Goal: Transaction & Acquisition: Book appointment/travel/reservation

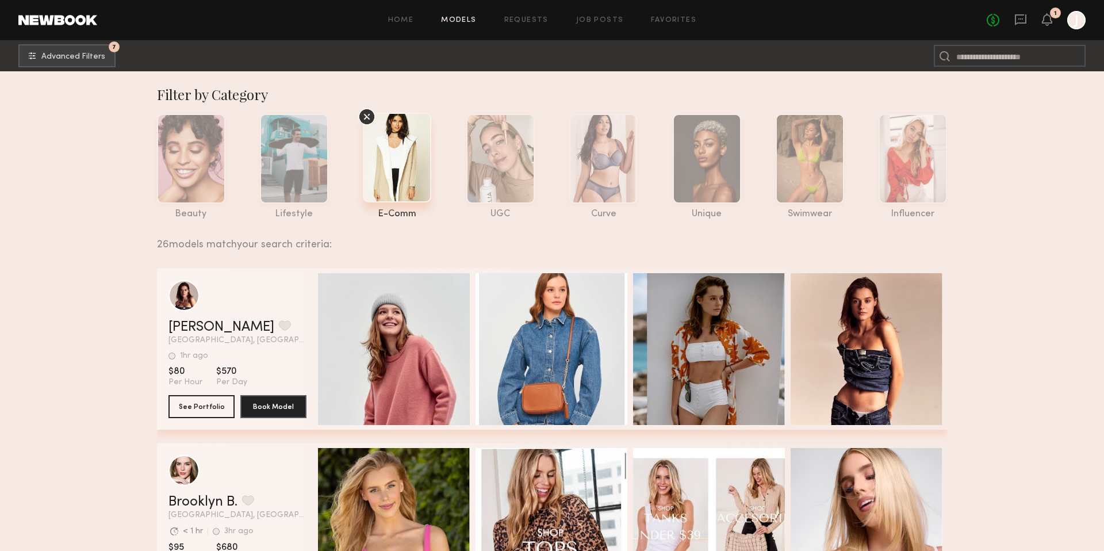
scroll to position [1476, 0]
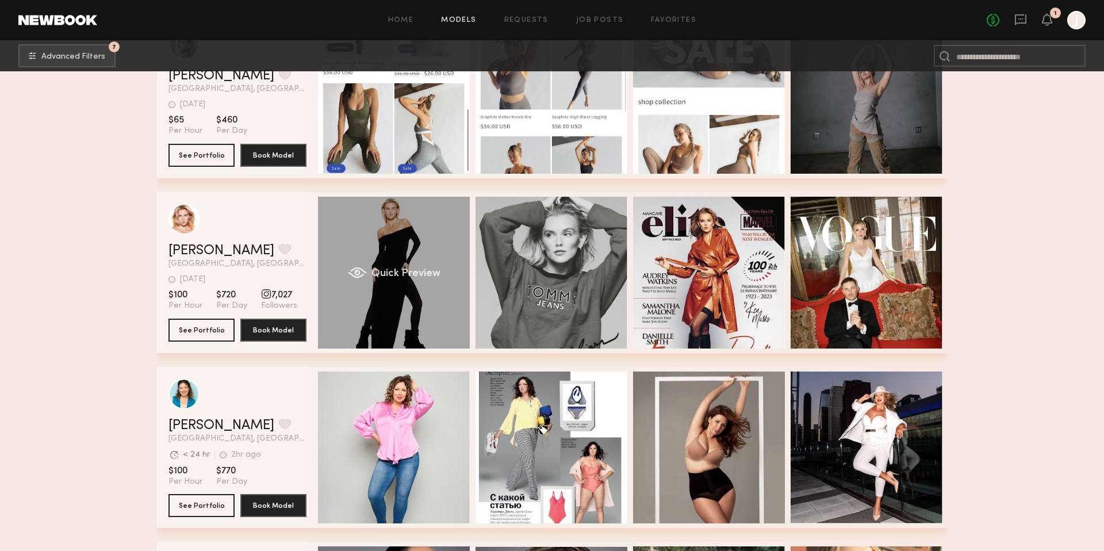
click at [380, 277] on span "Quick Preview" at bounding box center [405, 274] width 69 height 10
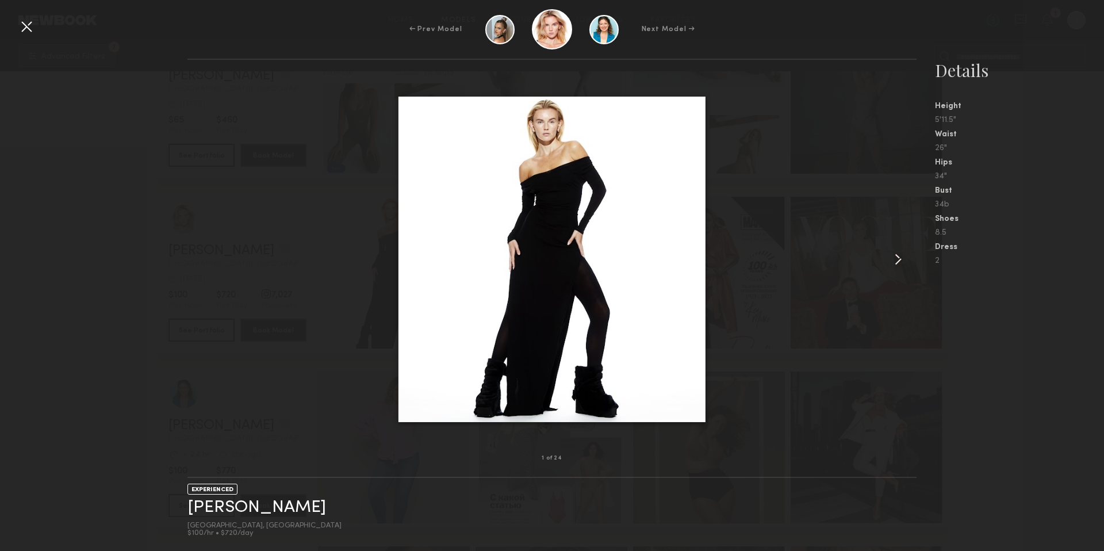
click at [896, 258] on common-icon at bounding box center [898, 259] width 18 height 18
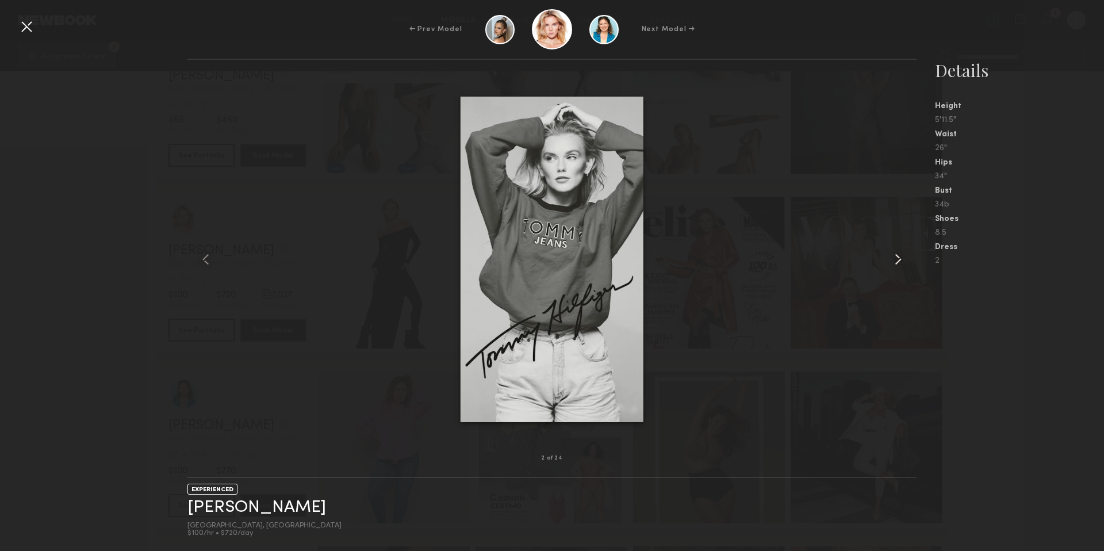
click at [896, 258] on common-icon at bounding box center [898, 259] width 18 height 18
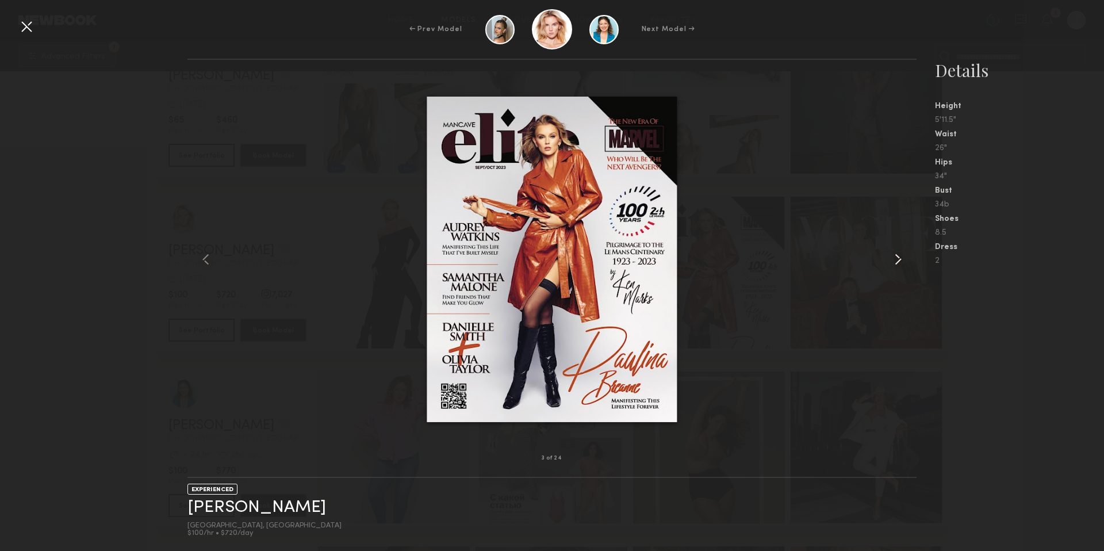
click at [896, 258] on common-icon at bounding box center [898, 259] width 18 height 18
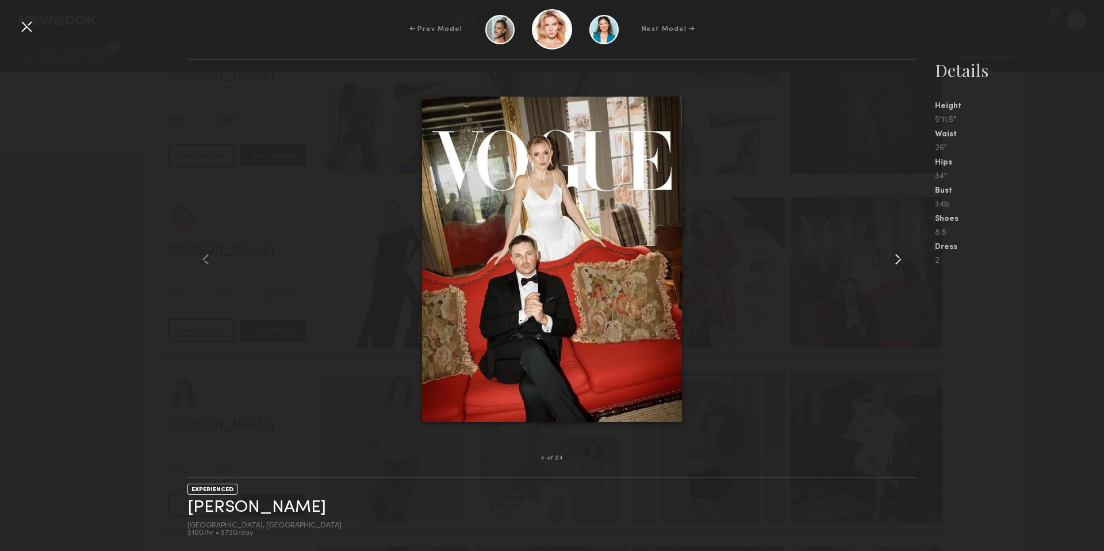
click at [896, 258] on common-icon at bounding box center [898, 259] width 18 height 18
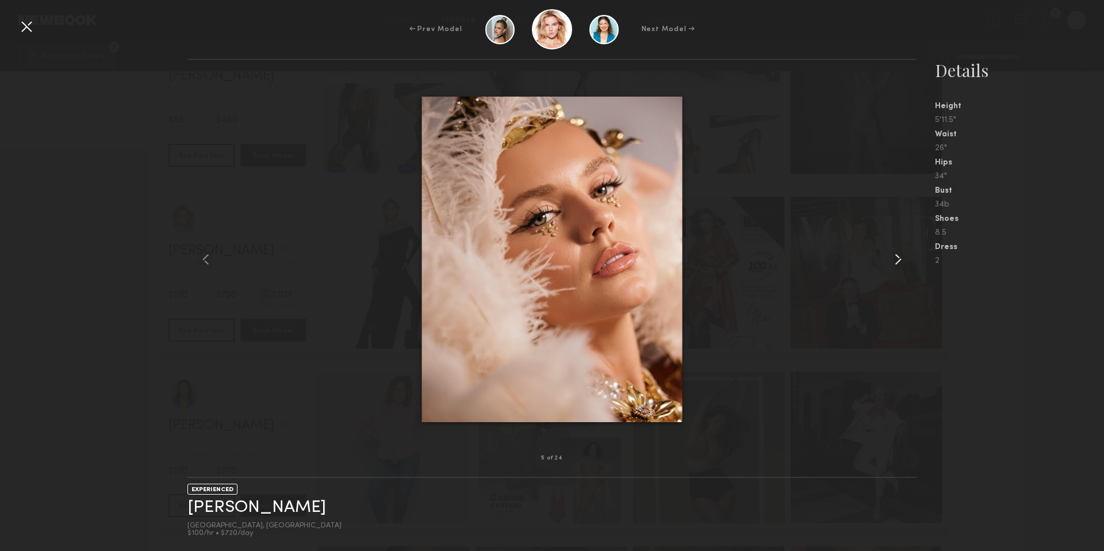
click at [896, 258] on common-icon at bounding box center [898, 259] width 18 height 18
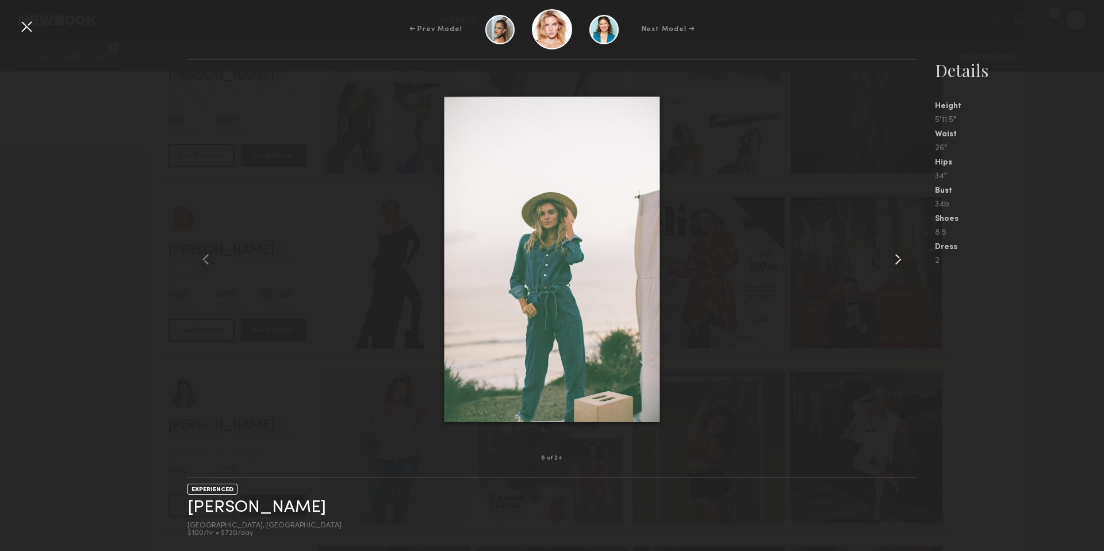
click at [896, 258] on common-icon at bounding box center [898, 259] width 18 height 18
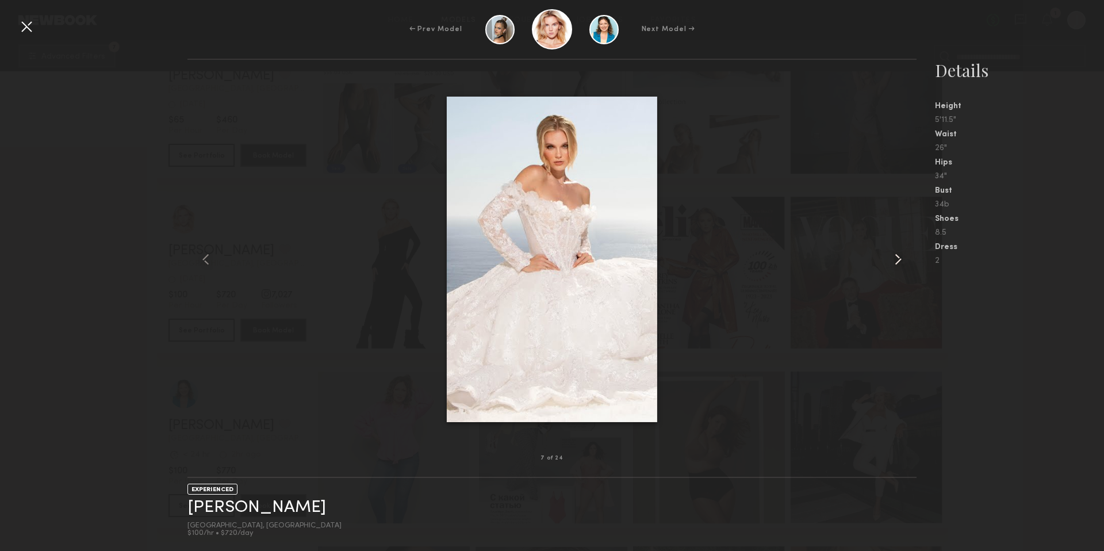
click at [896, 258] on common-icon at bounding box center [898, 259] width 18 height 18
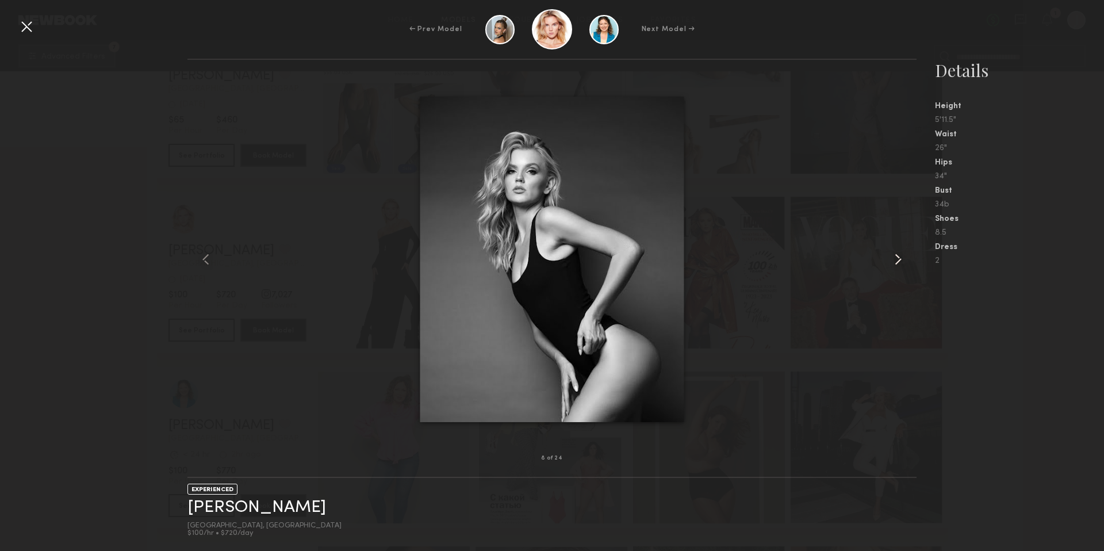
click at [896, 258] on common-icon at bounding box center [898, 259] width 18 height 18
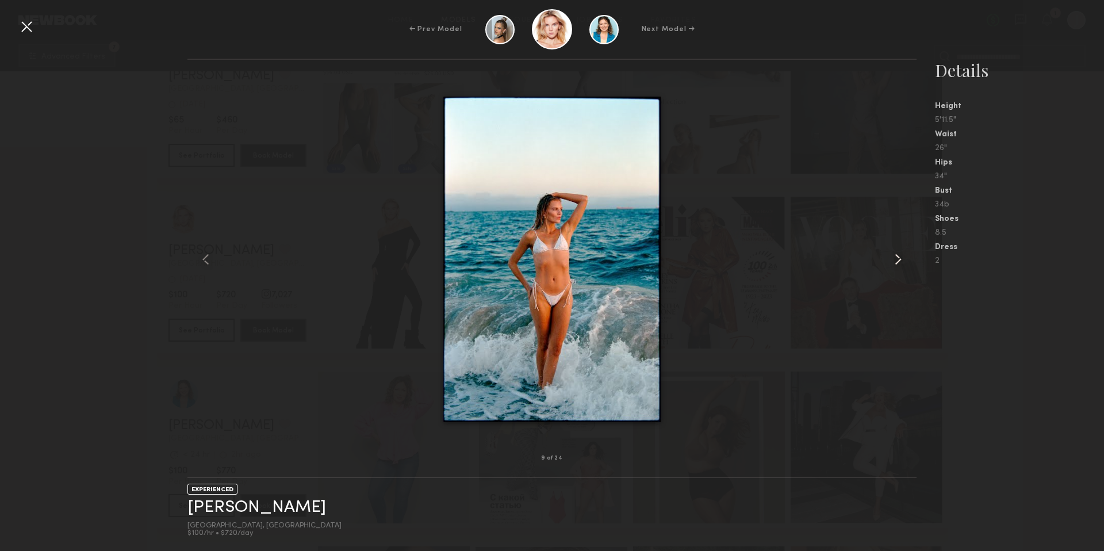
click at [896, 258] on common-icon at bounding box center [898, 259] width 18 height 18
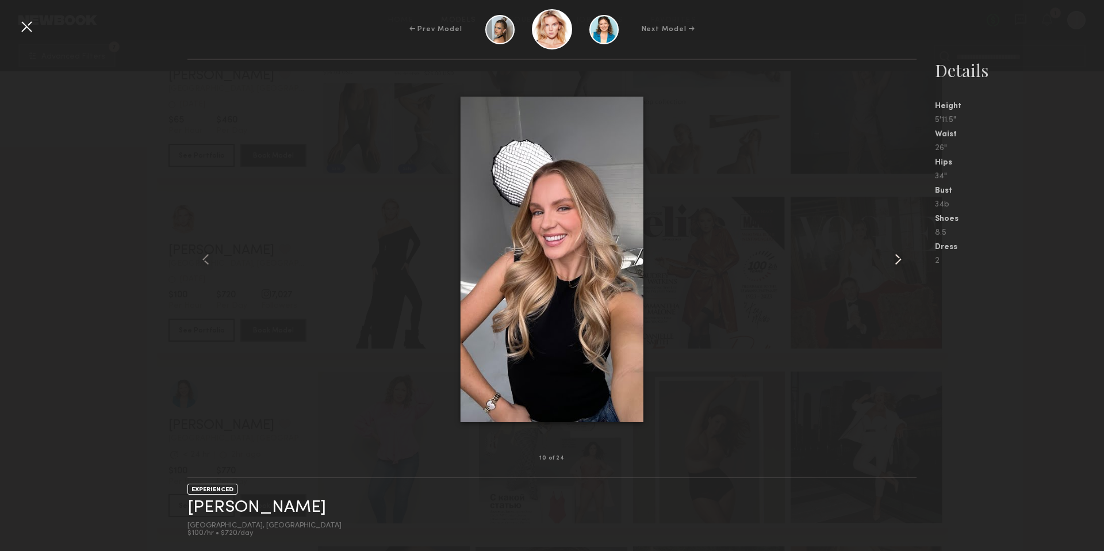
click at [896, 258] on common-icon at bounding box center [898, 259] width 18 height 18
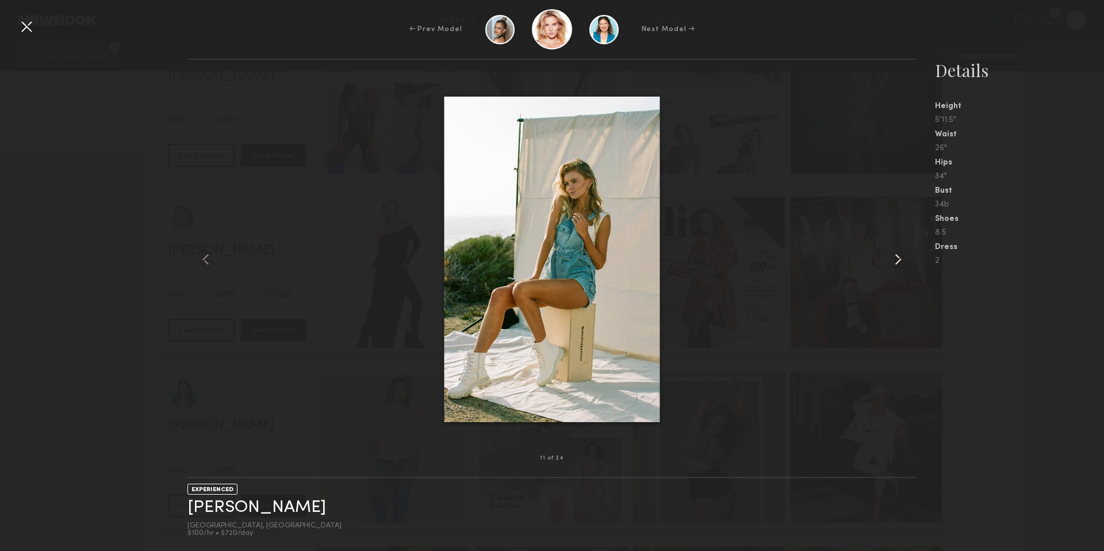
click at [896, 258] on common-icon at bounding box center [898, 259] width 18 height 18
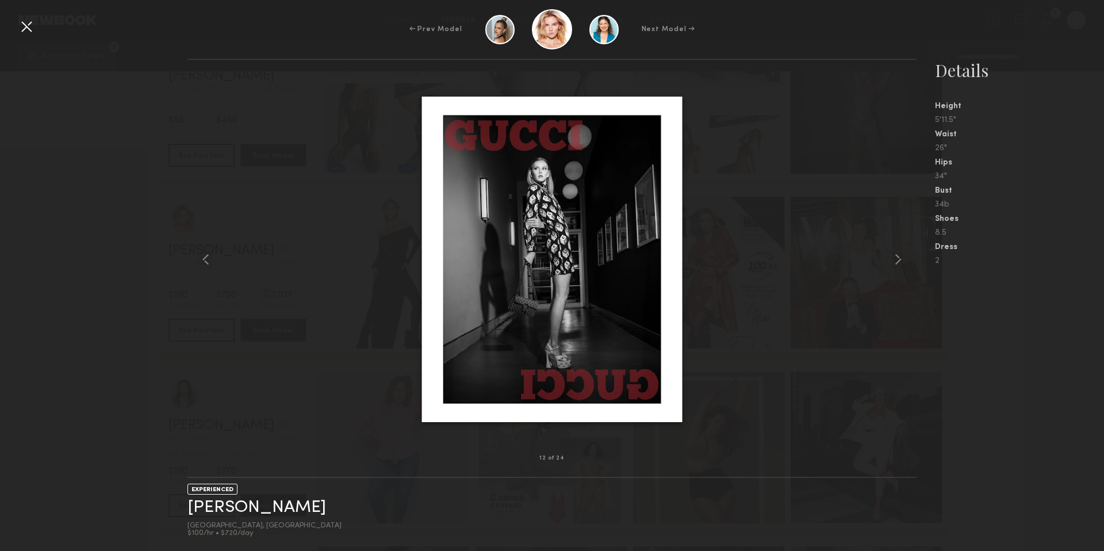
click at [1043, 220] on div "Shoes" at bounding box center [1019, 219] width 169 height 8
click at [28, 25] on div at bounding box center [26, 26] width 18 height 18
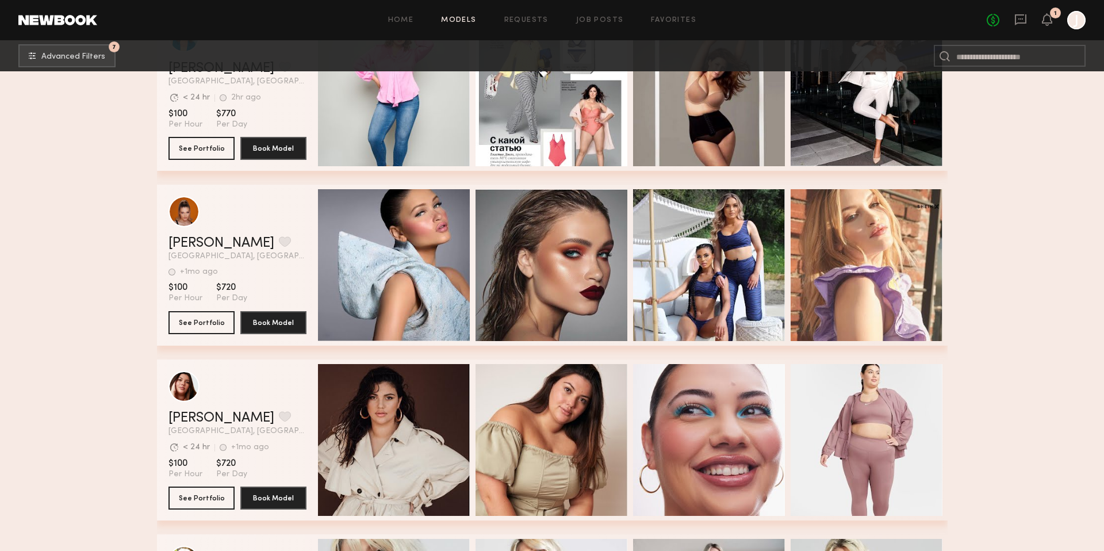
scroll to position [1837, 0]
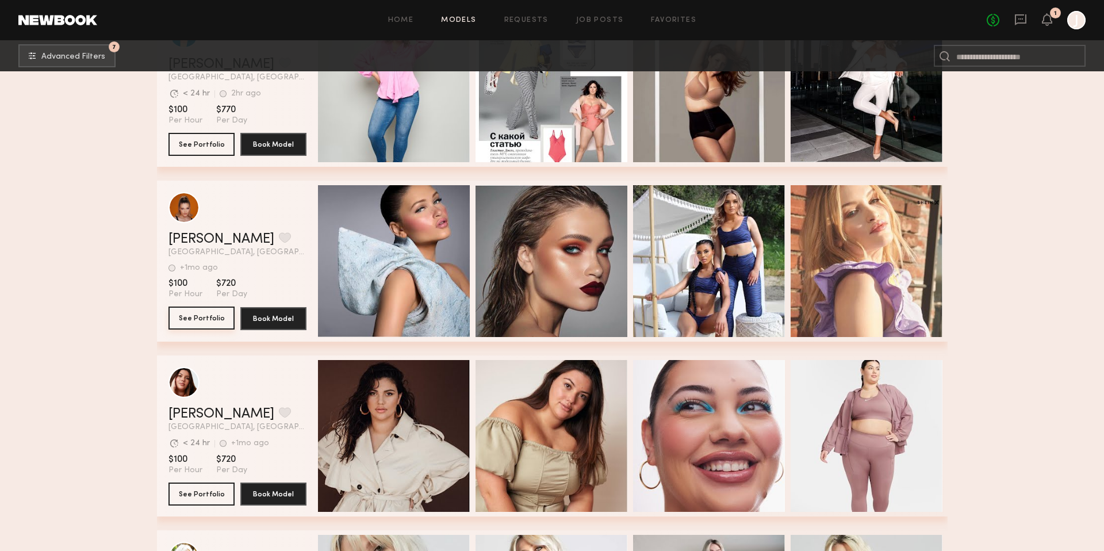
click at [180, 322] on button "See Portfolio" at bounding box center [202, 318] width 66 height 23
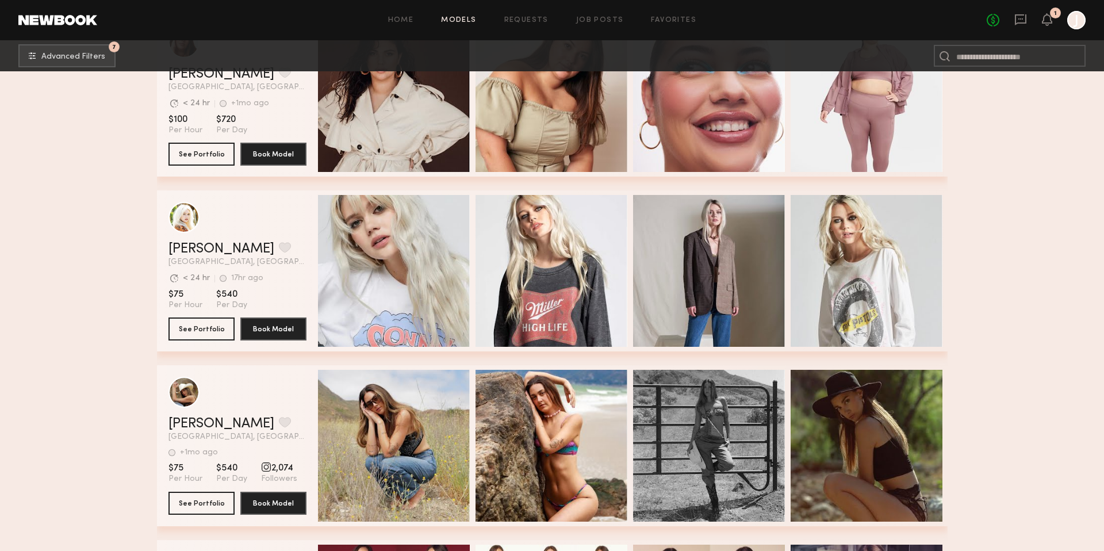
click at [193, 340] on section "Brielle S. Favorite Los Angeles, CA Avg. request response time < 24 hr 17hr ago…" at bounding box center [238, 270] width 138 height 161
click at [205, 319] on button "See Portfolio" at bounding box center [202, 328] width 66 height 23
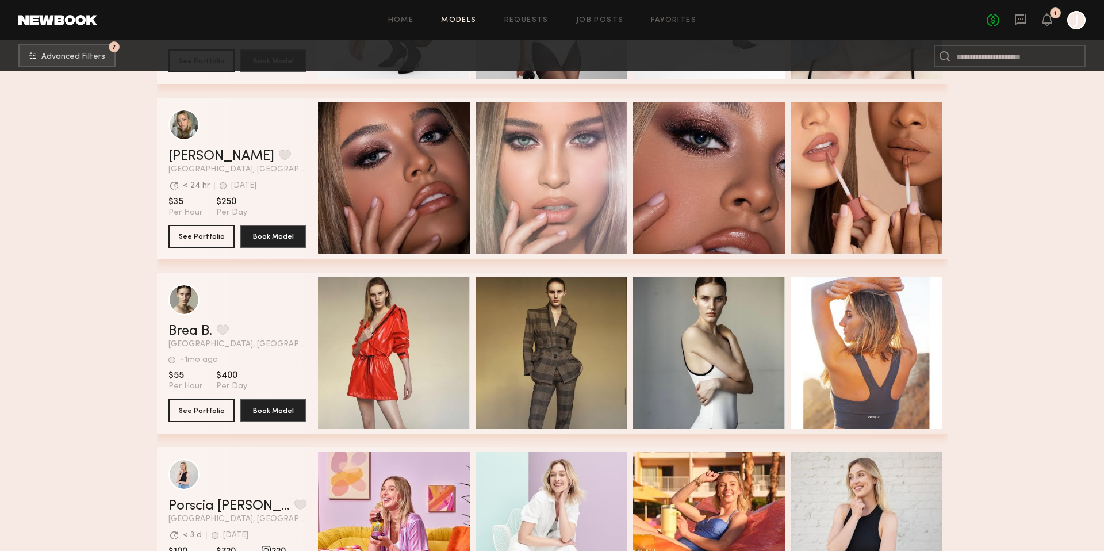
scroll to position [3055, 0]
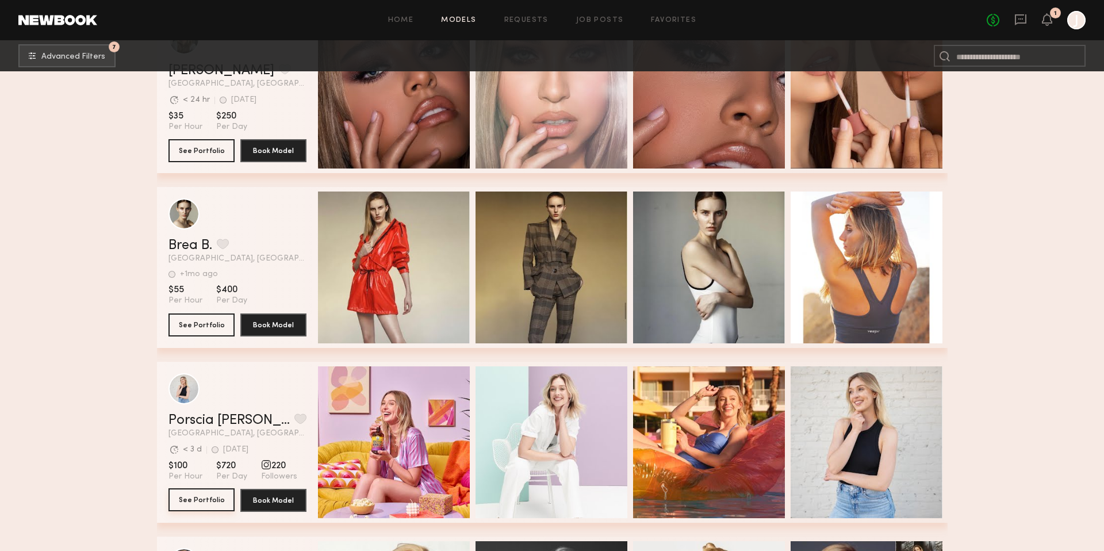
click at [205, 501] on button "See Portfolio" at bounding box center [202, 499] width 66 height 23
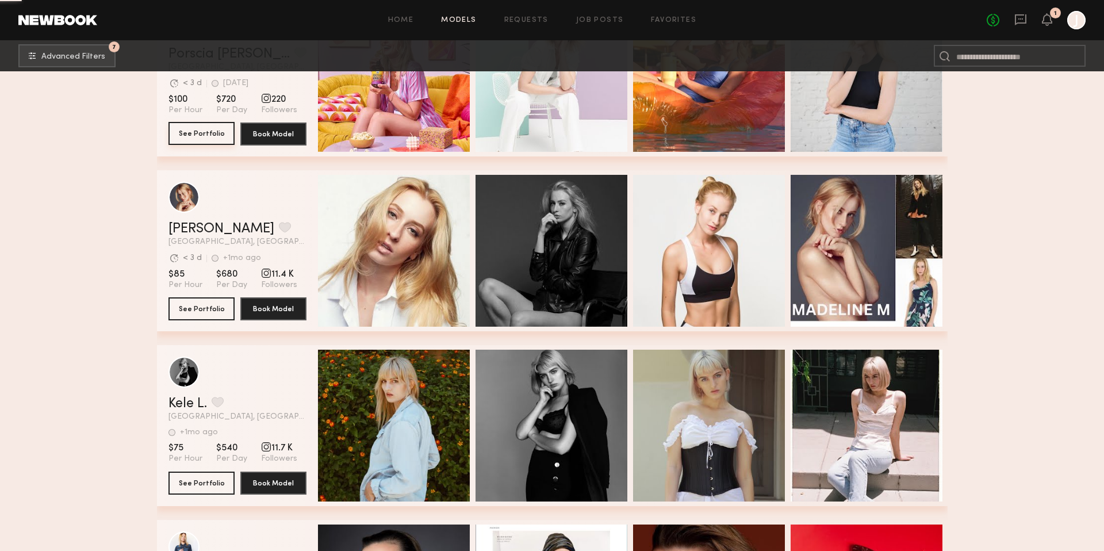
scroll to position [3437, 0]
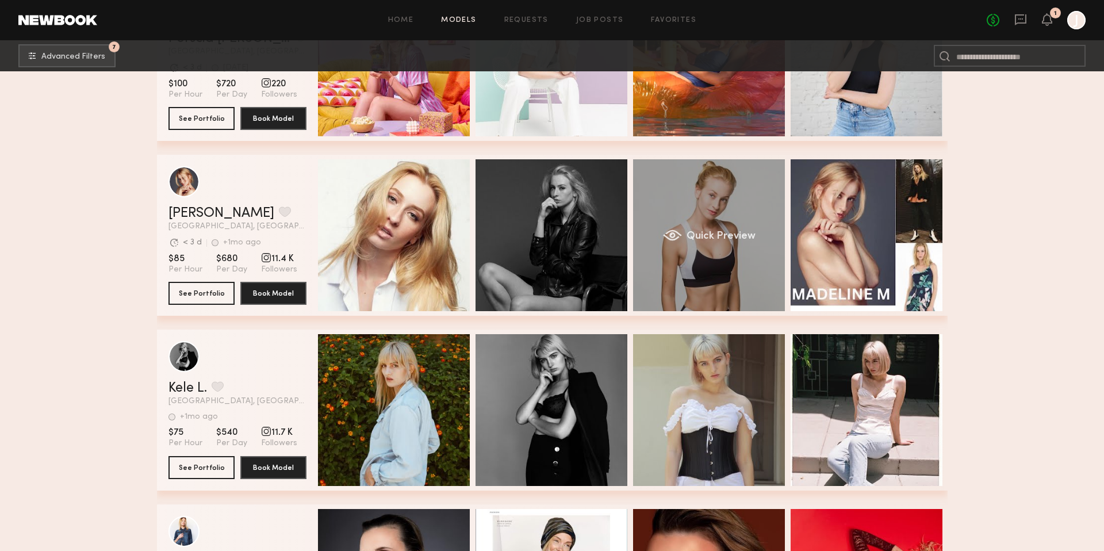
click at [691, 258] on div "Quick Preview" at bounding box center [709, 235] width 152 height 152
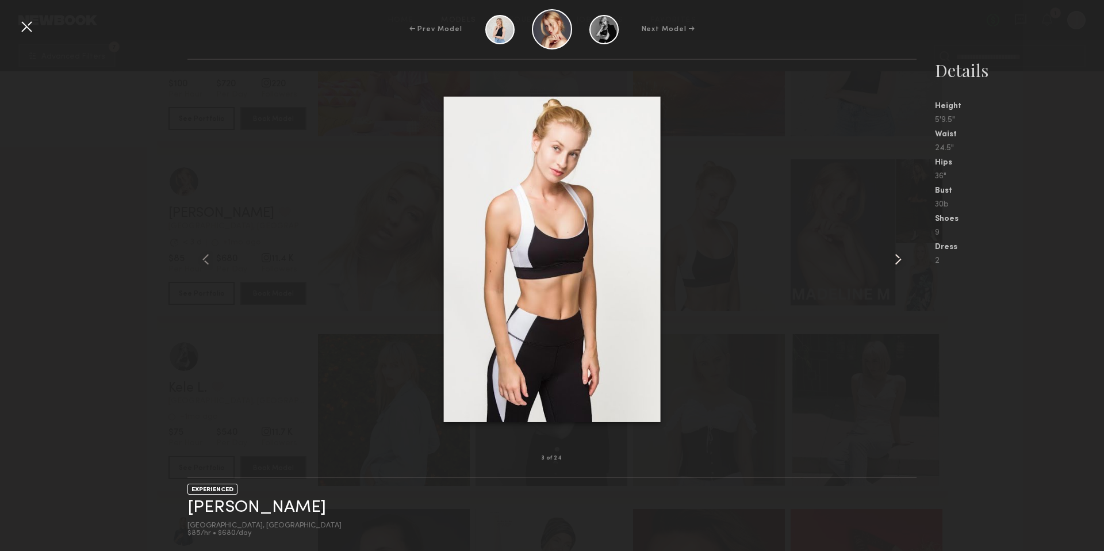
click at [907, 256] on div at bounding box center [902, 259] width 29 height 362
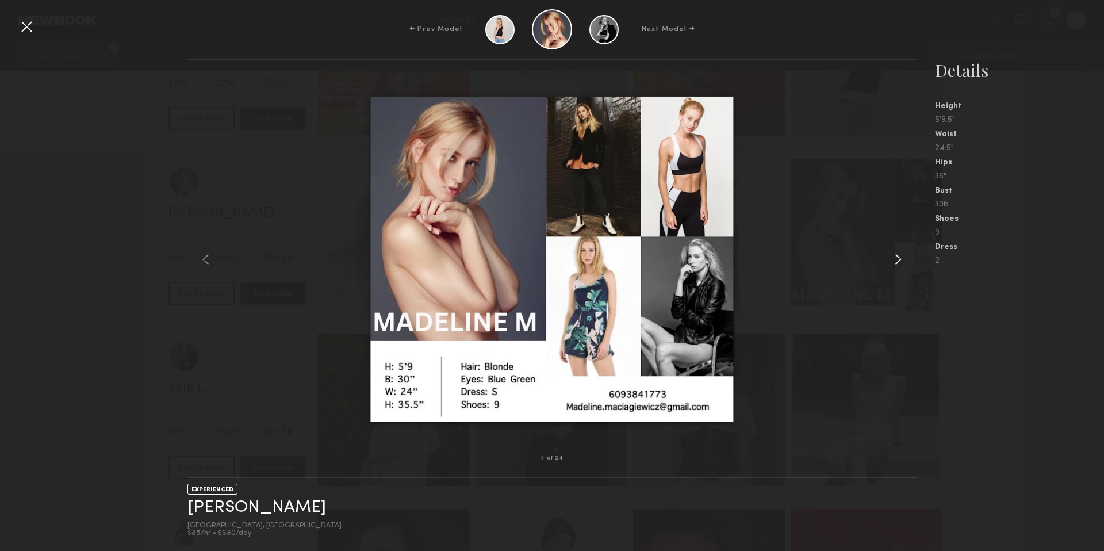
click at [907, 256] on div at bounding box center [902, 259] width 29 height 362
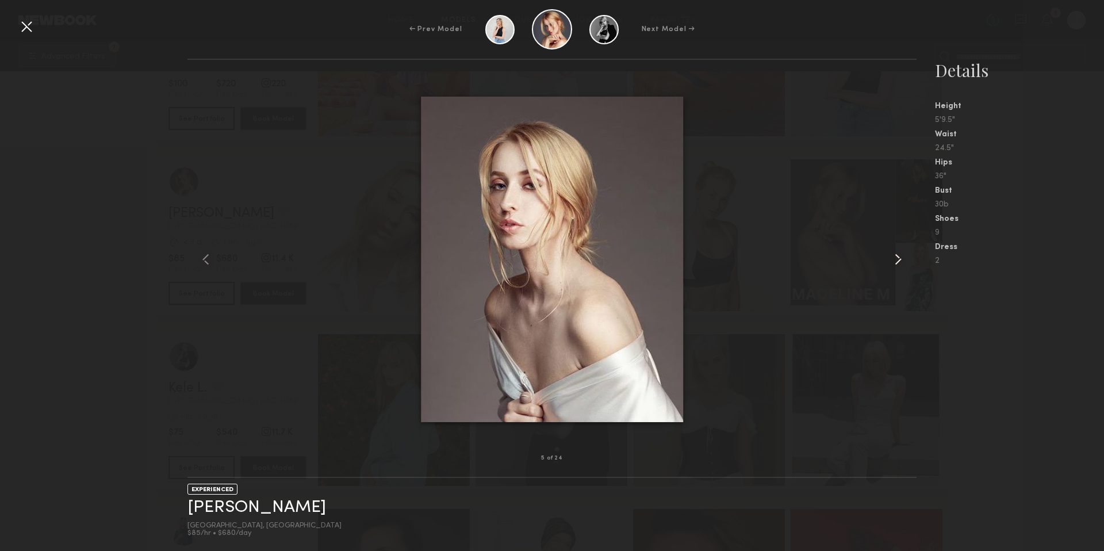
click at [907, 256] on div at bounding box center [902, 259] width 29 height 362
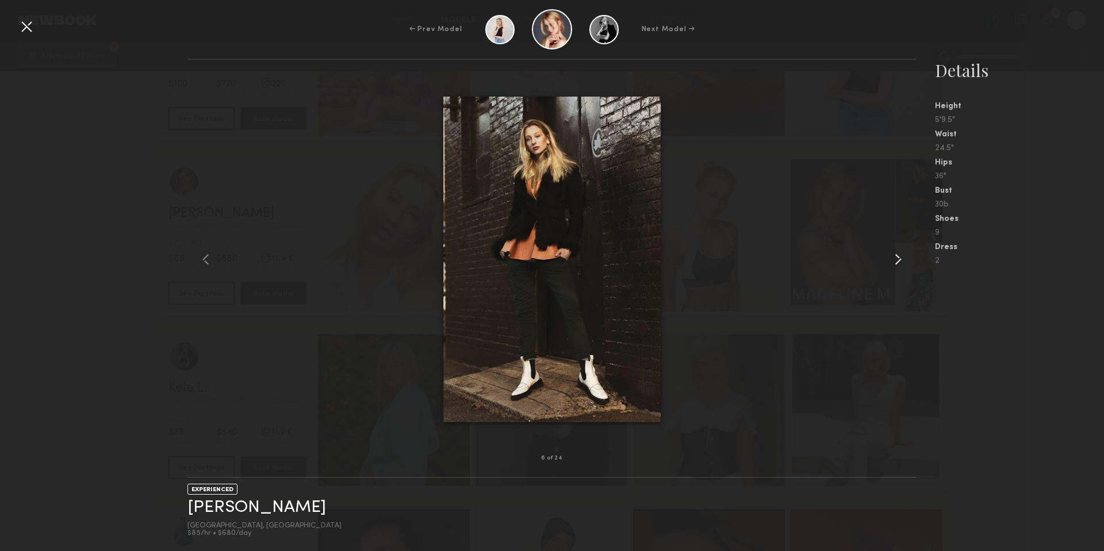
click at [907, 256] on div at bounding box center [902, 259] width 29 height 362
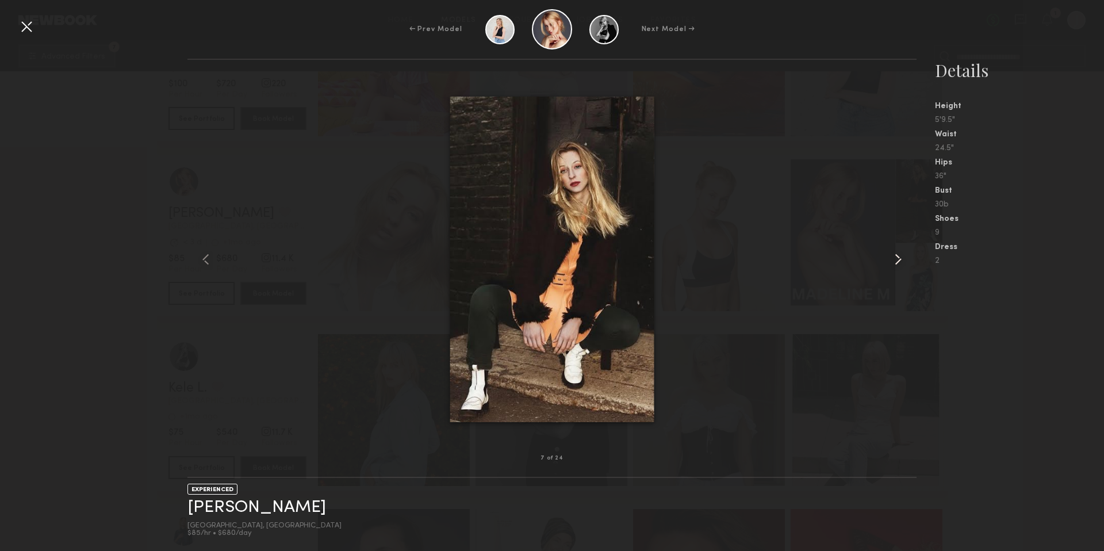
click at [907, 256] on div at bounding box center [902, 259] width 29 height 362
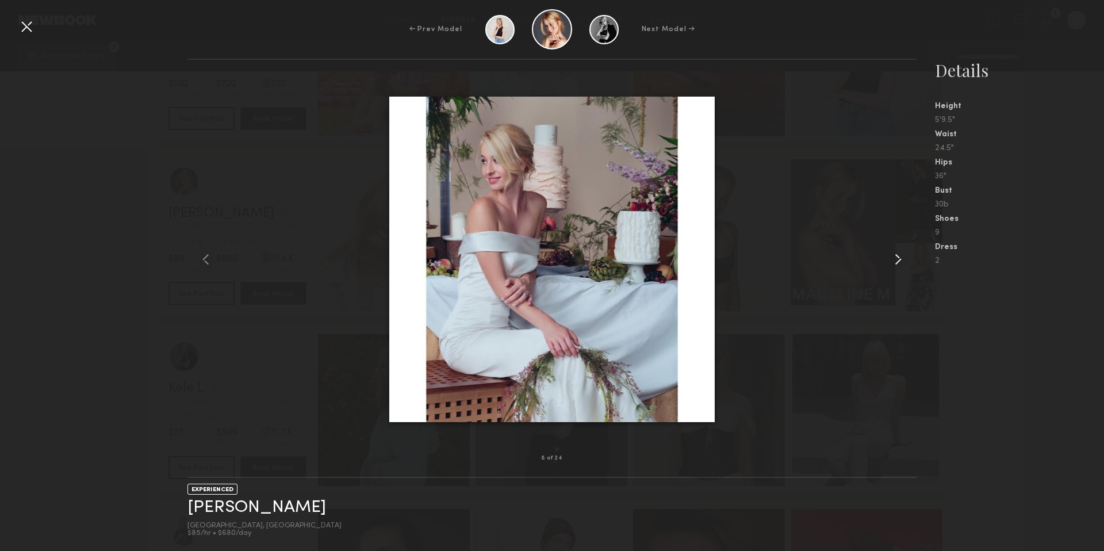
click at [907, 256] on div at bounding box center [902, 259] width 29 height 362
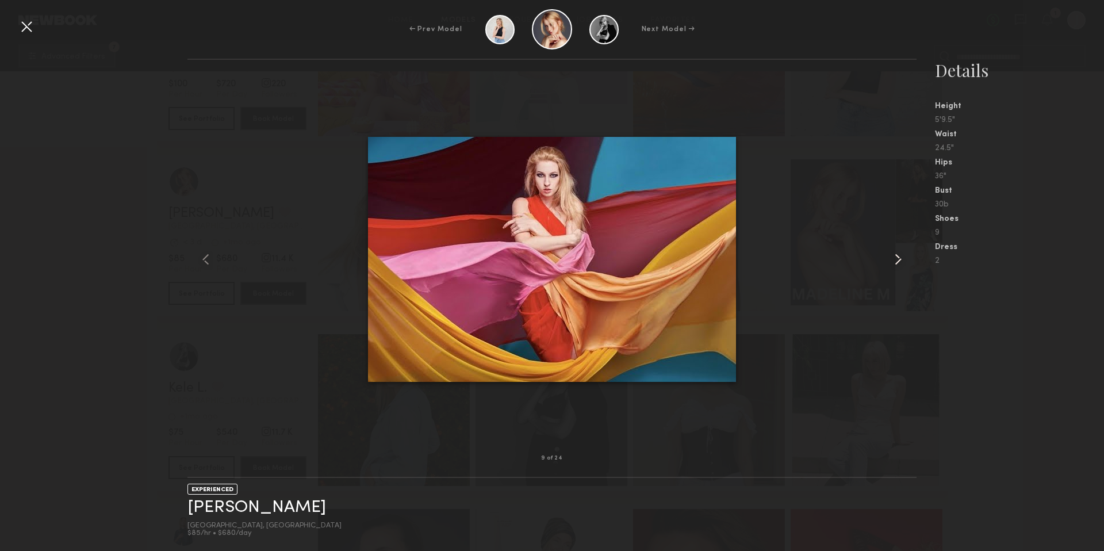
click at [907, 256] on div at bounding box center [902, 259] width 29 height 362
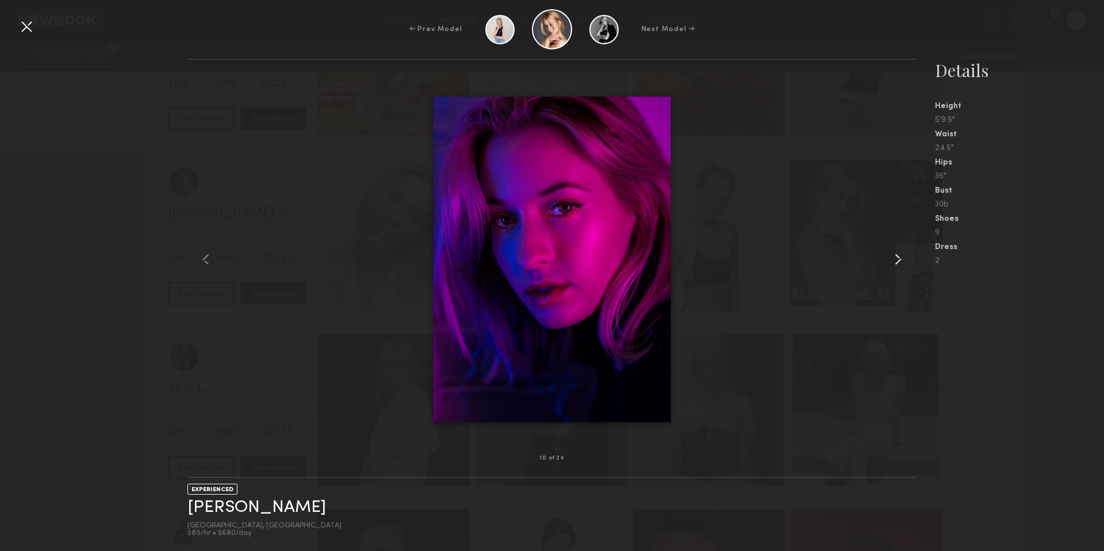
click at [908, 256] on div at bounding box center [902, 259] width 29 height 362
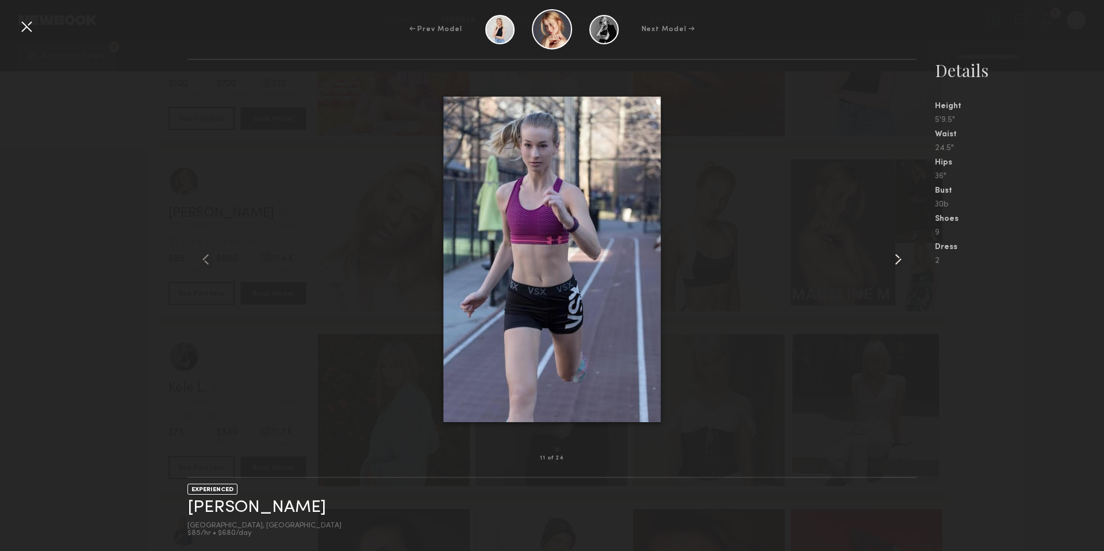
click at [908, 256] on div at bounding box center [902, 259] width 29 height 362
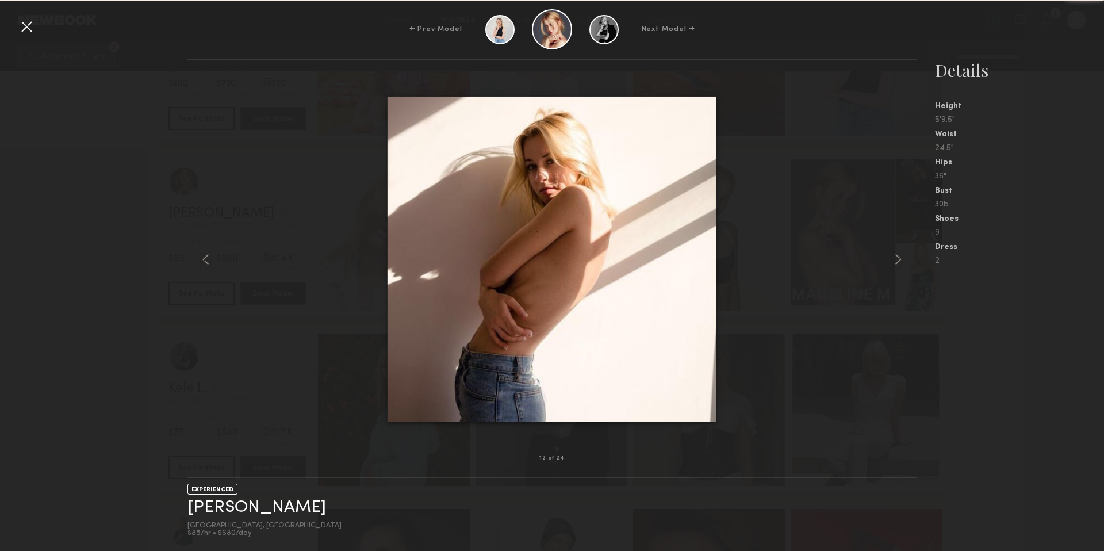
click at [163, 314] on div "12 of 24 EXPERIENCED Madeline M. Los Angeles, CA $85/hr • $680/day Details Heig…" at bounding box center [552, 305] width 1104 height 492
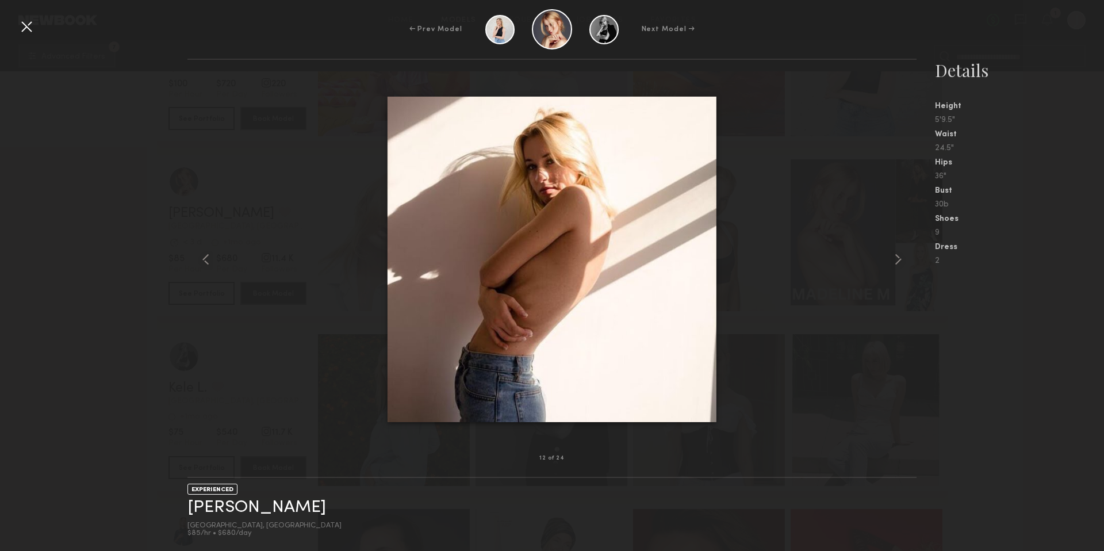
click at [25, 26] on div at bounding box center [26, 26] width 18 height 18
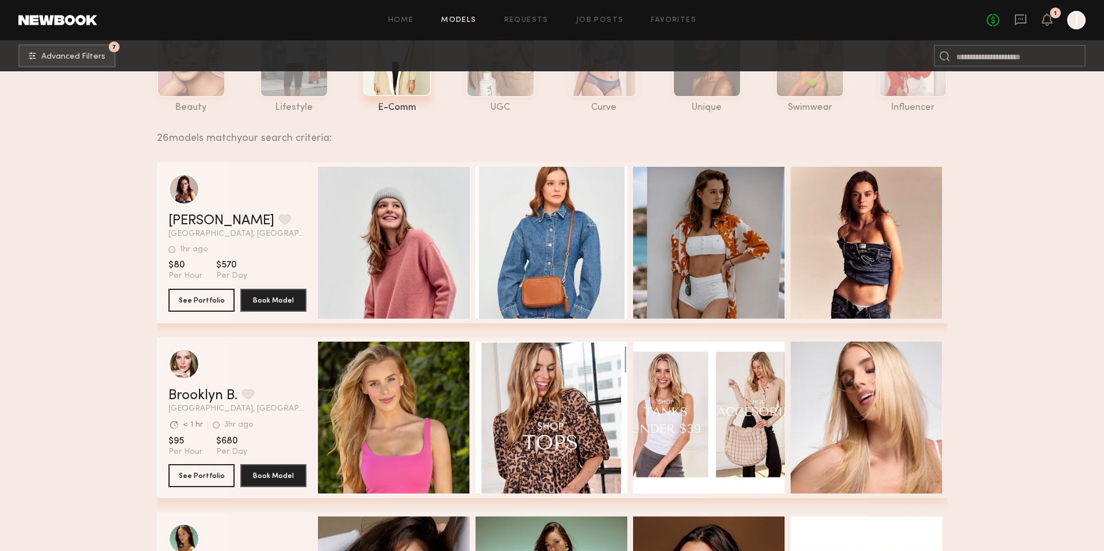
scroll to position [0, 0]
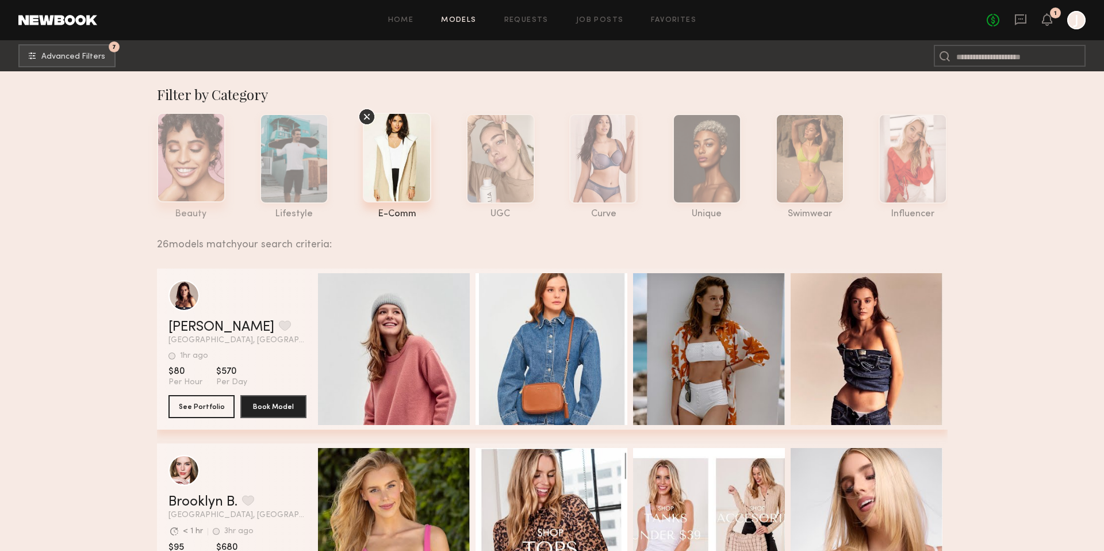
click at [182, 160] on div at bounding box center [191, 158] width 68 height 90
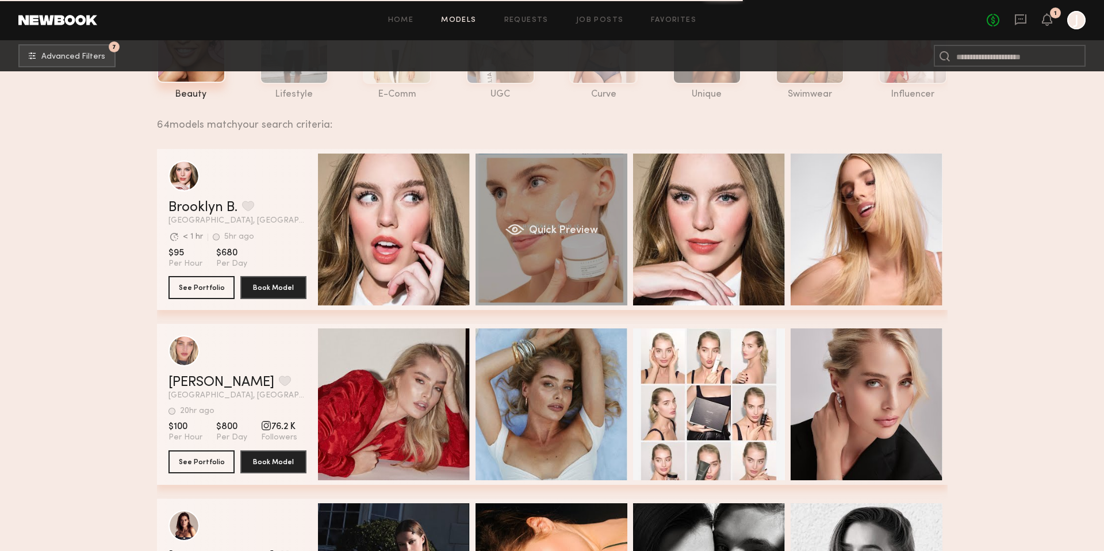
scroll to position [119, 0]
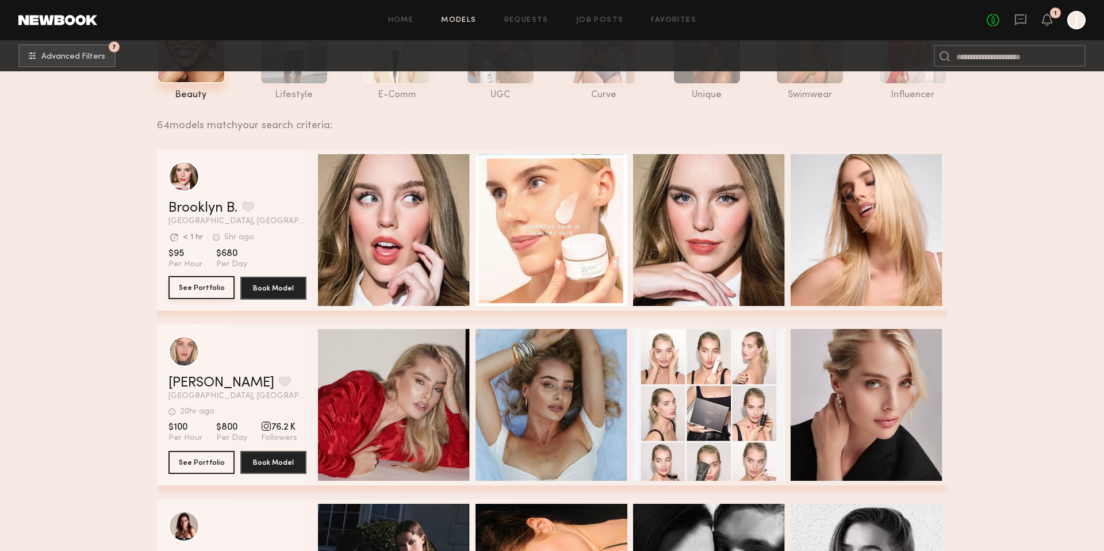
click at [225, 285] on button "See Portfolio" at bounding box center [202, 287] width 66 height 23
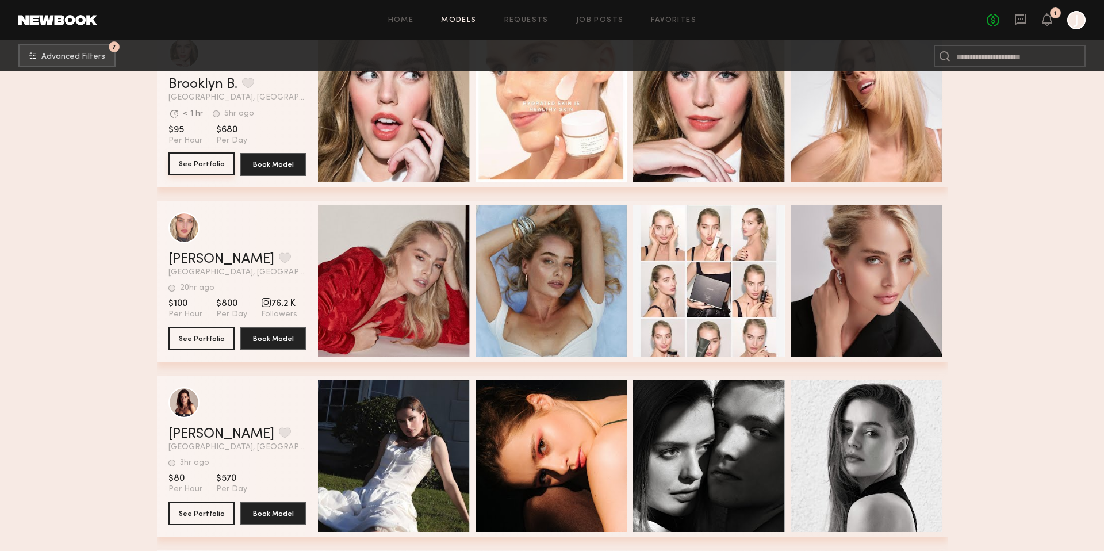
scroll to position [250, 0]
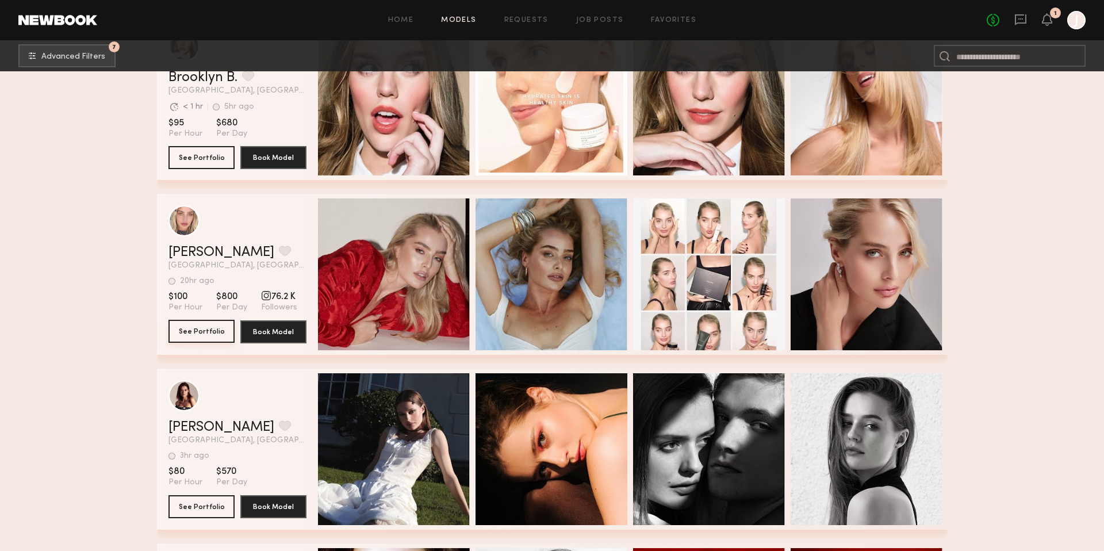
click at [212, 331] on button "See Portfolio" at bounding box center [202, 331] width 66 height 23
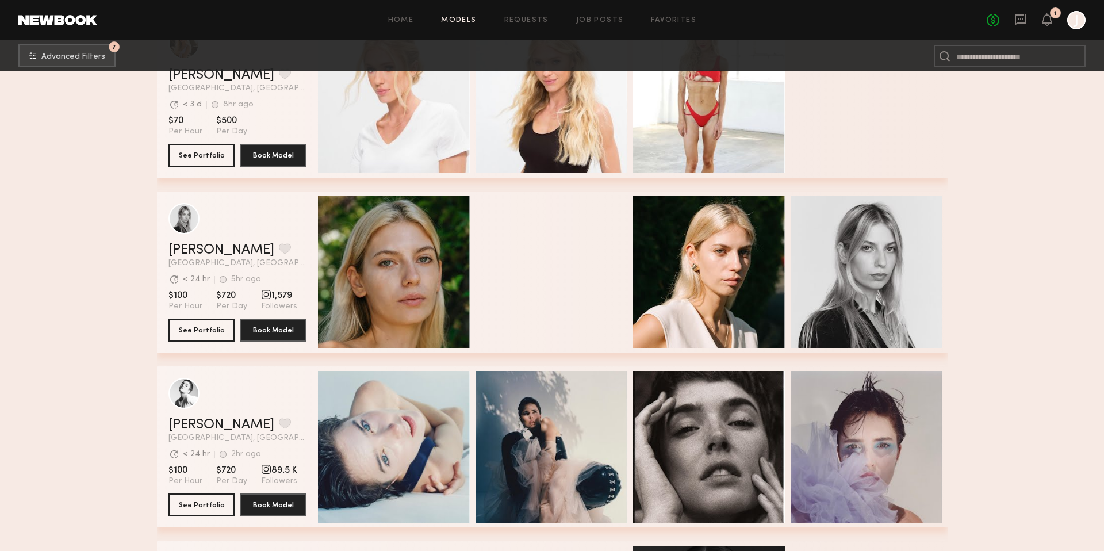
scroll to position [1128, 0]
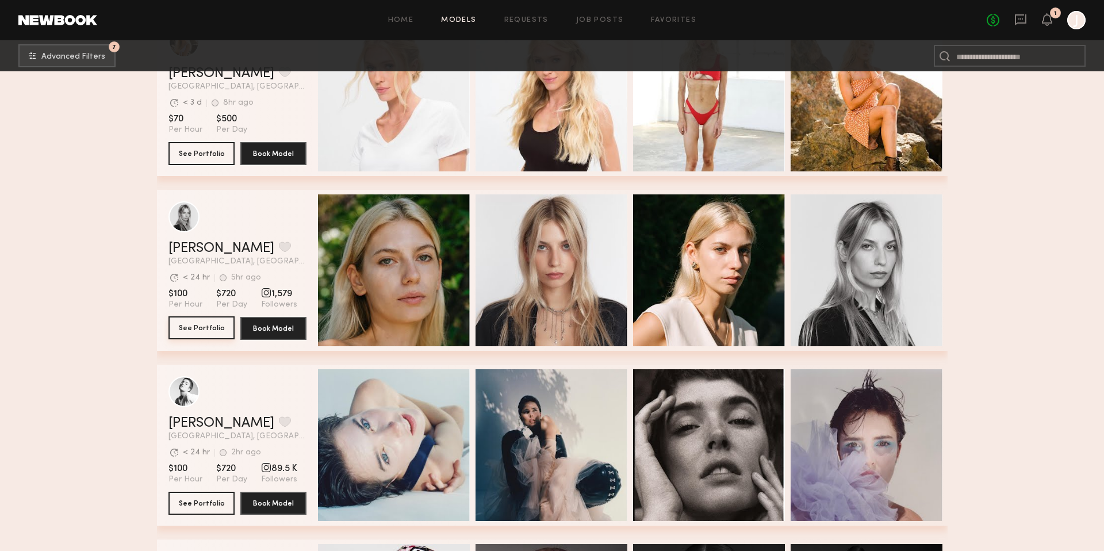
click at [198, 335] on button "See Portfolio" at bounding box center [202, 327] width 66 height 23
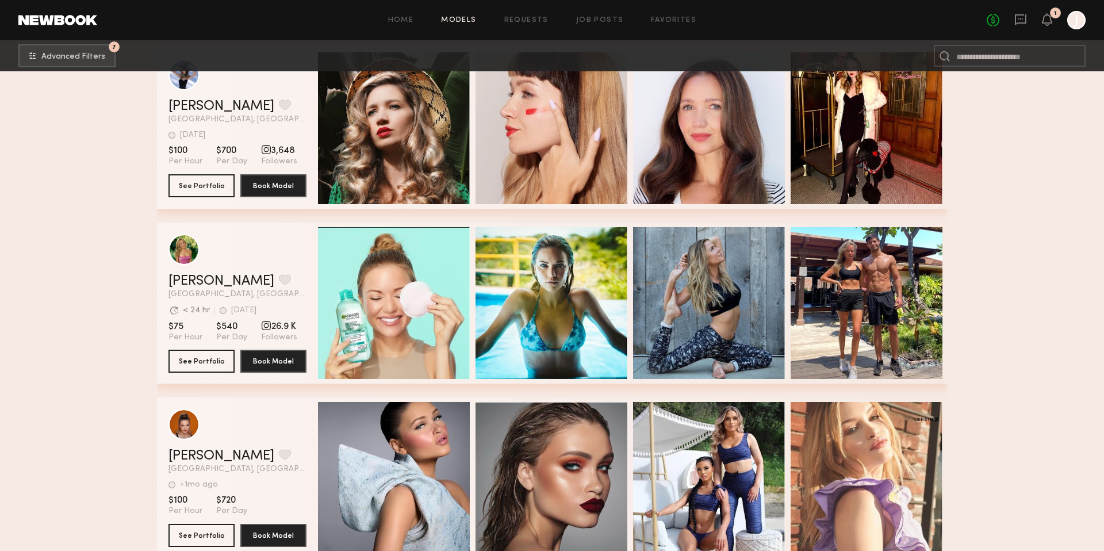
scroll to position [3197, 0]
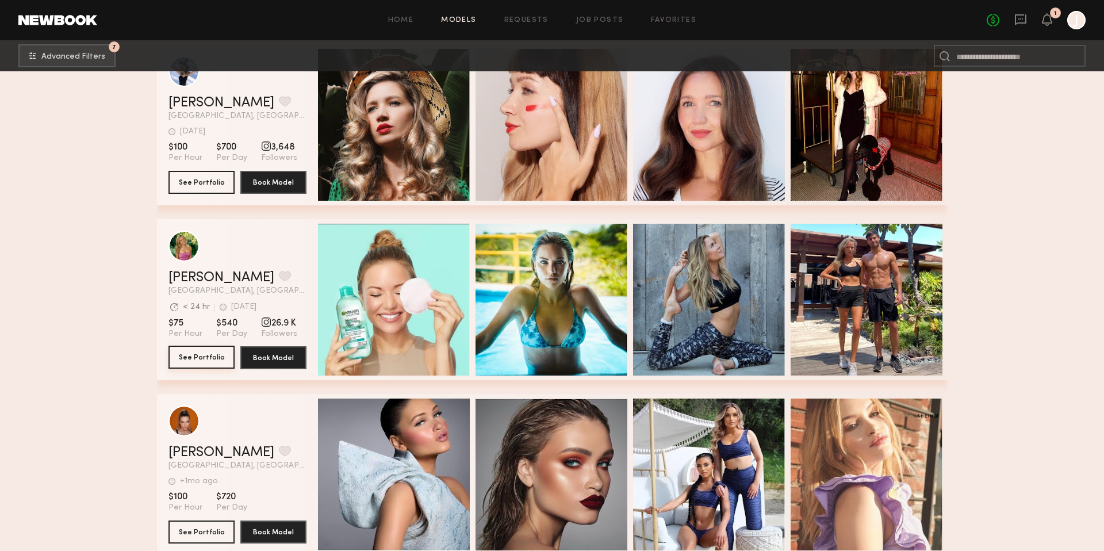
click at [209, 351] on button "See Portfolio" at bounding box center [202, 357] width 66 height 23
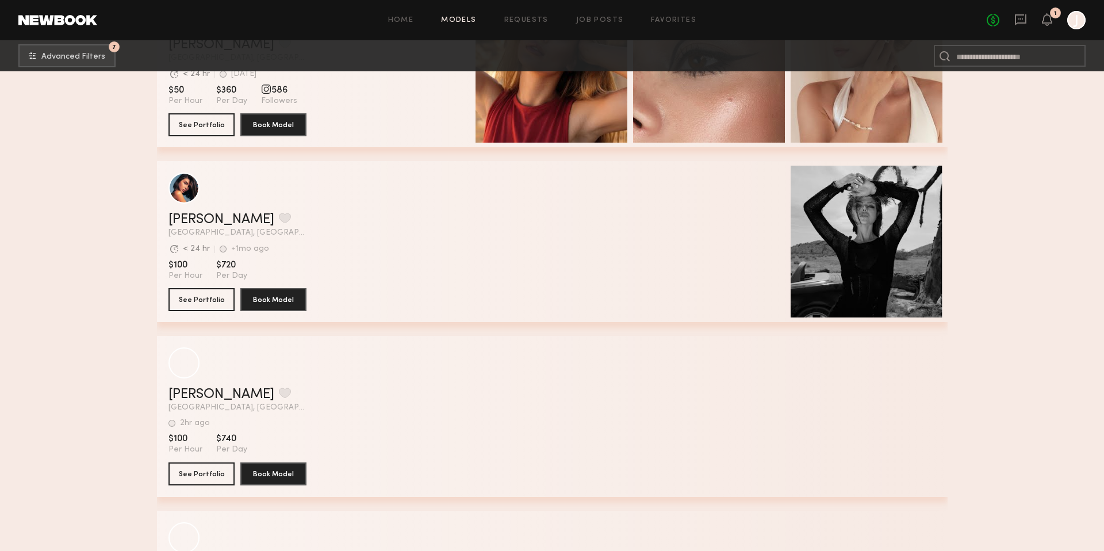
scroll to position [7669, 0]
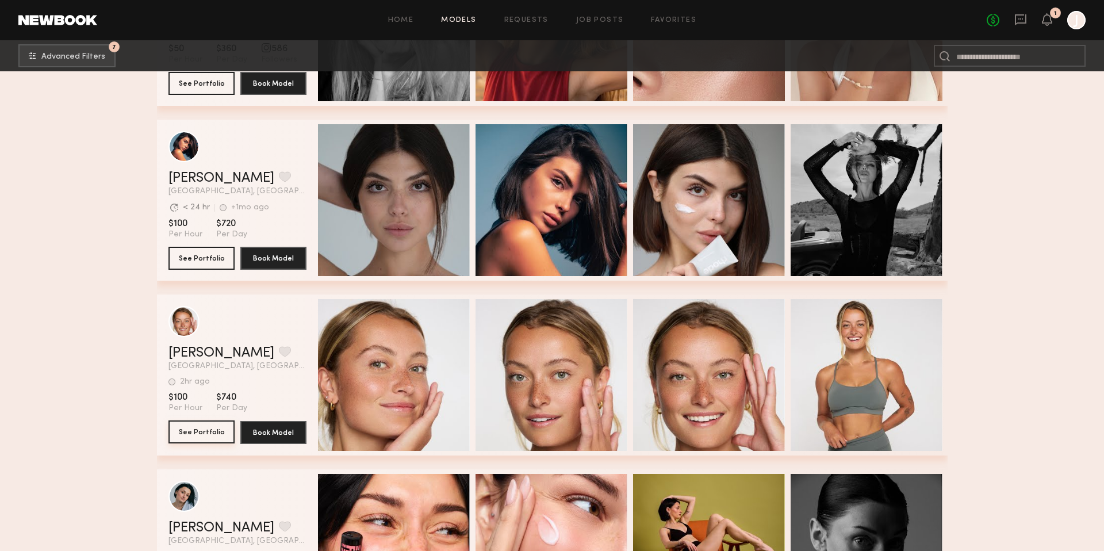
click at [207, 437] on button "See Portfolio" at bounding box center [202, 432] width 66 height 23
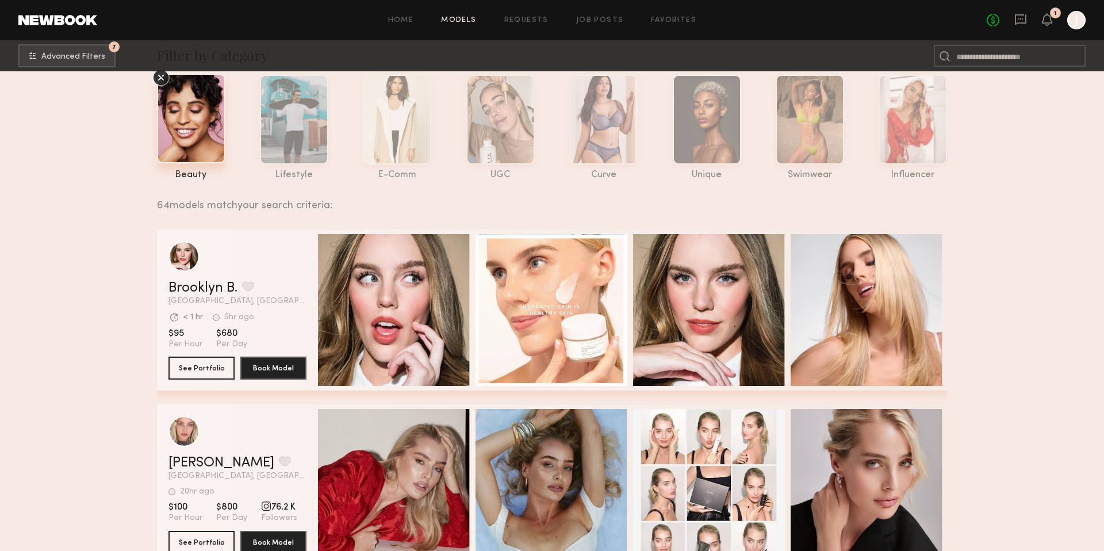
scroll to position [0, 0]
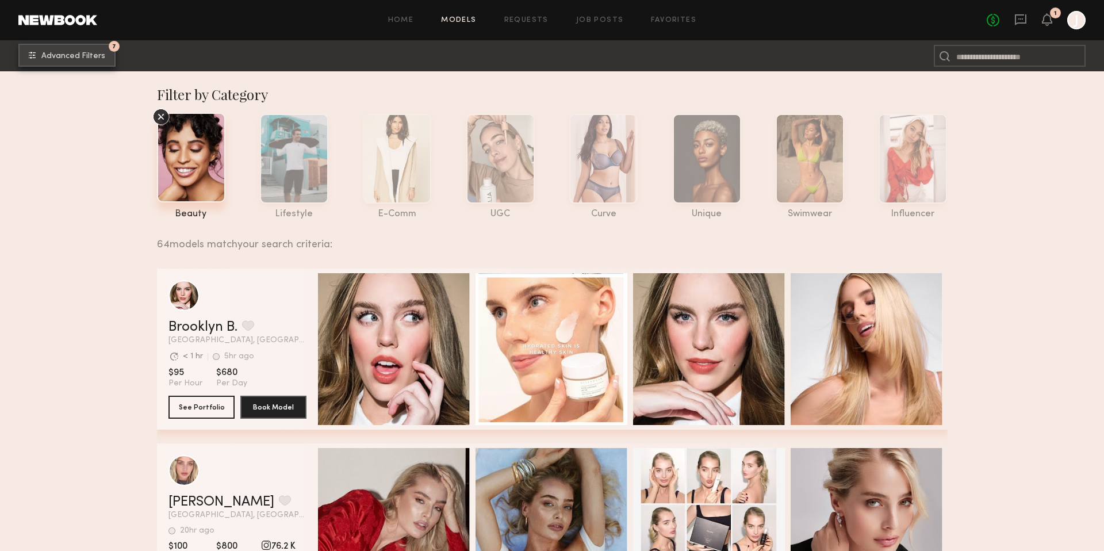
click at [78, 53] on span "Advanced Filters" at bounding box center [73, 56] width 64 height 8
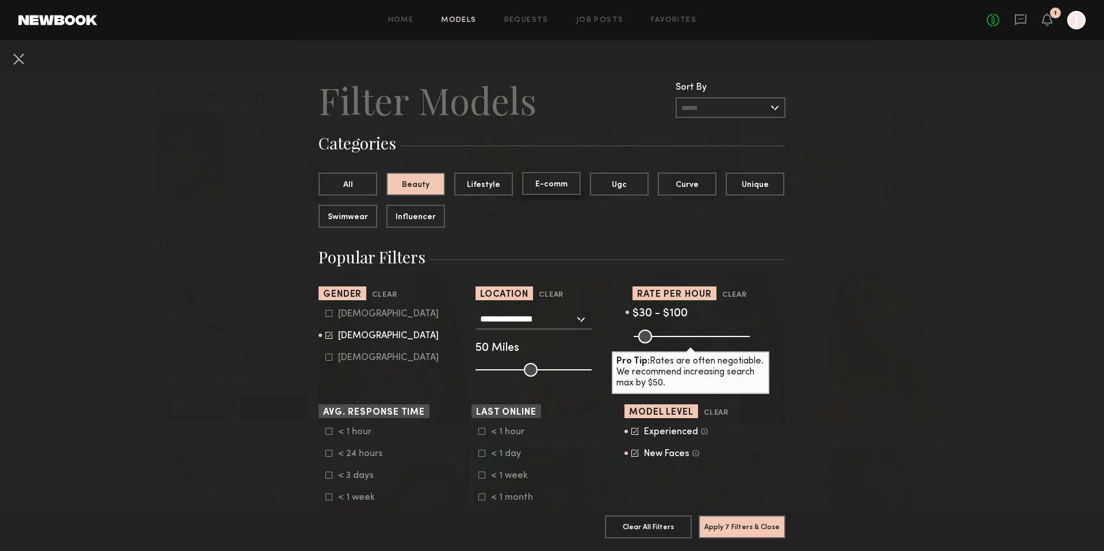
click at [553, 187] on button "E-comm" at bounding box center [551, 183] width 59 height 23
click at [357, 184] on button "All" at bounding box center [348, 183] width 59 height 23
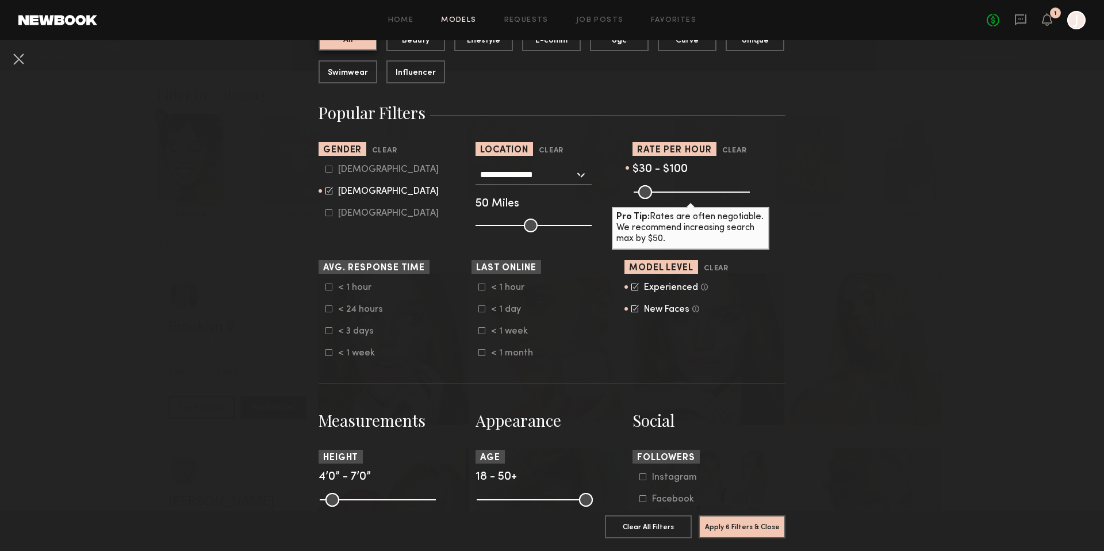
scroll to position [147, 0]
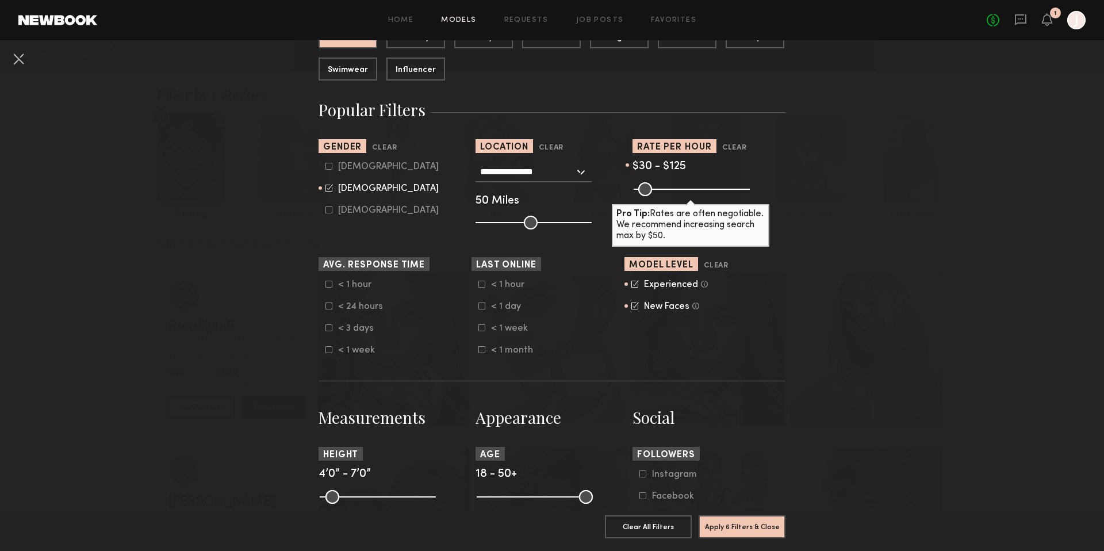
type input "***"
click at [662, 190] on input "range" at bounding box center [692, 189] width 116 height 14
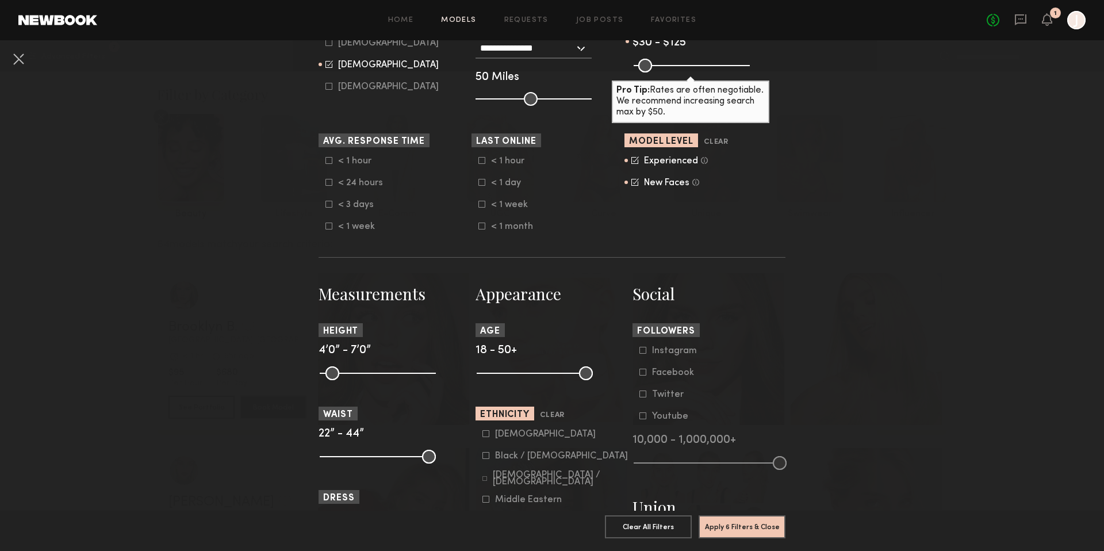
scroll to position [270, 0]
drag, startPoint x: 480, startPoint y: 370, endPoint x: 488, endPoint y: 370, distance: 8.6
click at [489, 370] on input "range" at bounding box center [535, 374] width 116 height 14
drag, startPoint x: 487, startPoint y: 370, endPoint x: 511, endPoint y: 370, distance: 24.2
type input "**"
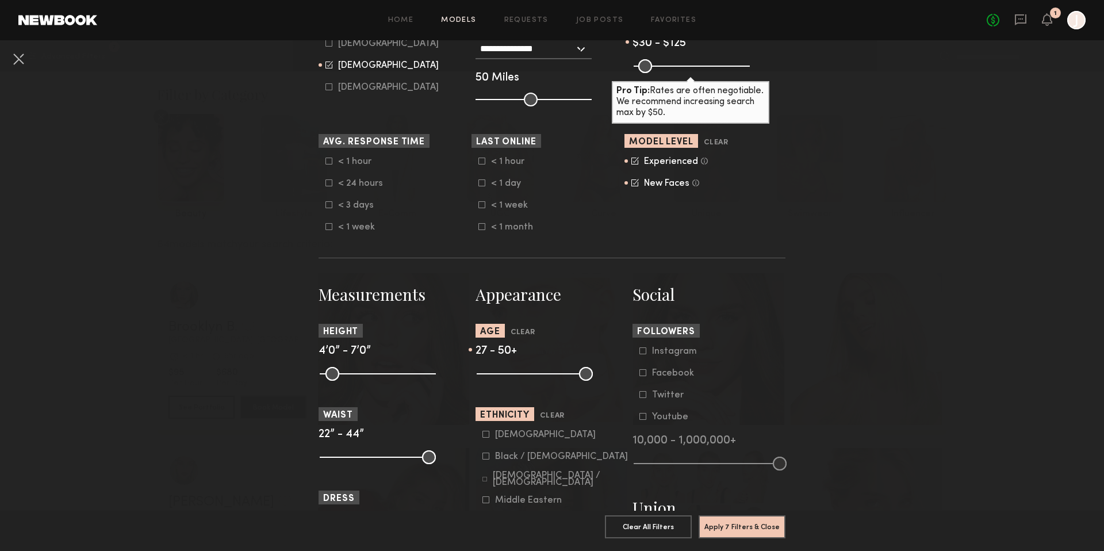
click at [511, 370] on input "range" at bounding box center [535, 374] width 116 height 14
drag, startPoint x: 588, startPoint y: 376, endPoint x: 539, endPoint y: 375, distance: 49.5
type input "**"
click at [539, 375] on input "range" at bounding box center [535, 374] width 116 height 14
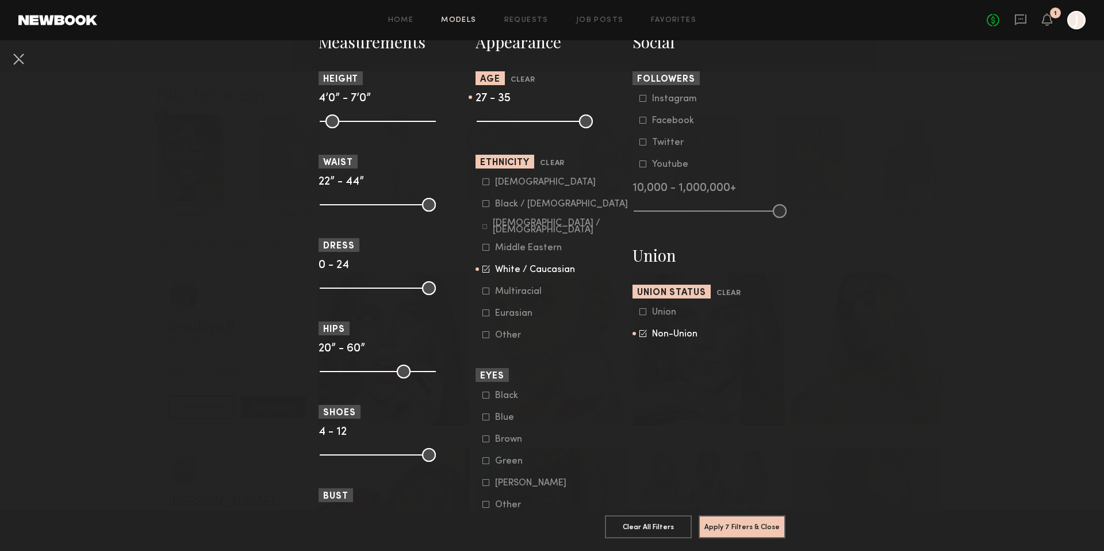
scroll to position [523, 0]
drag, startPoint x: 429, startPoint y: 287, endPoint x: 355, endPoint y: 288, distance: 74.2
click at [355, 288] on input "range" at bounding box center [378, 288] width 116 height 14
drag, startPoint x: 355, startPoint y: 292, endPoint x: 349, endPoint y: 291, distance: 5.9
click at [349, 291] on input "range" at bounding box center [378, 288] width 116 height 14
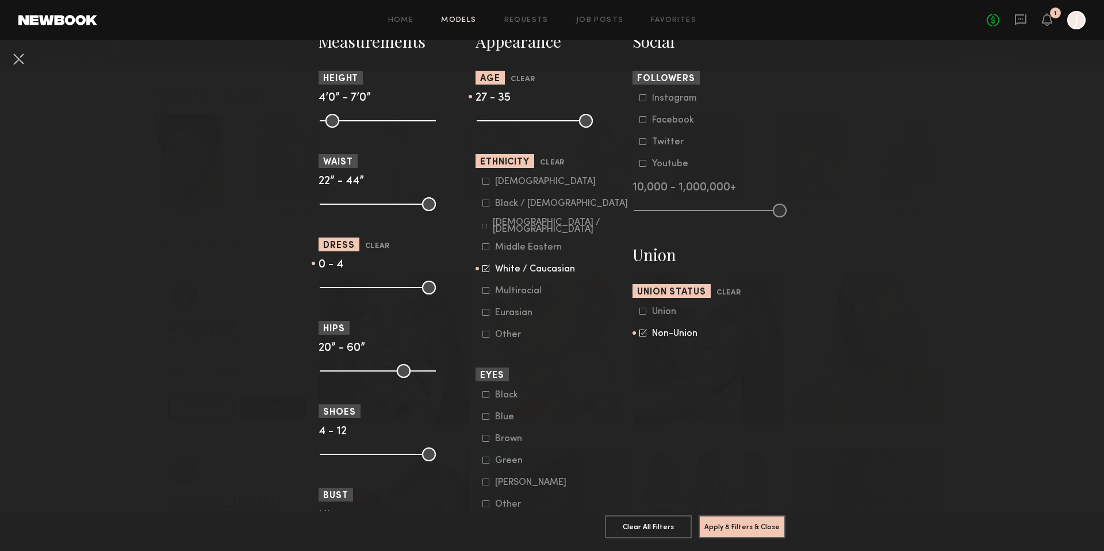
drag, startPoint x: 353, startPoint y: 288, endPoint x: 342, endPoint y: 287, distance: 10.9
type input "*"
click at [342, 287] on input "range" at bounding box center [378, 288] width 116 height 14
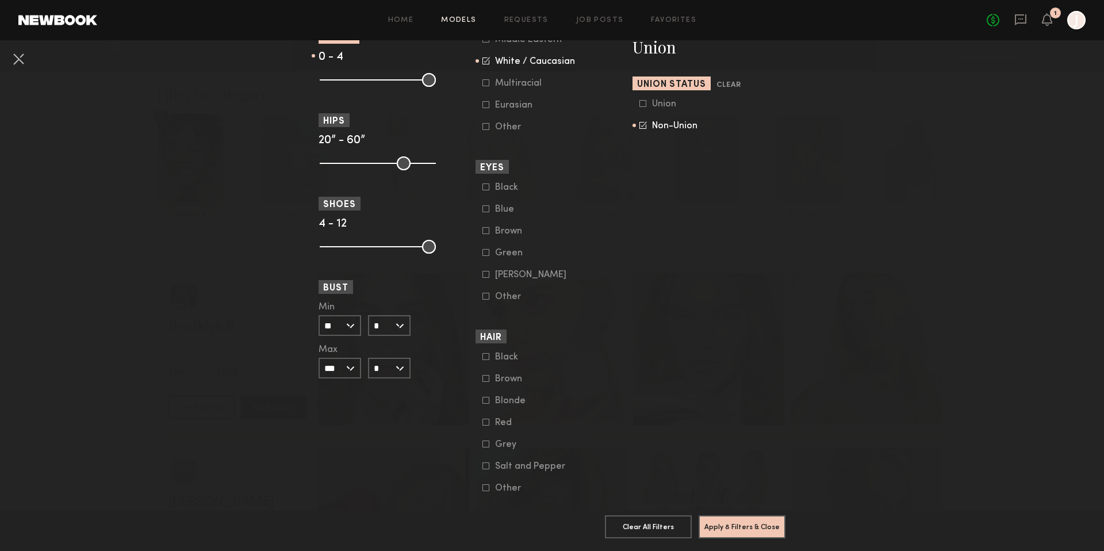
scroll to position [751, 0]
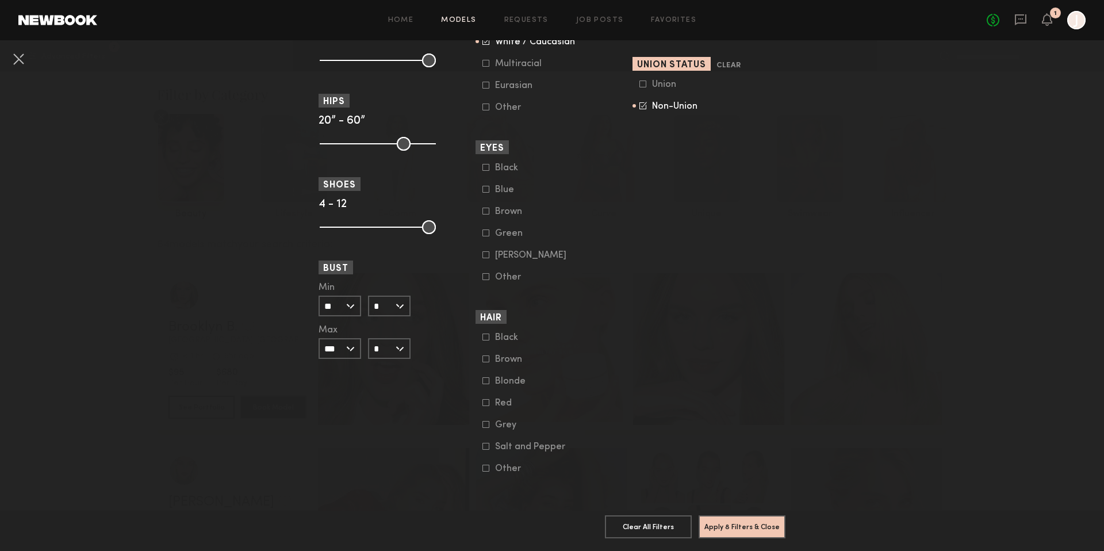
click at [485, 382] on icon at bounding box center [486, 380] width 7 height 7
click at [644, 106] on icon at bounding box center [643, 105] width 7 height 7
click at [753, 529] on button "Apply 8 Filters & Close" at bounding box center [742, 526] width 87 height 23
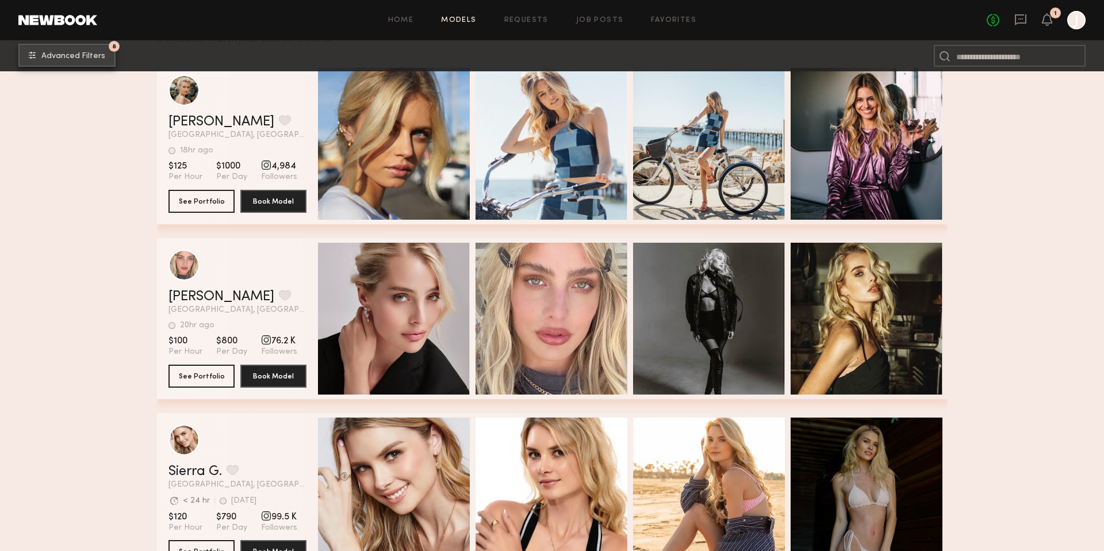
scroll to position [204, 0]
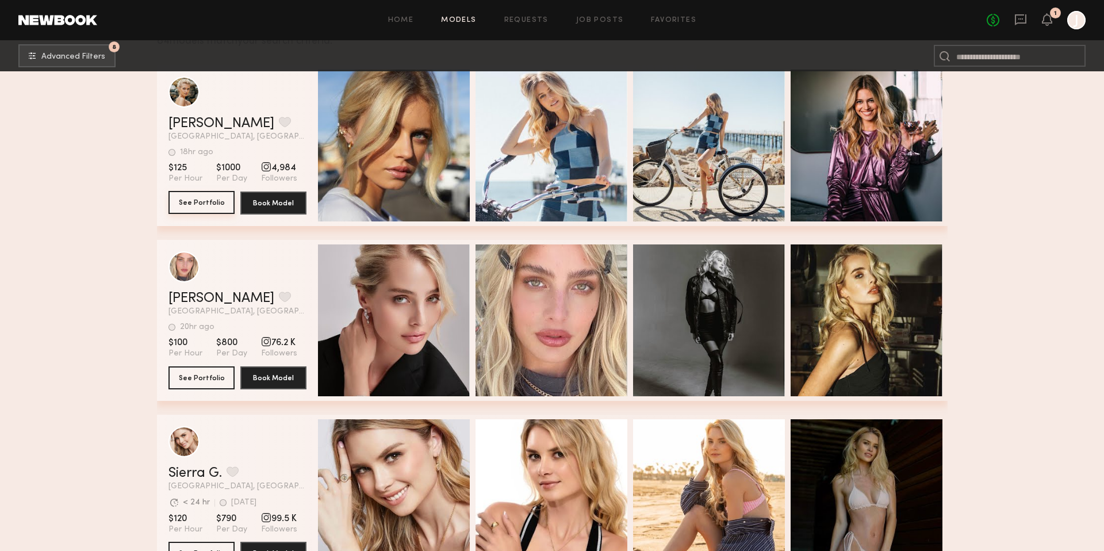
click at [216, 204] on button "See Portfolio" at bounding box center [202, 202] width 66 height 23
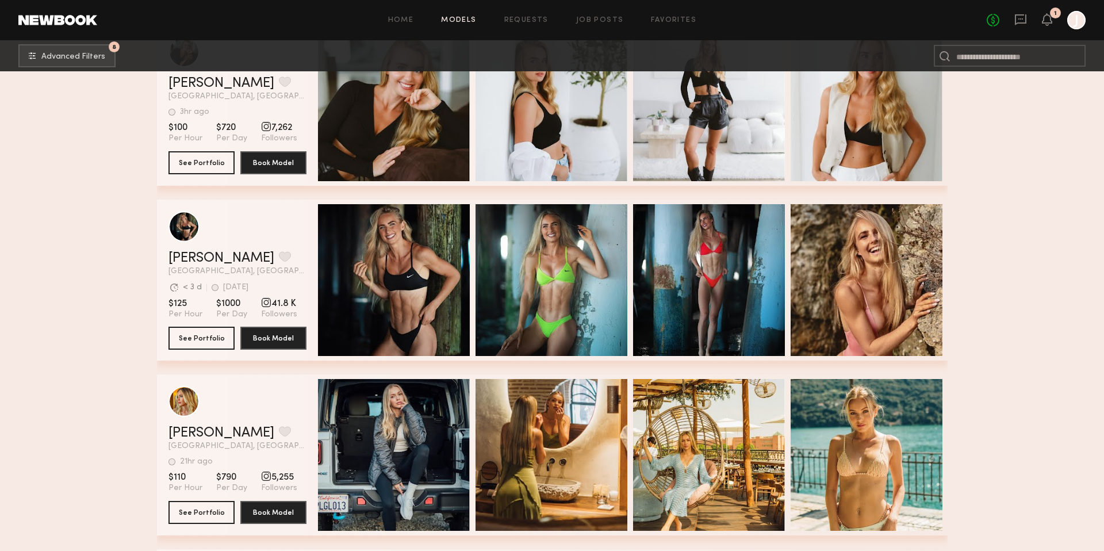
scroll to position [4631, 0]
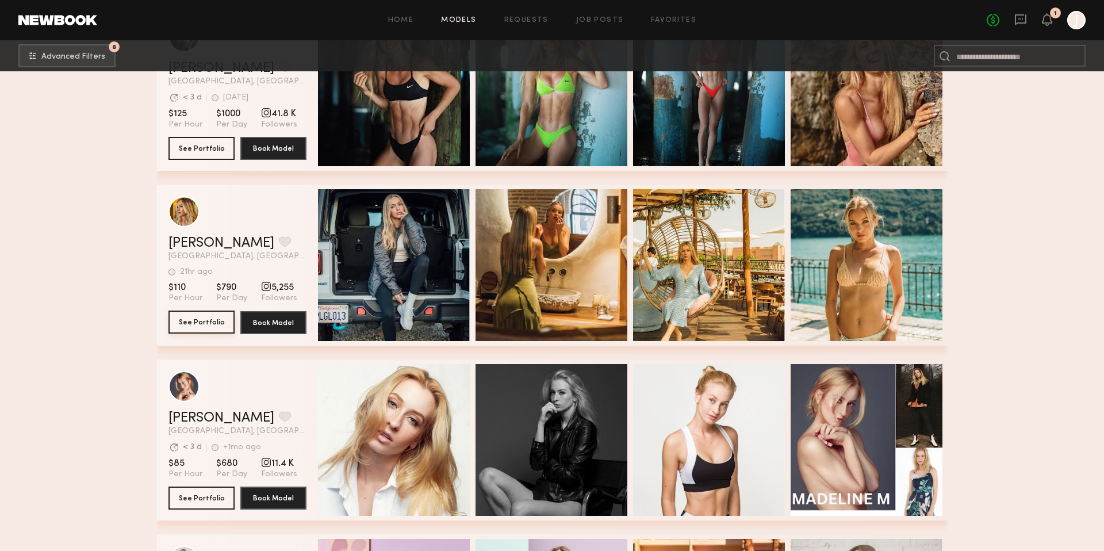
click at [226, 323] on button "See Portfolio" at bounding box center [202, 322] width 66 height 23
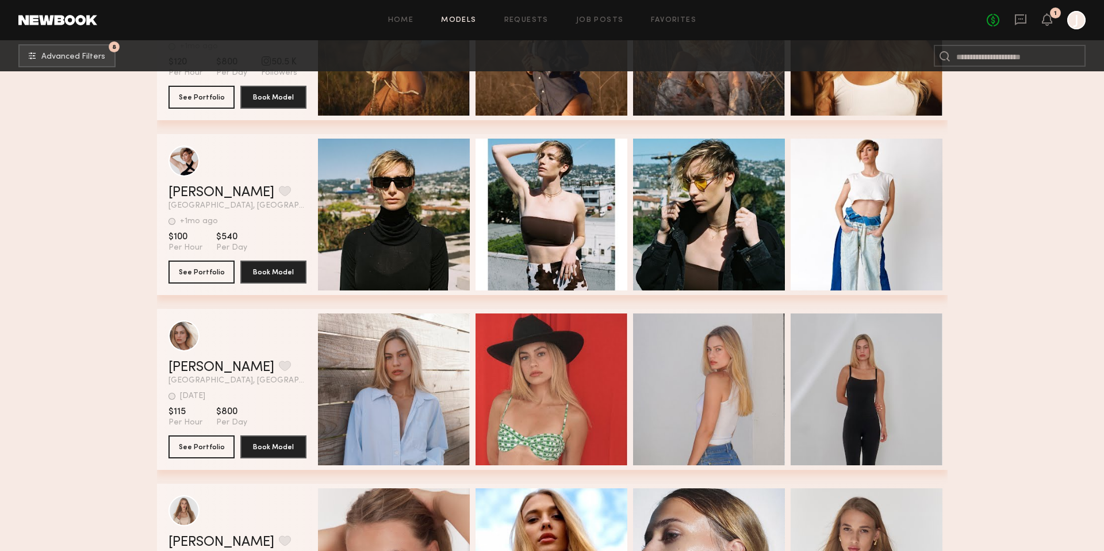
scroll to position [6224, 0]
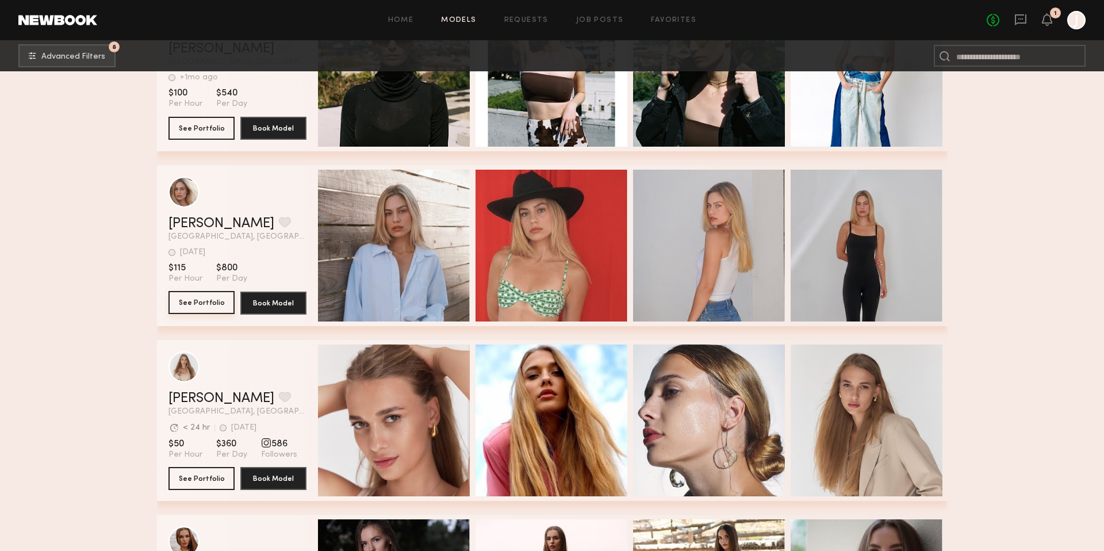
click at [214, 301] on button "See Portfolio" at bounding box center [202, 302] width 66 height 23
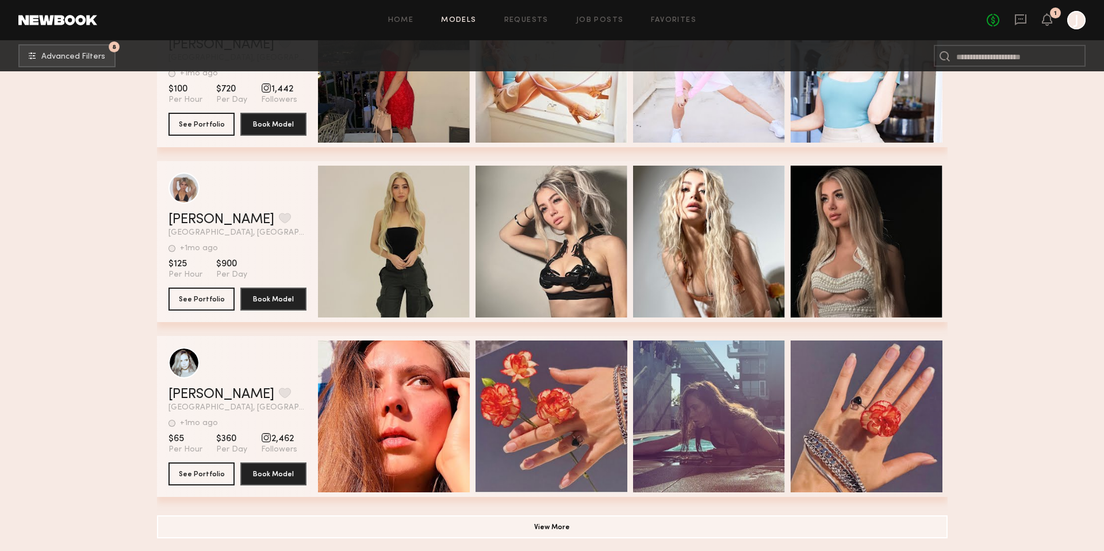
scroll to position [12350, 0]
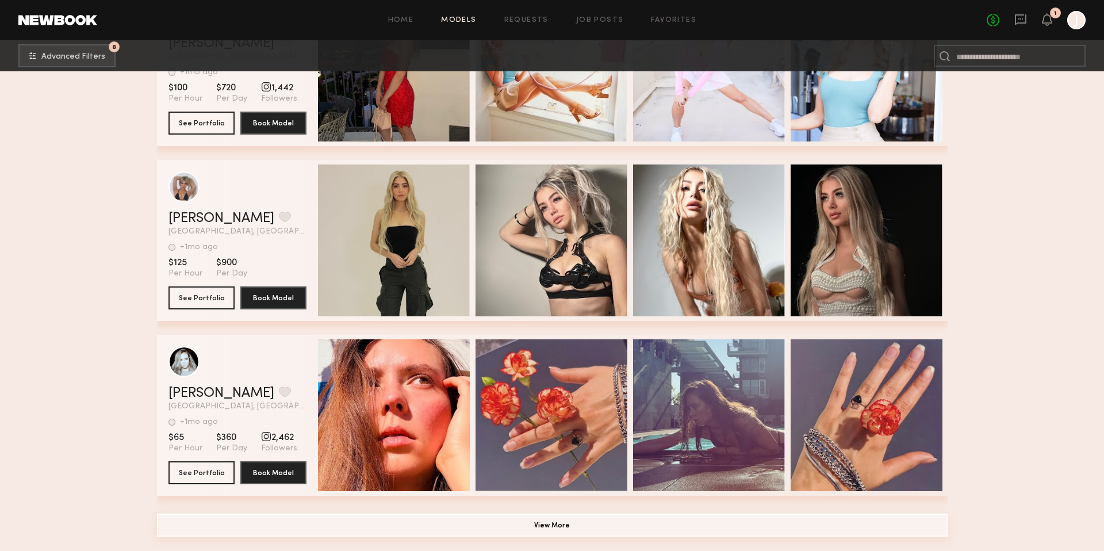
click at [446, 532] on button "View More" at bounding box center [552, 525] width 791 height 23
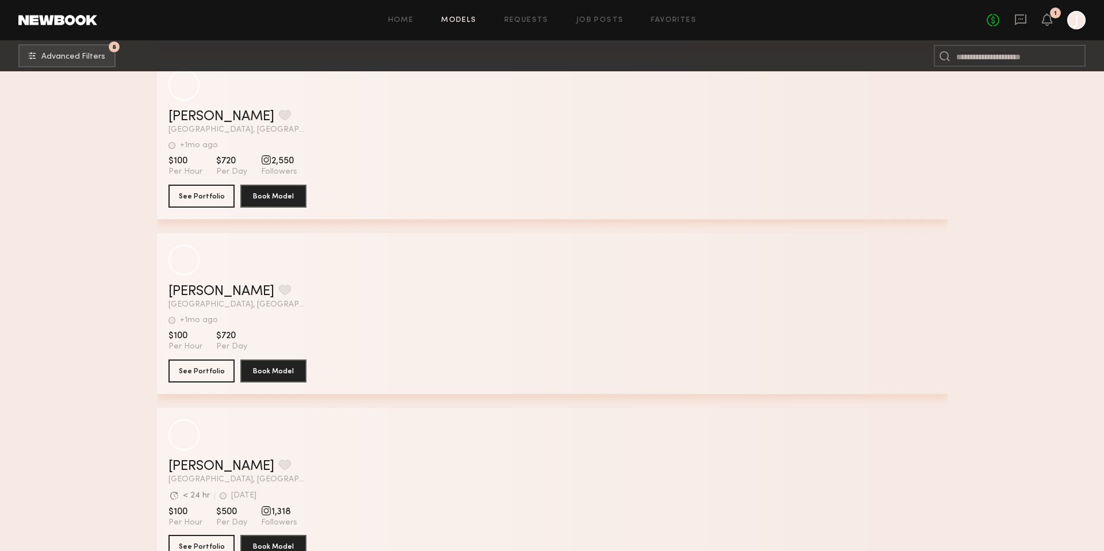
scroll to position [13504, 0]
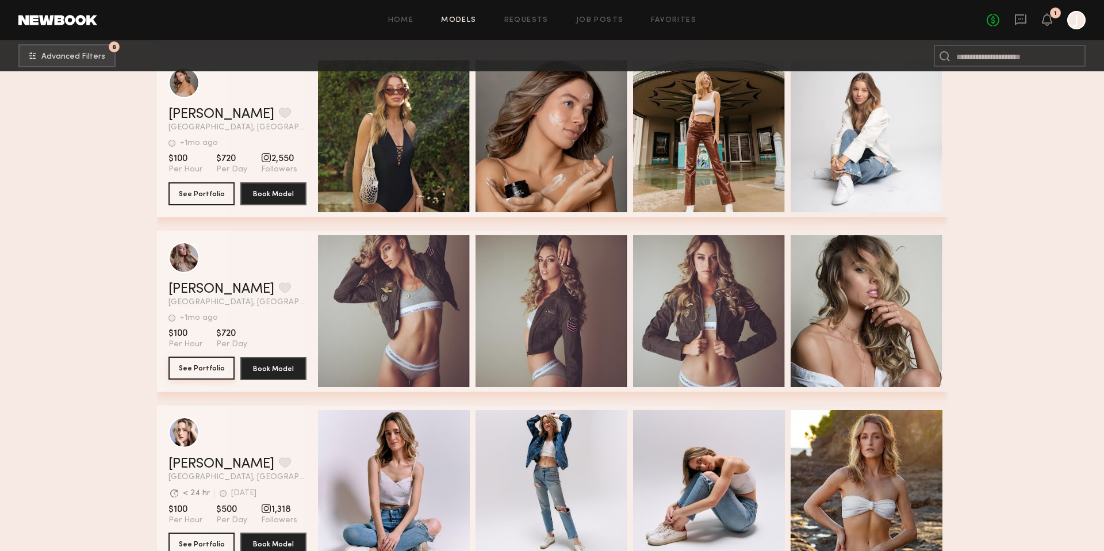
click at [210, 362] on button "See Portfolio" at bounding box center [202, 368] width 66 height 23
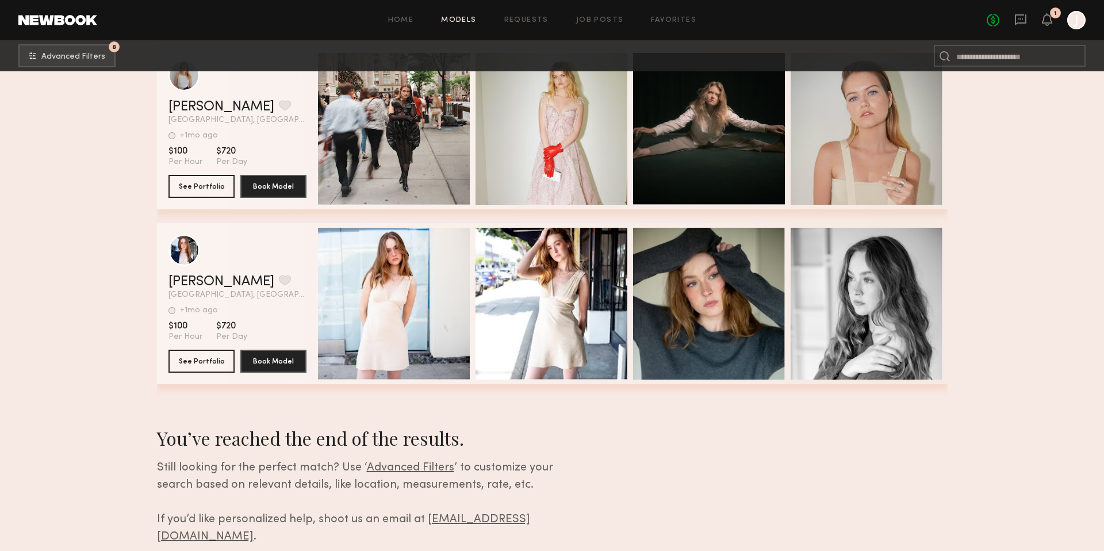
scroll to position [14562, 0]
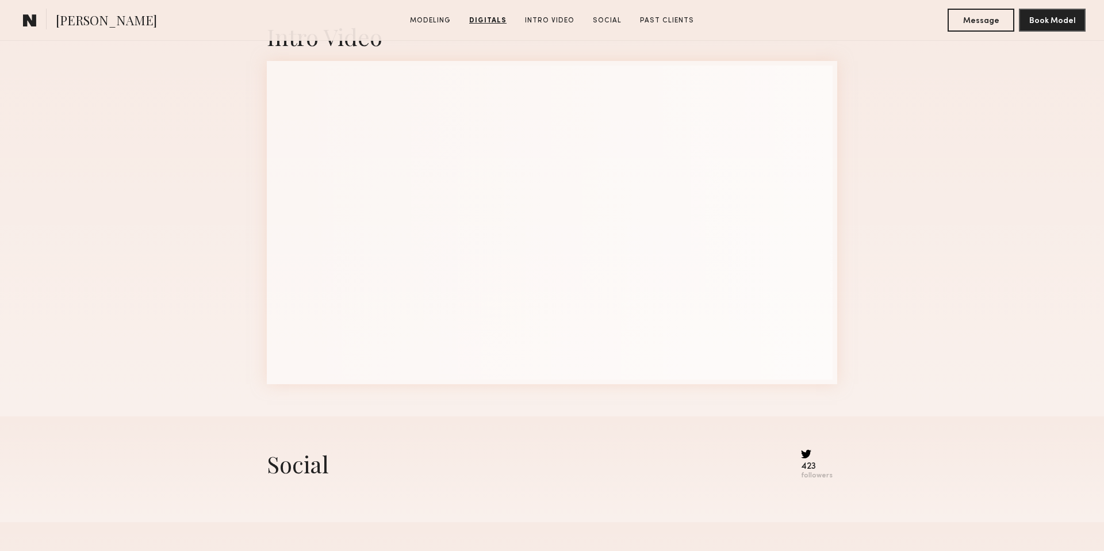
scroll to position [1633, 0]
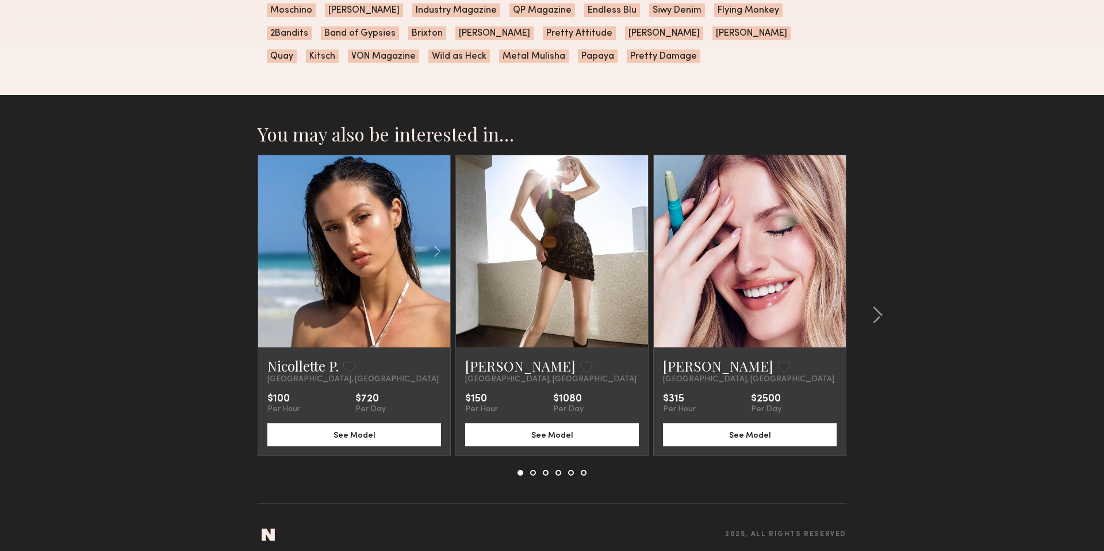
scroll to position [1212, 0]
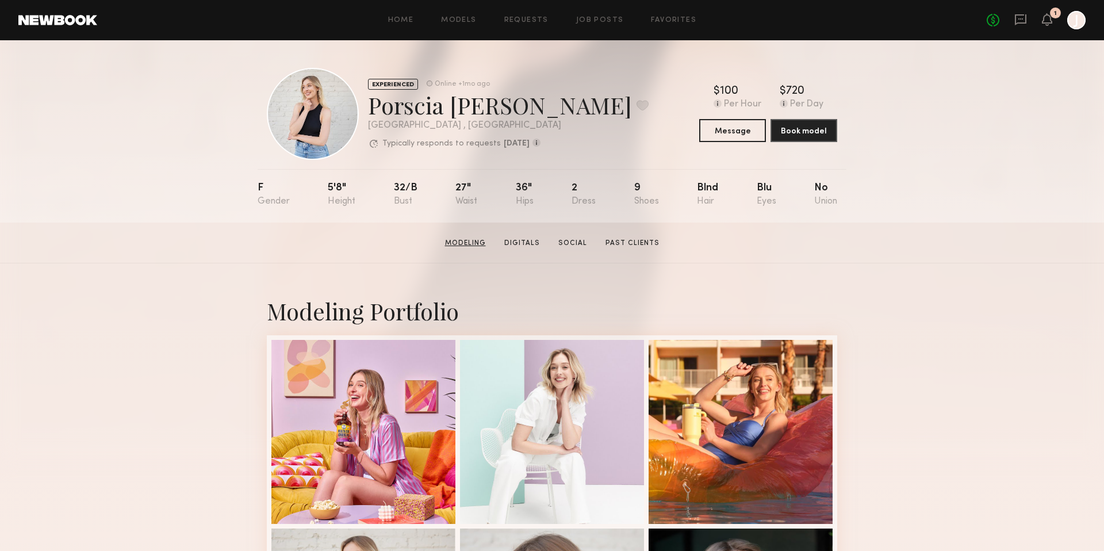
click at [476, 238] on link "Modeling" at bounding box center [466, 243] width 50 height 10
click at [636, 244] on link "Past Clients" at bounding box center [632, 243] width 63 height 10
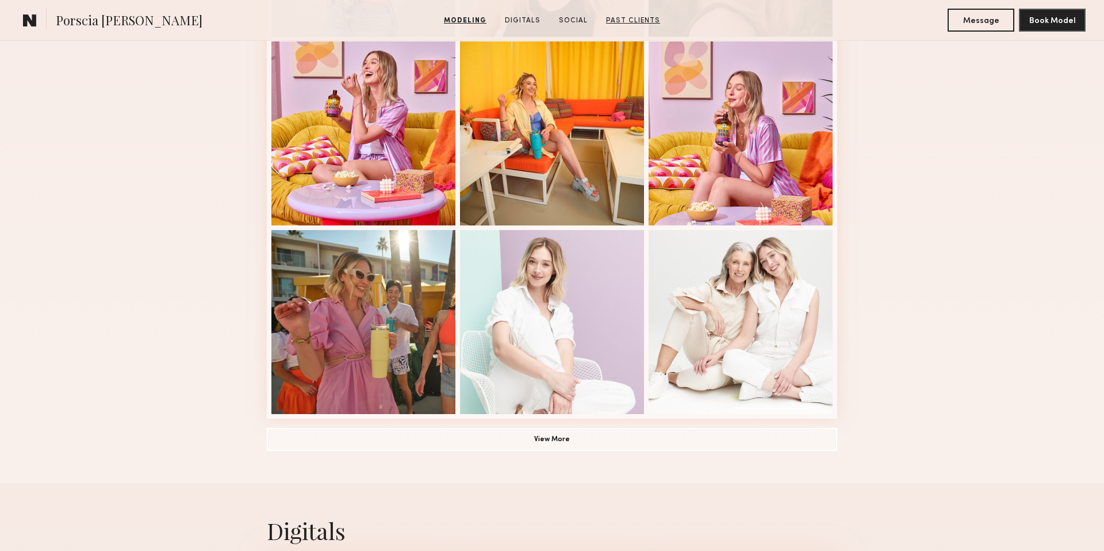
scroll to position [678, 0]
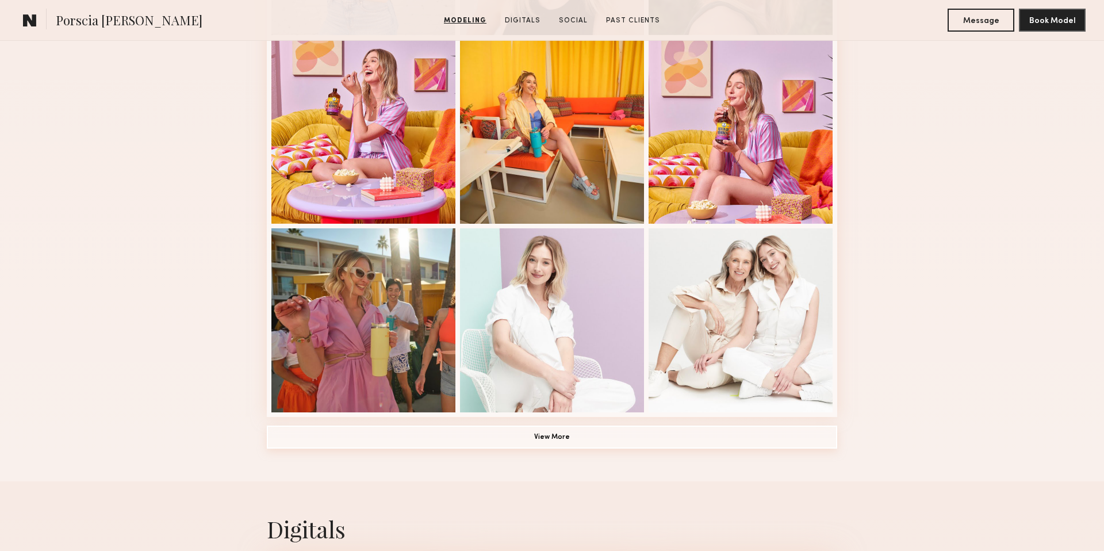
click at [569, 444] on button "View More" at bounding box center [552, 437] width 571 height 23
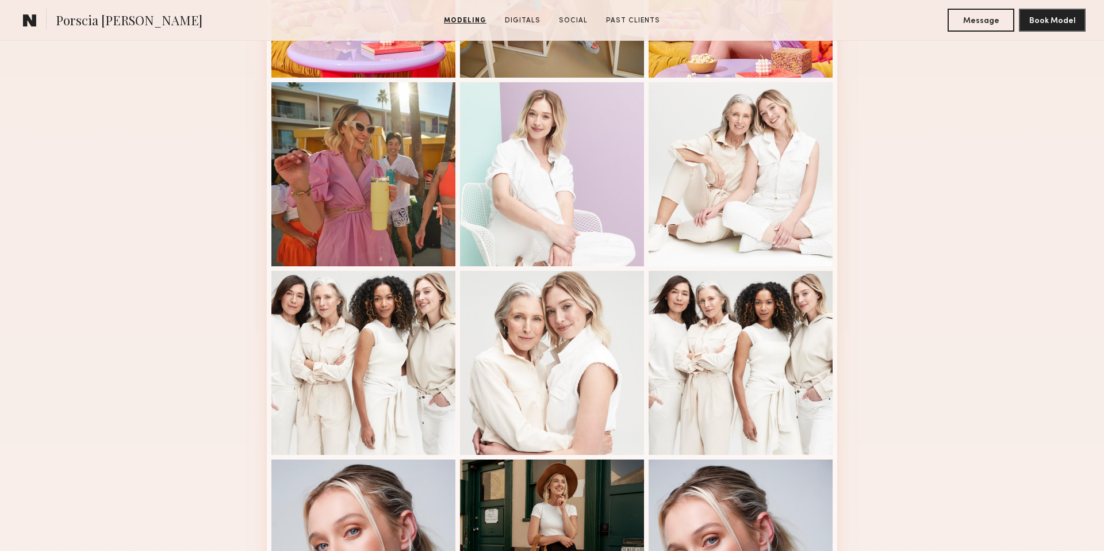
scroll to position [825, 0]
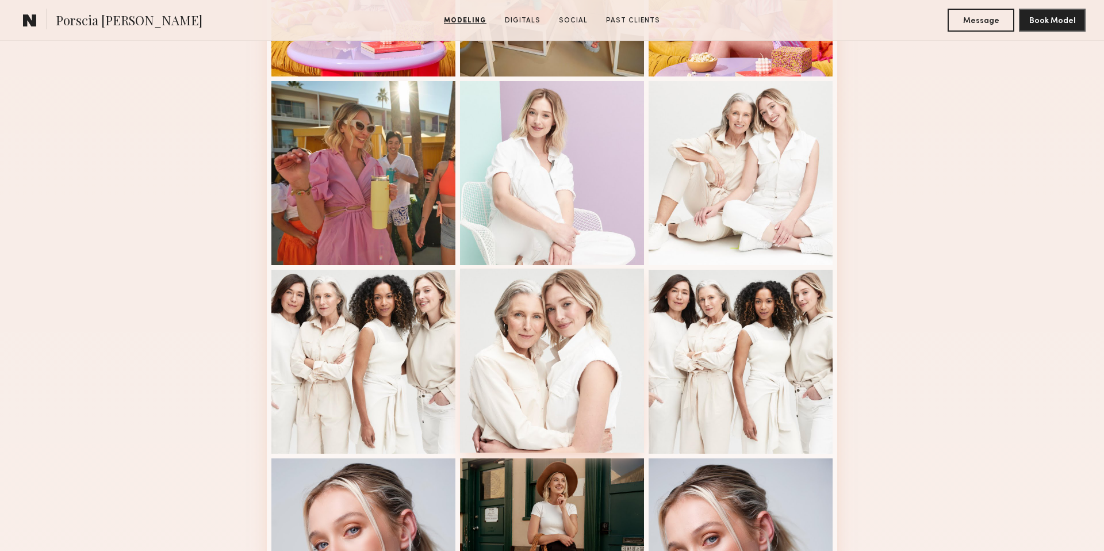
click at [556, 358] on div at bounding box center [552, 361] width 184 height 184
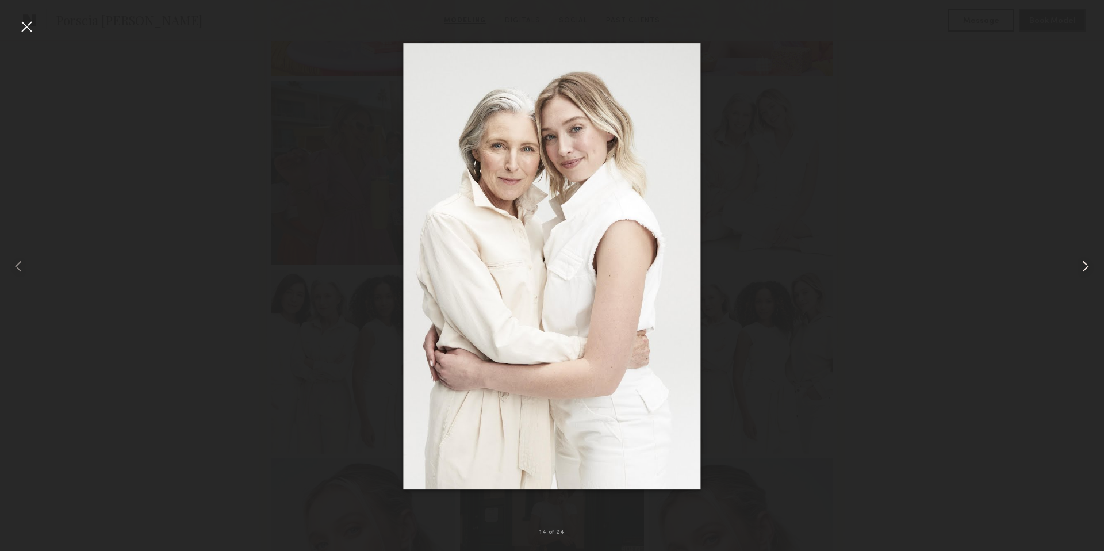
click at [1092, 266] on common-icon at bounding box center [1086, 266] width 18 height 18
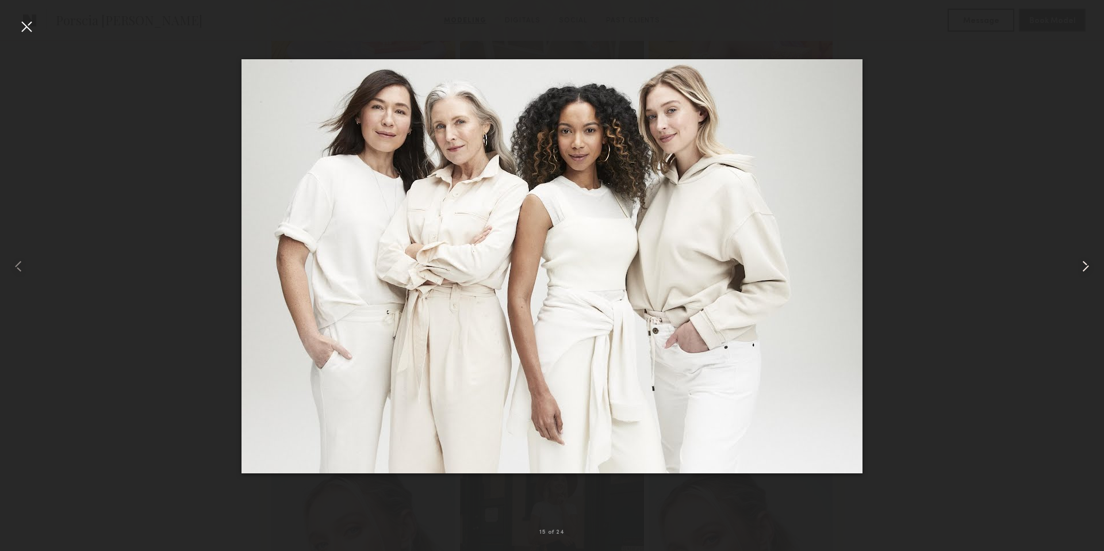
click at [1092, 266] on common-icon at bounding box center [1086, 266] width 18 height 18
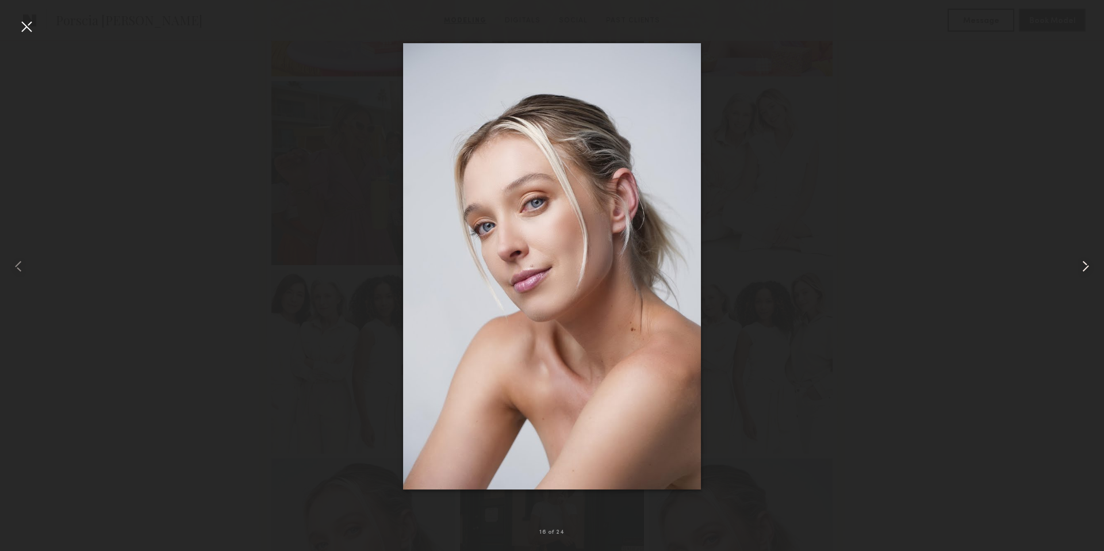
click at [1092, 266] on common-icon at bounding box center [1086, 266] width 18 height 18
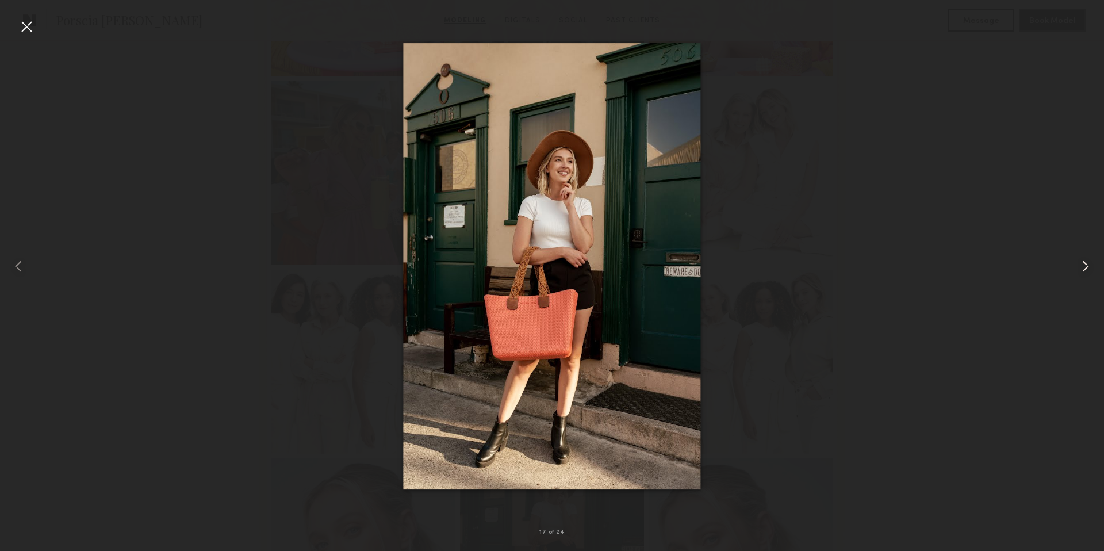
click at [1092, 266] on common-icon at bounding box center [1086, 266] width 18 height 18
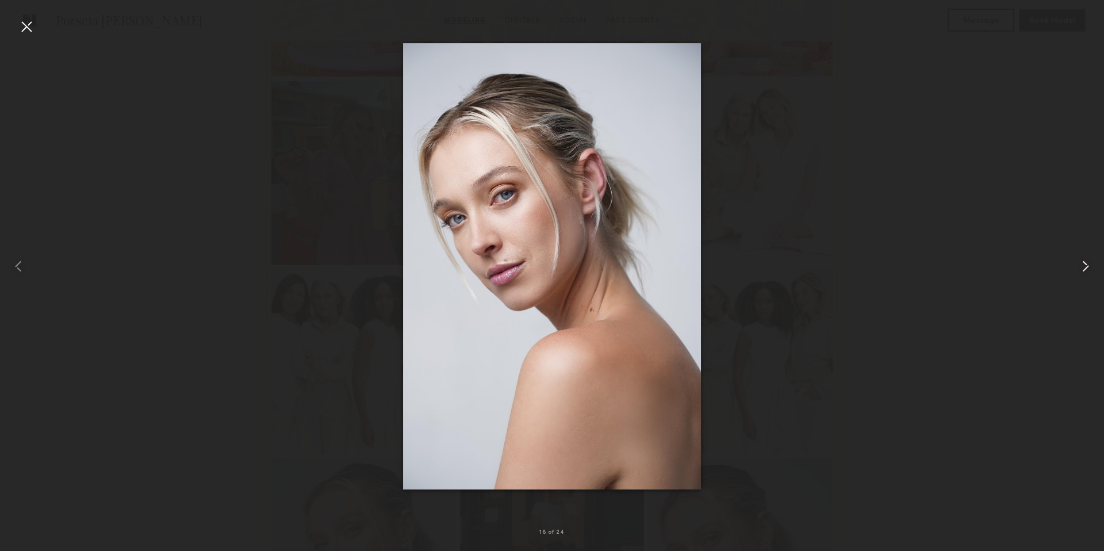
click at [1092, 266] on common-icon at bounding box center [1086, 266] width 18 height 18
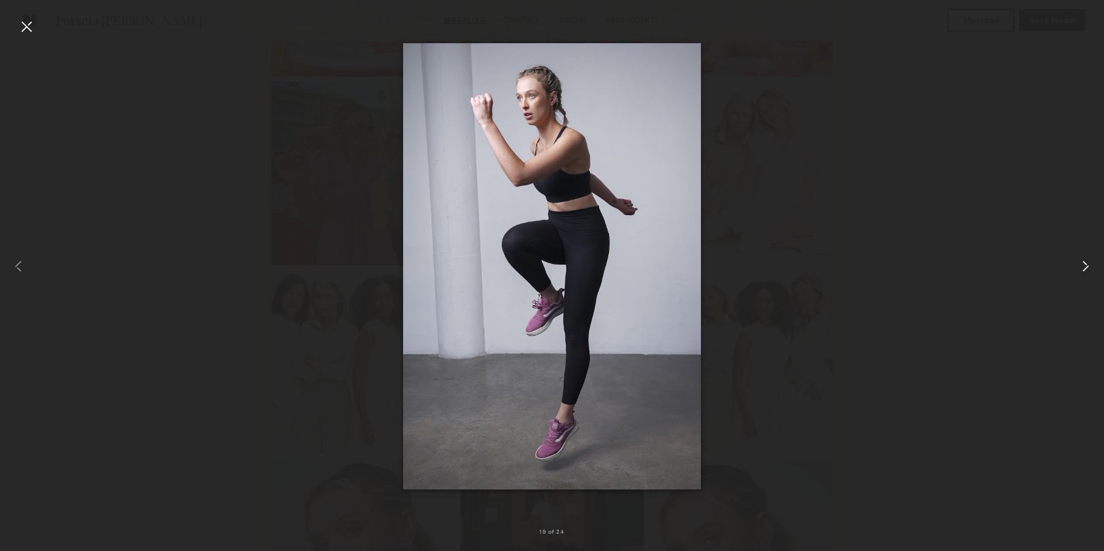
click at [1092, 266] on common-icon at bounding box center [1086, 266] width 18 height 18
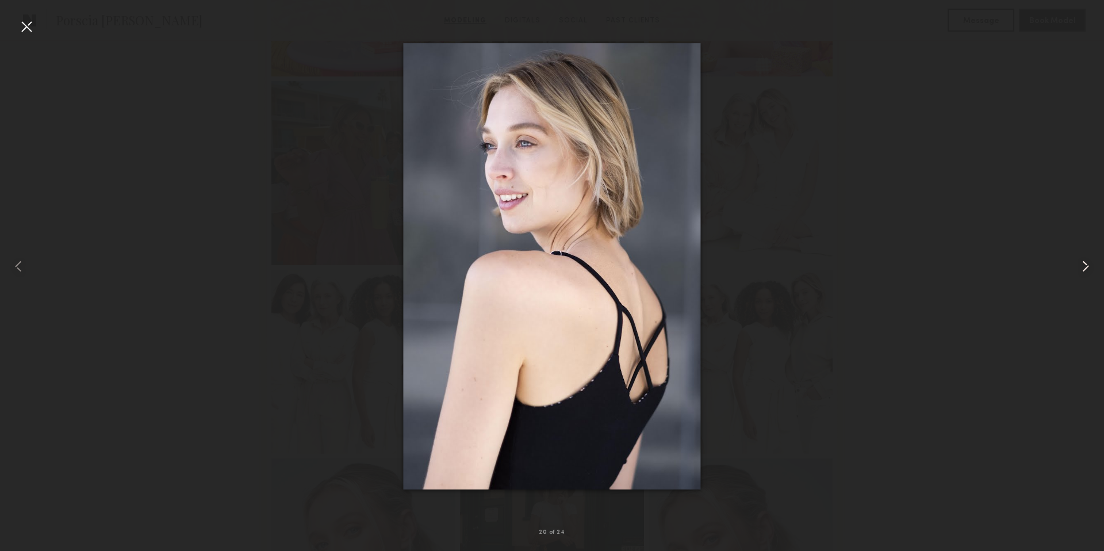
click at [1092, 266] on common-icon at bounding box center [1086, 266] width 18 height 18
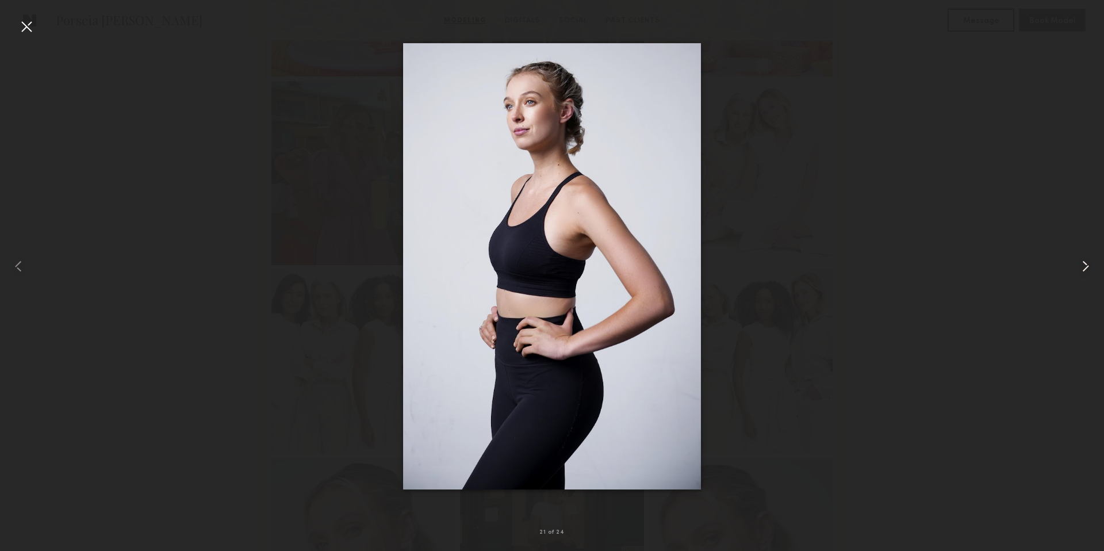
click at [1092, 266] on common-icon at bounding box center [1086, 266] width 18 height 18
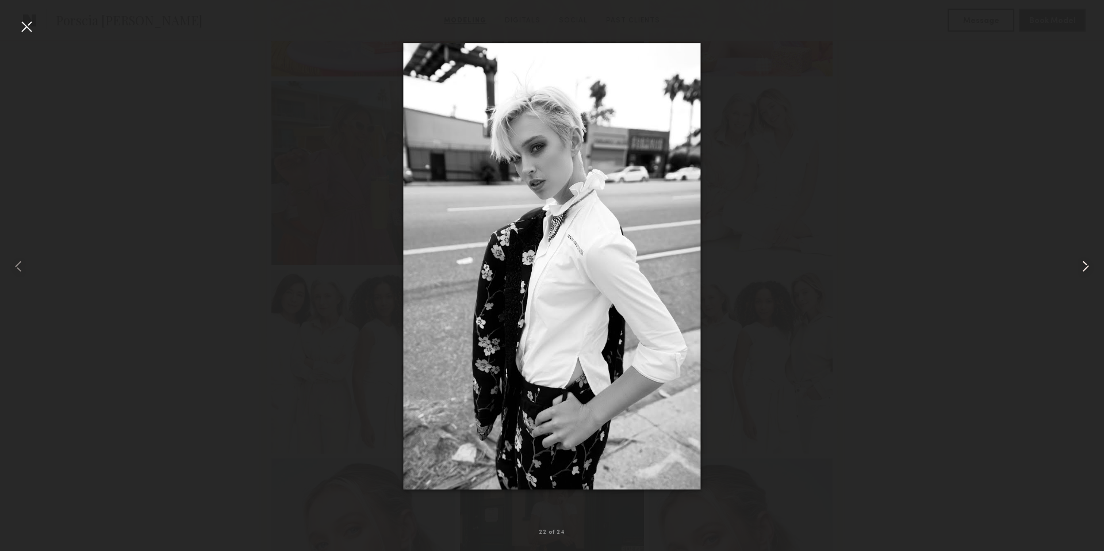
click at [1092, 266] on common-icon at bounding box center [1086, 266] width 18 height 18
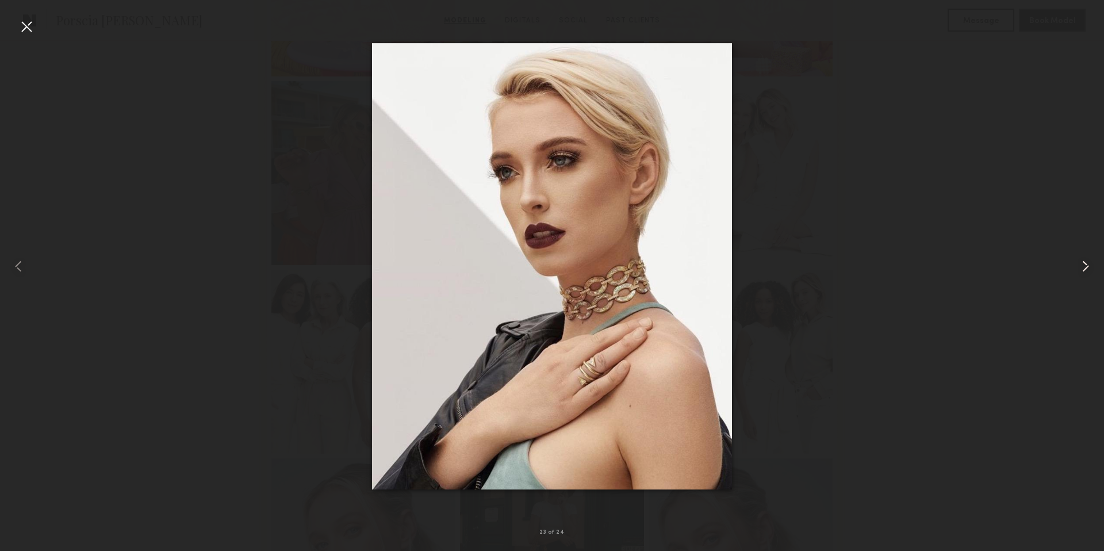
click at [1092, 266] on common-icon at bounding box center [1086, 266] width 18 height 18
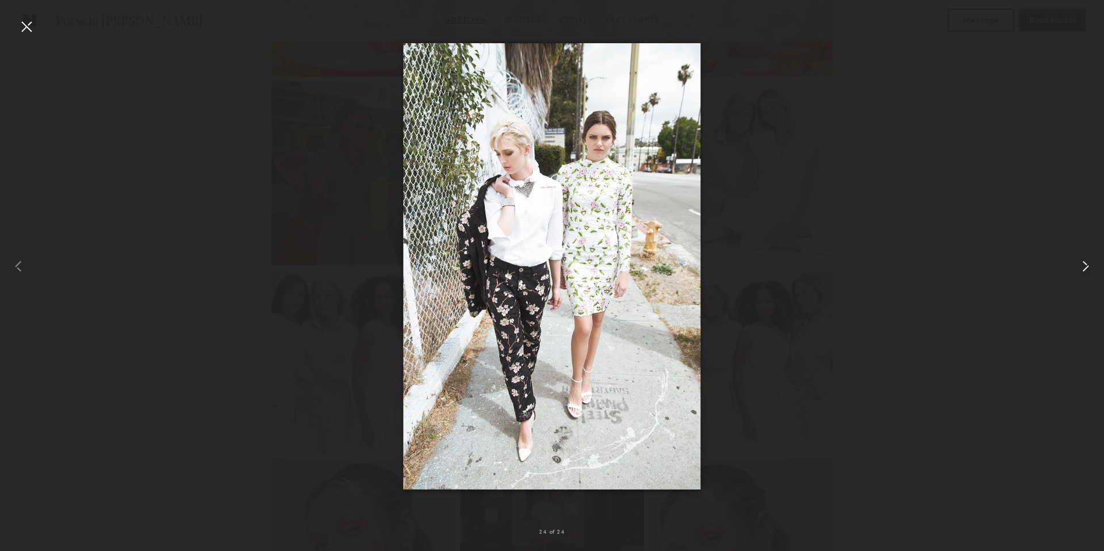
click at [1092, 266] on common-icon at bounding box center [1086, 266] width 18 height 18
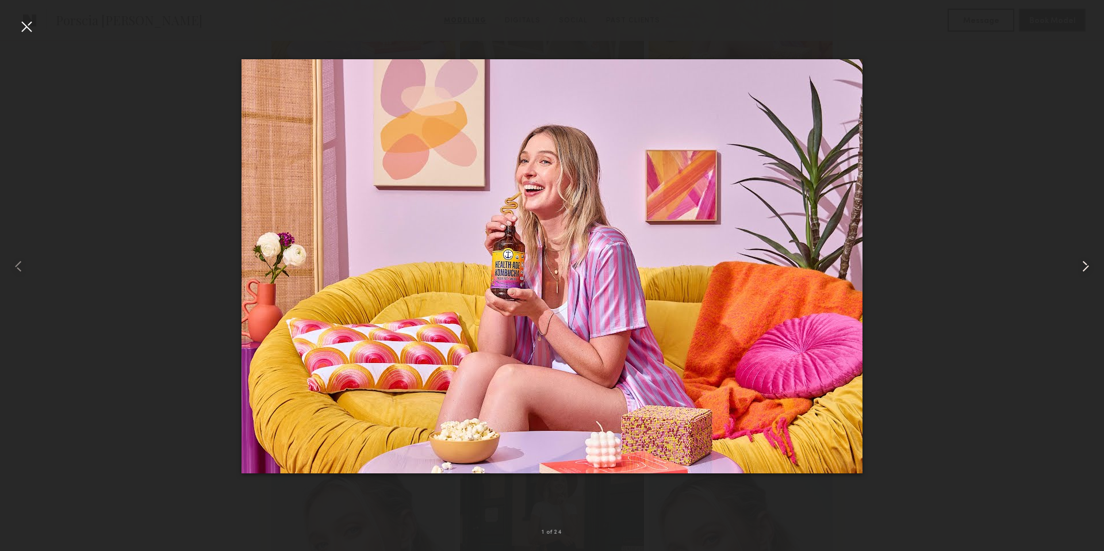
click at [1092, 266] on common-icon at bounding box center [1086, 266] width 18 height 18
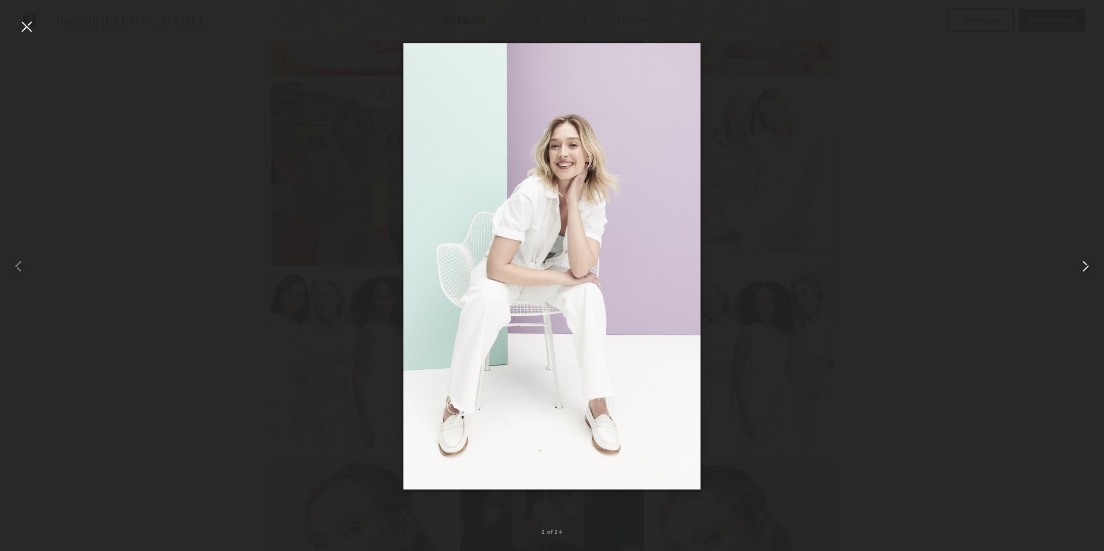
click at [1092, 266] on common-icon at bounding box center [1086, 266] width 18 height 18
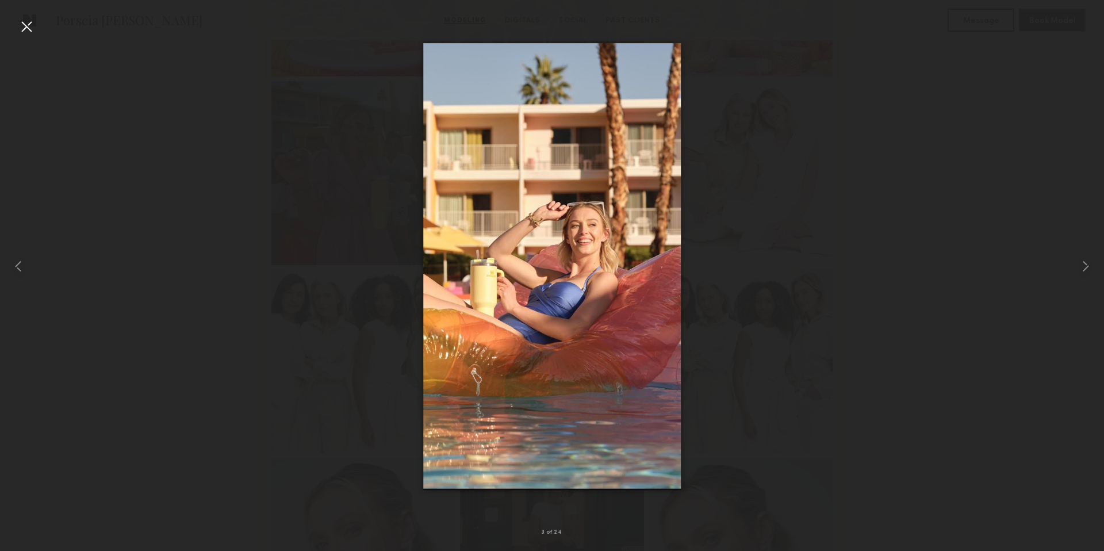
click at [158, 285] on div at bounding box center [552, 266] width 1104 height 496
click at [22, 26] on div at bounding box center [26, 26] width 18 height 18
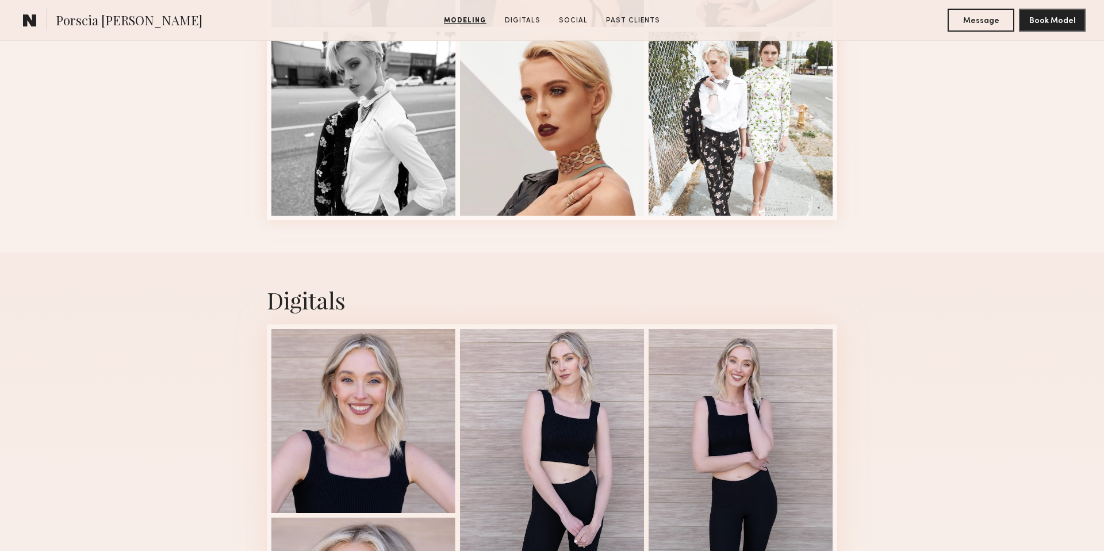
scroll to position [1802, 0]
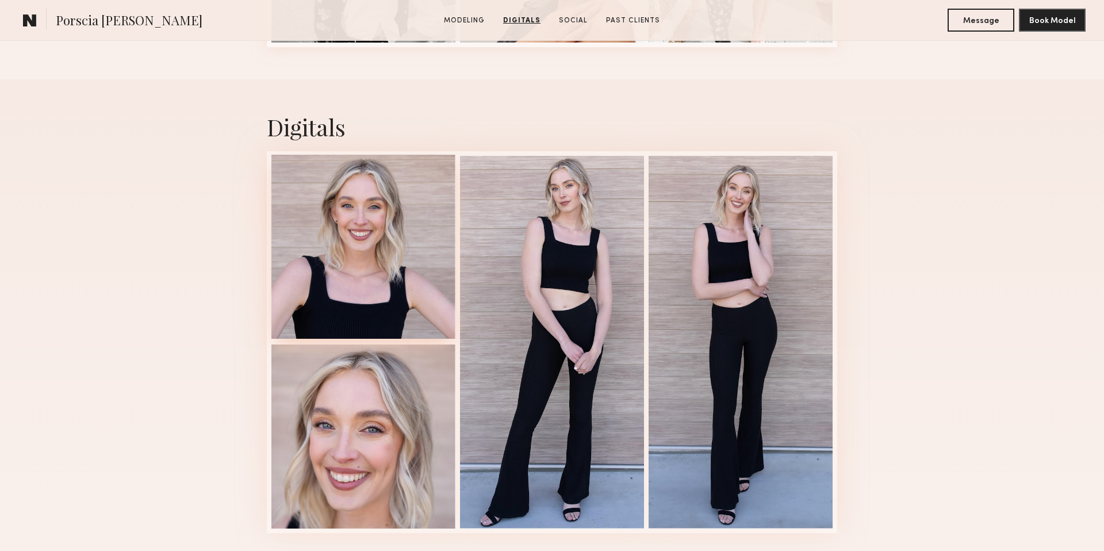
click at [403, 282] on div at bounding box center [364, 247] width 184 height 184
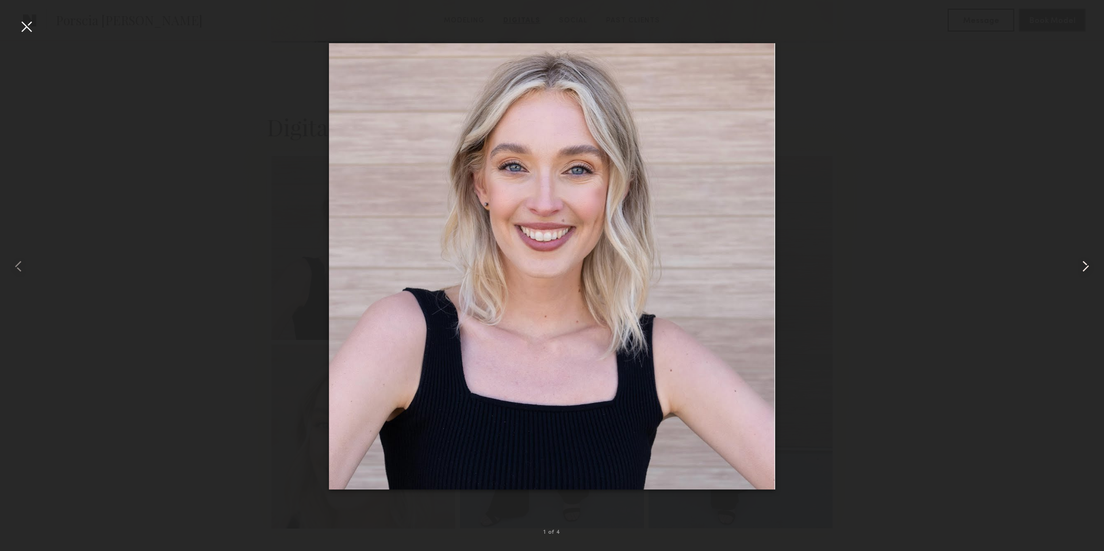
click at [1081, 269] on common-icon at bounding box center [1086, 266] width 18 height 18
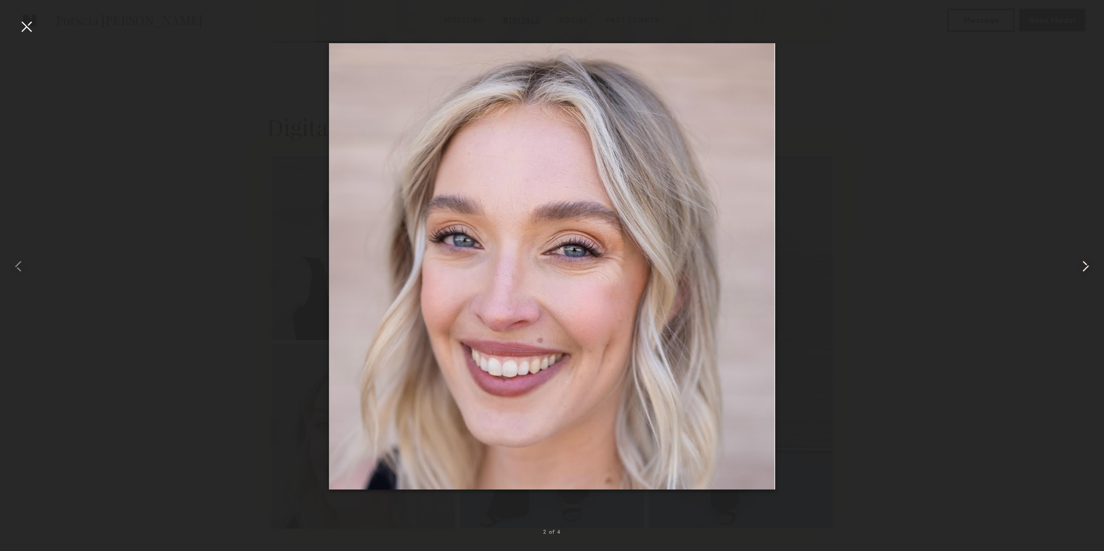
click at [1081, 269] on common-icon at bounding box center [1086, 266] width 18 height 18
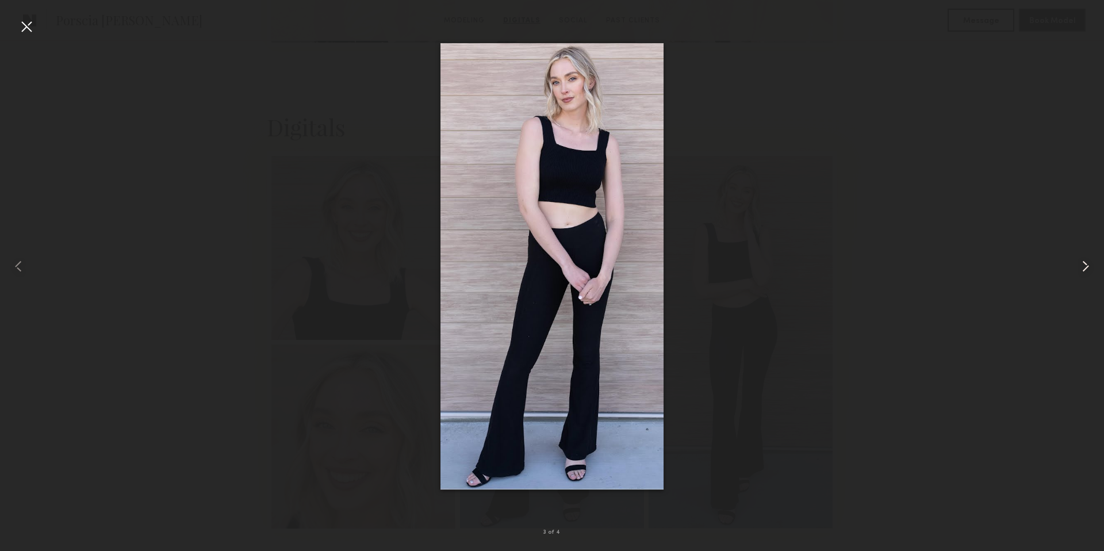
click at [1081, 269] on common-icon at bounding box center [1086, 266] width 18 height 18
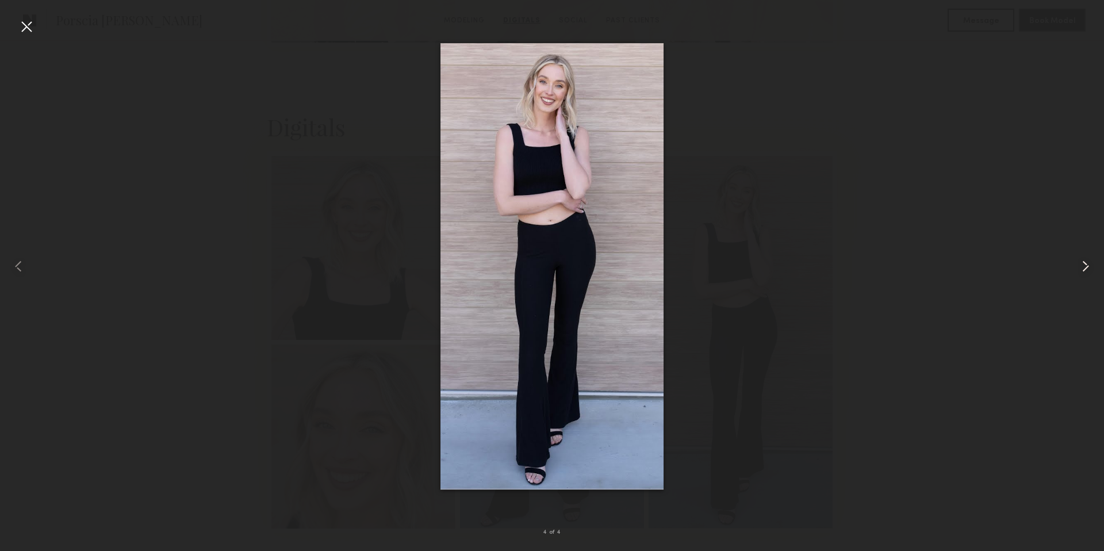
click at [1081, 269] on common-icon at bounding box center [1086, 266] width 18 height 18
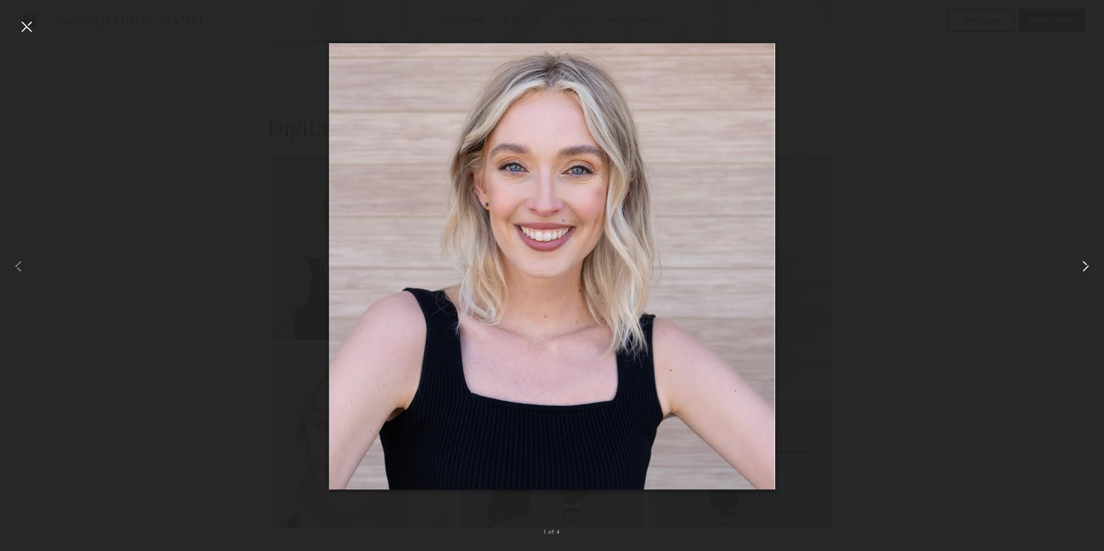
click at [1081, 269] on common-icon at bounding box center [1086, 266] width 18 height 18
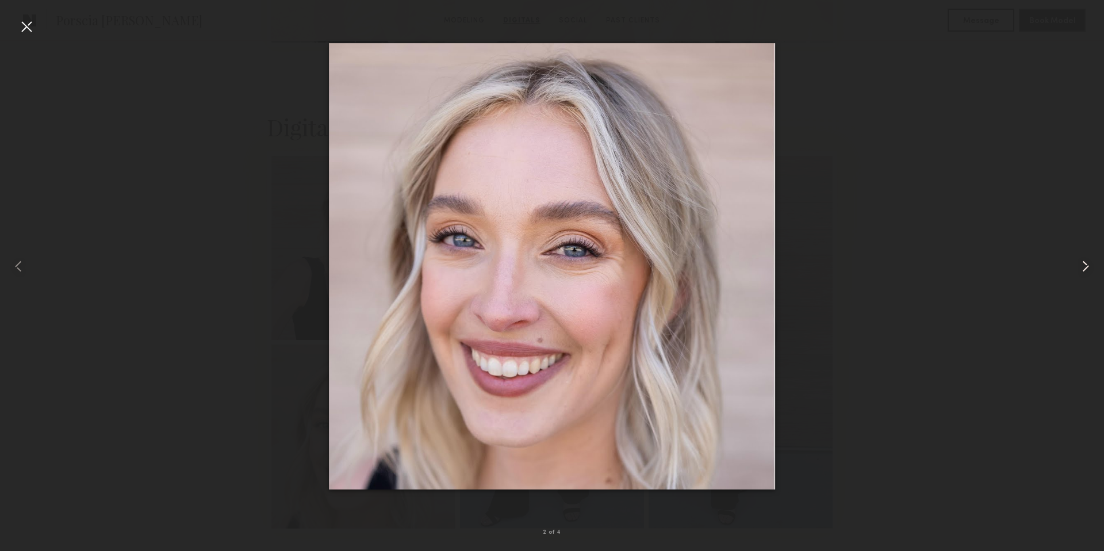
click at [1081, 269] on common-icon at bounding box center [1086, 266] width 18 height 18
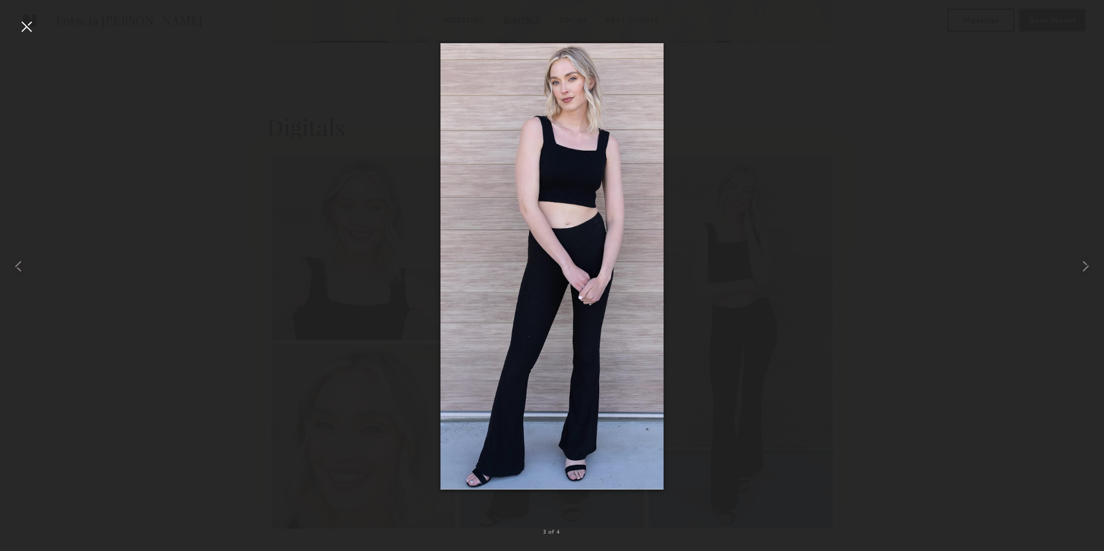
click at [900, 293] on div at bounding box center [552, 266] width 1104 height 496
click at [188, 41] on div at bounding box center [552, 266] width 1104 height 496
click at [25, 30] on div at bounding box center [26, 26] width 18 height 18
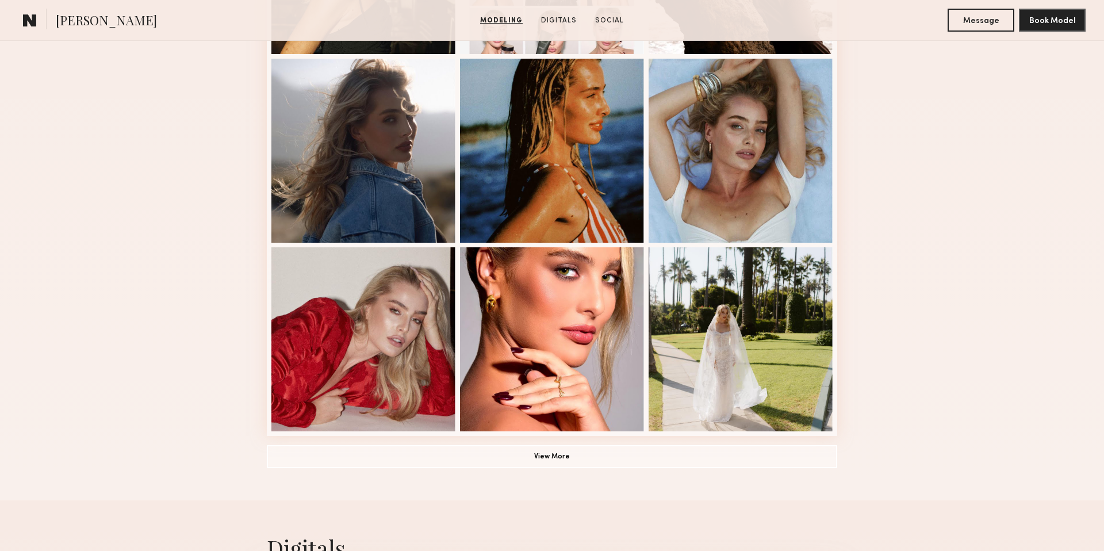
scroll to position [665, 0]
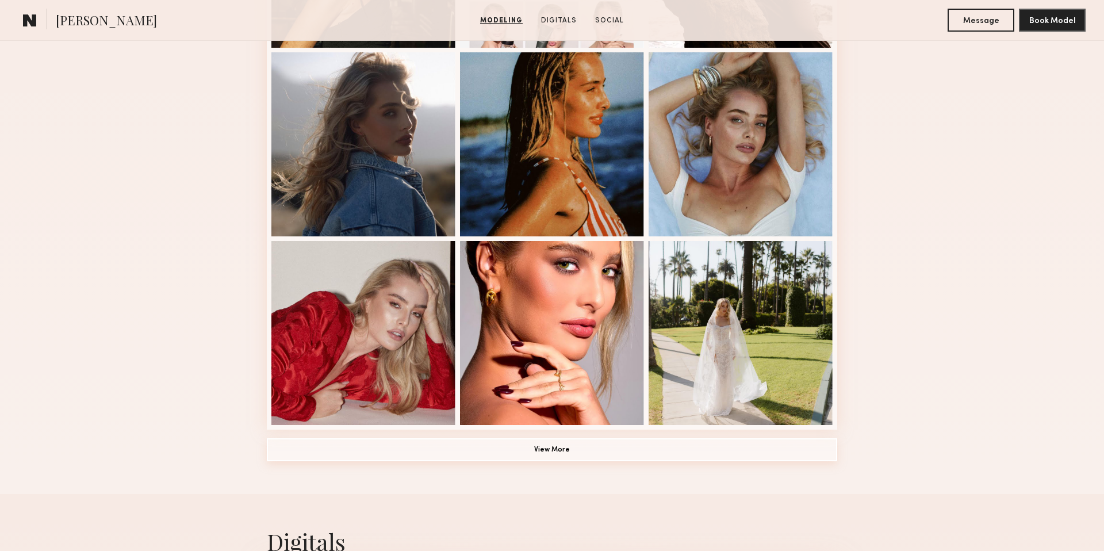
click at [616, 448] on button "View More" at bounding box center [552, 449] width 571 height 23
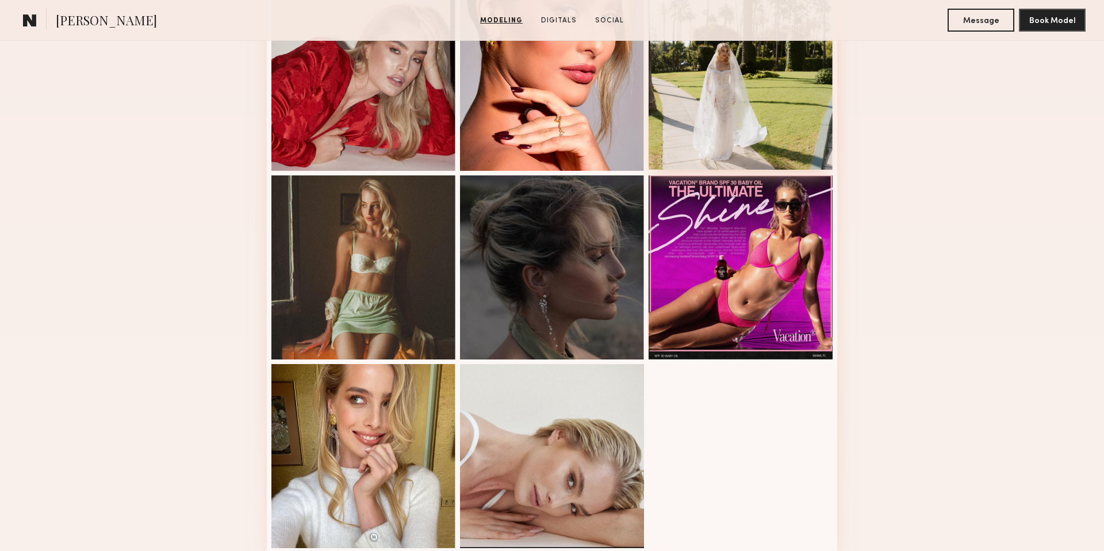
scroll to position [997, 0]
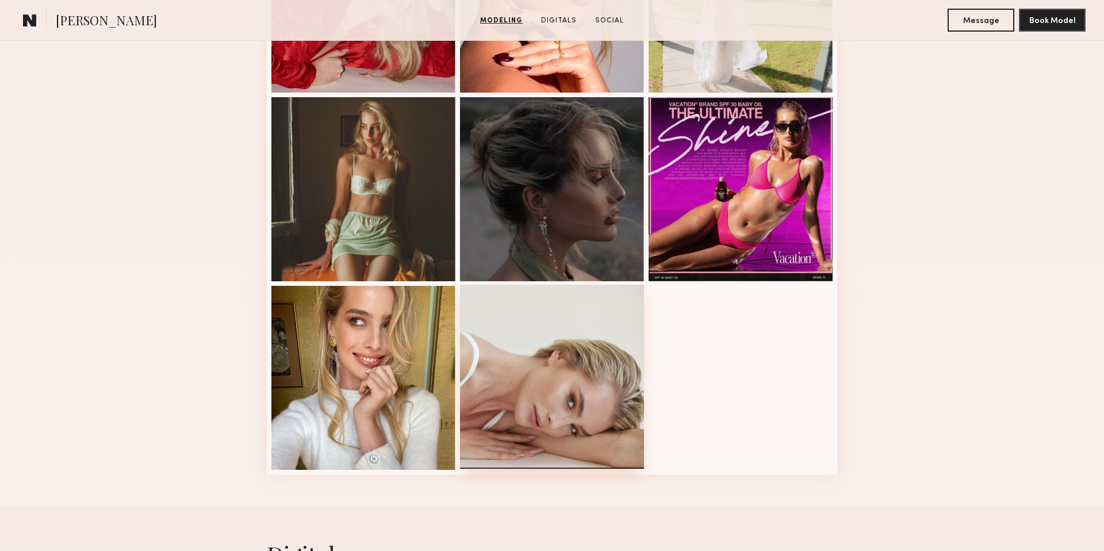
click at [509, 408] on div at bounding box center [552, 377] width 184 height 184
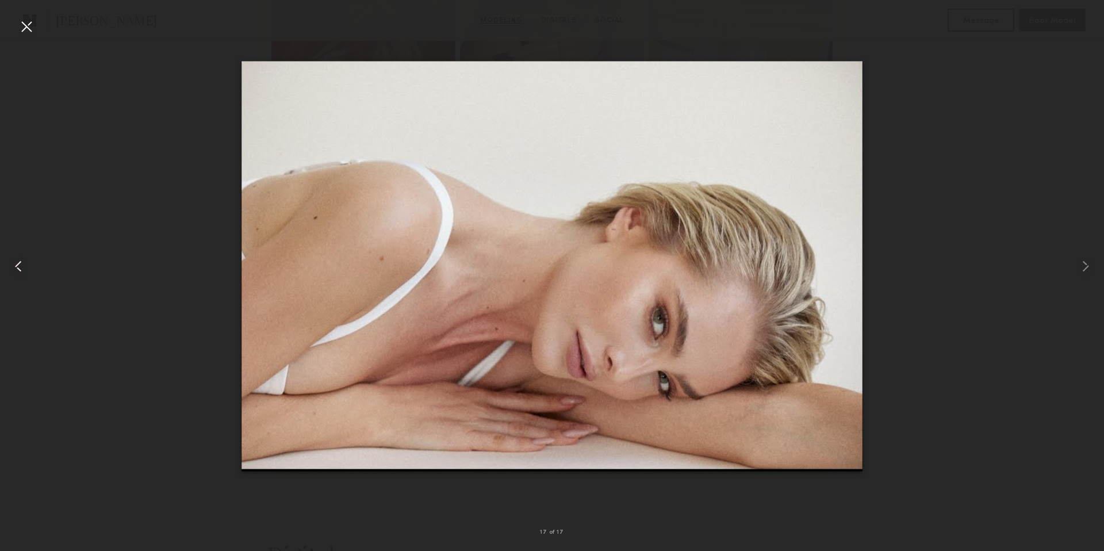
click at [22, 266] on common-icon at bounding box center [18, 266] width 18 height 18
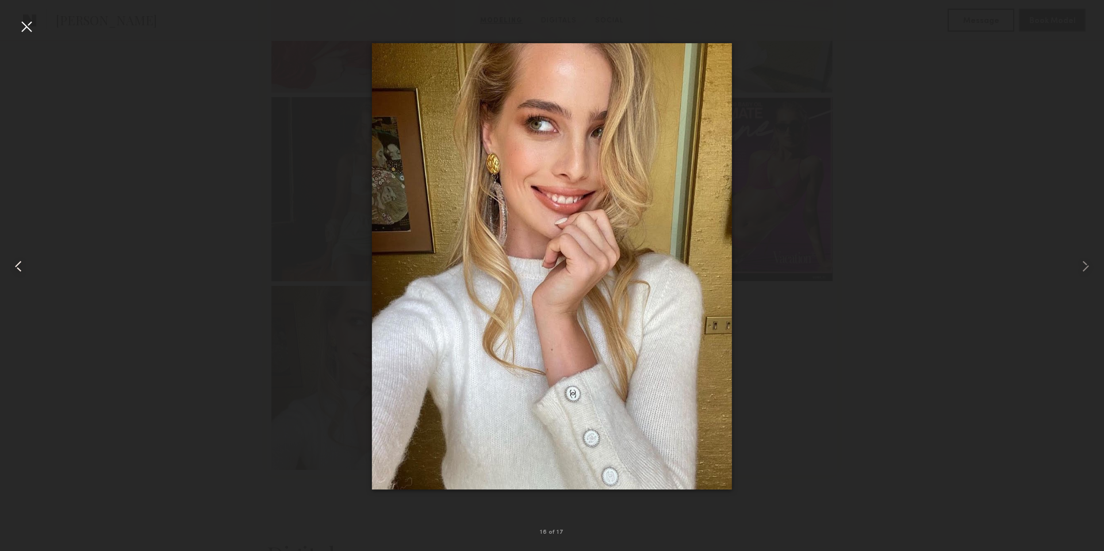
click at [22, 266] on common-icon at bounding box center [18, 266] width 18 height 18
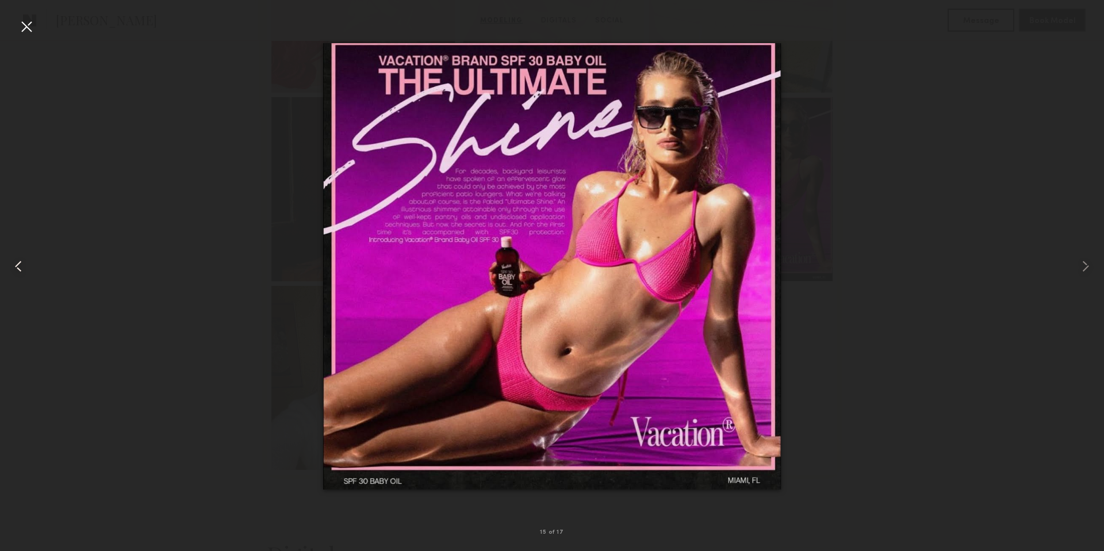
click at [22, 266] on common-icon at bounding box center [18, 266] width 18 height 18
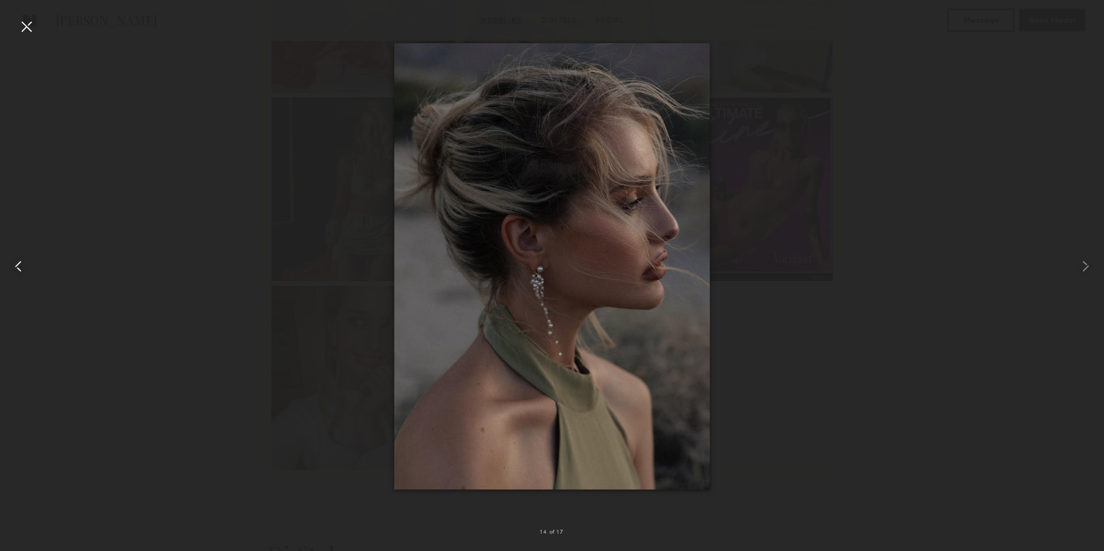
click at [22, 267] on common-icon at bounding box center [18, 266] width 18 height 18
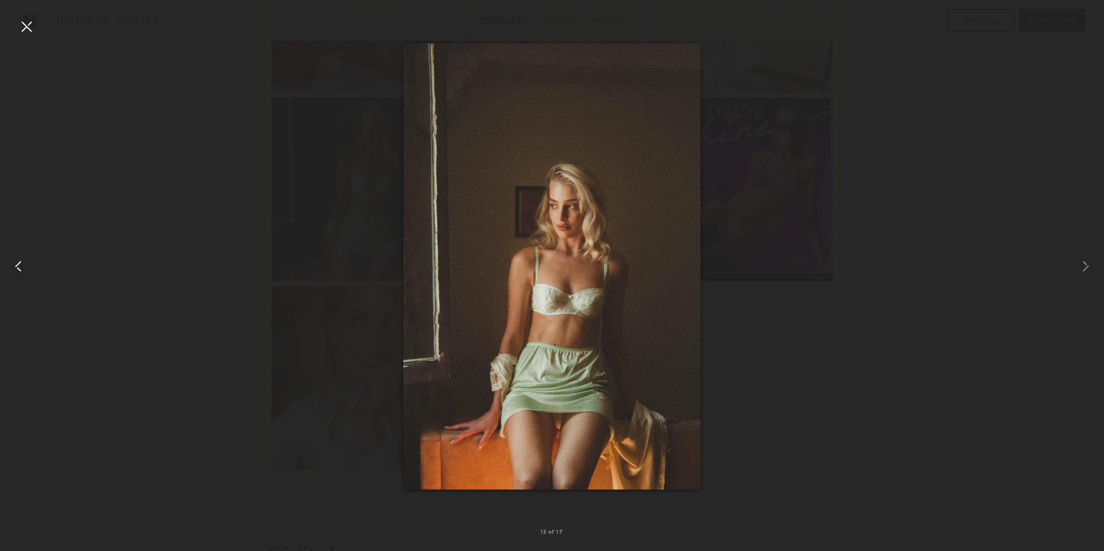
click at [22, 267] on common-icon at bounding box center [18, 266] width 18 height 18
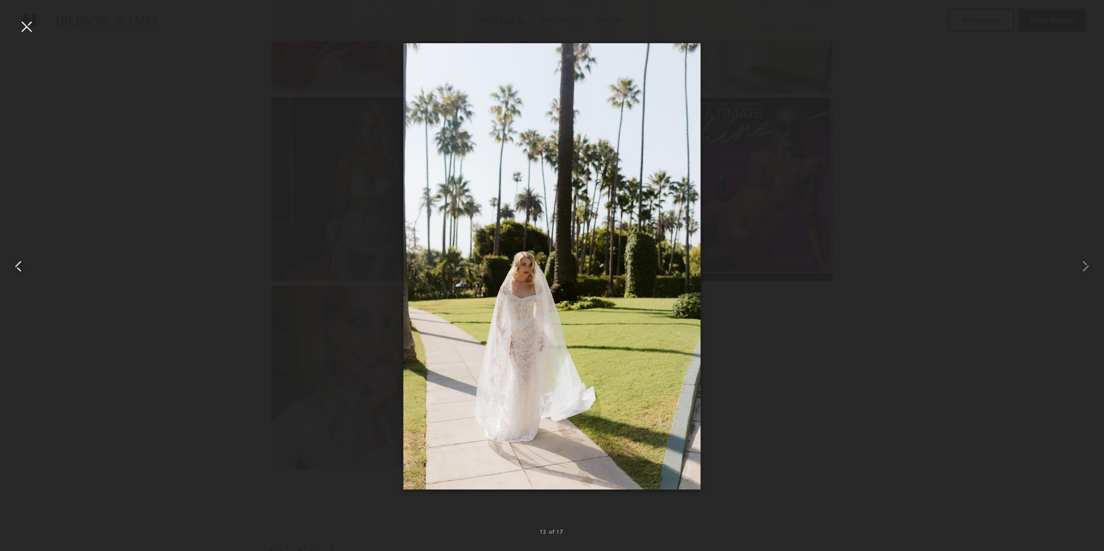
click at [22, 267] on common-icon at bounding box center [18, 266] width 18 height 18
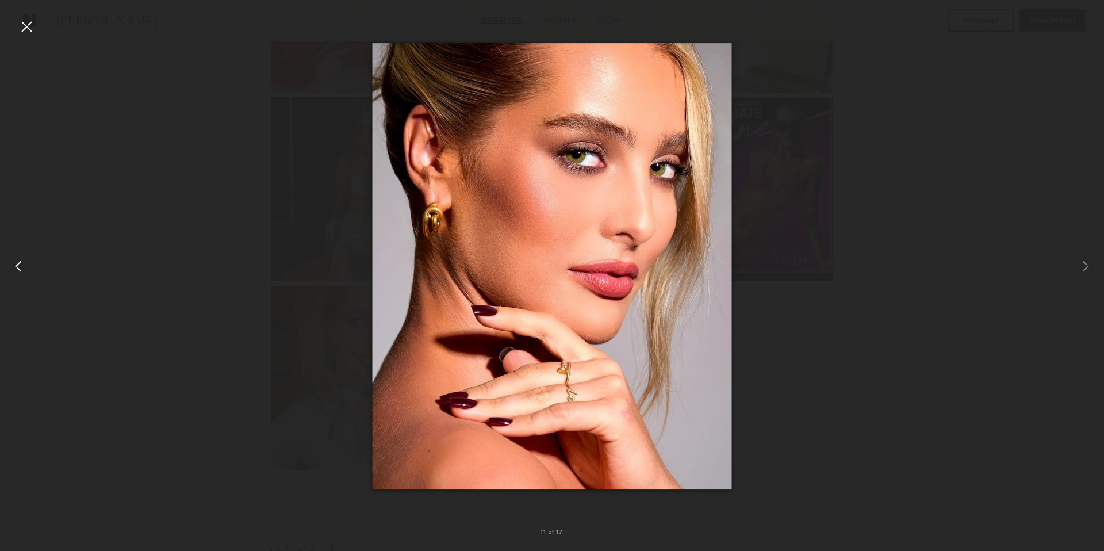
click at [22, 267] on common-icon at bounding box center [18, 266] width 18 height 18
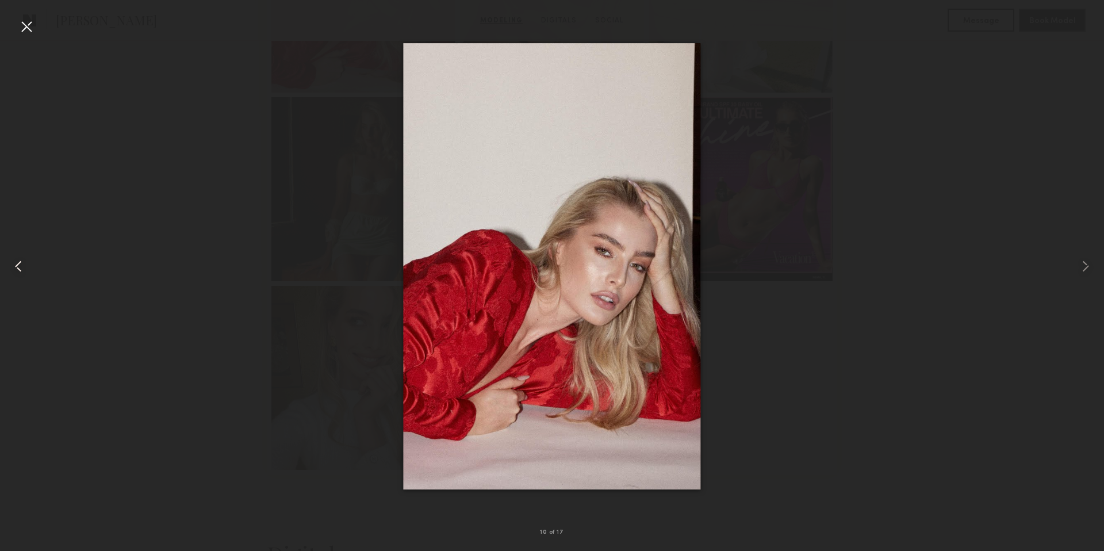
click at [22, 267] on common-icon at bounding box center [18, 266] width 18 height 18
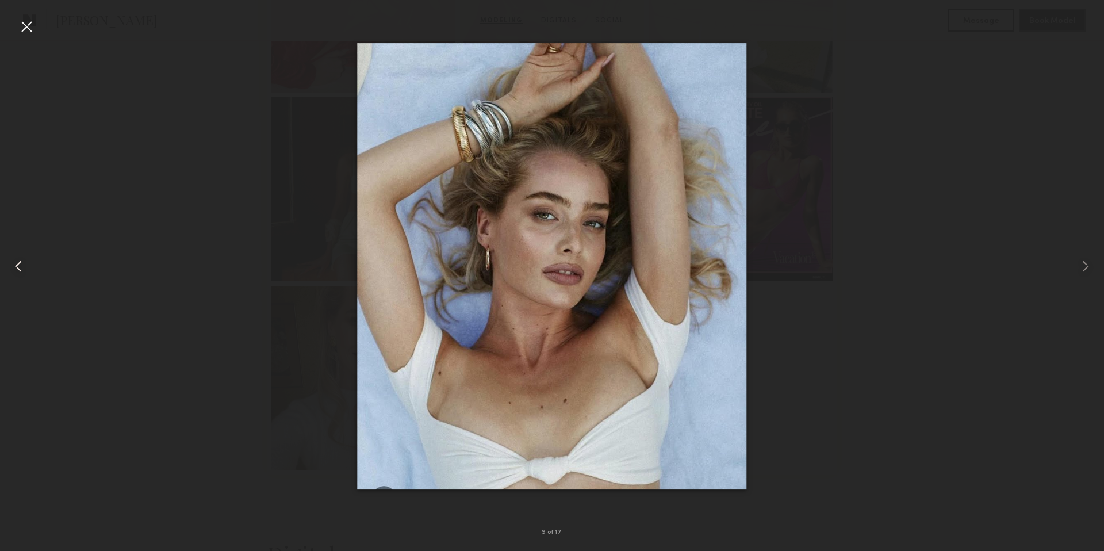
click at [22, 267] on common-icon at bounding box center [18, 266] width 18 height 18
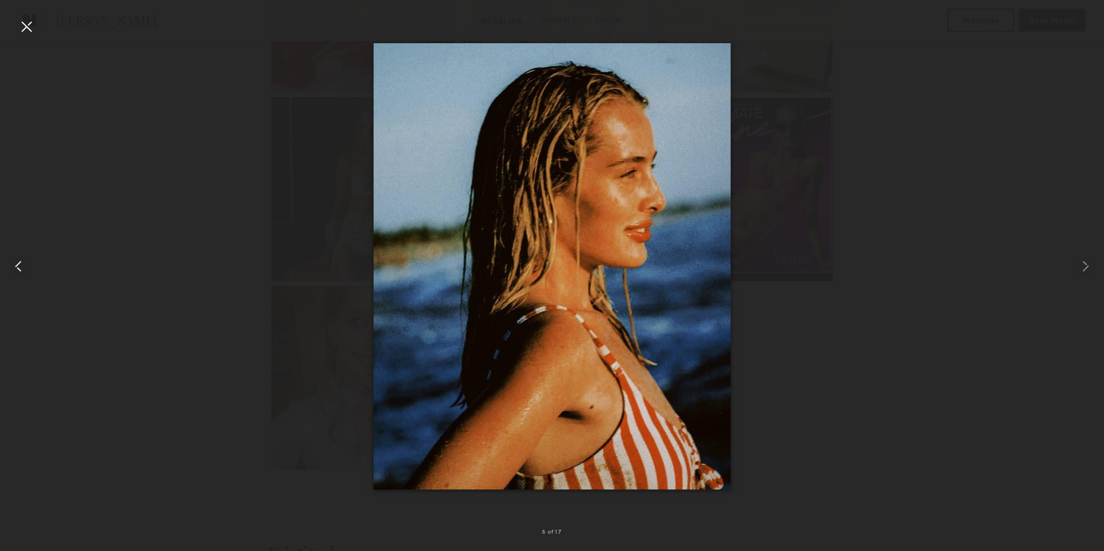
click at [22, 267] on common-icon at bounding box center [18, 266] width 18 height 18
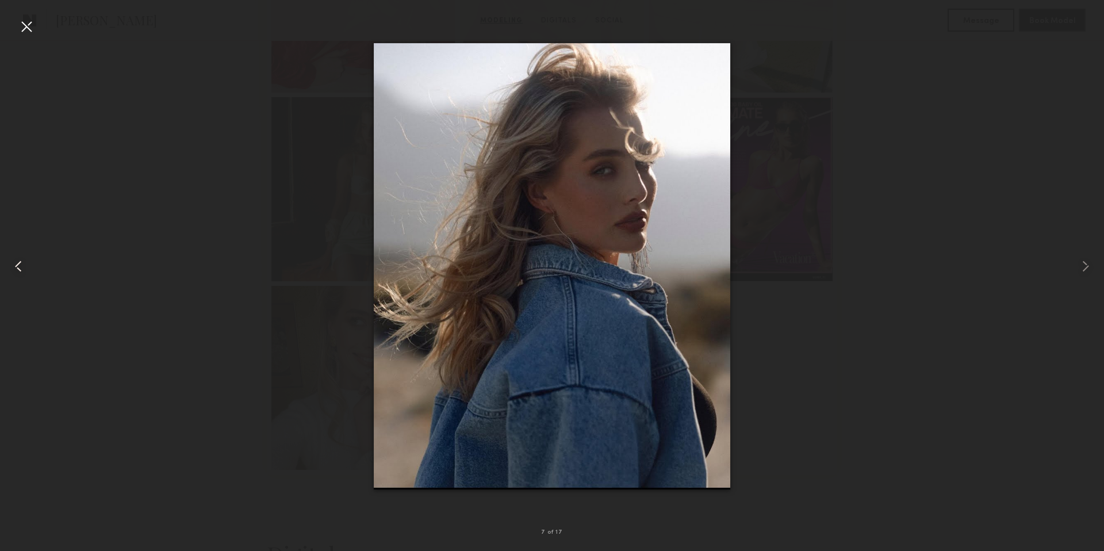
click at [22, 267] on common-icon at bounding box center [18, 266] width 18 height 18
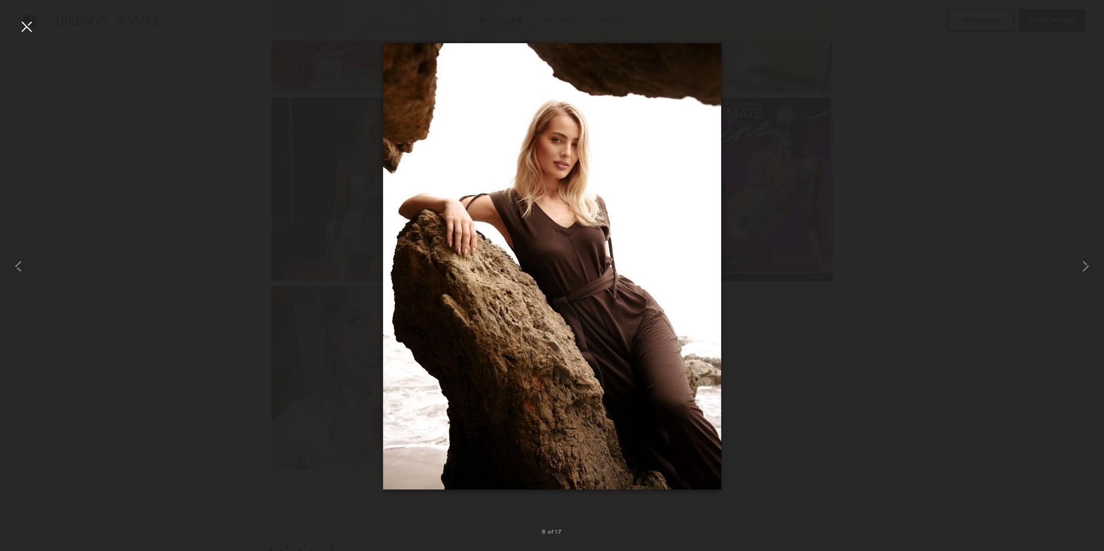
click at [25, 25] on div at bounding box center [26, 26] width 18 height 18
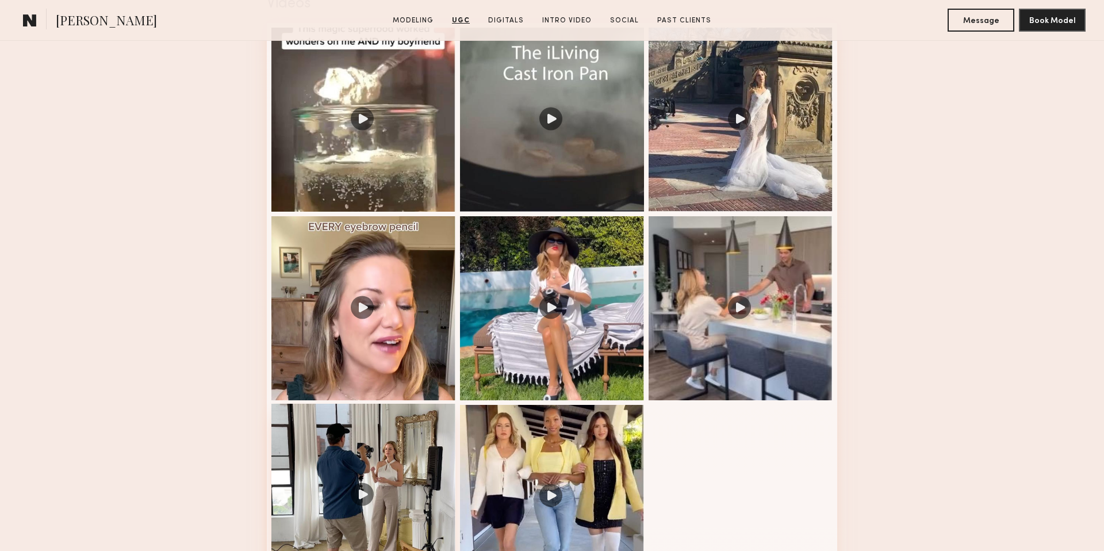
scroll to position [1225, 0]
click at [365, 298] on div at bounding box center [364, 308] width 184 height 184
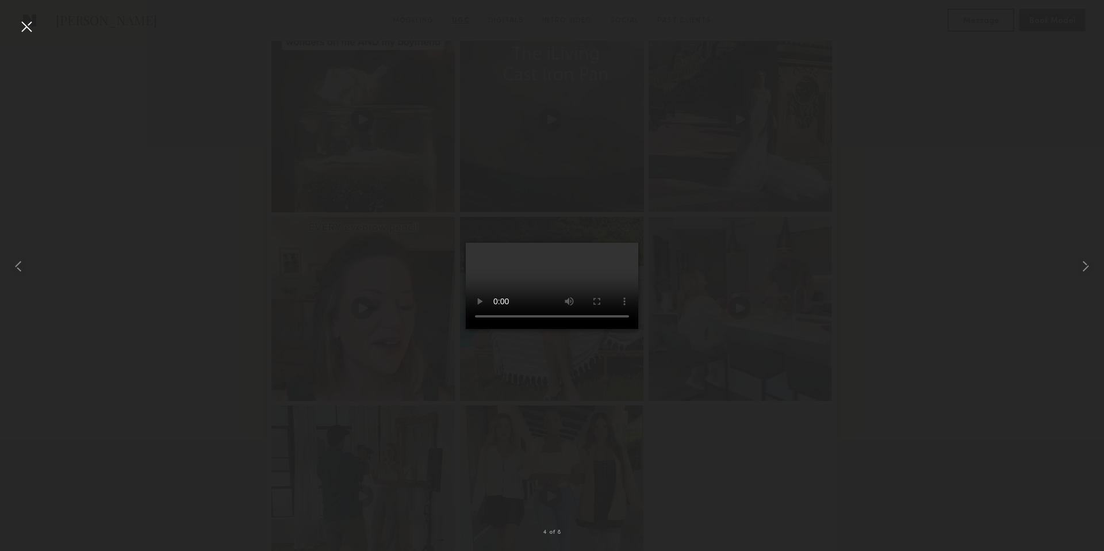
click at [277, 317] on div at bounding box center [552, 266] width 1104 height 496
click at [21, 31] on div at bounding box center [26, 26] width 18 height 18
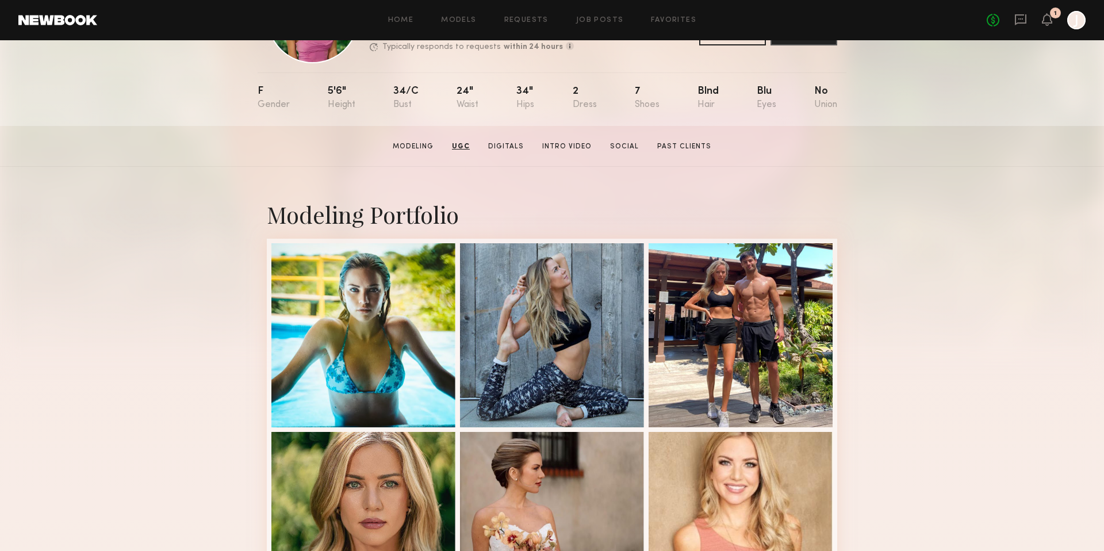
scroll to position [63, 0]
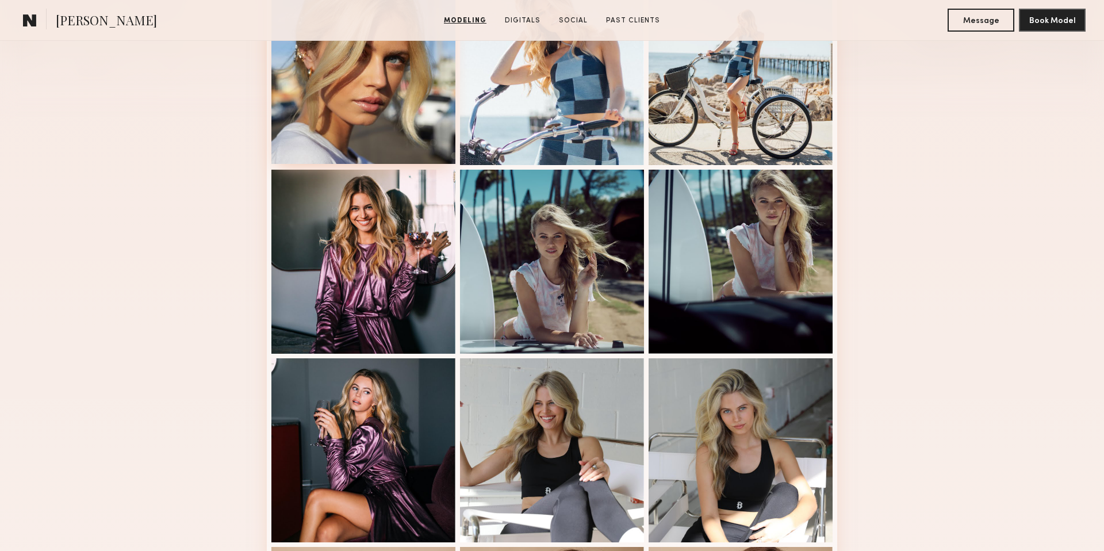
scroll to position [361, 0]
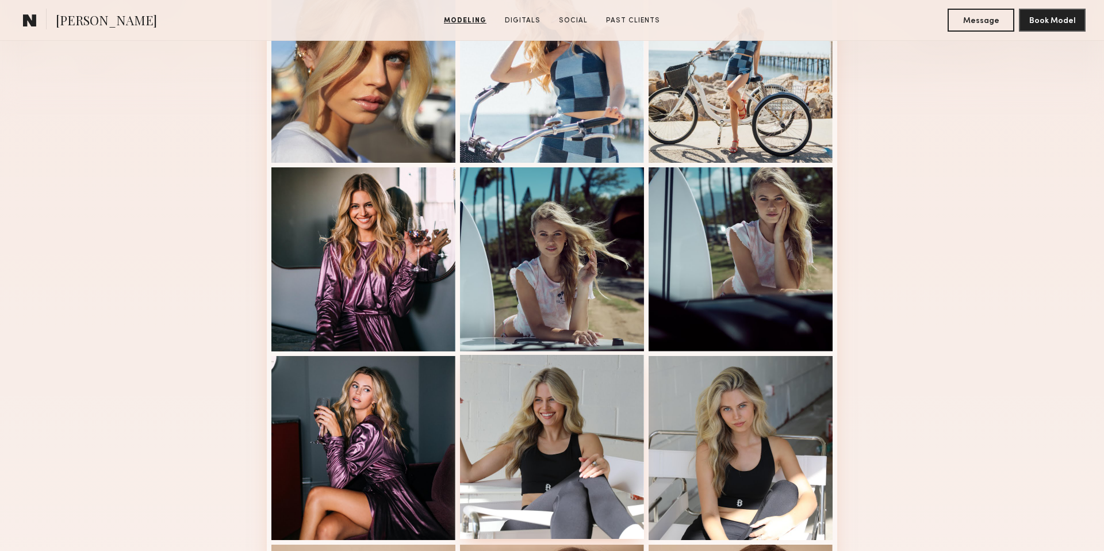
click at [518, 430] on div at bounding box center [552, 447] width 184 height 184
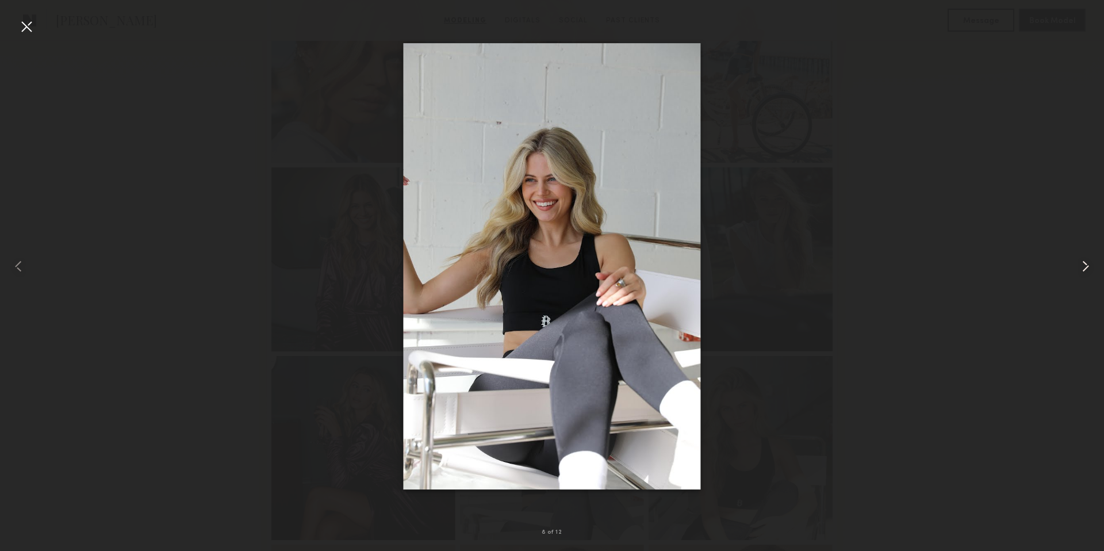
click at [1081, 269] on common-icon at bounding box center [1086, 266] width 18 height 18
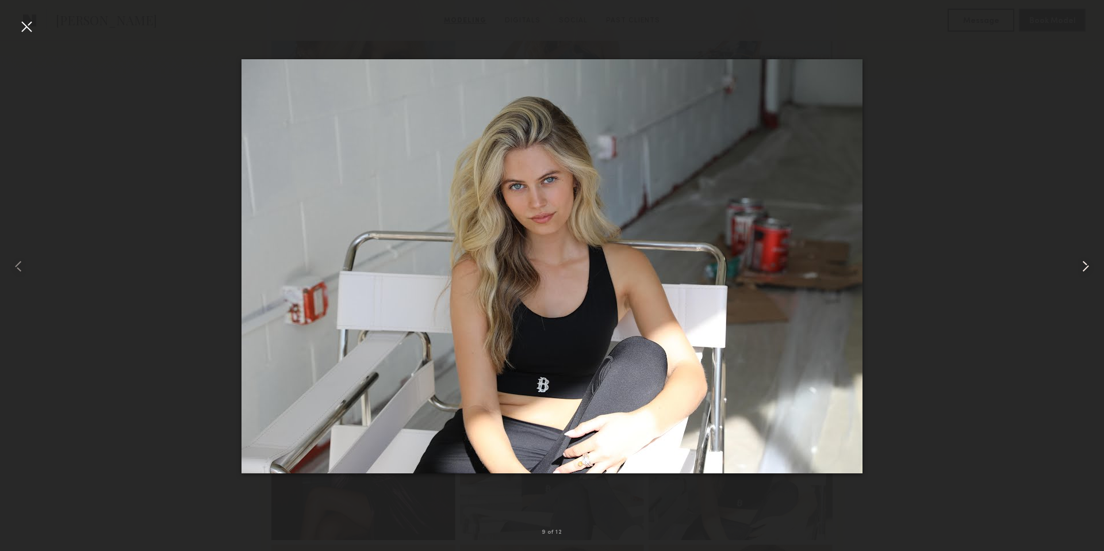
click at [1081, 268] on common-icon at bounding box center [1086, 266] width 18 height 18
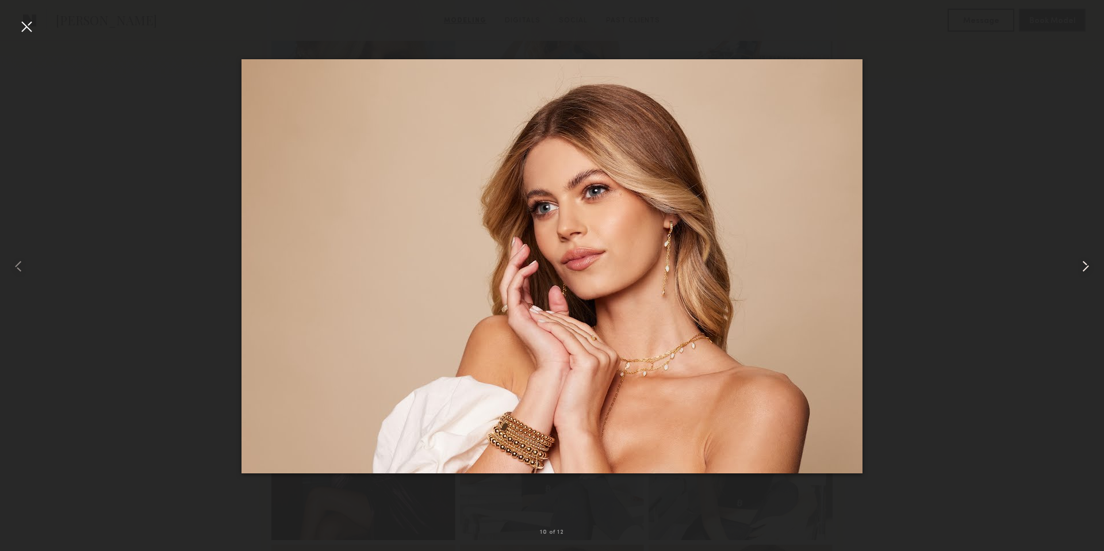
click at [1081, 268] on common-icon at bounding box center [1086, 266] width 18 height 18
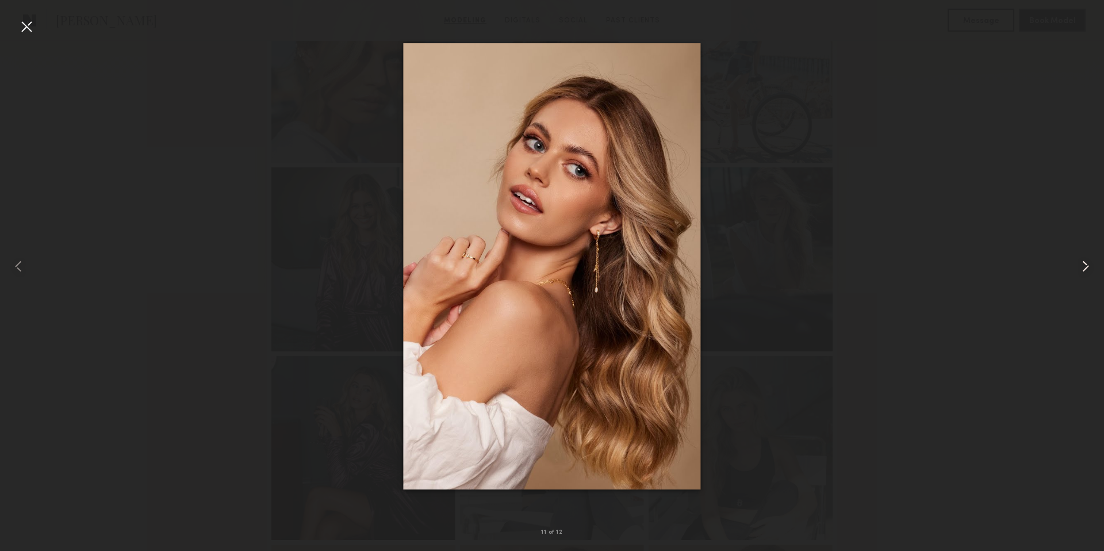
click at [1081, 268] on common-icon at bounding box center [1086, 266] width 18 height 18
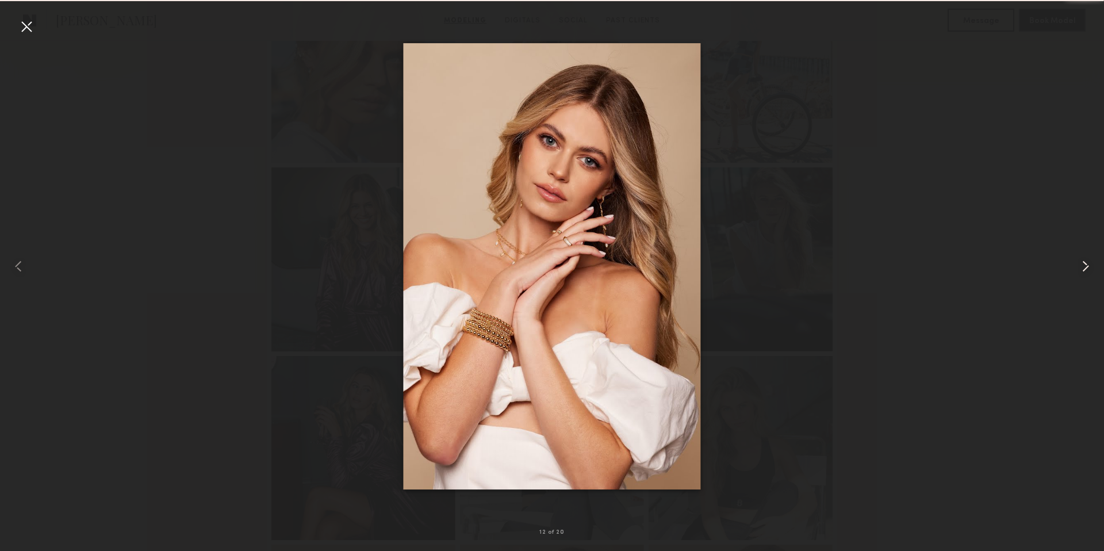
click at [1081, 268] on common-icon at bounding box center [1086, 266] width 18 height 18
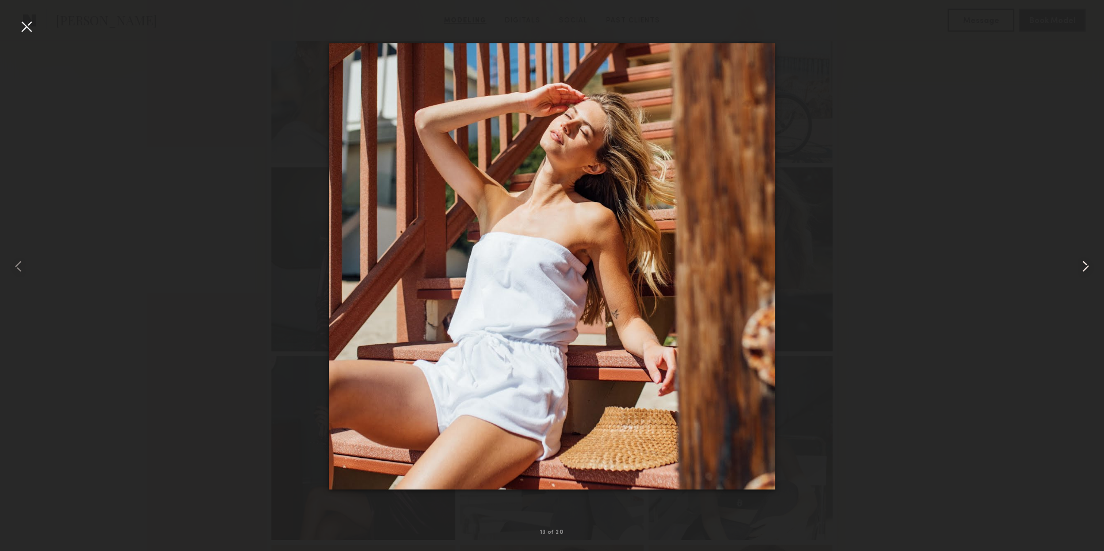
click at [1081, 268] on common-icon at bounding box center [1086, 266] width 18 height 18
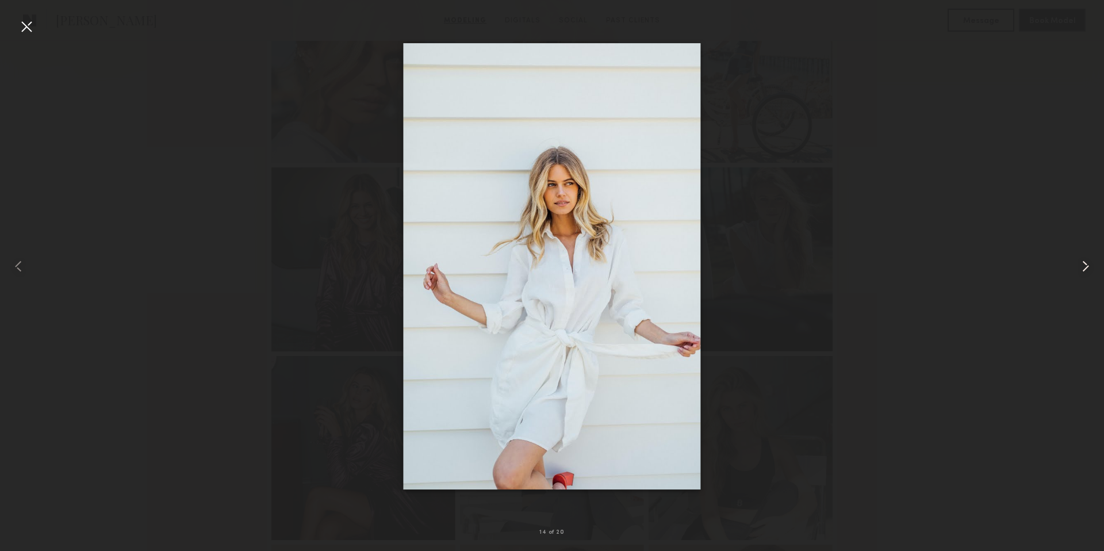
click at [1081, 268] on common-icon at bounding box center [1086, 266] width 18 height 18
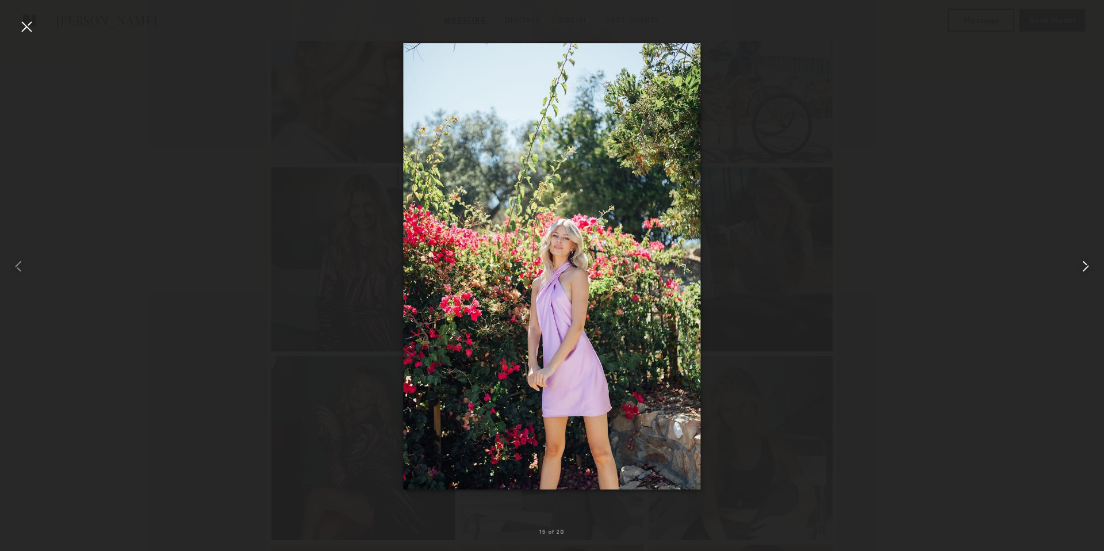
click at [1081, 267] on common-icon at bounding box center [1086, 266] width 18 height 18
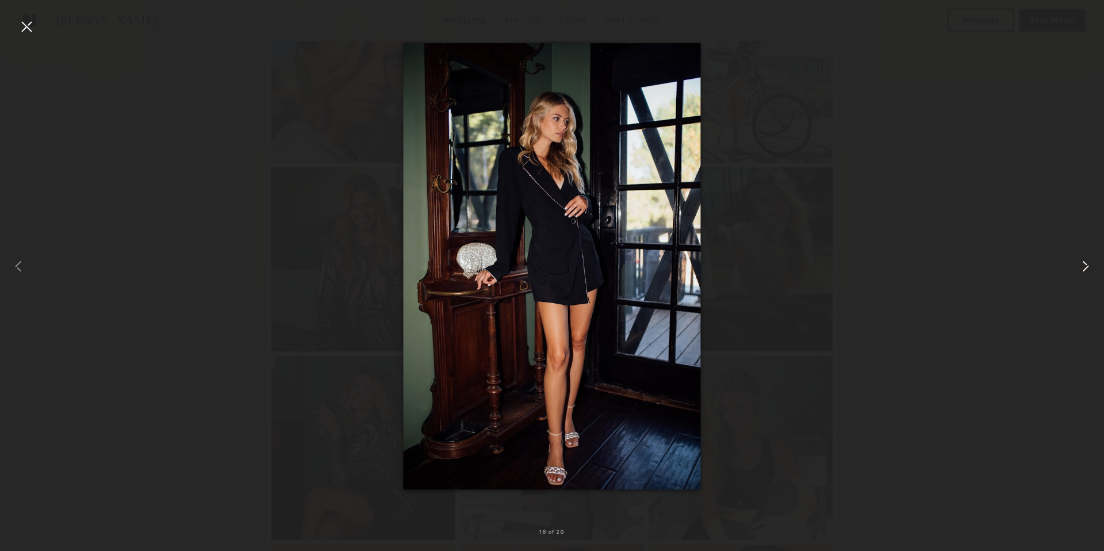
click at [1081, 267] on common-icon at bounding box center [1086, 266] width 18 height 18
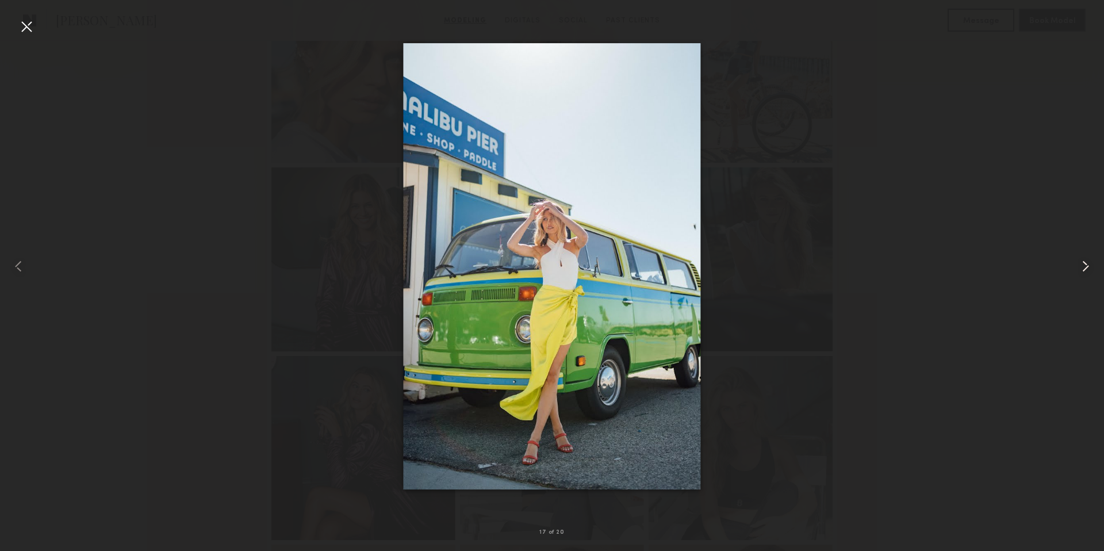
click at [1081, 267] on common-icon at bounding box center [1086, 266] width 18 height 18
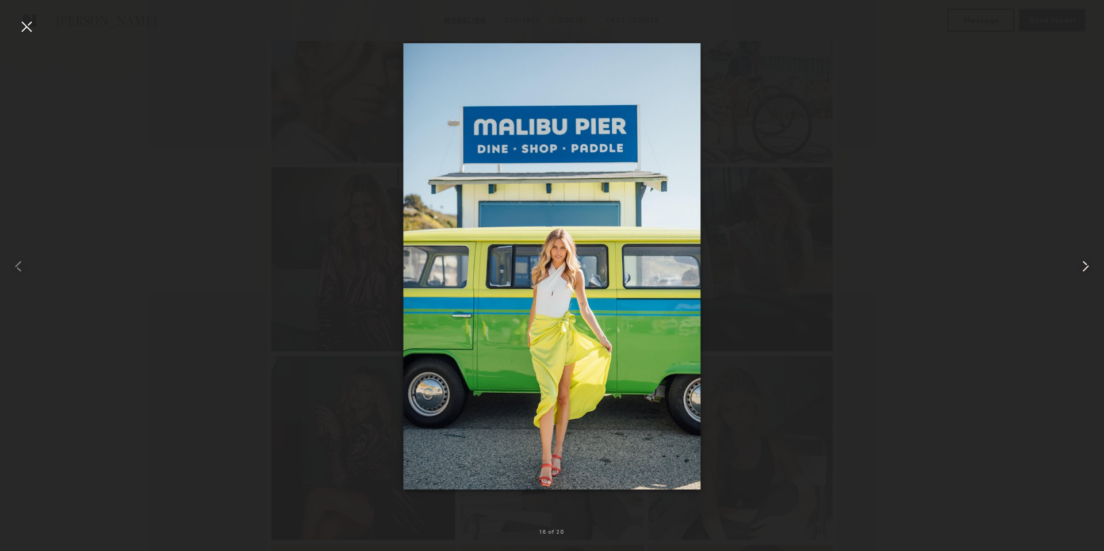
click at [1081, 267] on common-icon at bounding box center [1086, 266] width 18 height 18
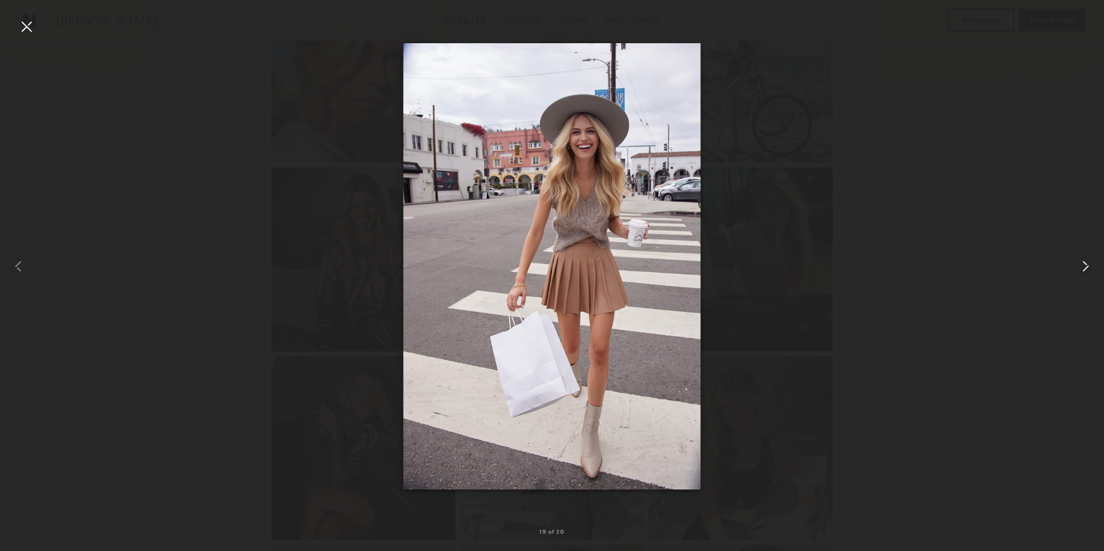
click at [1081, 267] on common-icon at bounding box center [1086, 266] width 18 height 18
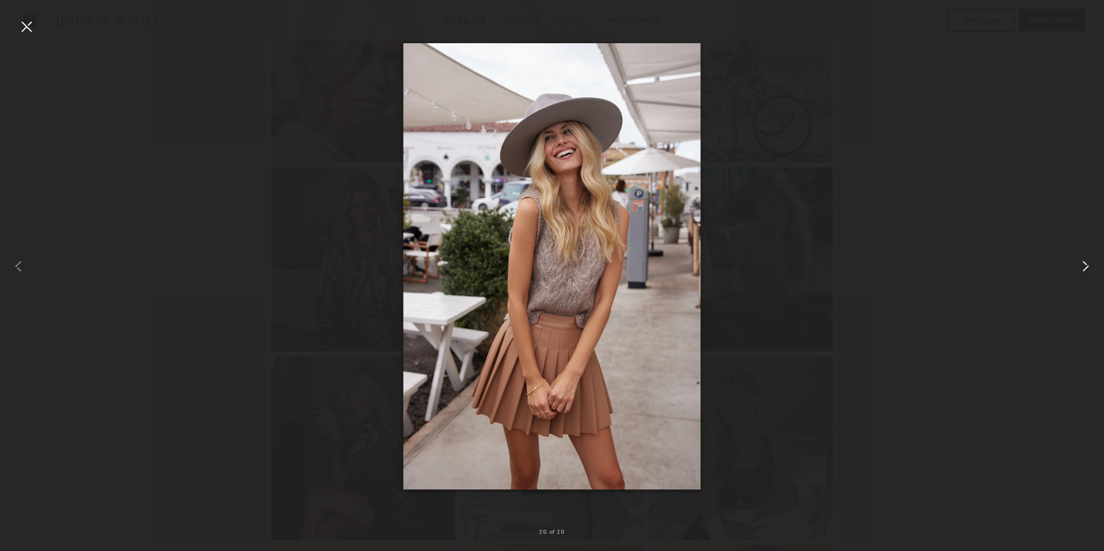
click at [1081, 267] on common-icon at bounding box center [1086, 266] width 18 height 18
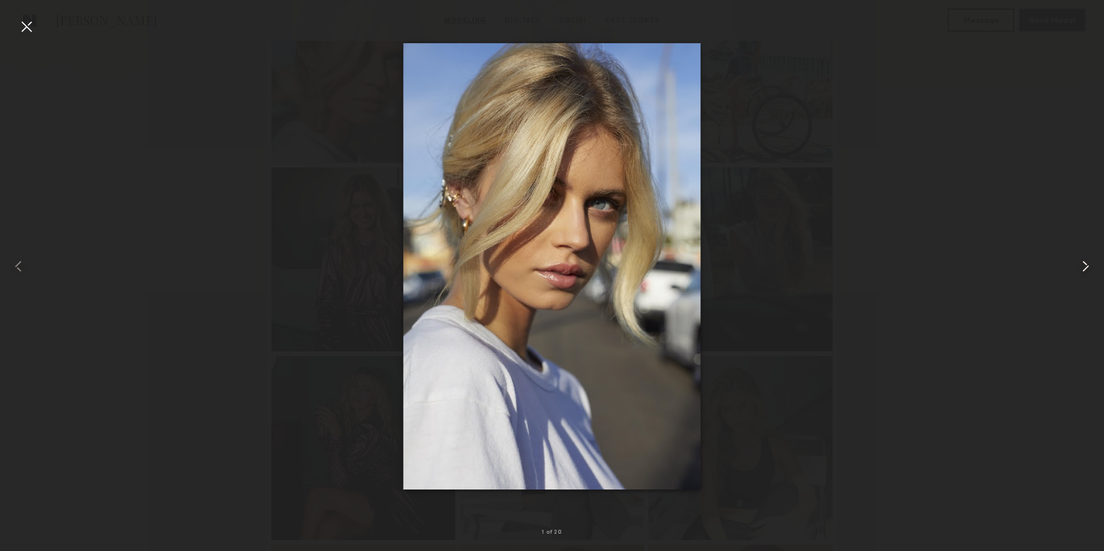
click at [1081, 267] on common-icon at bounding box center [1086, 266] width 18 height 18
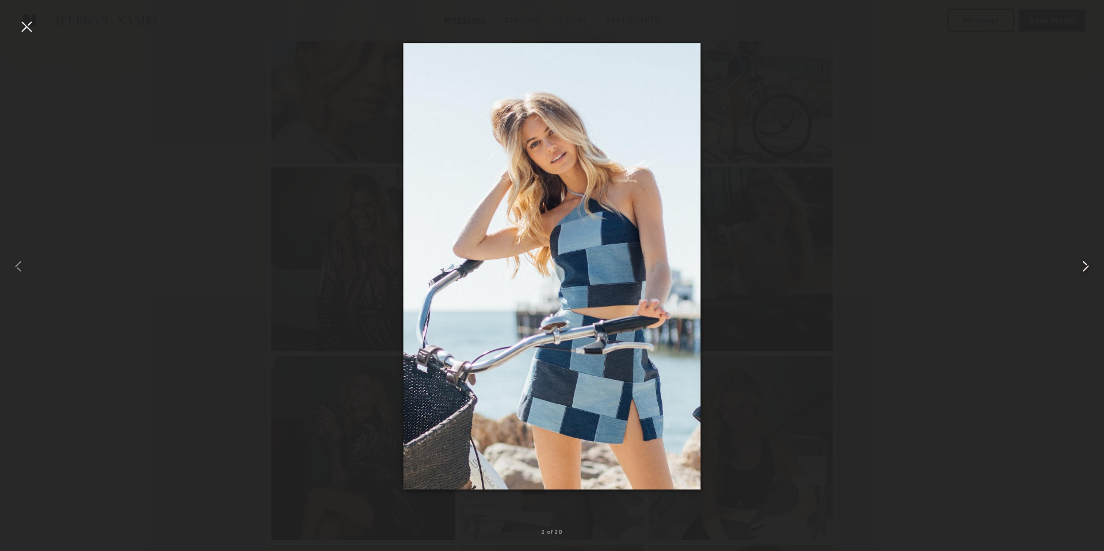
click at [1081, 267] on common-icon at bounding box center [1086, 266] width 18 height 18
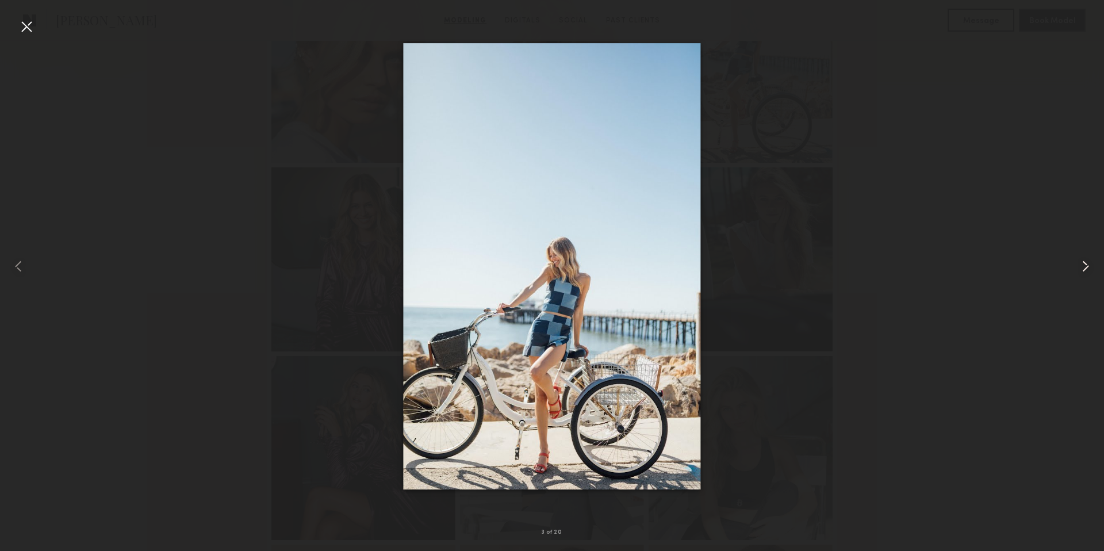
click at [1081, 267] on common-icon at bounding box center [1086, 266] width 18 height 18
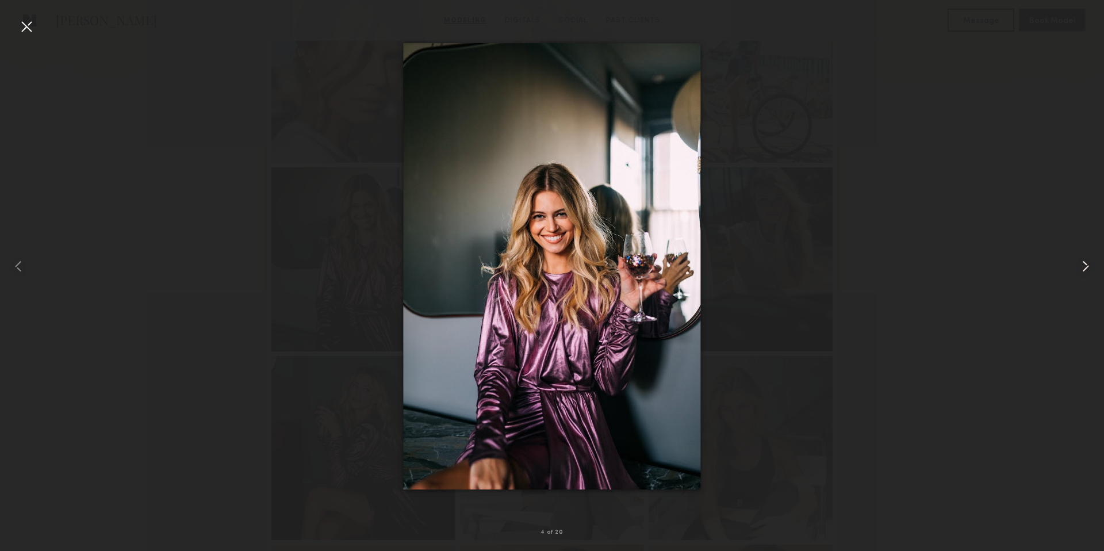
click at [1081, 267] on common-icon at bounding box center [1086, 266] width 18 height 18
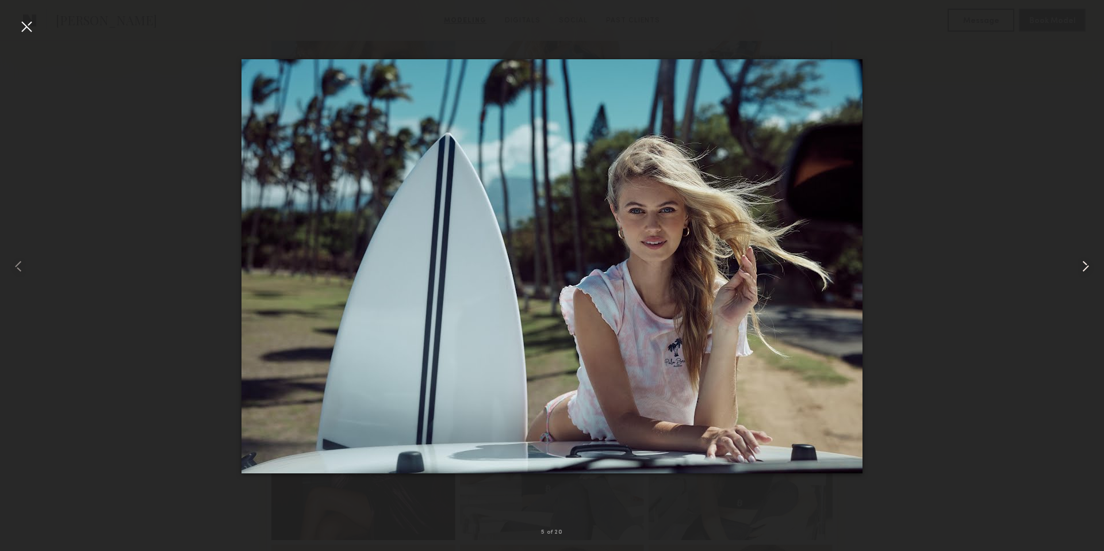
click at [1081, 267] on common-icon at bounding box center [1086, 266] width 18 height 18
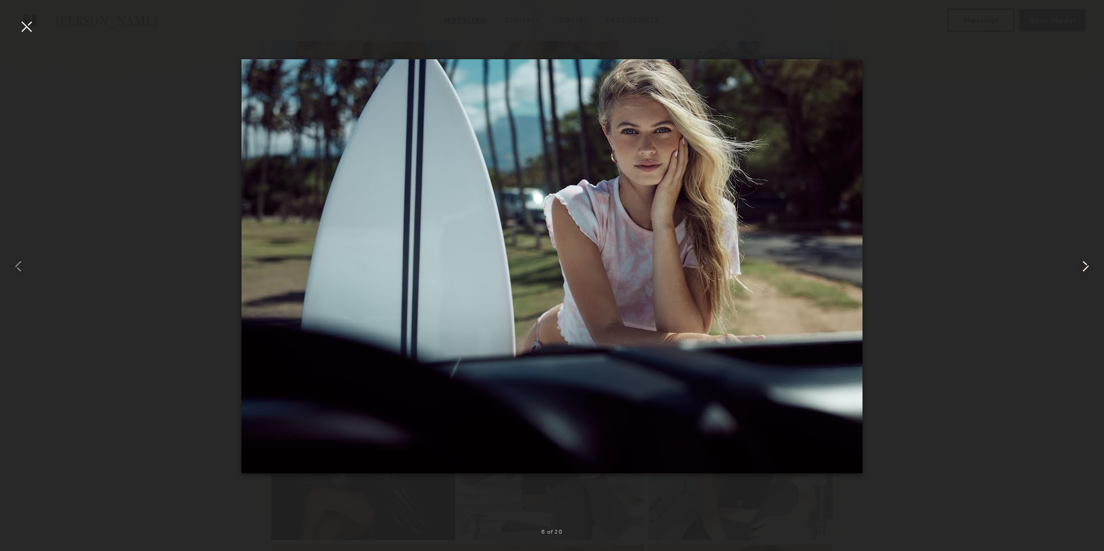
click at [1081, 267] on common-icon at bounding box center [1086, 266] width 18 height 18
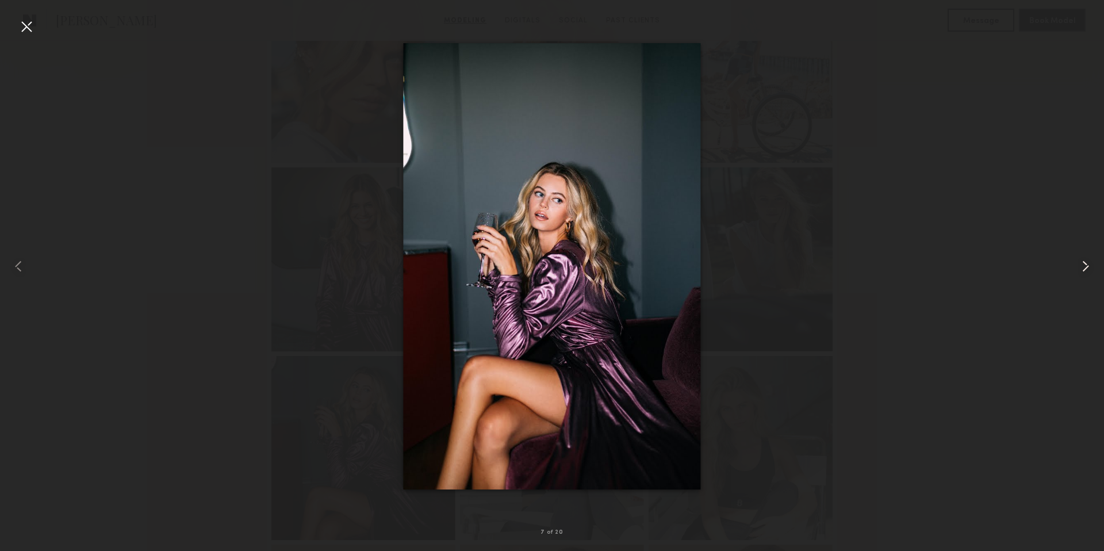
click at [1081, 267] on common-icon at bounding box center [1086, 266] width 18 height 18
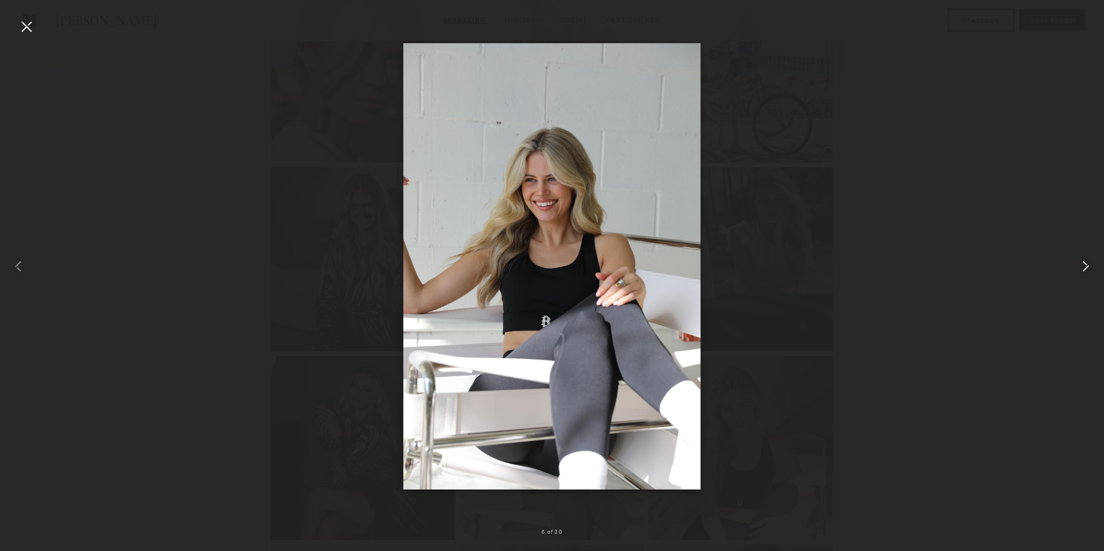
click at [1081, 267] on common-icon at bounding box center [1086, 266] width 18 height 18
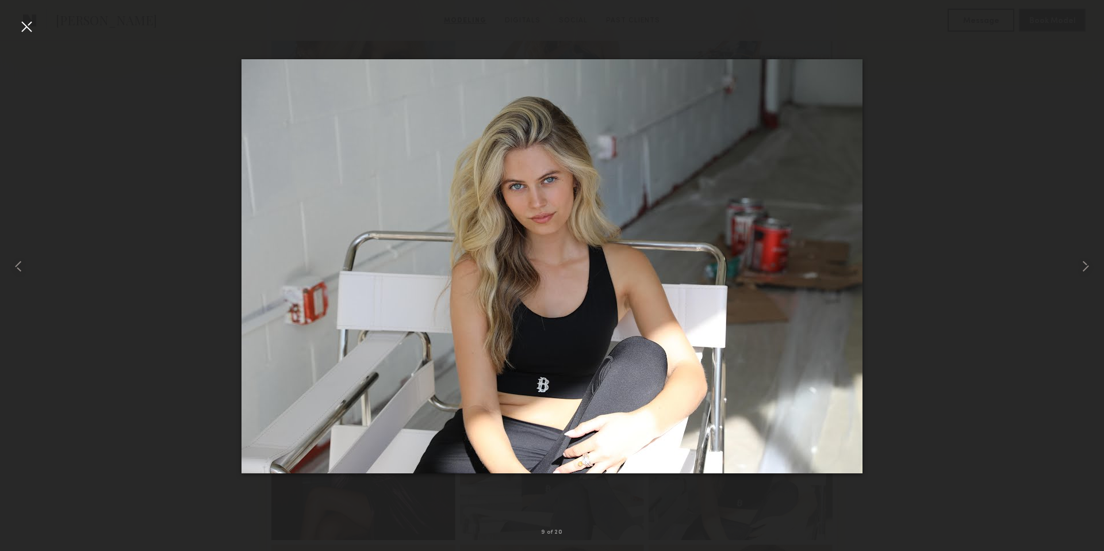
click at [1043, 273] on div at bounding box center [552, 266] width 1104 height 496
click at [26, 35] on div at bounding box center [26, 26] width 18 height 18
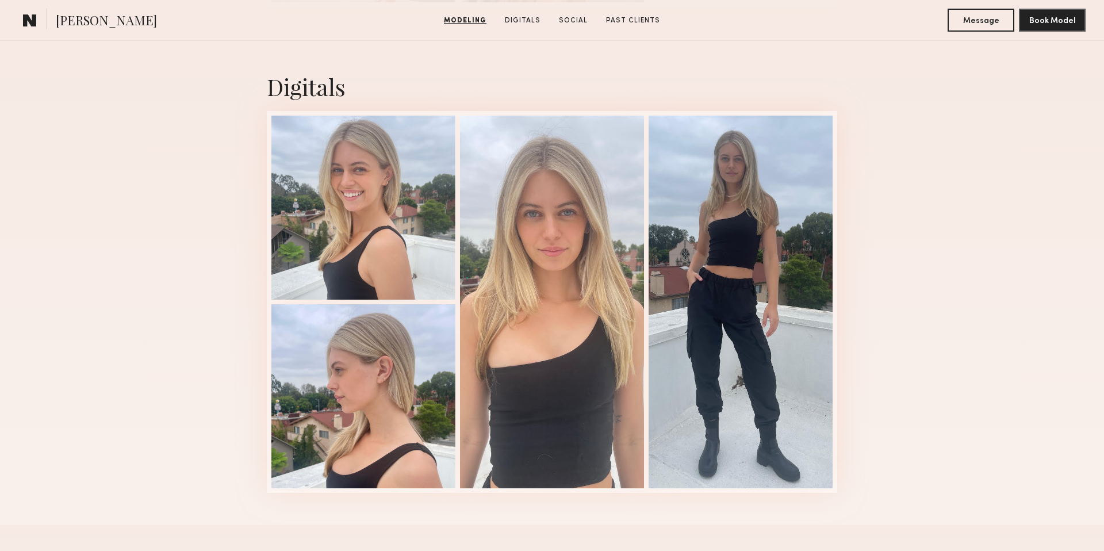
scroll to position [1648, 0]
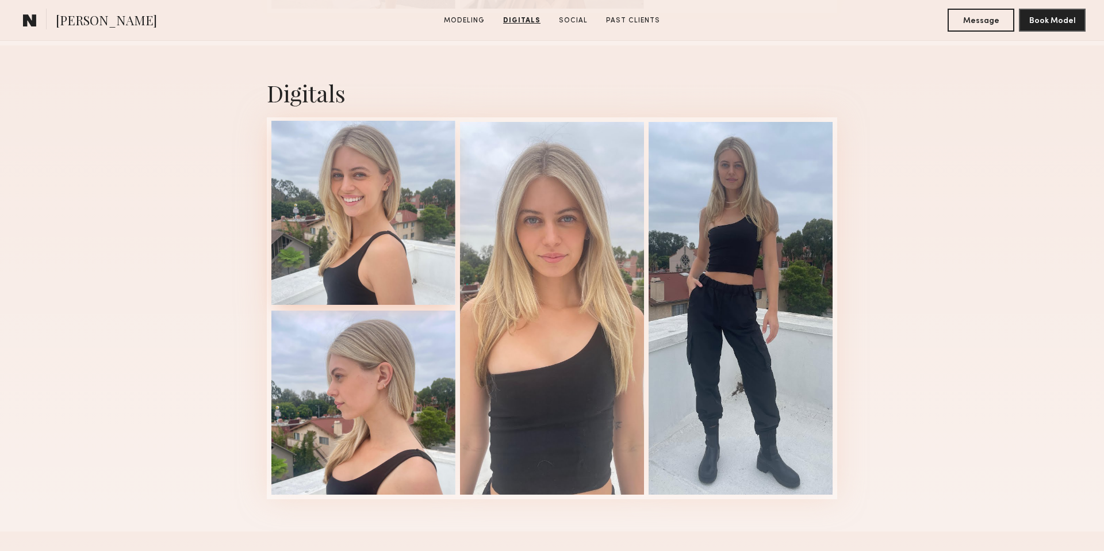
click at [328, 224] on div at bounding box center [364, 213] width 184 height 184
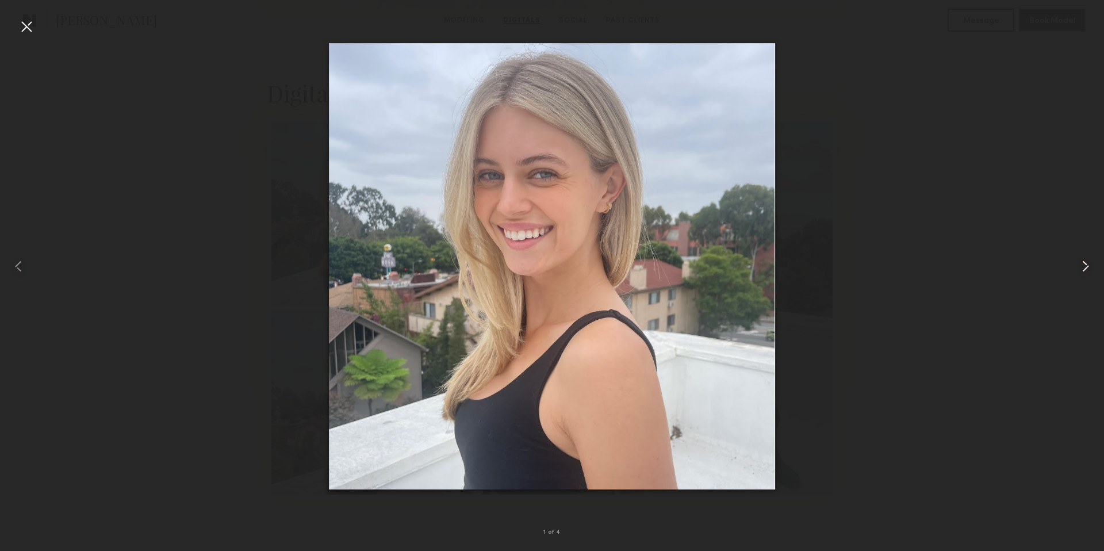
click at [1083, 269] on common-icon at bounding box center [1086, 266] width 18 height 18
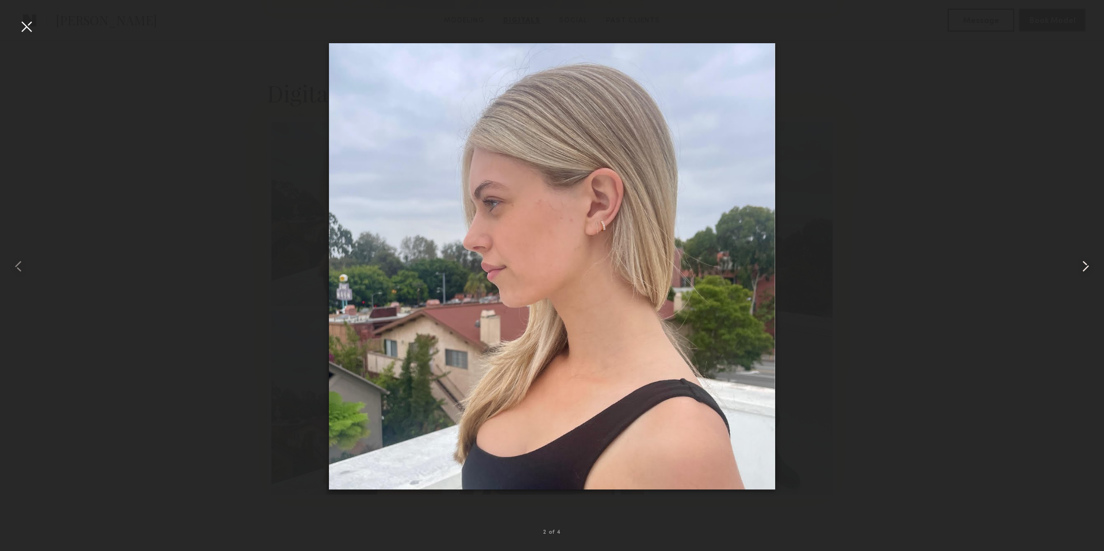
click at [1083, 269] on common-icon at bounding box center [1086, 266] width 18 height 18
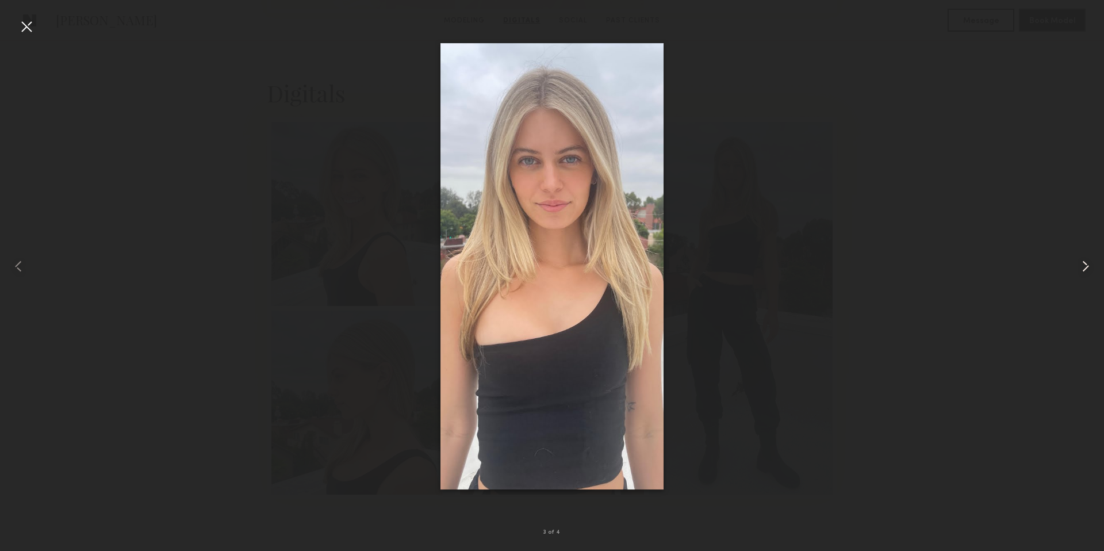
click at [1083, 269] on common-icon at bounding box center [1086, 266] width 18 height 18
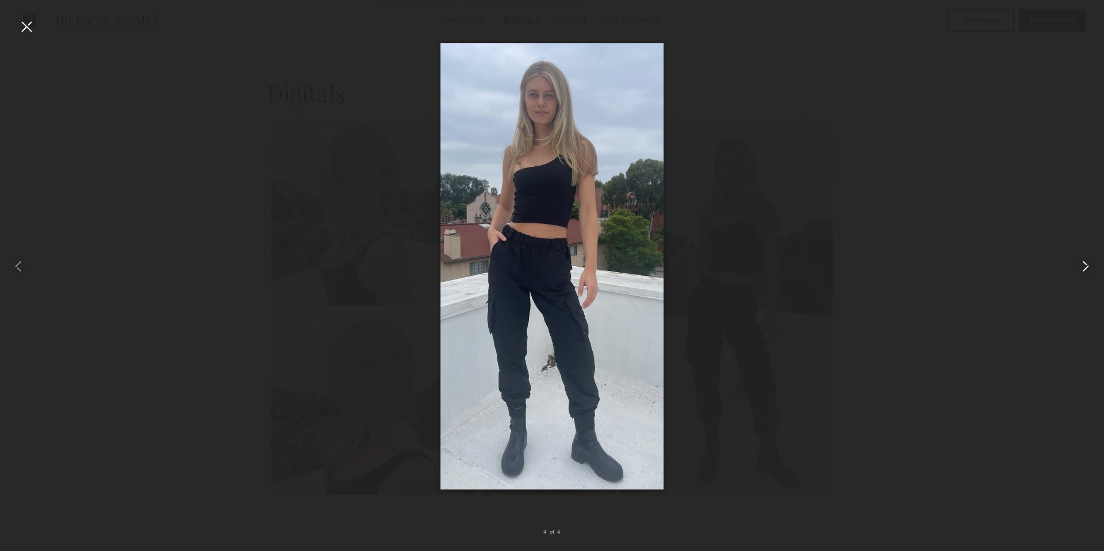
click at [1083, 269] on common-icon at bounding box center [1086, 266] width 18 height 18
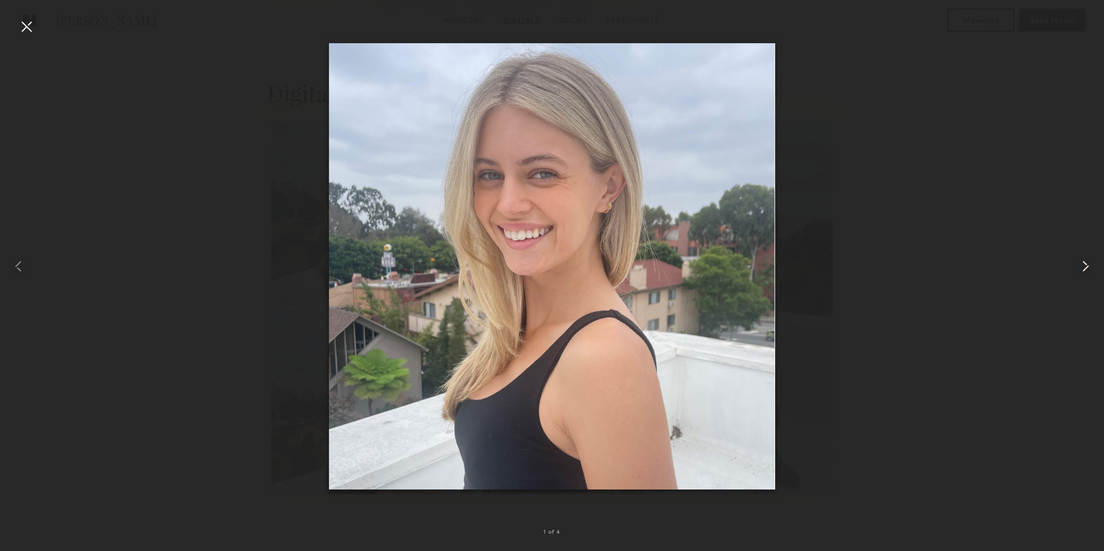
click at [1083, 269] on common-icon at bounding box center [1086, 266] width 18 height 18
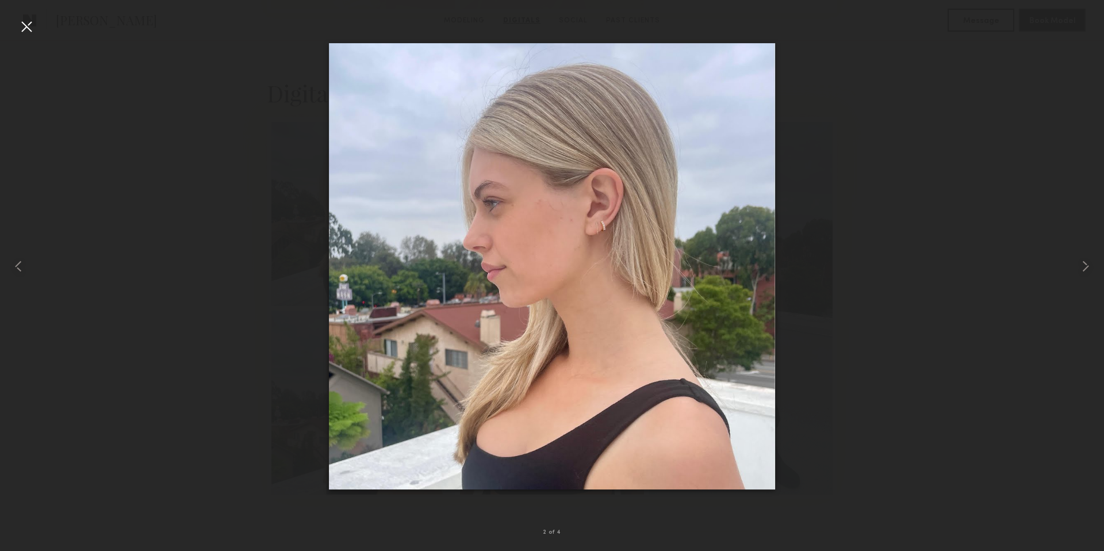
click at [995, 282] on div at bounding box center [552, 266] width 1104 height 496
click at [29, 26] on div at bounding box center [26, 26] width 18 height 18
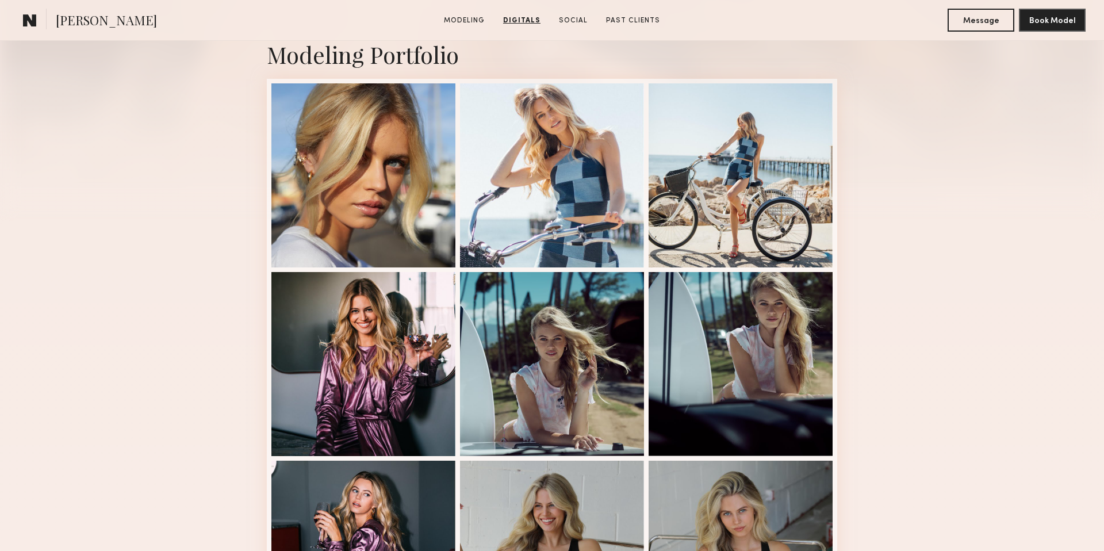
scroll to position [0, 0]
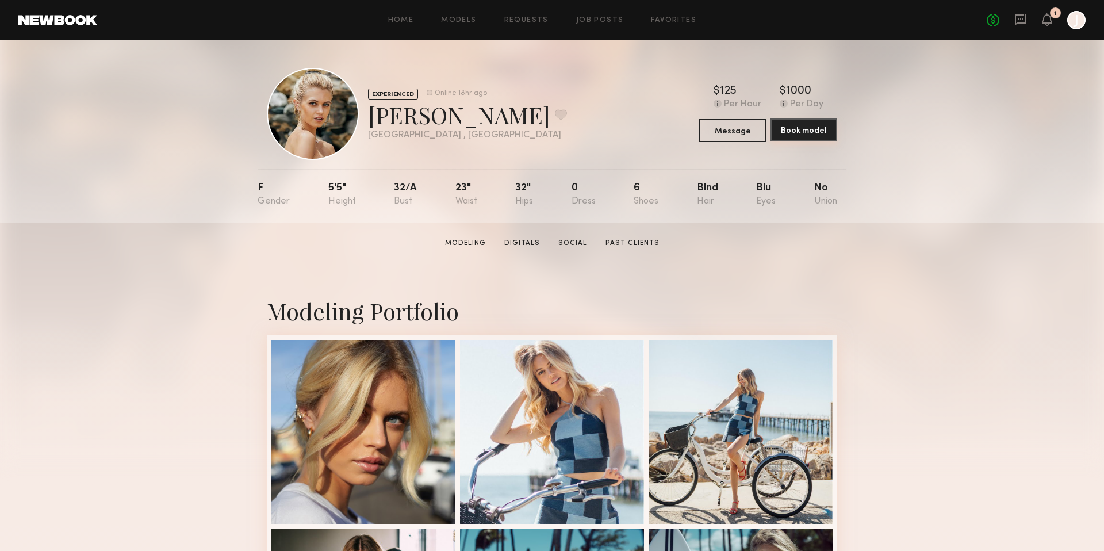
click at [807, 132] on button "Book model" at bounding box center [804, 130] width 67 height 23
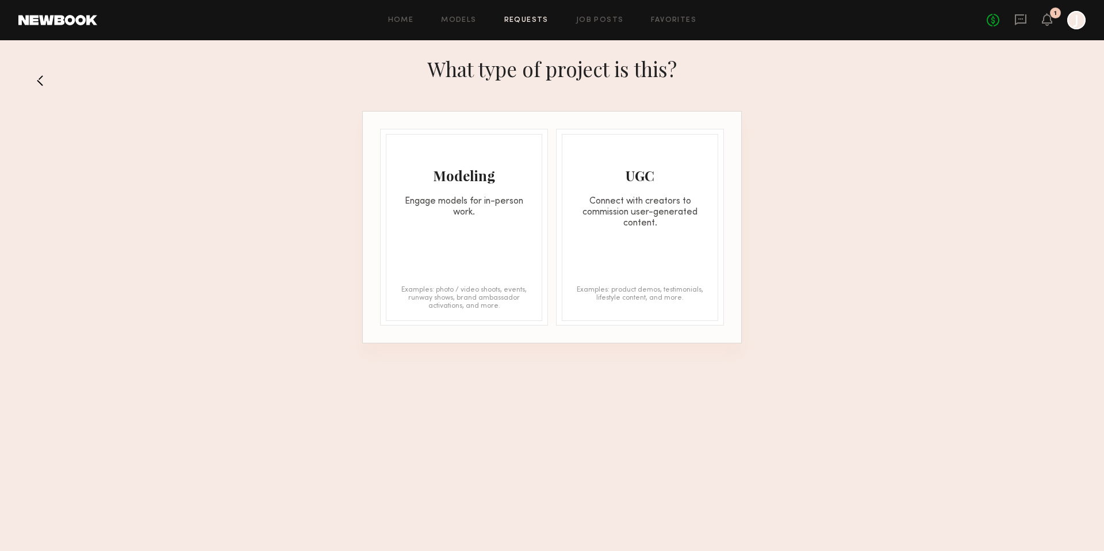
click at [462, 185] on div "Modeling Engage models for in-person work." at bounding box center [464, 176] width 155 height 83
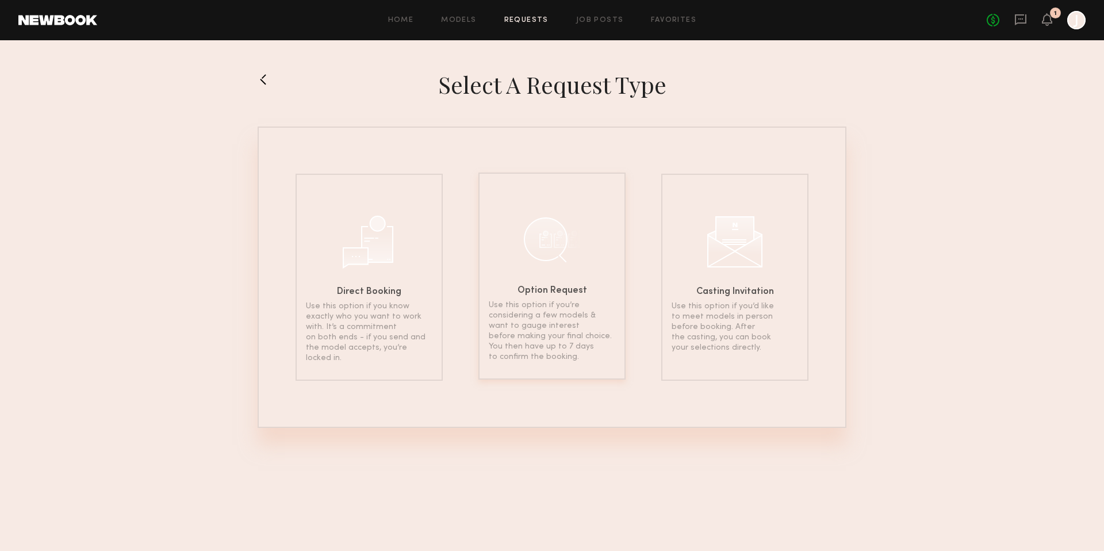
click at [521, 293] on h6 "Option Request" at bounding box center [553, 290] width 70 height 9
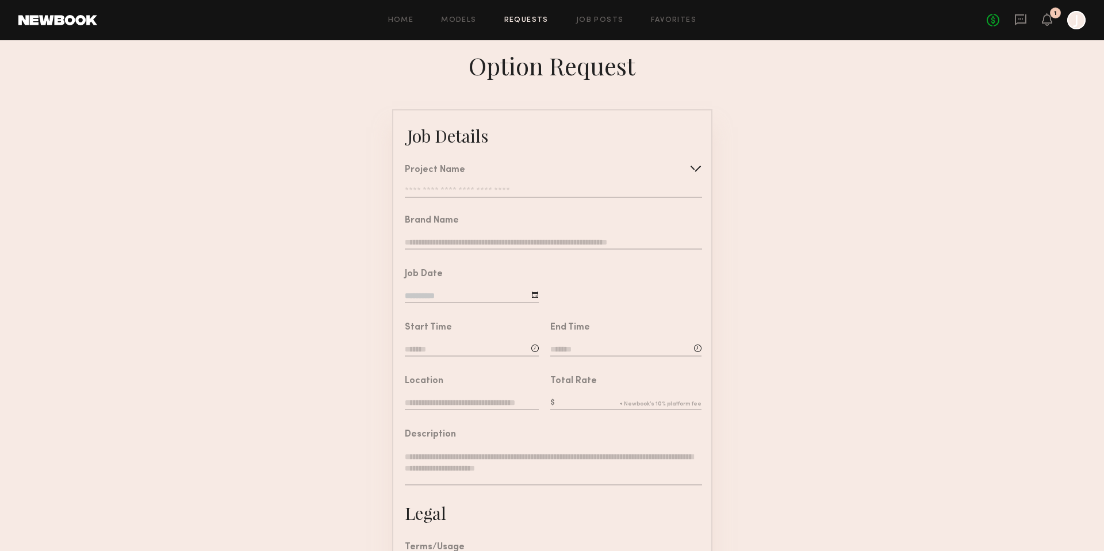
click at [496, 191] on input "text" at bounding box center [553, 192] width 297 height 12
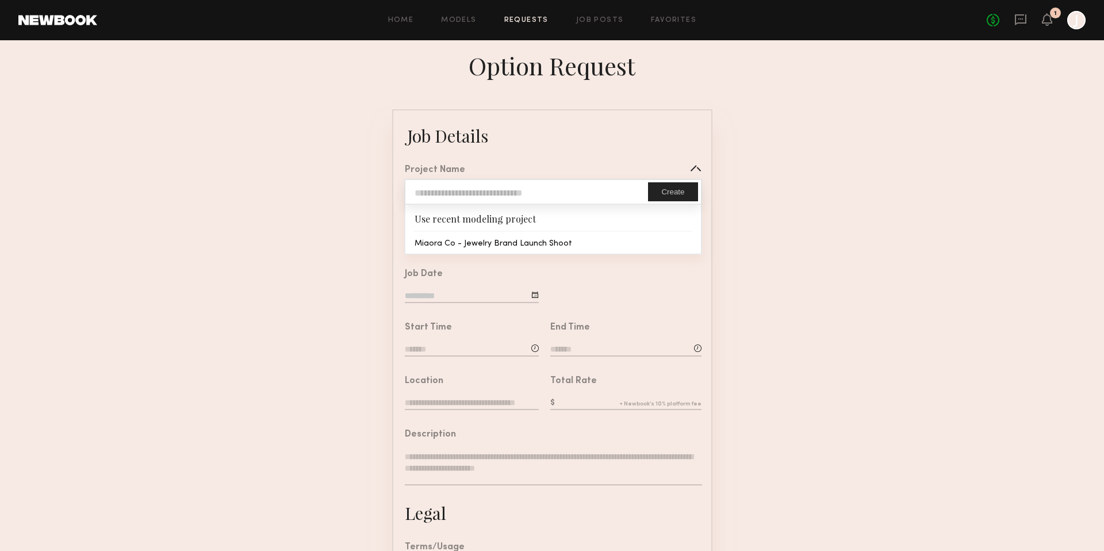
type input "**********"
type input "*********"
type input "**********"
type textarea "**********"
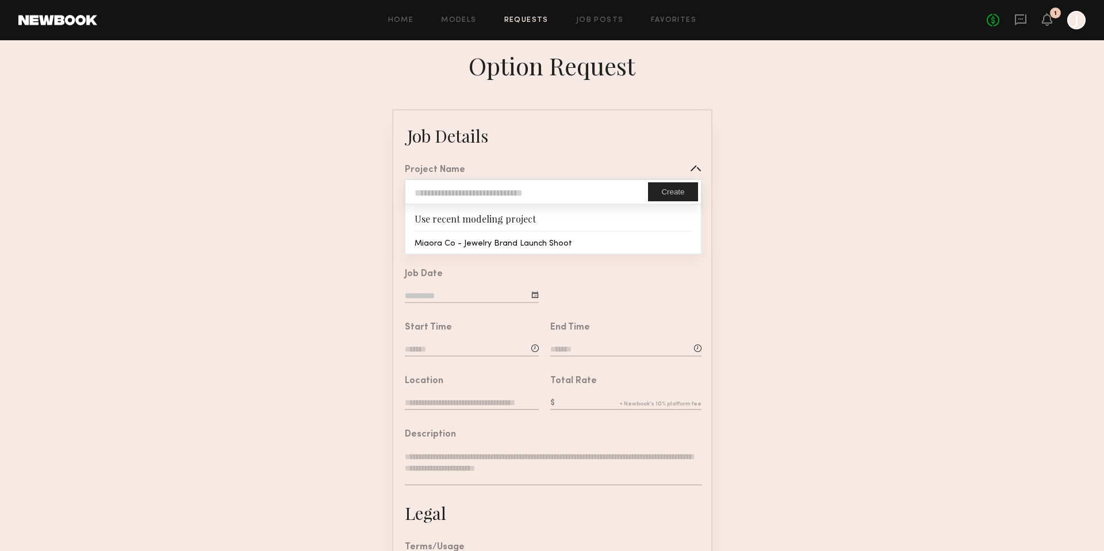
type textarea "**********"
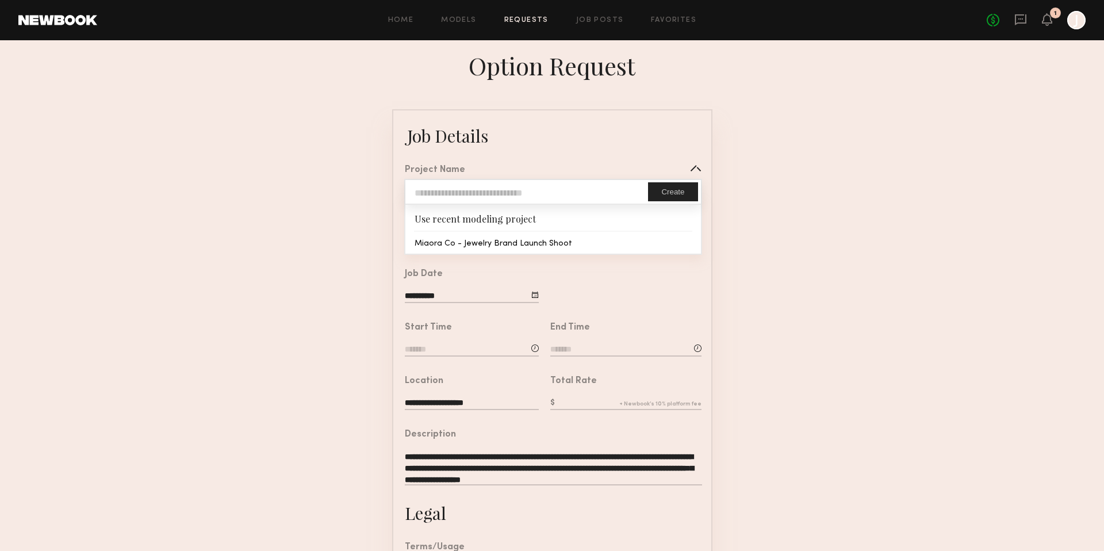
click at [476, 242] on common-border "**********" at bounding box center [552, 430] width 320 height 642
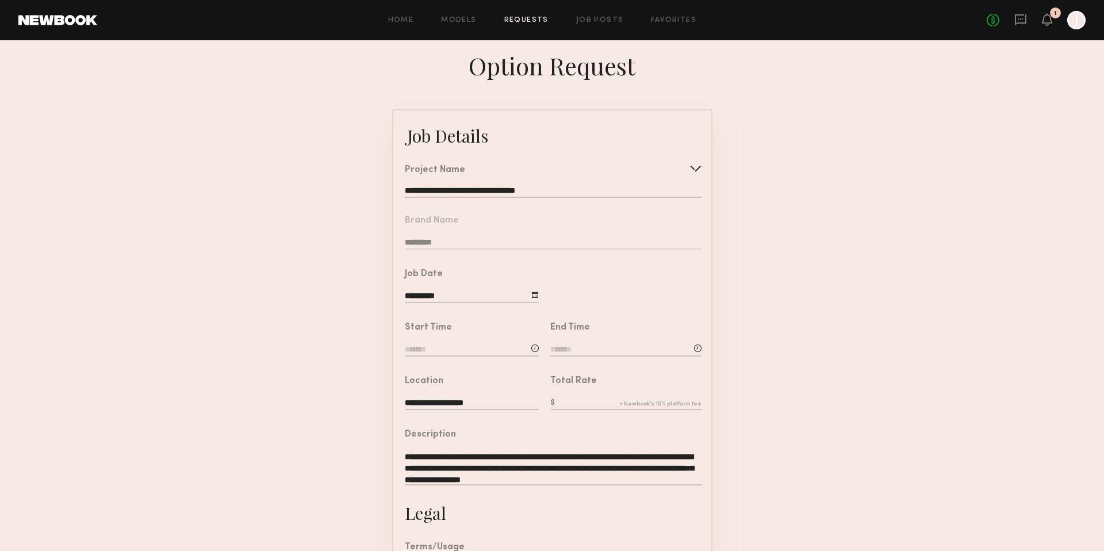
click at [448, 349] on input at bounding box center [472, 350] width 134 height 13
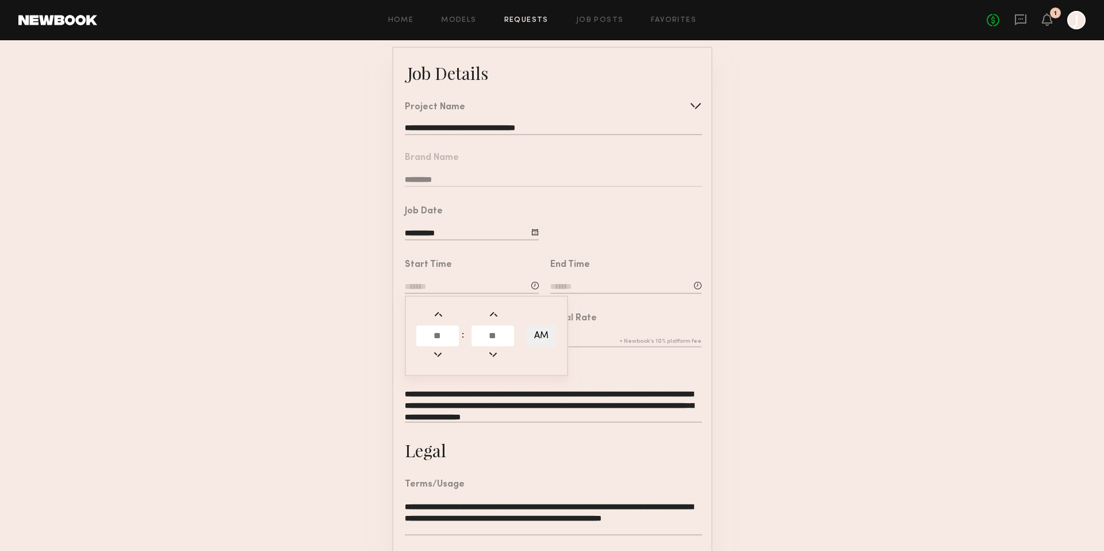
scroll to position [65, 0]
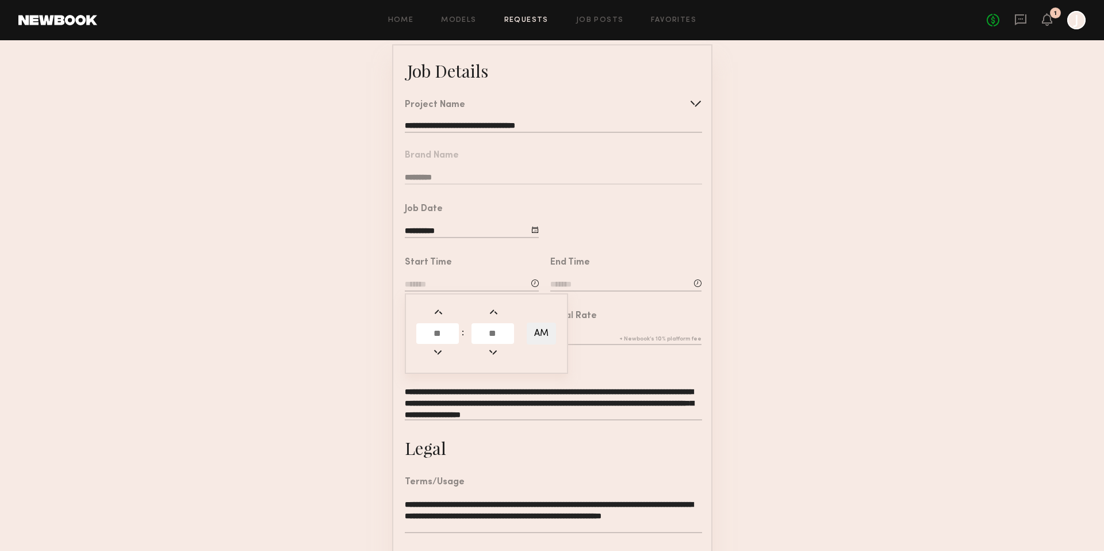
click at [438, 335] on input "text" at bounding box center [437, 333] width 43 height 21
type input "*"
type input "*******"
type input "**"
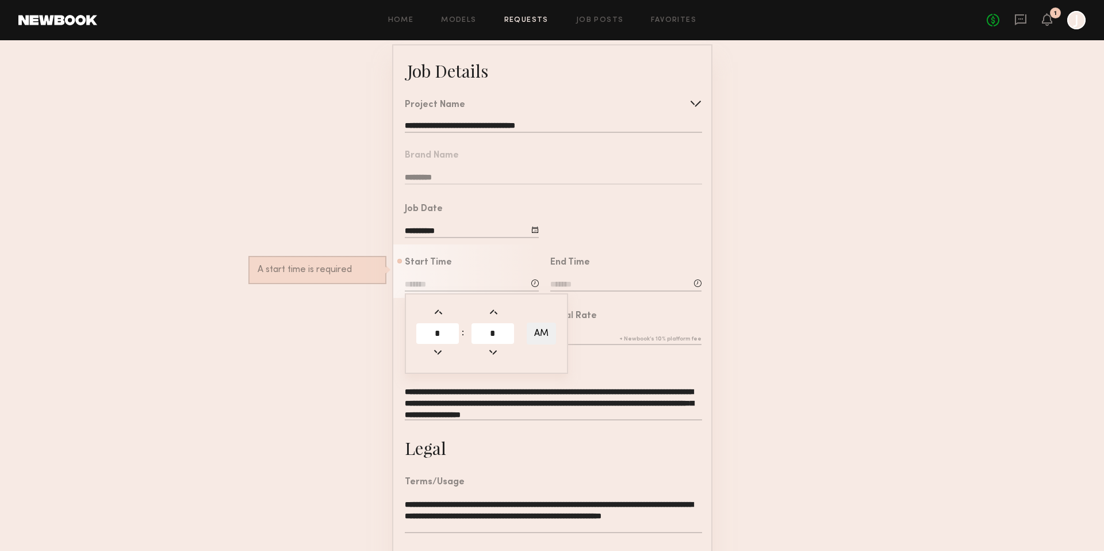
type input "**"
click at [445, 334] on input "**" at bounding box center [437, 333] width 43 height 21
type input "**"
type input "********"
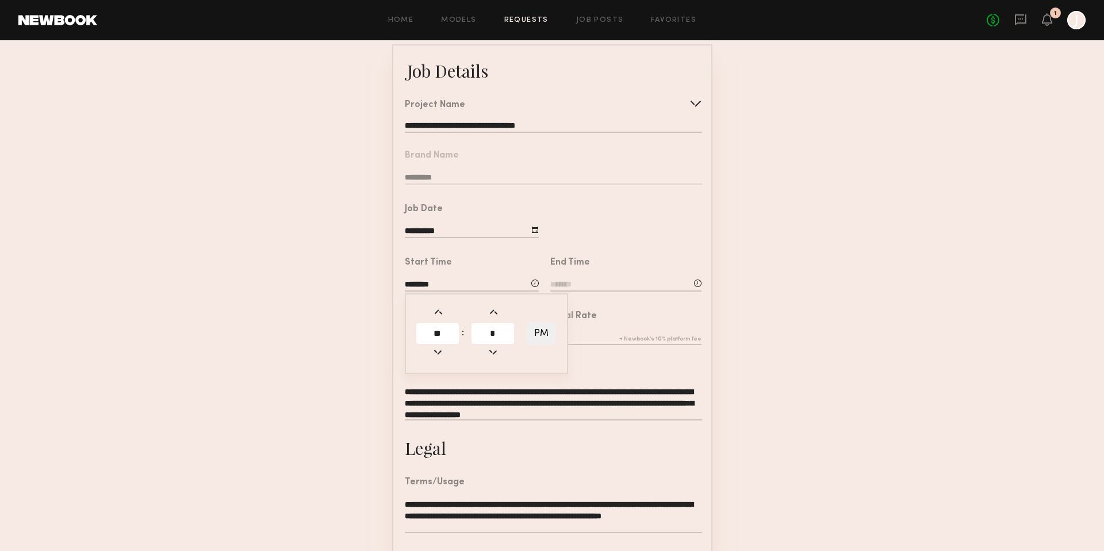
type input "*"
type input "********"
click at [628, 277] on div "End Time" at bounding box center [626, 275] width 151 height 35
click at [443, 280] on input "********" at bounding box center [472, 285] width 134 height 13
click at [477, 333] on input "**" at bounding box center [493, 333] width 43 height 21
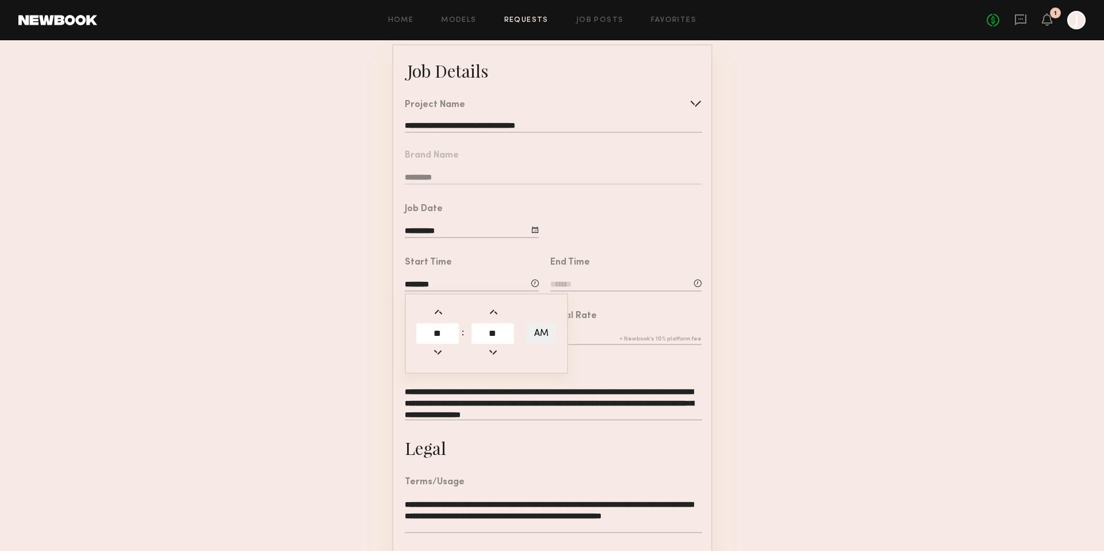
click at [477, 333] on input "**" at bounding box center [493, 333] width 43 height 21
type input "**"
click at [542, 329] on button "AM" at bounding box center [541, 334] width 29 height 22
click at [553, 320] on table "** : ** AM" at bounding box center [487, 333] width 144 height 61
click at [541, 333] on button "AM" at bounding box center [541, 334] width 29 height 22
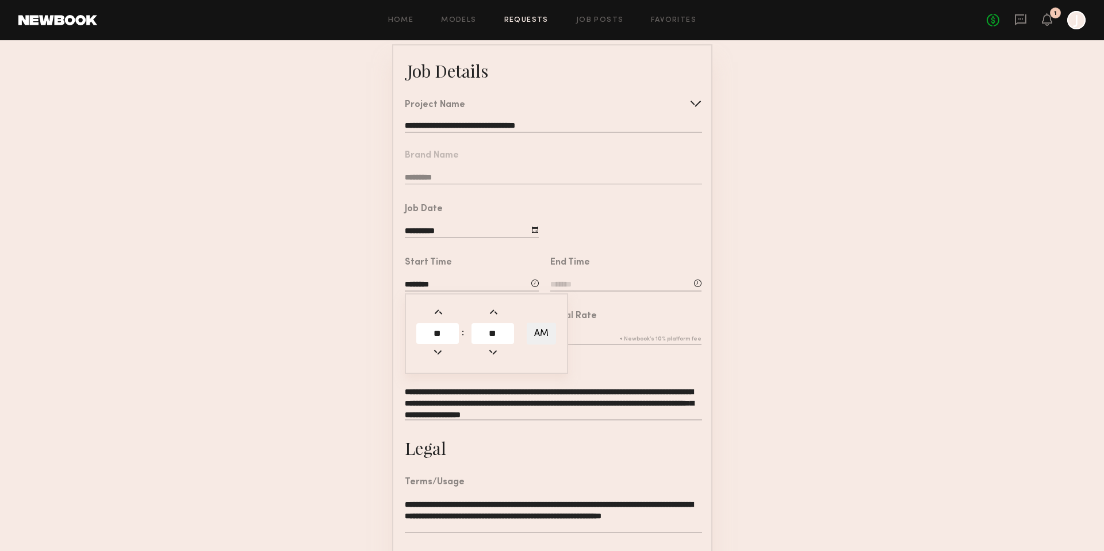
type input "********"
click at [608, 282] on input at bounding box center [626, 285] width 151 height 13
click at [591, 328] on input "text" at bounding box center [583, 333] width 43 height 21
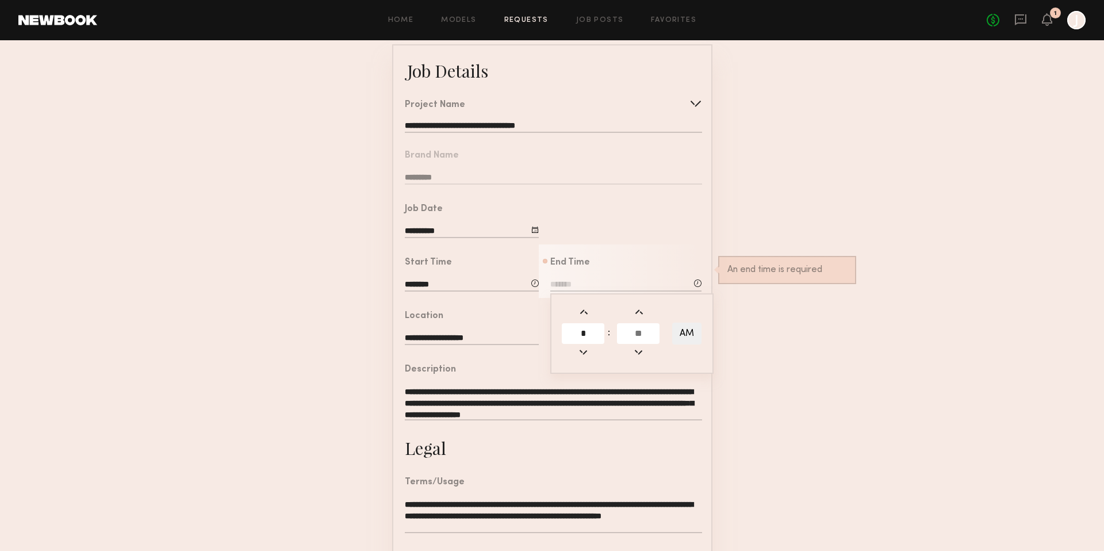
type input "*"
type input "**"
type input "*******"
type input "**"
click at [687, 325] on button "AM" at bounding box center [686, 334] width 29 height 22
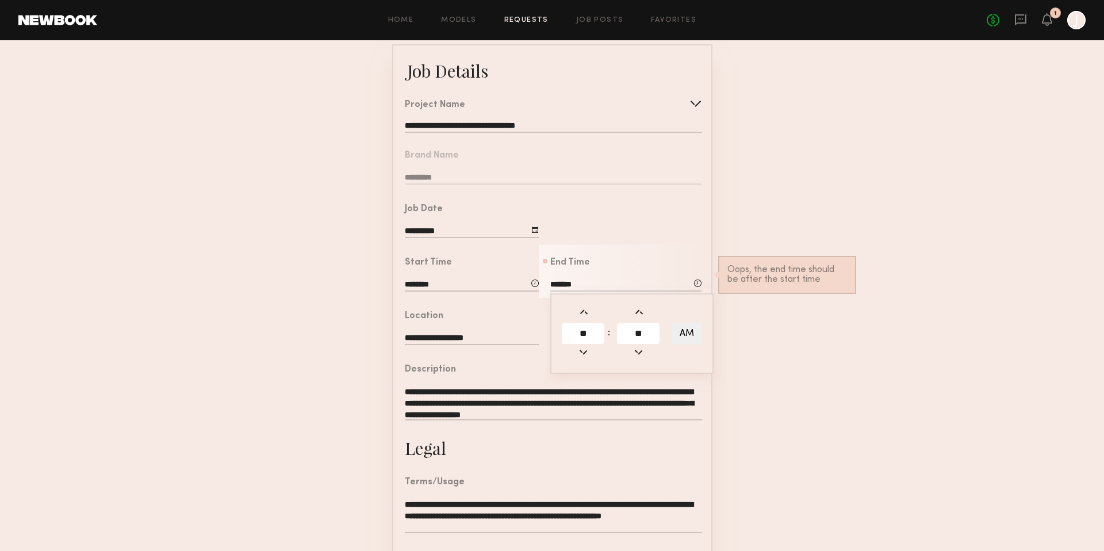
type input "*******"
click at [771, 301] on form "**********" at bounding box center [552, 365] width 1104 height 642
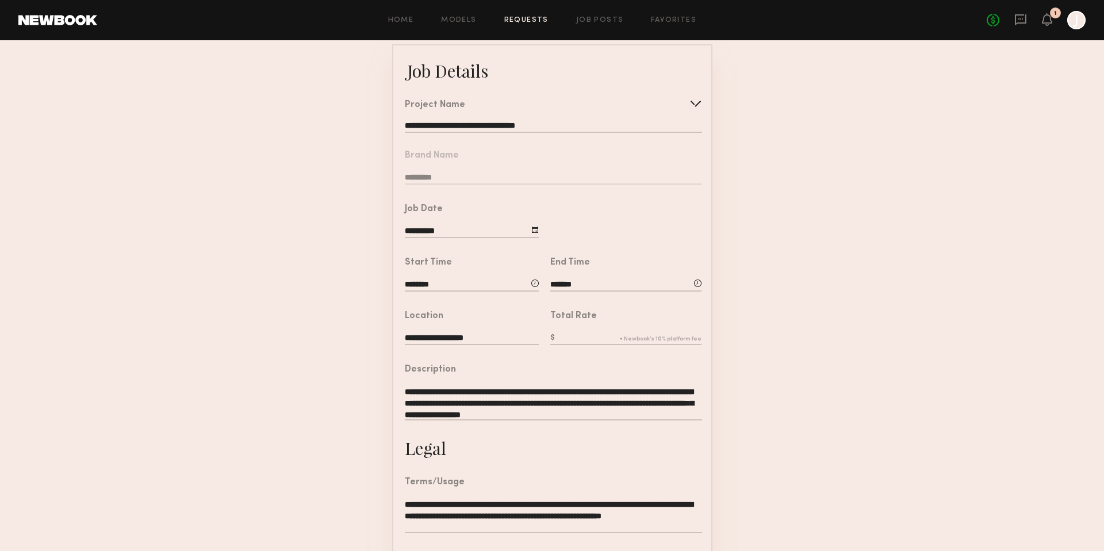
click at [588, 332] on input "text" at bounding box center [626, 338] width 151 height 13
type input "***"
click at [758, 379] on form "**********" at bounding box center [552, 365] width 1104 height 642
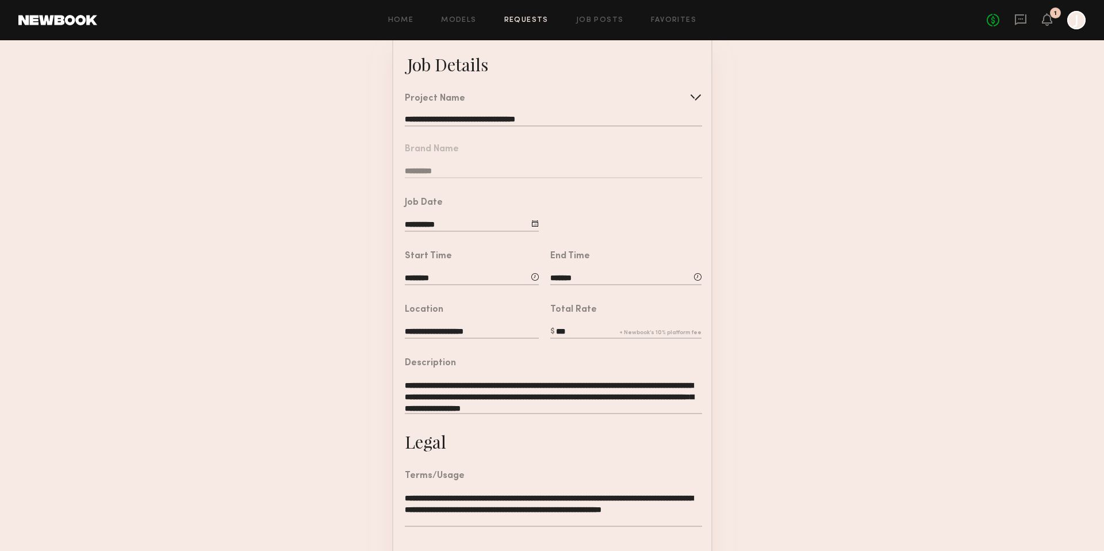
scroll to position [209, 0]
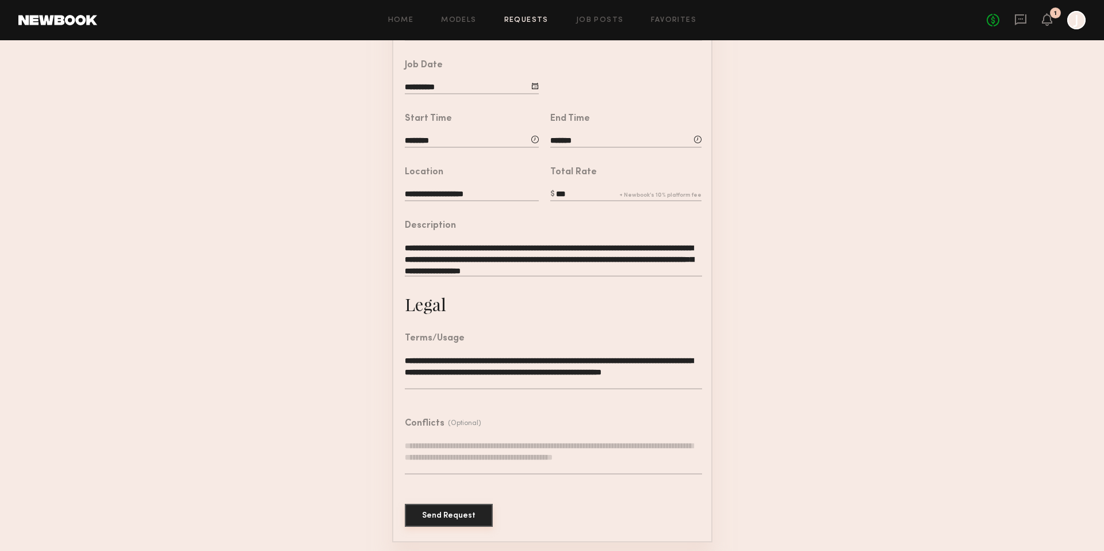
click at [438, 515] on button "Send Request" at bounding box center [449, 515] width 88 height 23
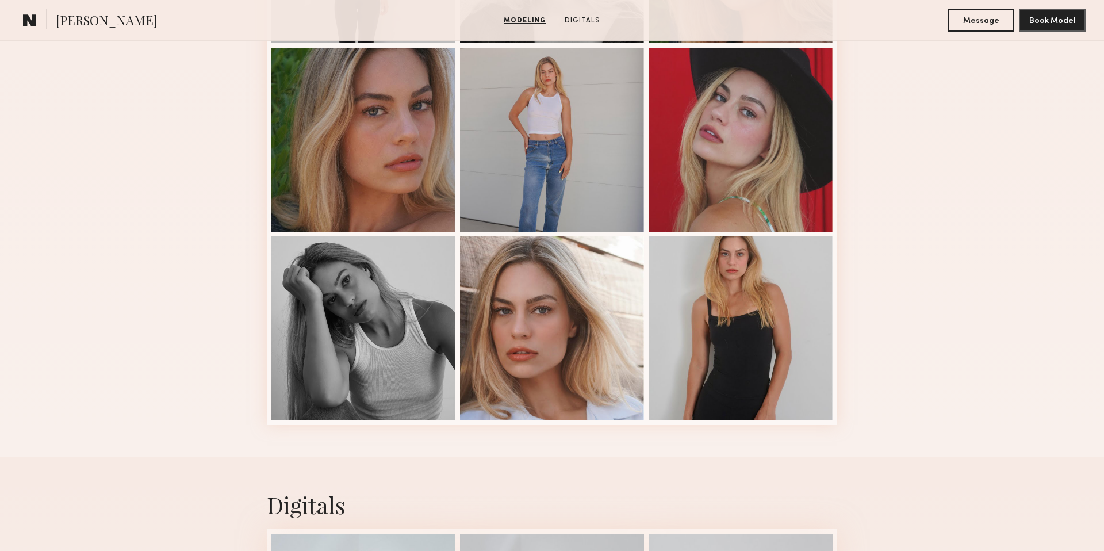
scroll to position [669, 0]
click at [387, 159] on div at bounding box center [364, 139] width 184 height 184
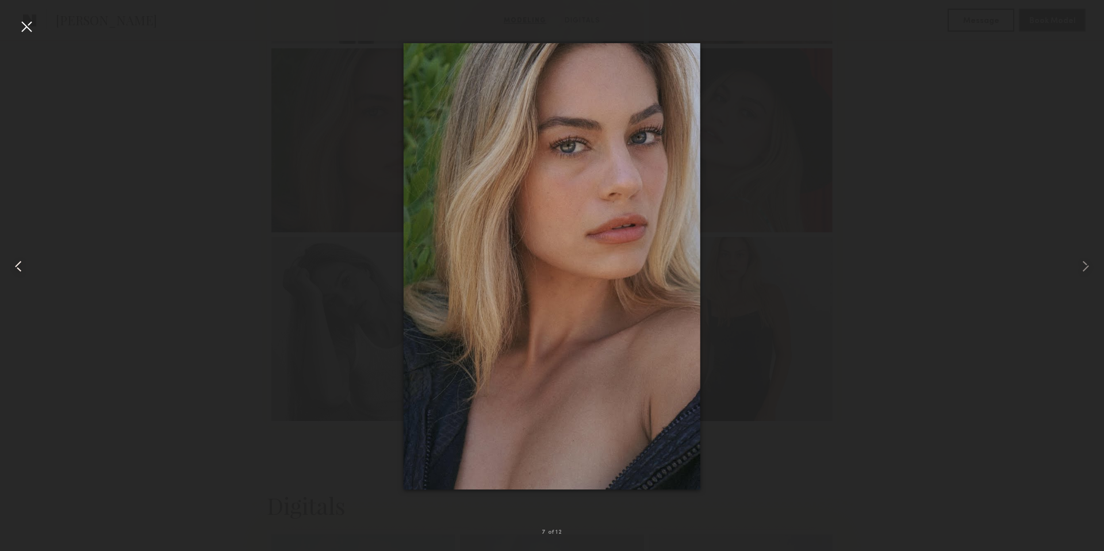
click at [24, 270] on common-icon at bounding box center [18, 266] width 18 height 18
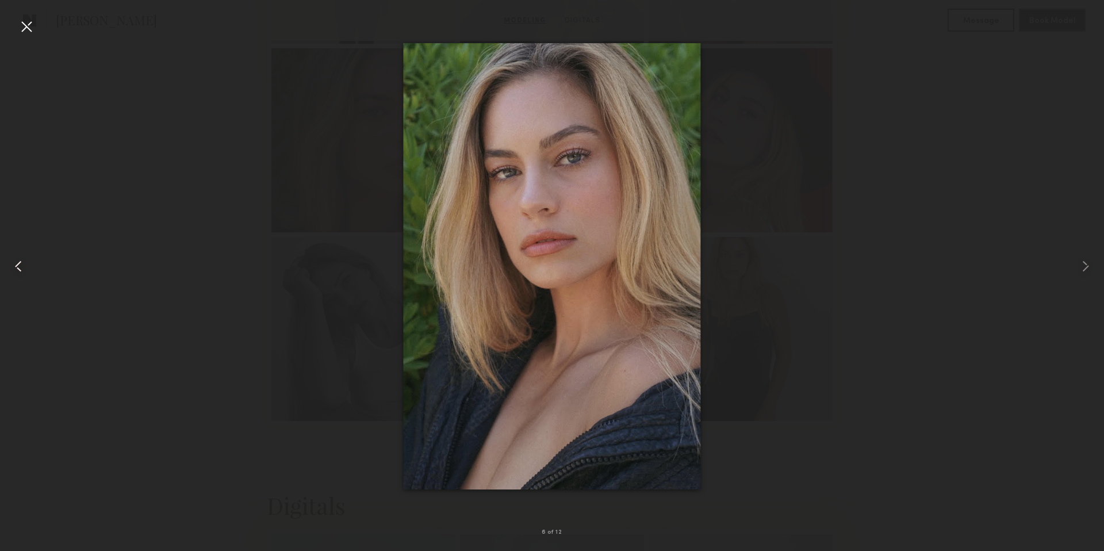
click at [24, 270] on common-icon at bounding box center [18, 266] width 18 height 18
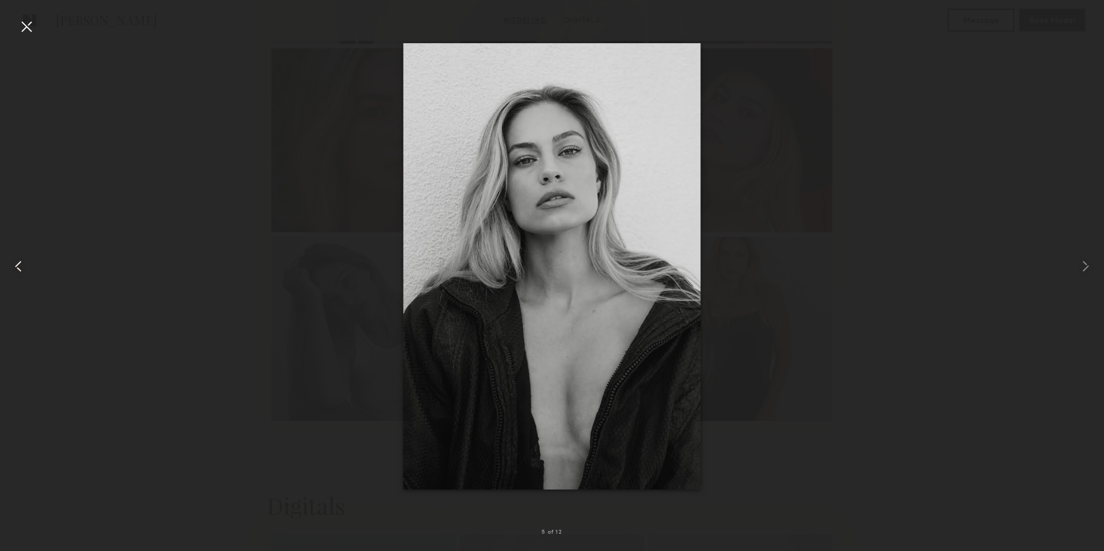
click at [24, 270] on common-icon at bounding box center [18, 266] width 18 height 18
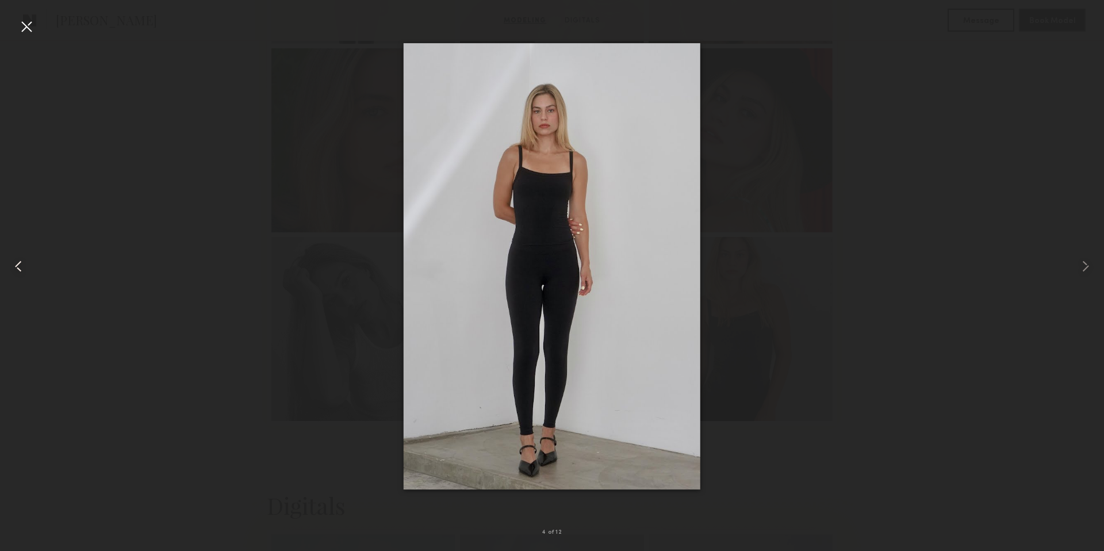
click at [24, 270] on common-icon at bounding box center [18, 266] width 18 height 18
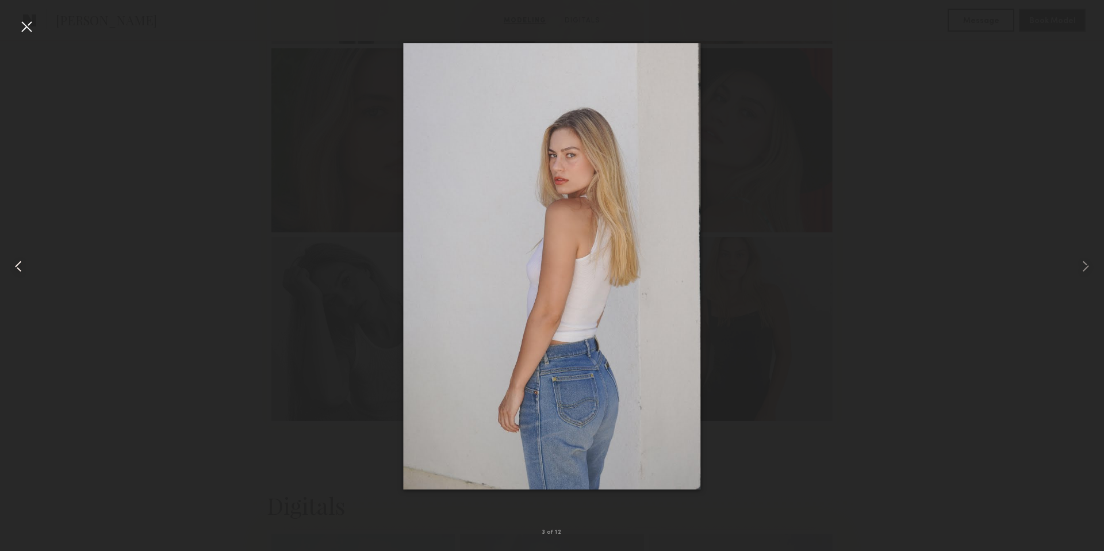
click at [24, 270] on common-icon at bounding box center [18, 266] width 18 height 18
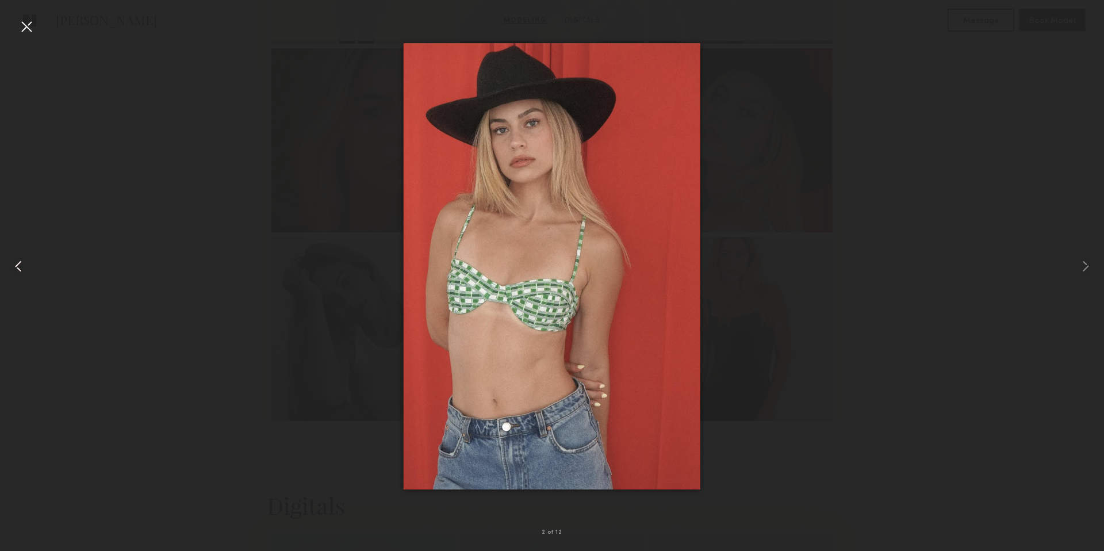
click at [24, 270] on common-icon at bounding box center [18, 266] width 18 height 18
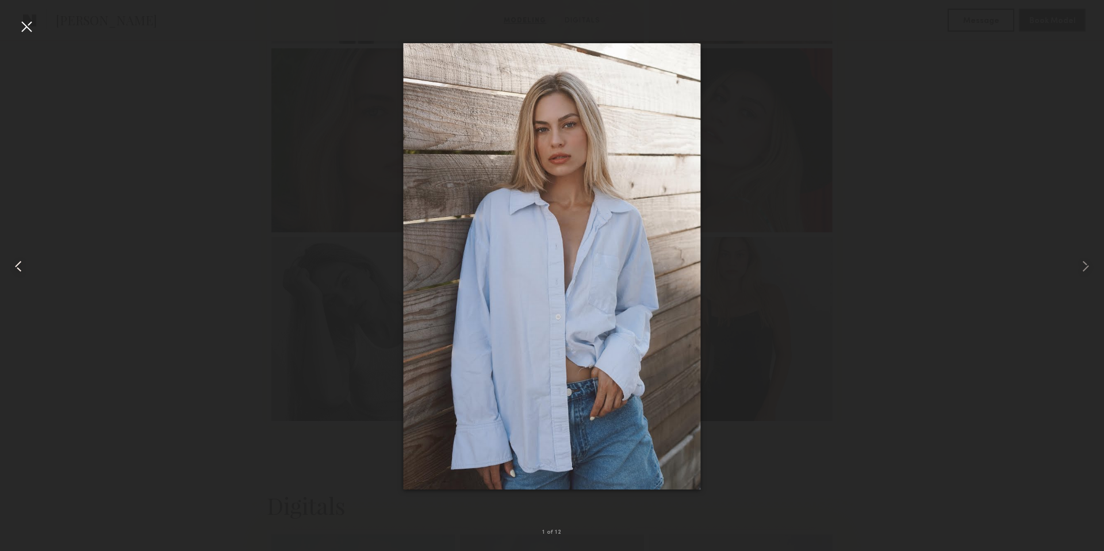
click at [24, 270] on common-icon at bounding box center [18, 266] width 18 height 18
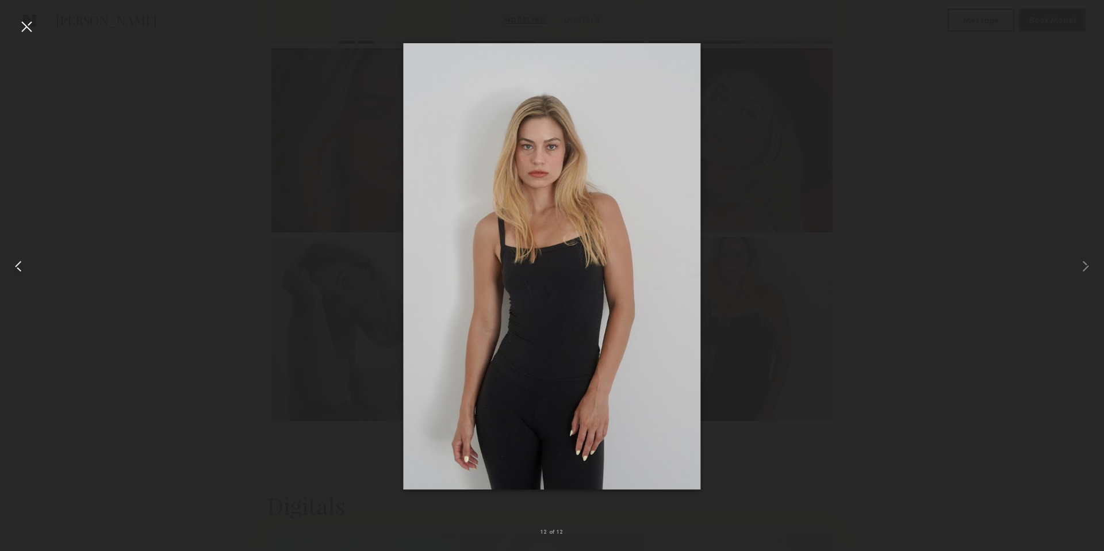
click at [24, 270] on common-icon at bounding box center [18, 266] width 18 height 18
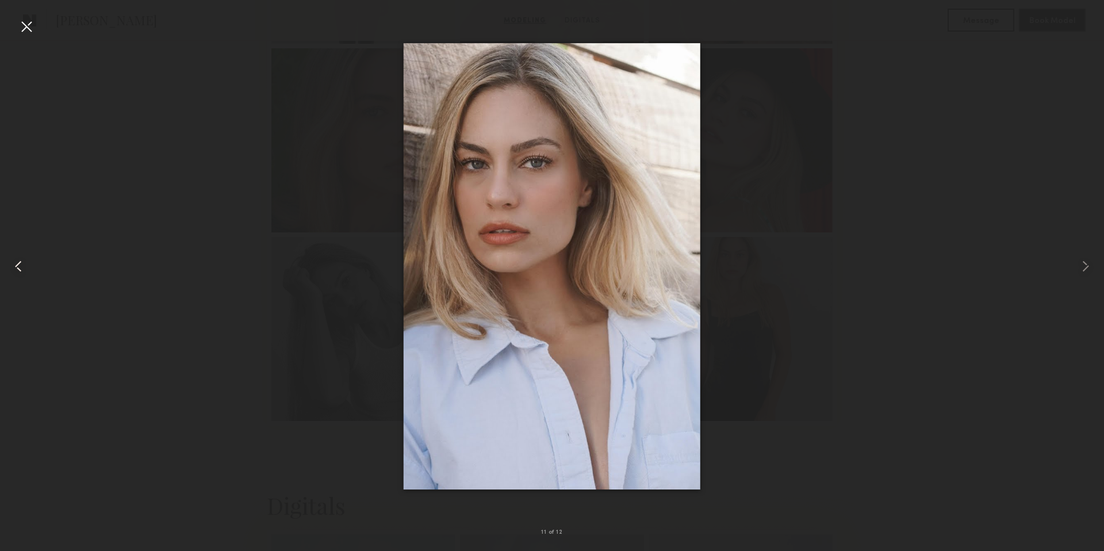
click at [24, 270] on common-icon at bounding box center [18, 266] width 18 height 18
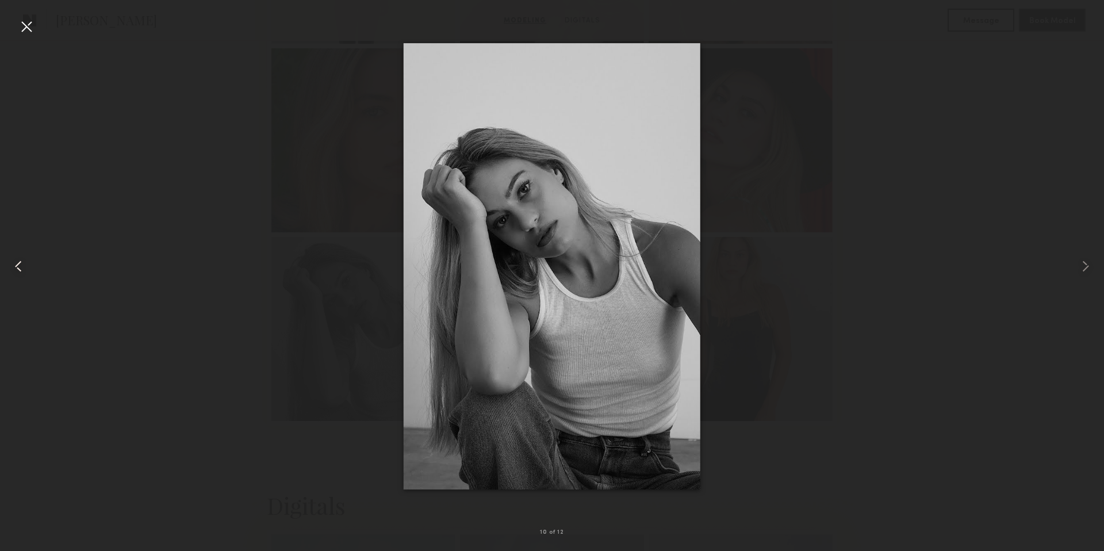
click at [24, 270] on common-icon at bounding box center [18, 266] width 18 height 18
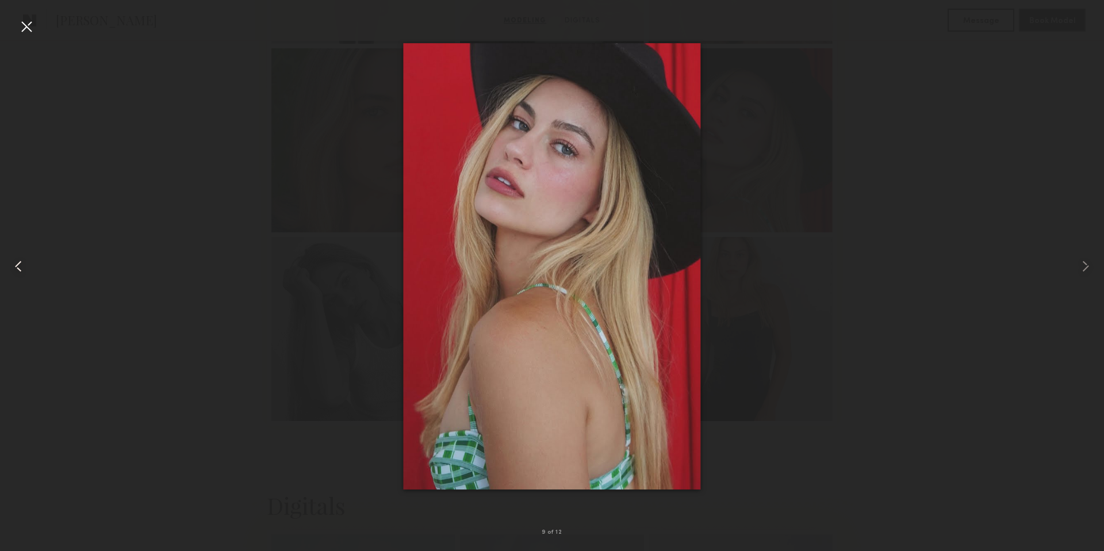
click at [24, 270] on common-icon at bounding box center [18, 266] width 18 height 18
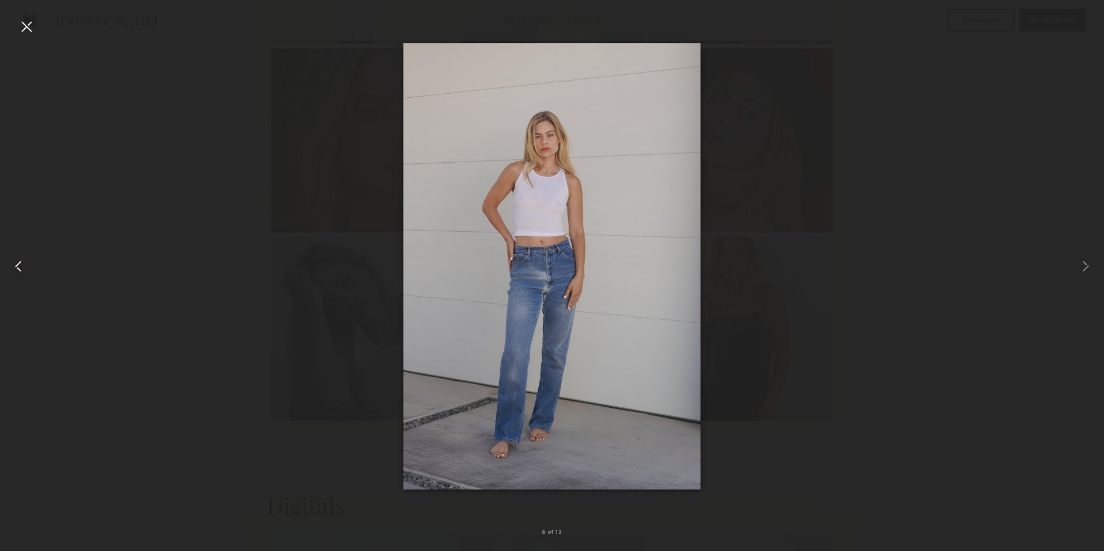
click at [24, 270] on common-icon at bounding box center [18, 266] width 18 height 18
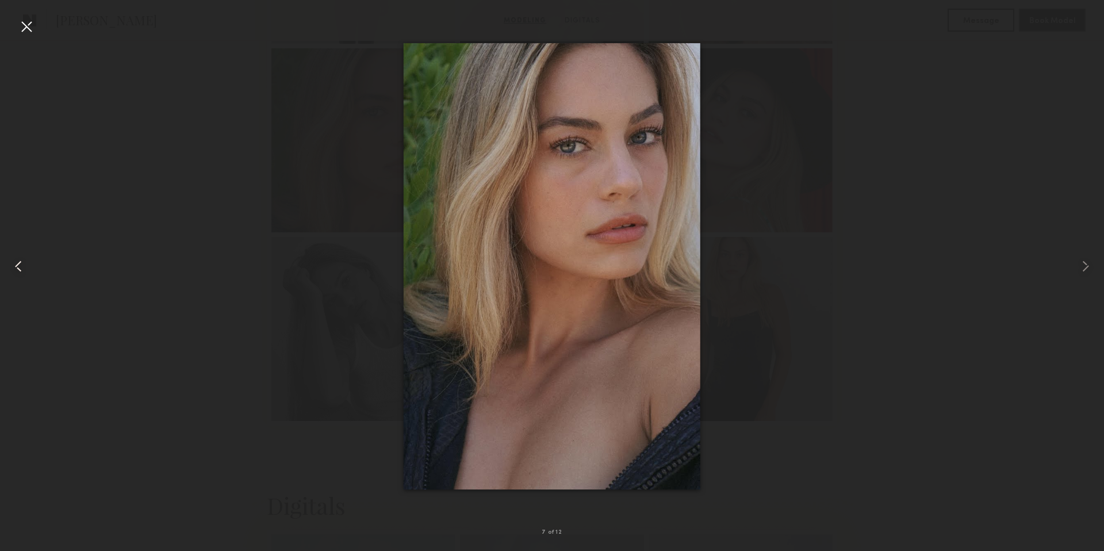
click at [24, 270] on common-icon at bounding box center [18, 266] width 18 height 18
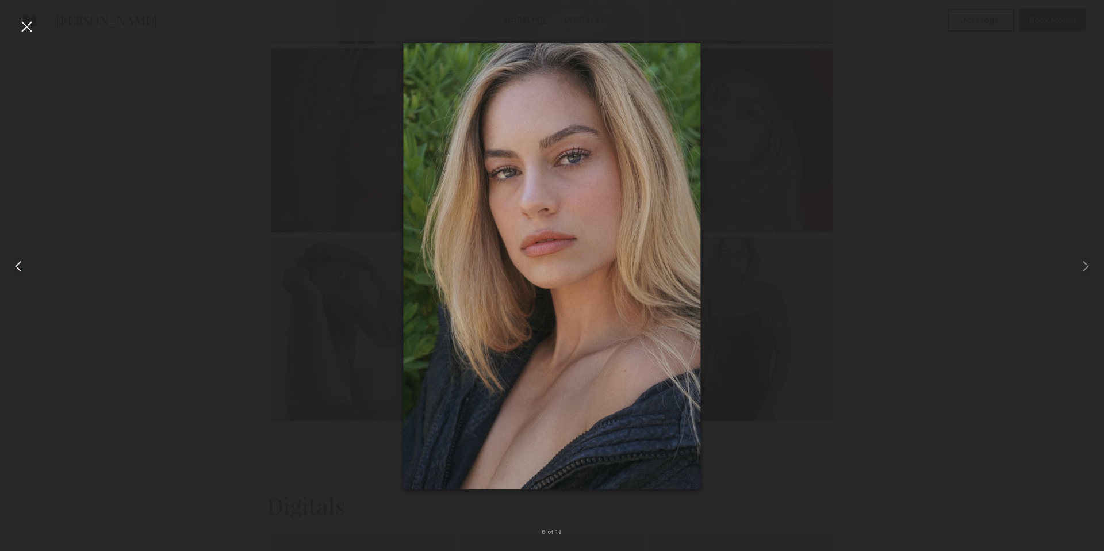
click at [24, 270] on common-icon at bounding box center [18, 266] width 18 height 18
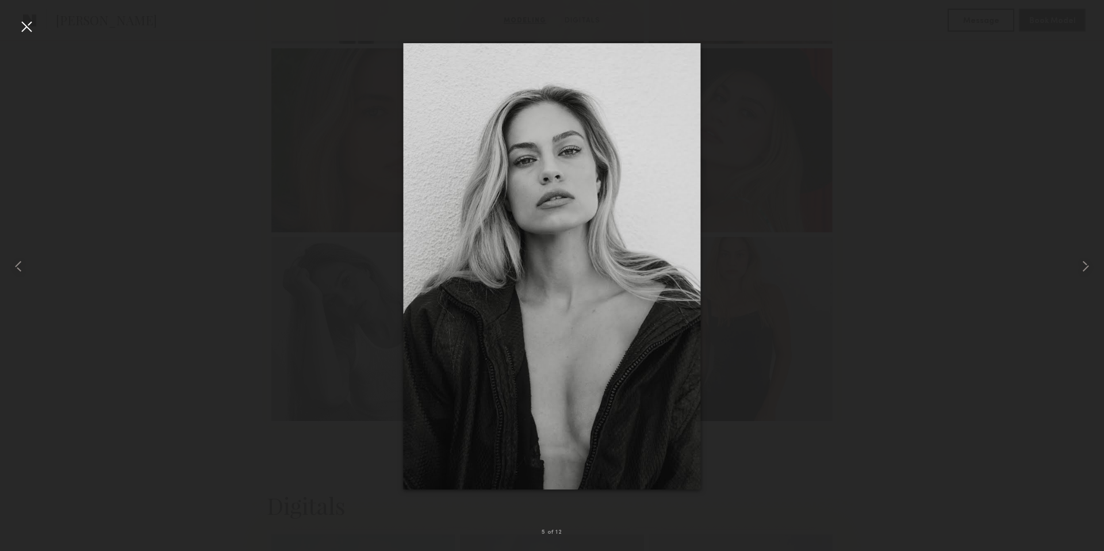
click at [89, 282] on div at bounding box center [552, 266] width 1104 height 496
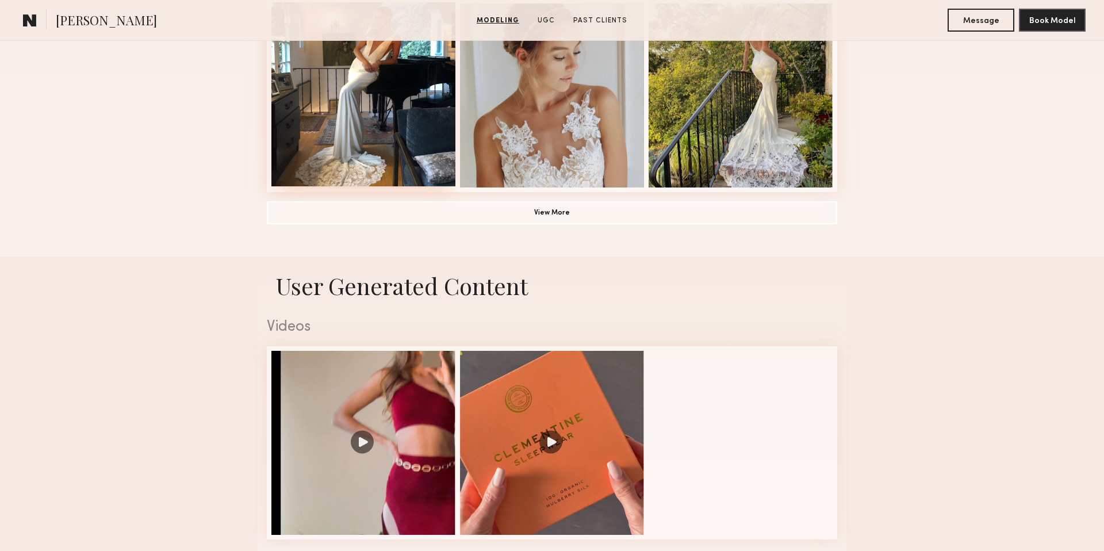
scroll to position [904, 0]
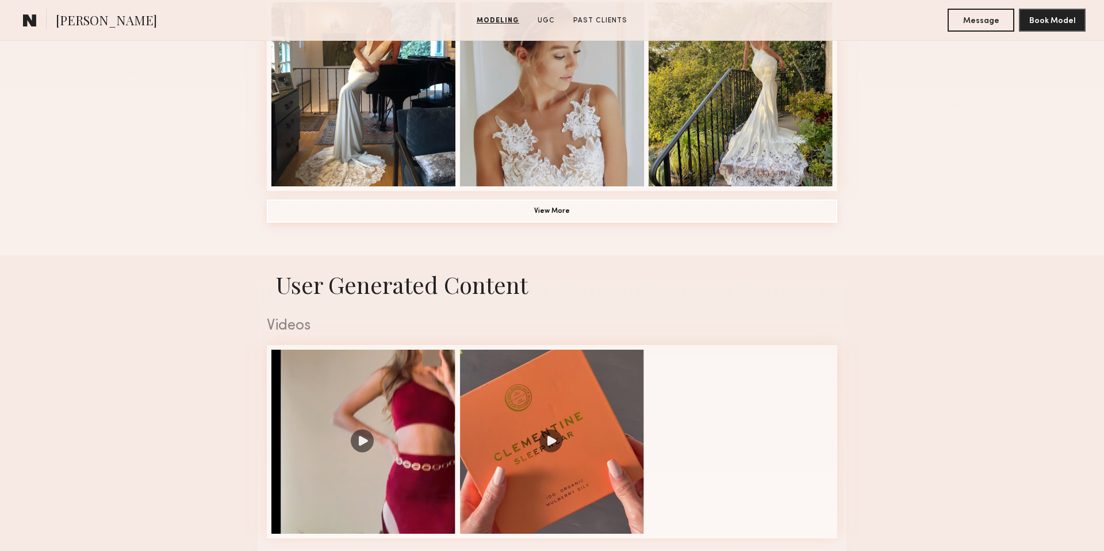
click at [597, 213] on button "View More" at bounding box center [552, 211] width 571 height 23
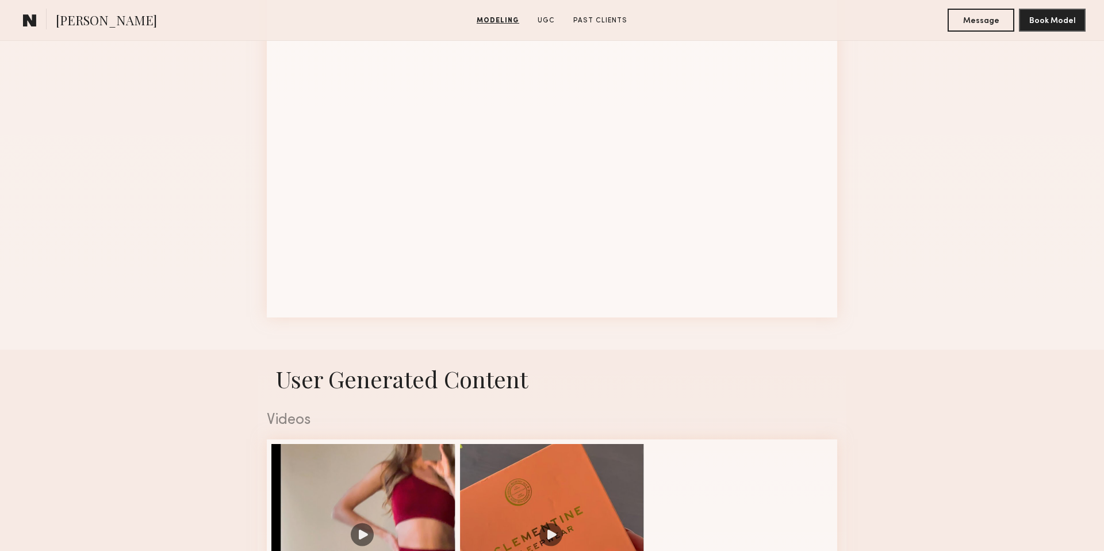
scroll to position [1537, 0]
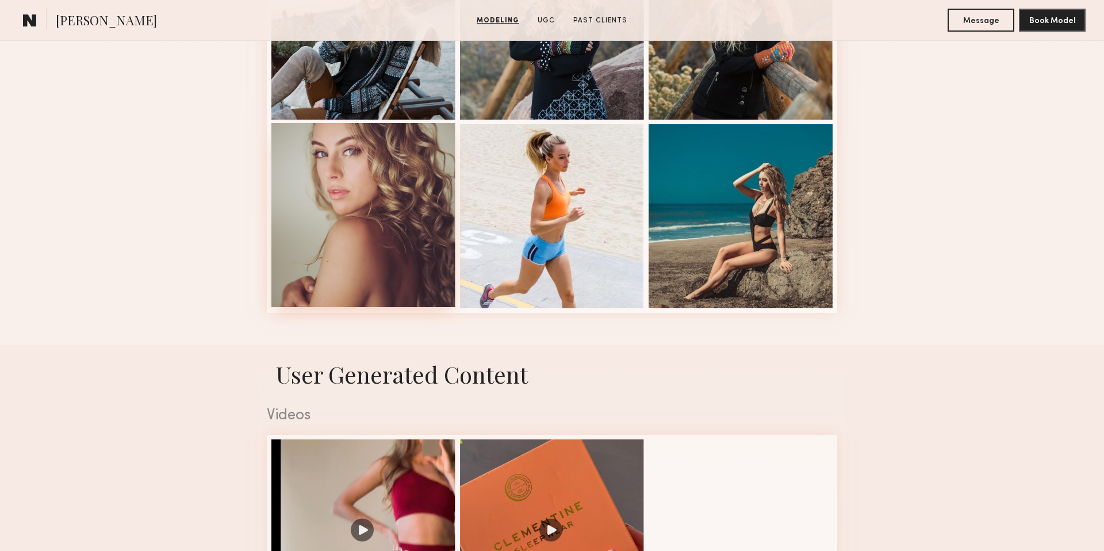
click at [402, 179] on div at bounding box center [364, 215] width 184 height 184
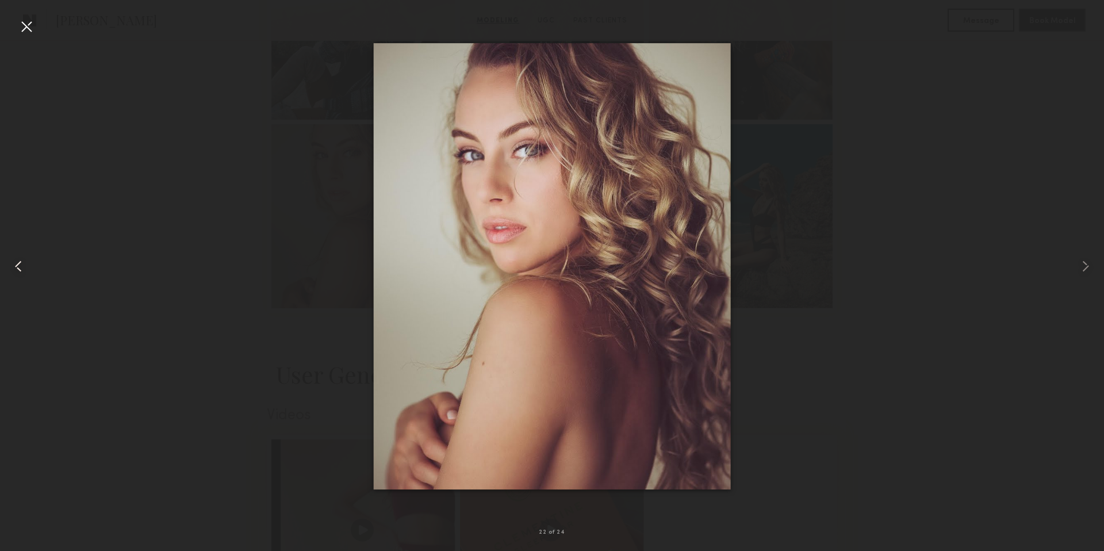
click at [19, 274] on common-icon at bounding box center [18, 266] width 18 height 18
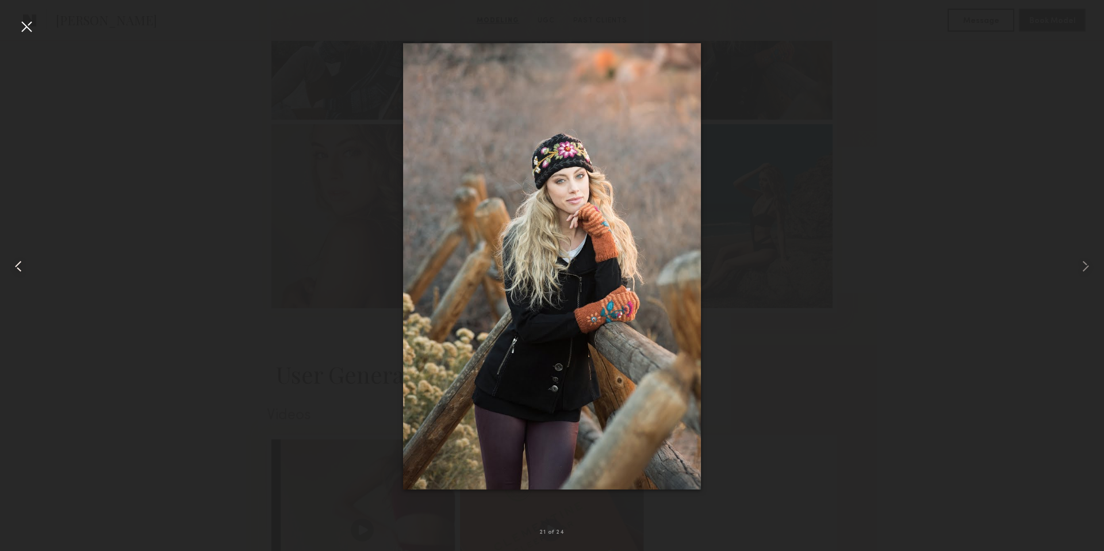
click at [19, 274] on common-icon at bounding box center [18, 266] width 18 height 18
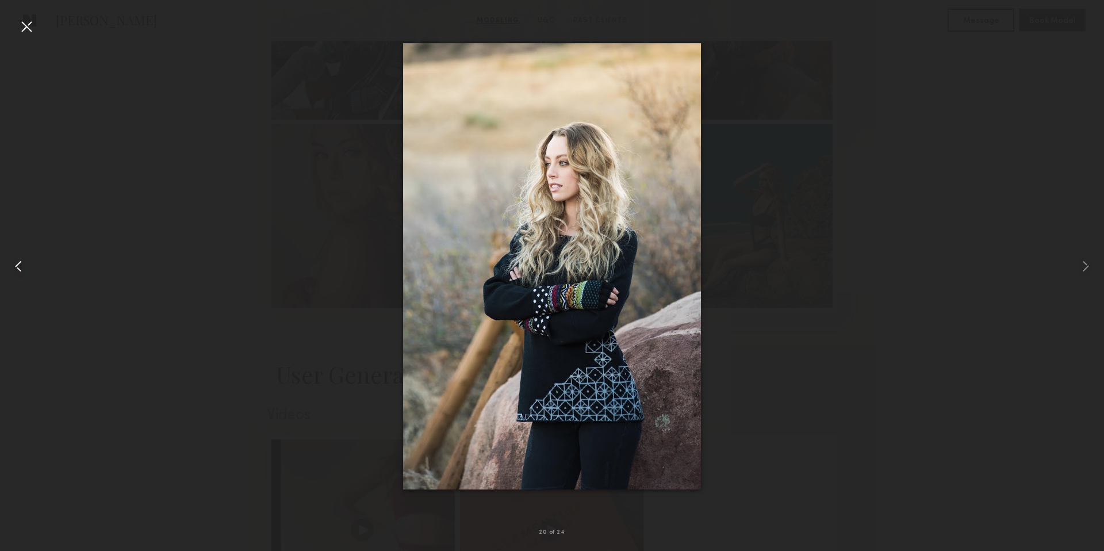
click at [19, 274] on common-icon at bounding box center [18, 266] width 18 height 18
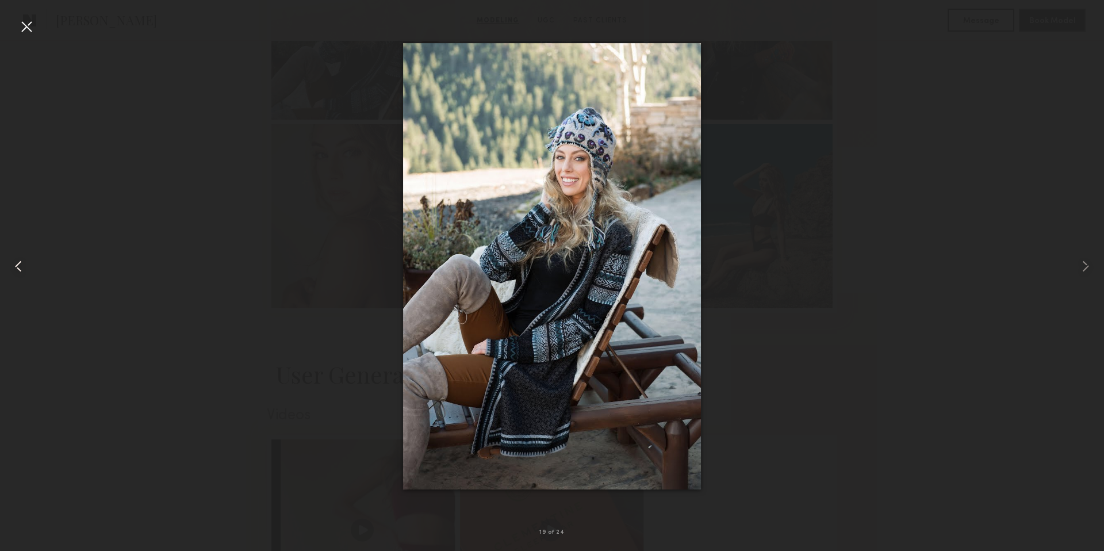
click at [19, 274] on common-icon at bounding box center [18, 266] width 18 height 18
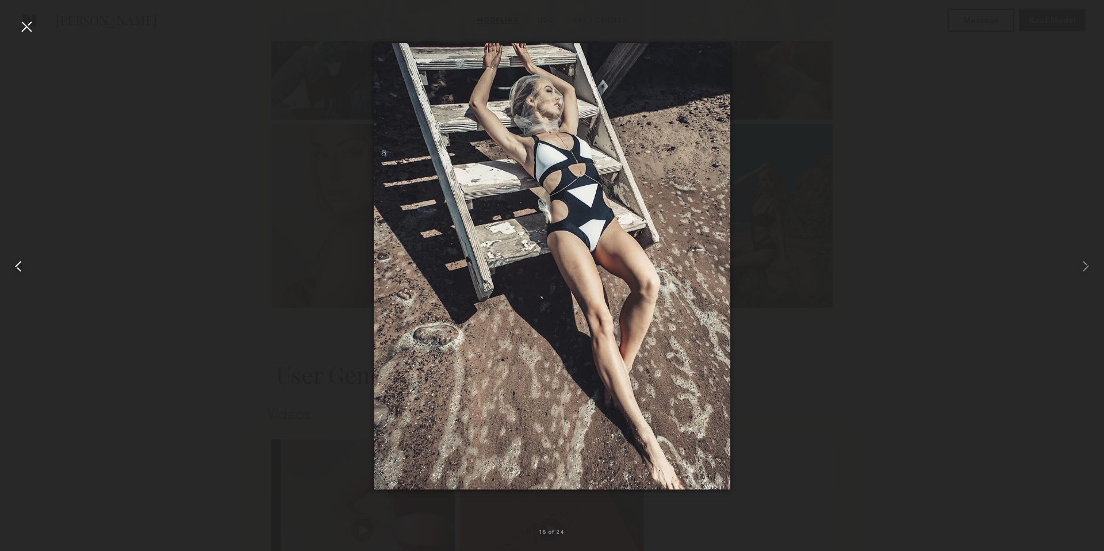
click at [19, 274] on common-icon at bounding box center [18, 266] width 18 height 18
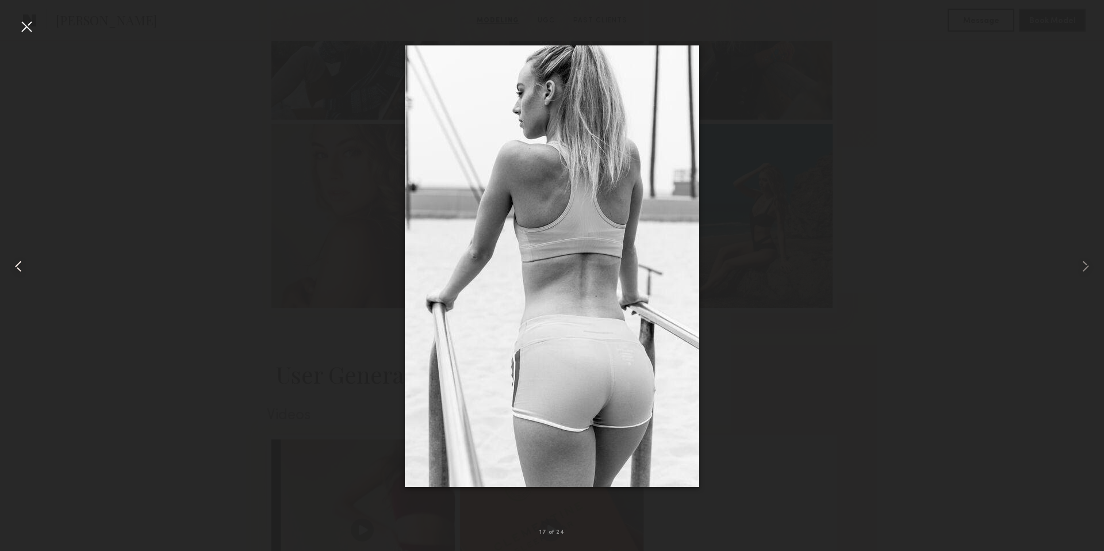
click at [19, 274] on common-icon at bounding box center [18, 266] width 18 height 18
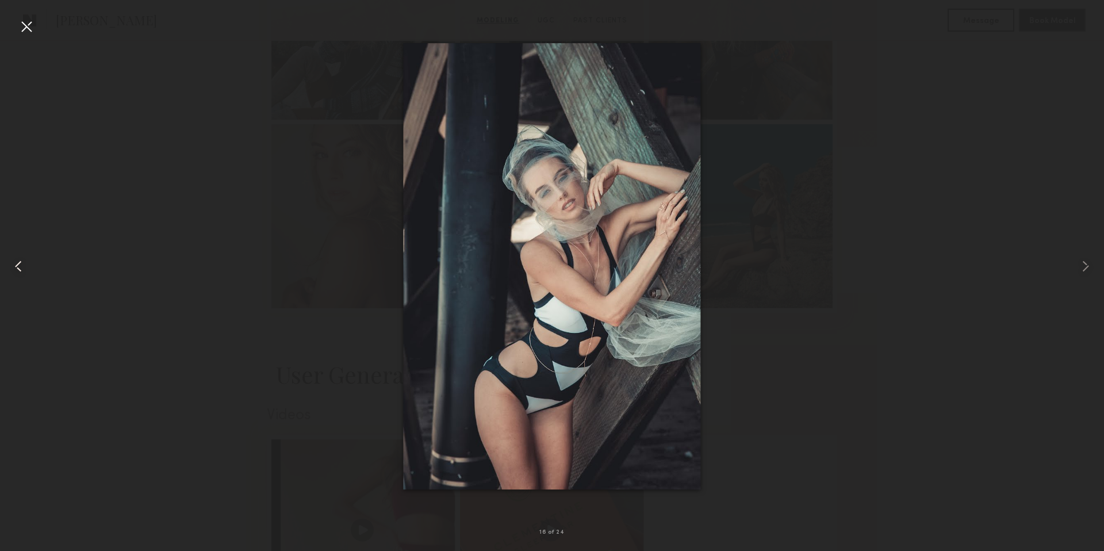
click at [19, 274] on common-icon at bounding box center [18, 266] width 18 height 18
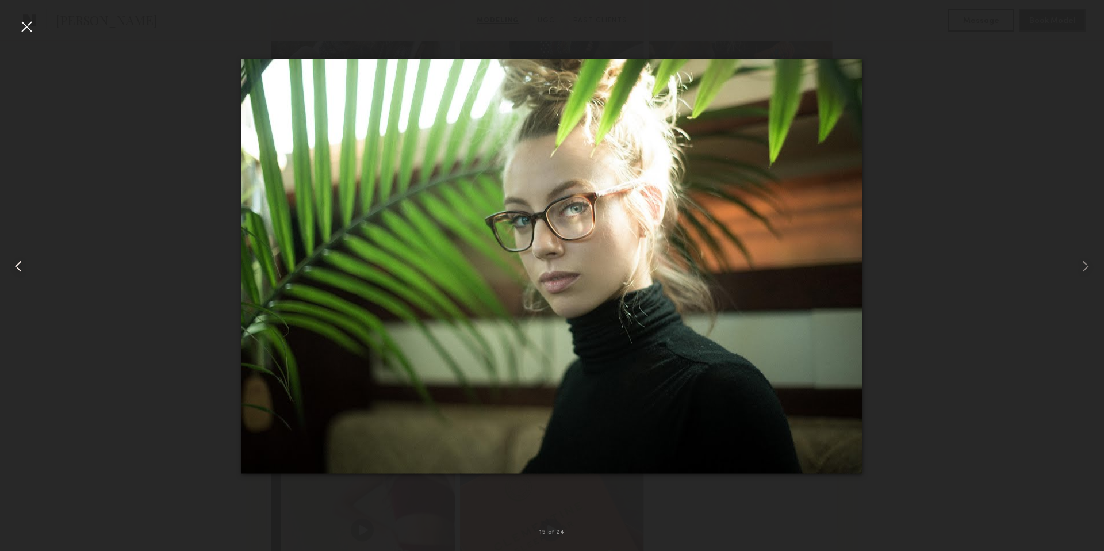
click at [19, 274] on common-icon at bounding box center [18, 266] width 18 height 18
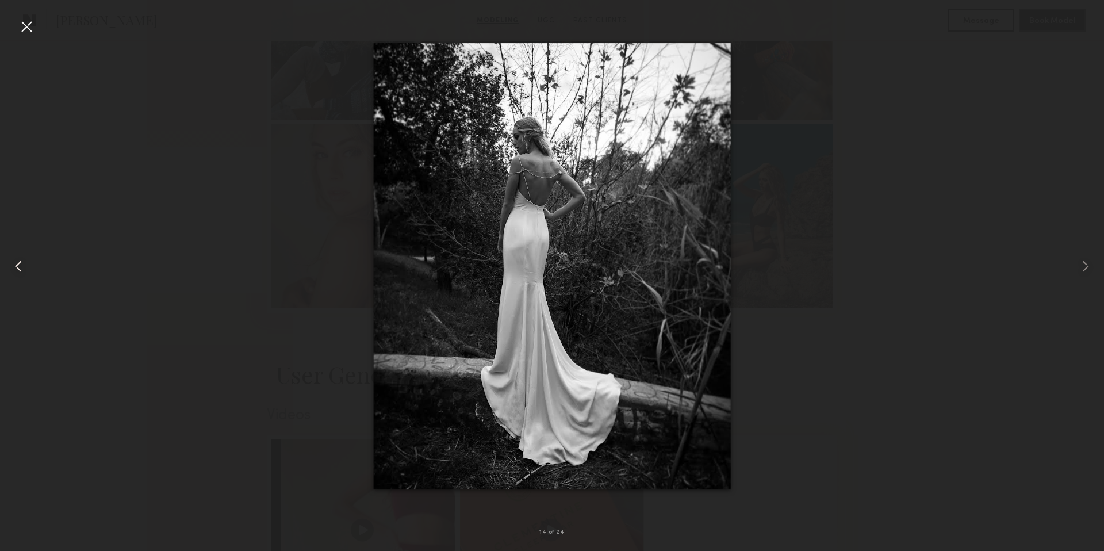
click at [19, 274] on common-icon at bounding box center [18, 266] width 18 height 18
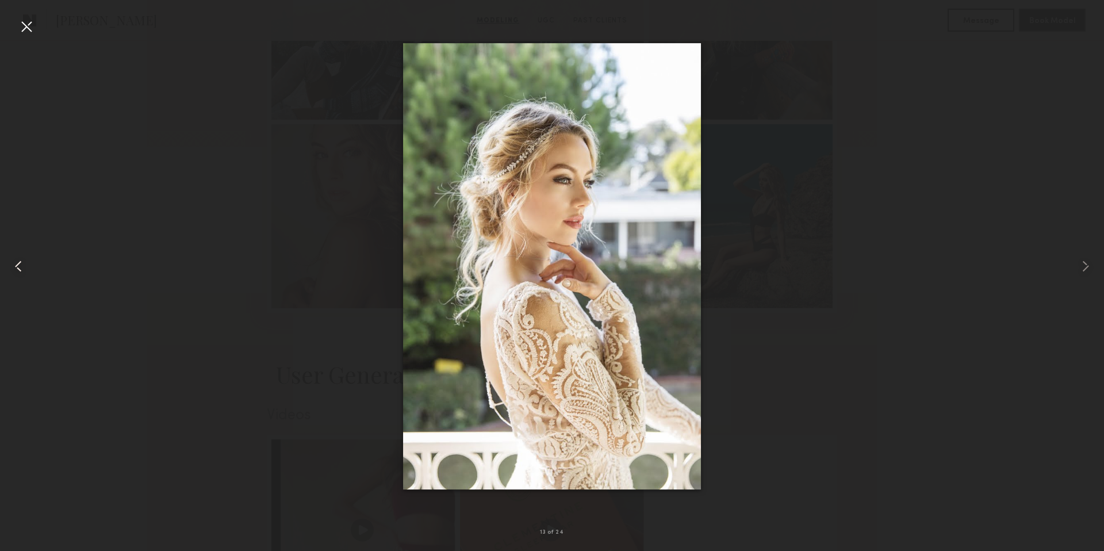
click at [19, 274] on common-icon at bounding box center [18, 266] width 18 height 18
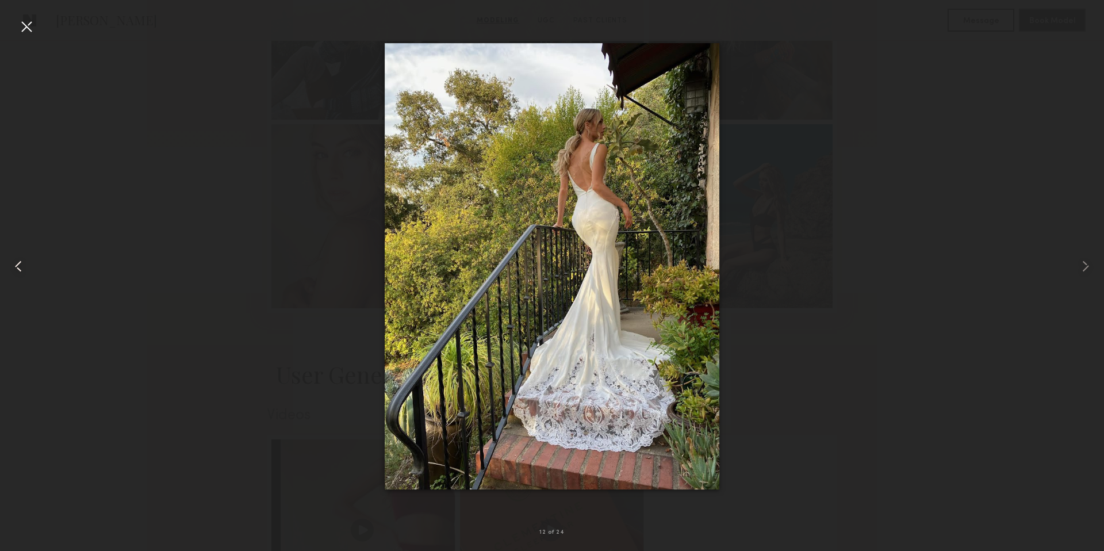
click at [19, 274] on common-icon at bounding box center [18, 266] width 18 height 18
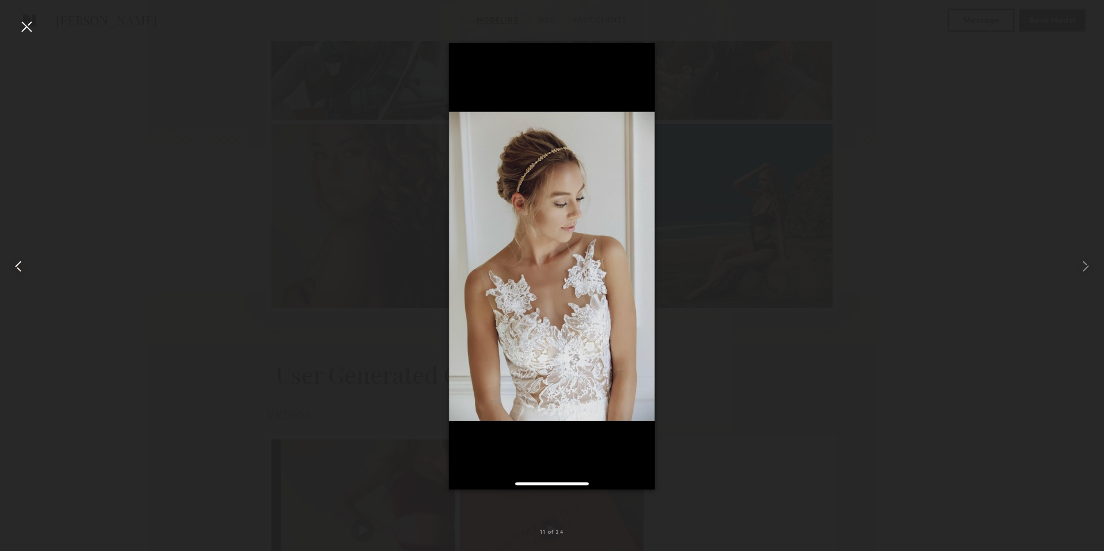
click at [19, 274] on common-icon at bounding box center [18, 266] width 18 height 18
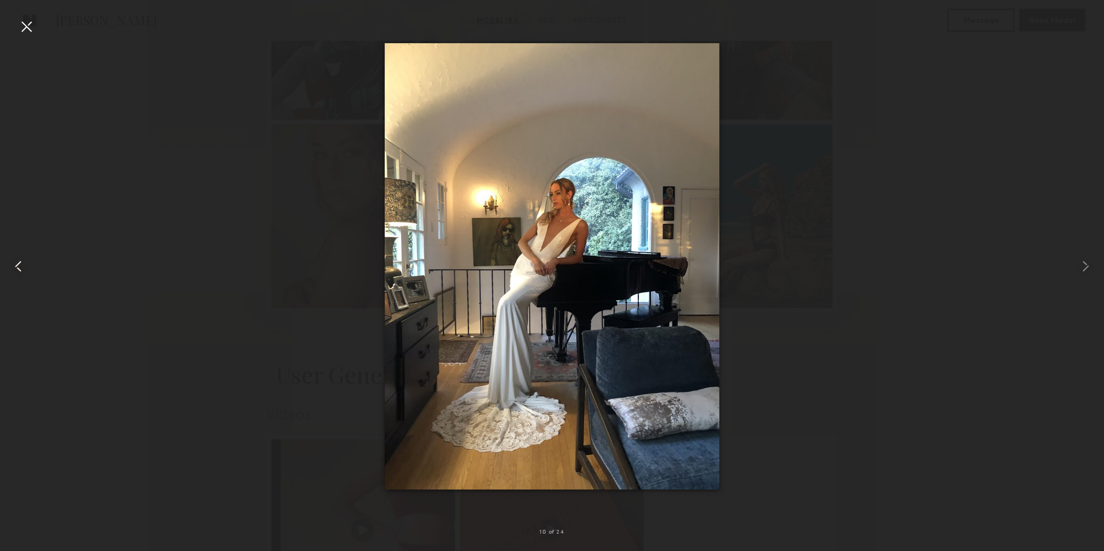
click at [19, 274] on common-icon at bounding box center [18, 266] width 18 height 18
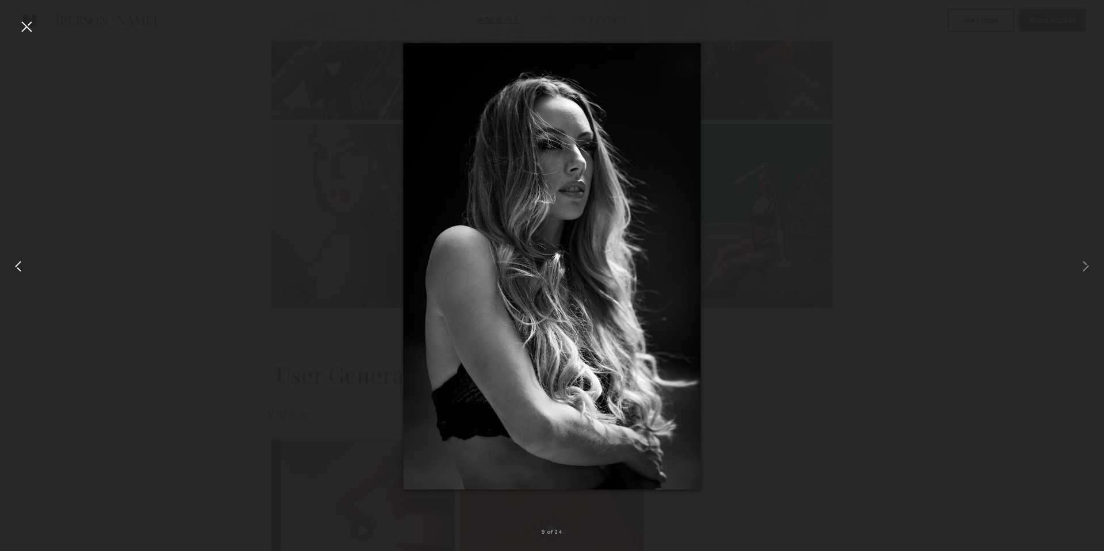
click at [19, 274] on common-icon at bounding box center [18, 266] width 18 height 18
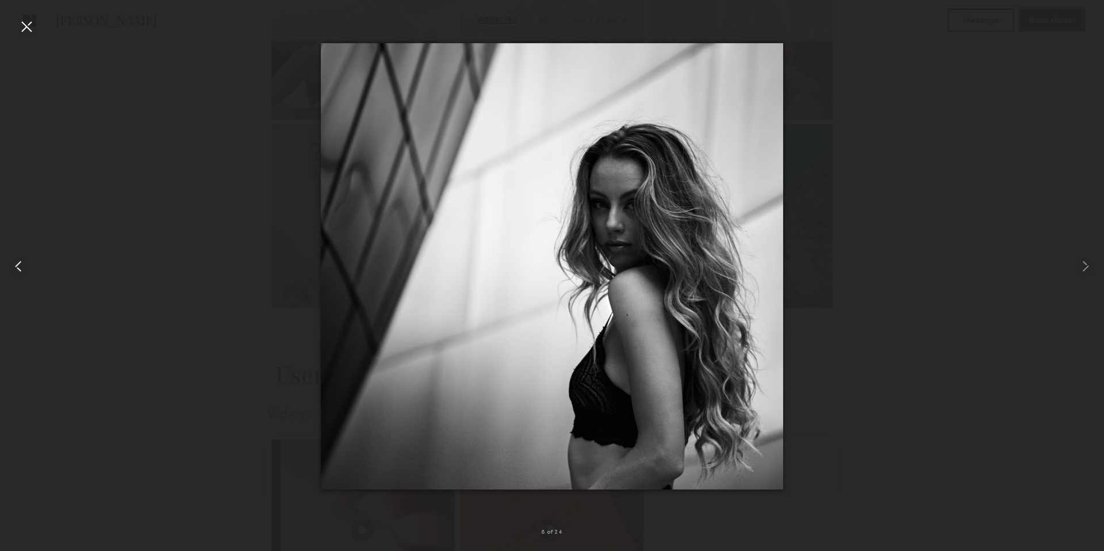
click at [19, 274] on common-icon at bounding box center [18, 266] width 18 height 18
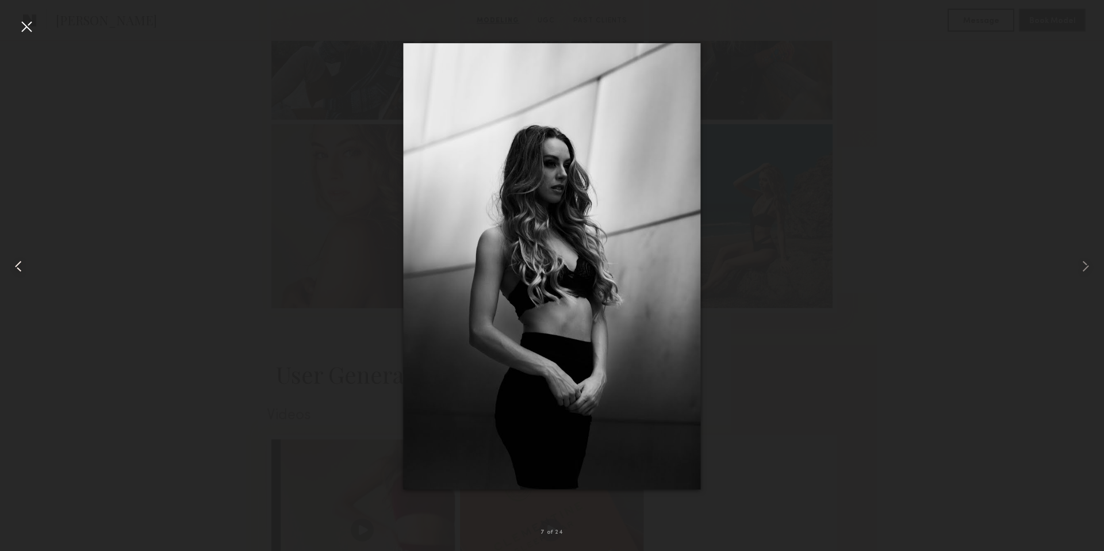
click at [19, 274] on common-icon at bounding box center [18, 266] width 18 height 18
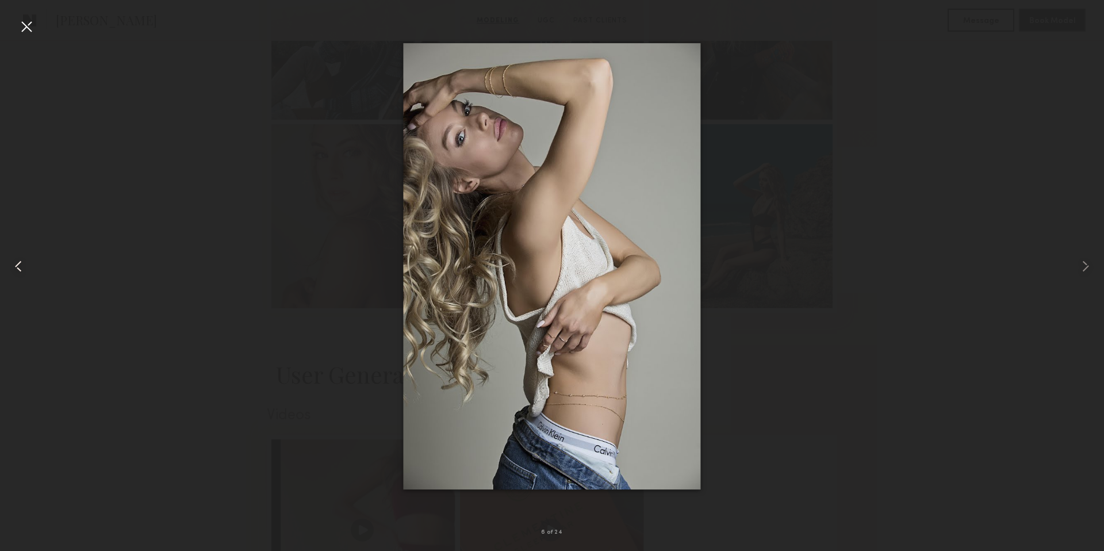
click at [19, 274] on common-icon at bounding box center [18, 266] width 18 height 18
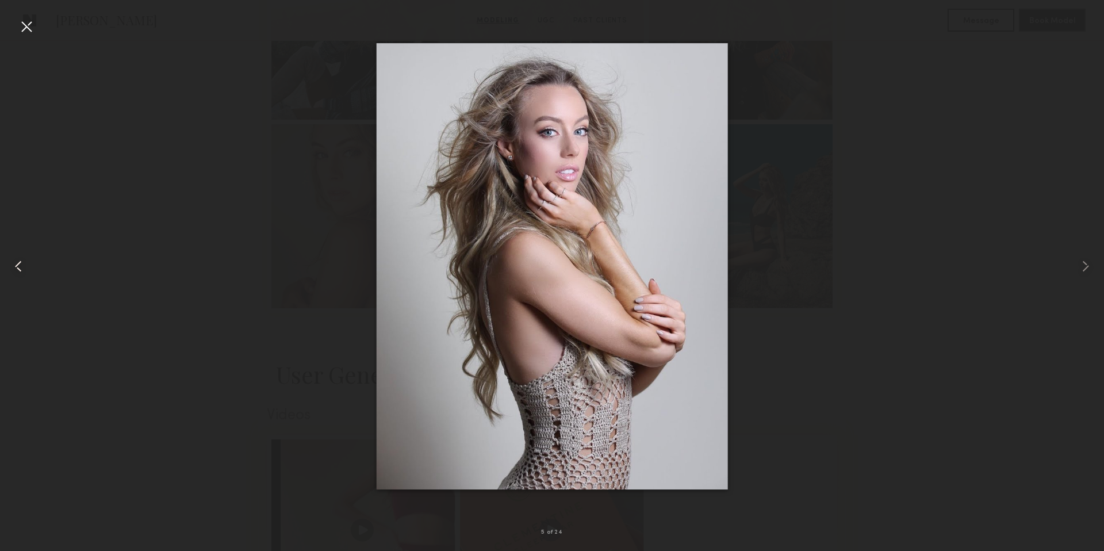
click at [19, 274] on common-icon at bounding box center [18, 266] width 18 height 18
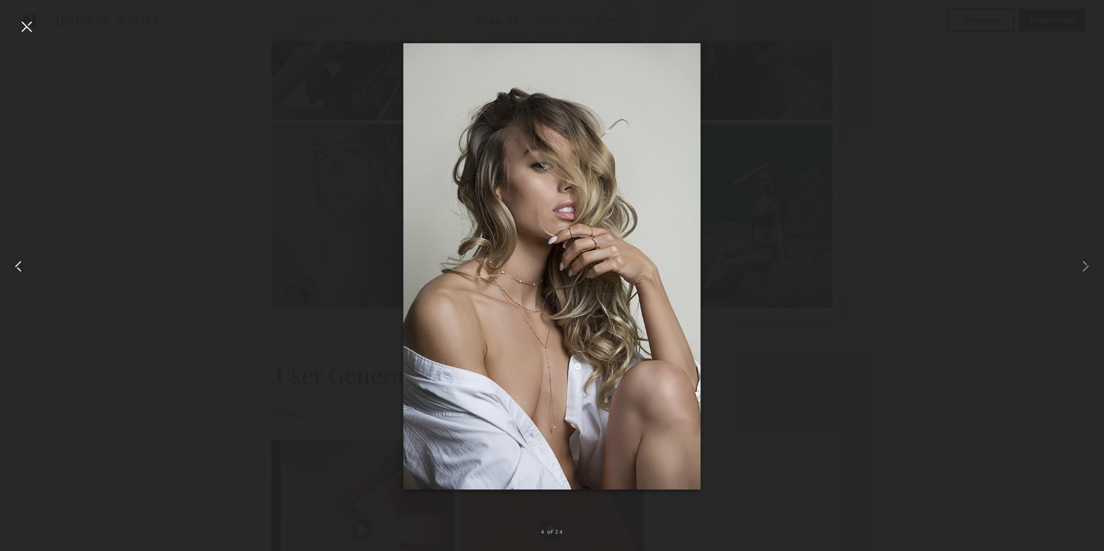
click at [19, 274] on common-icon at bounding box center [18, 266] width 18 height 18
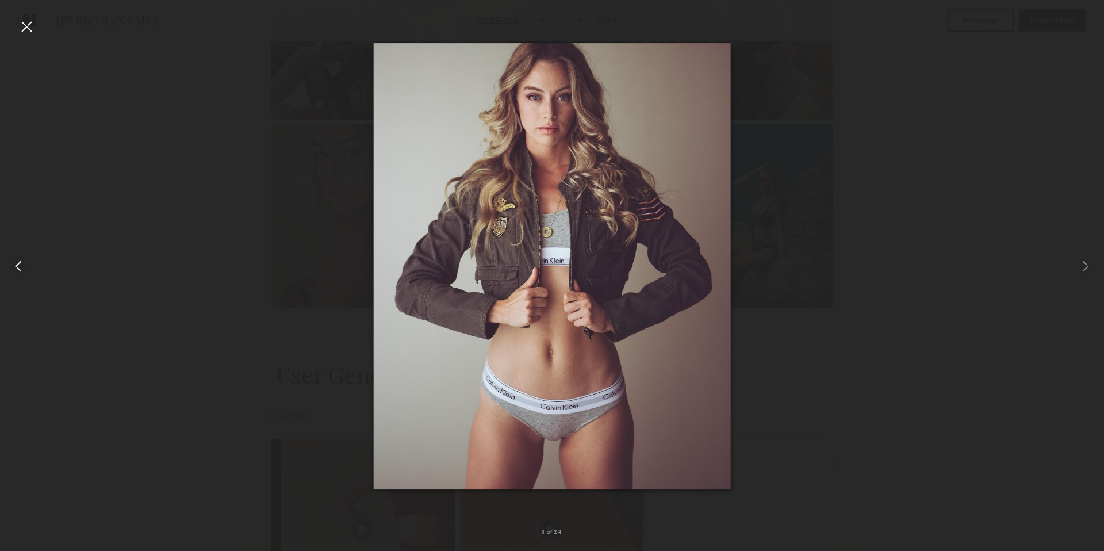
click at [19, 274] on common-icon at bounding box center [18, 266] width 18 height 18
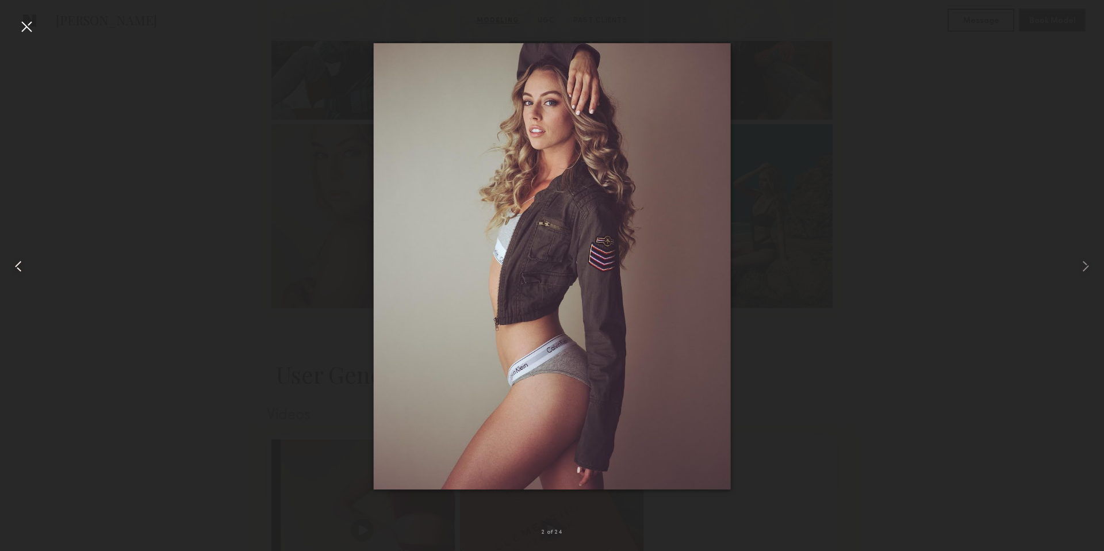
click at [19, 274] on common-icon at bounding box center [18, 266] width 18 height 18
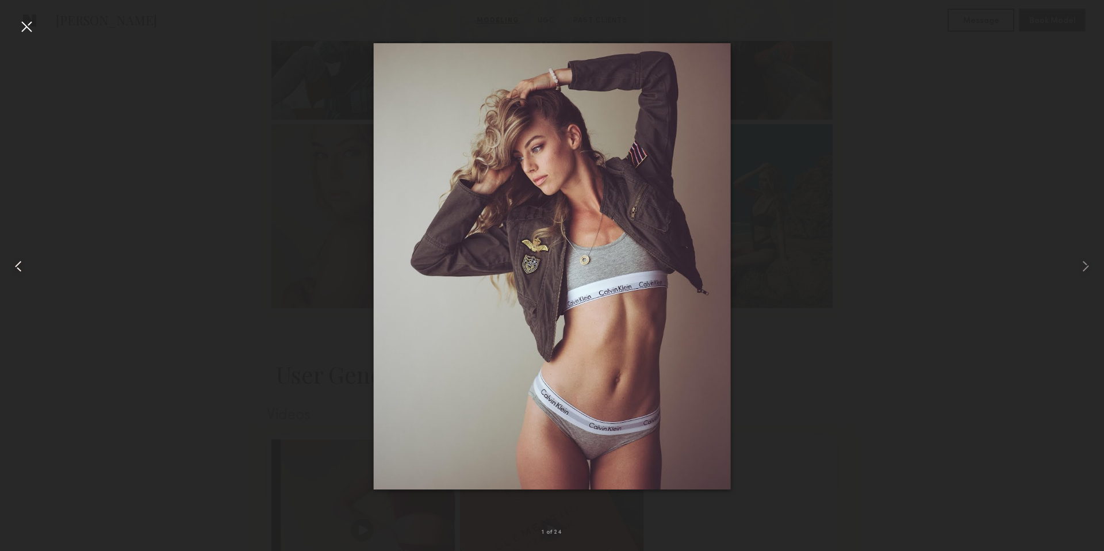
click at [19, 274] on common-icon at bounding box center [18, 266] width 18 height 18
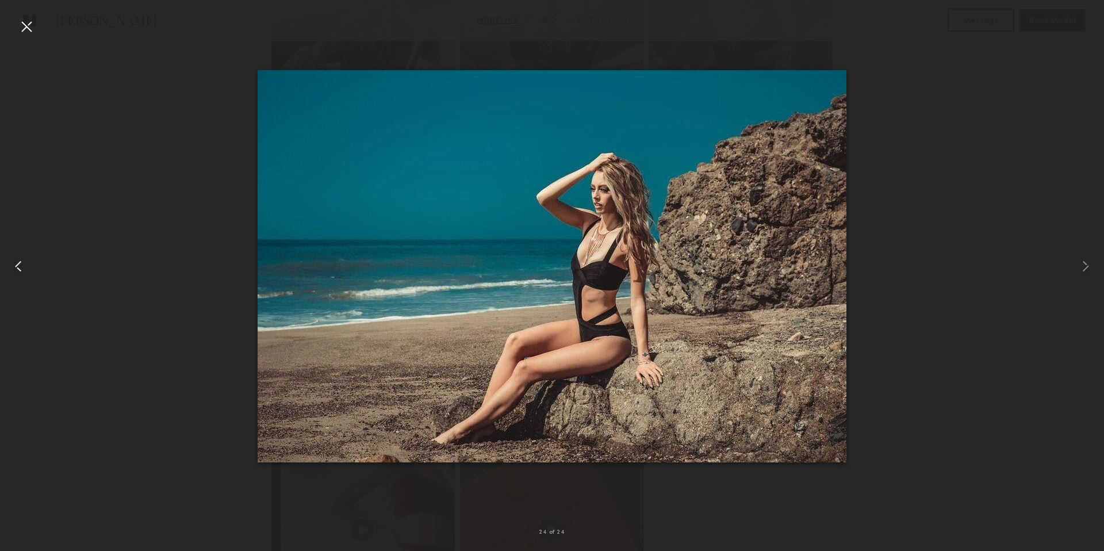
click at [19, 274] on common-icon at bounding box center [18, 266] width 18 height 18
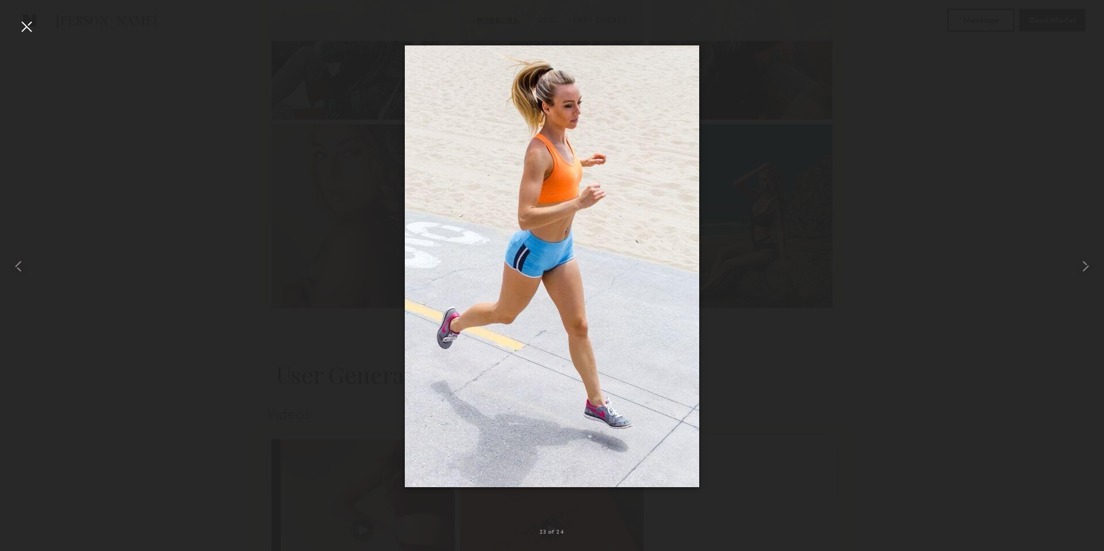
click at [104, 238] on div at bounding box center [552, 266] width 1104 height 496
click at [269, 265] on div at bounding box center [552, 266] width 1104 height 496
click at [26, 22] on div at bounding box center [26, 26] width 18 height 18
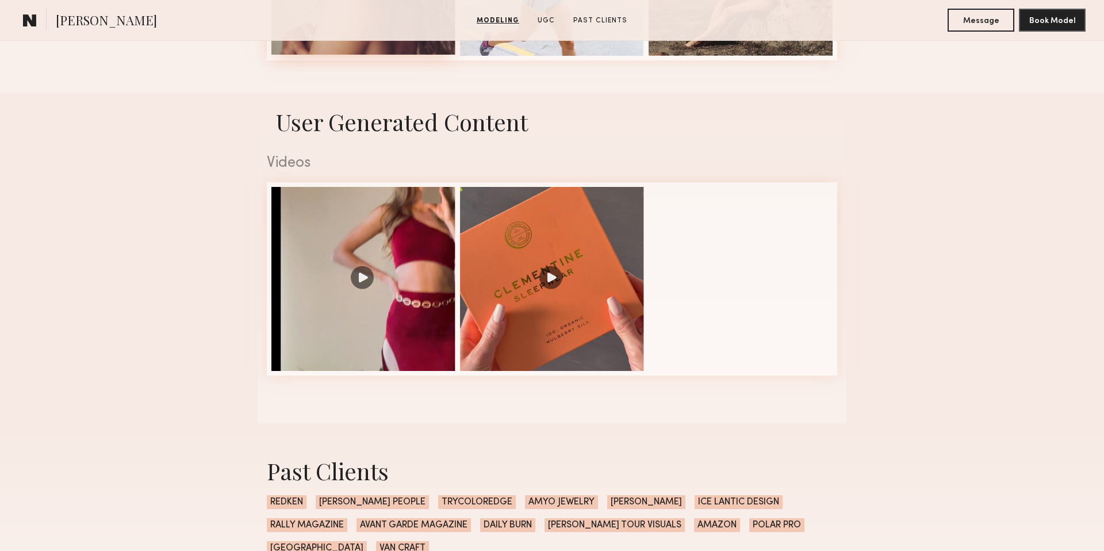
scroll to position [1791, 0]
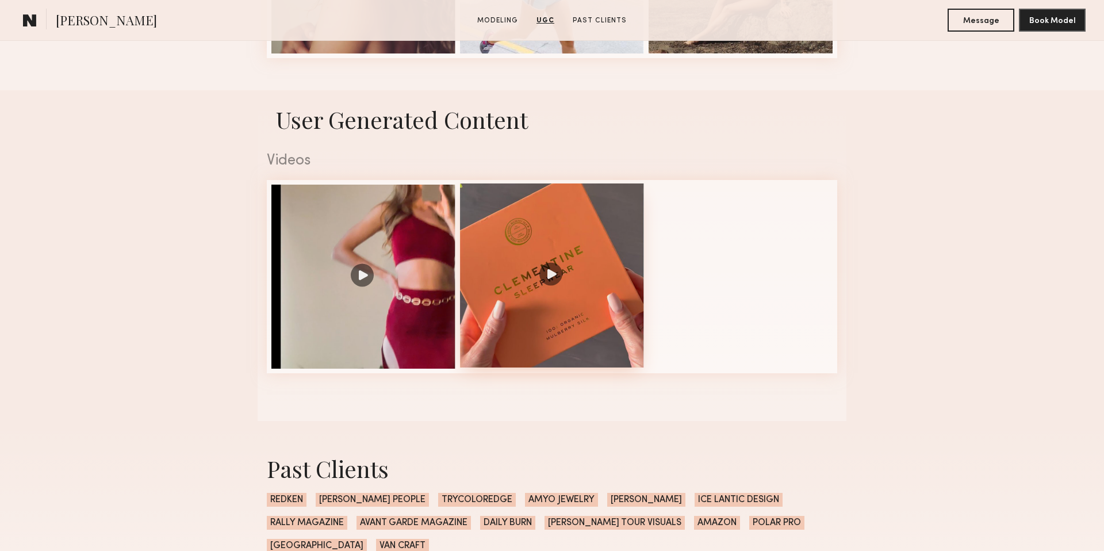
click at [559, 269] on div at bounding box center [552, 276] width 184 height 184
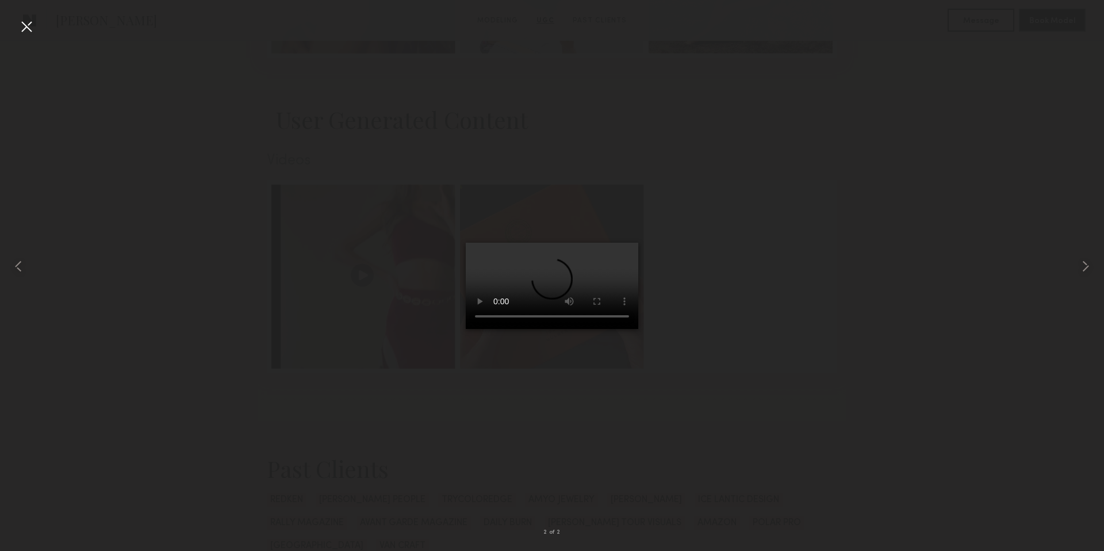
click at [284, 434] on div at bounding box center [552, 266] width 1104 height 496
click at [20, 23] on div at bounding box center [26, 26] width 18 height 18
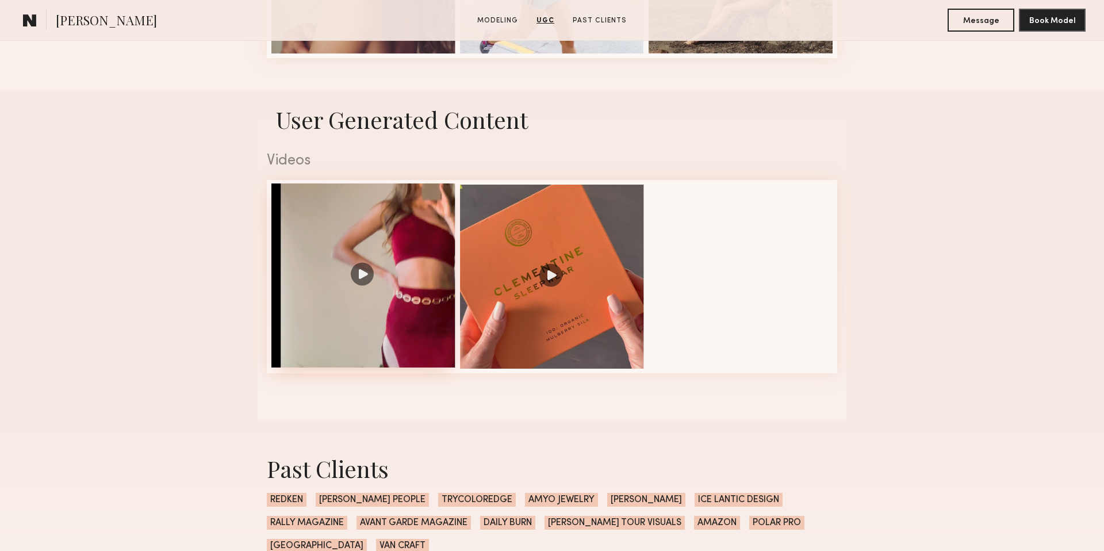
click at [364, 274] on div at bounding box center [364, 276] width 184 height 184
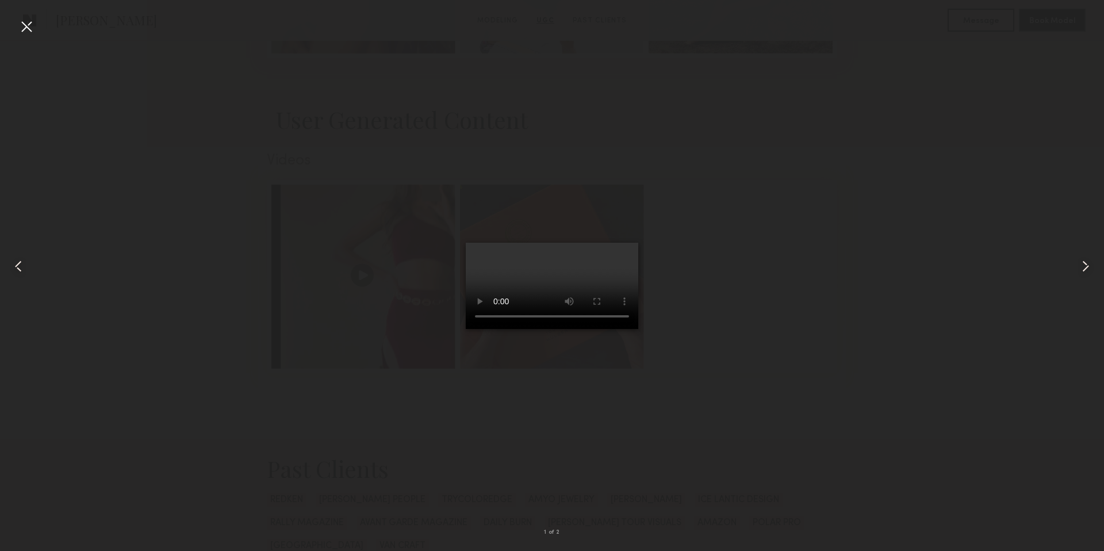
click at [195, 404] on div at bounding box center [552, 266] width 1104 height 496
click at [28, 24] on div at bounding box center [26, 26] width 18 height 18
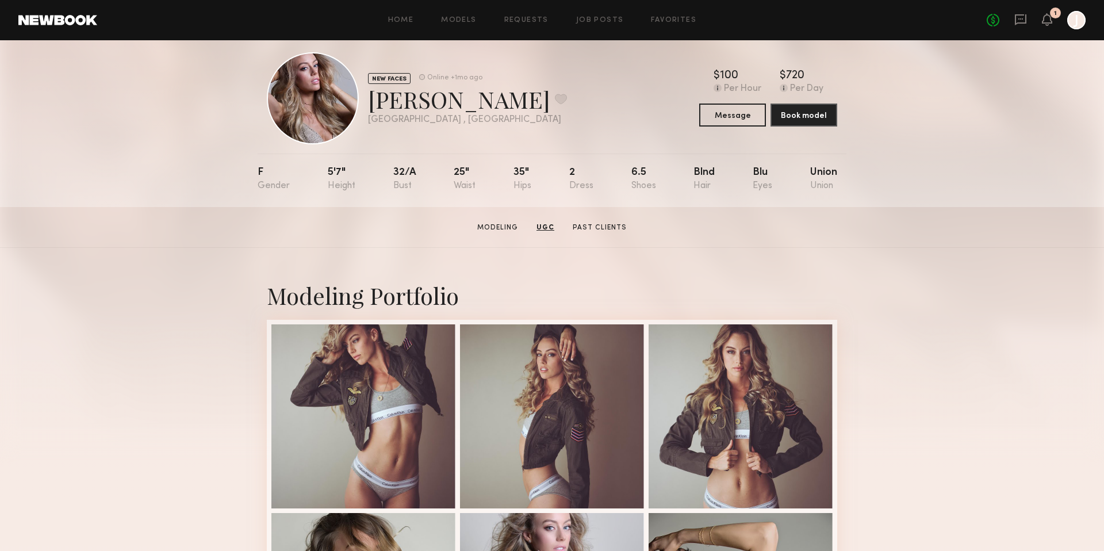
scroll to position [0, 0]
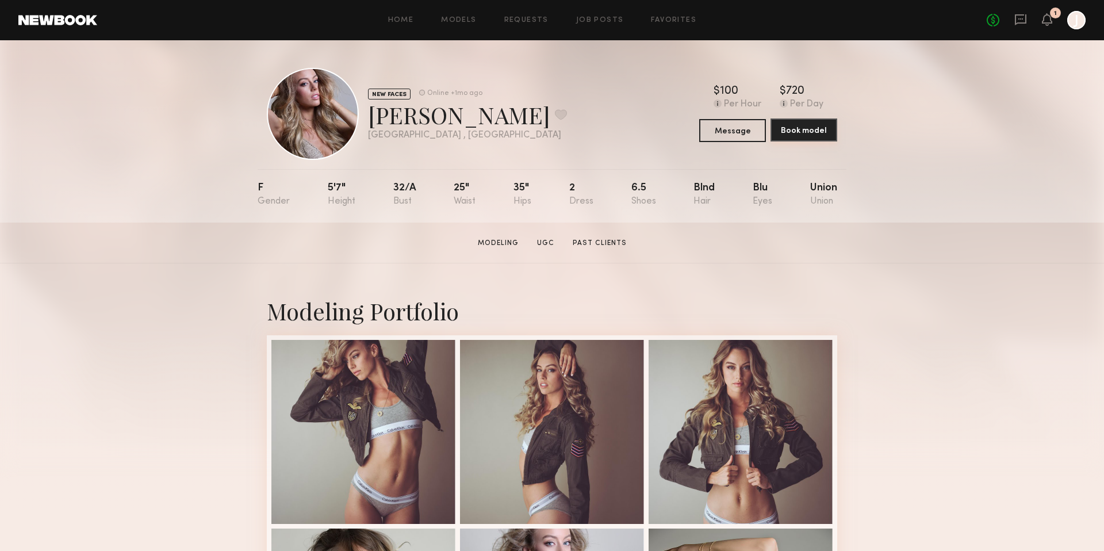
click at [794, 128] on button "Book model" at bounding box center [804, 130] width 67 height 23
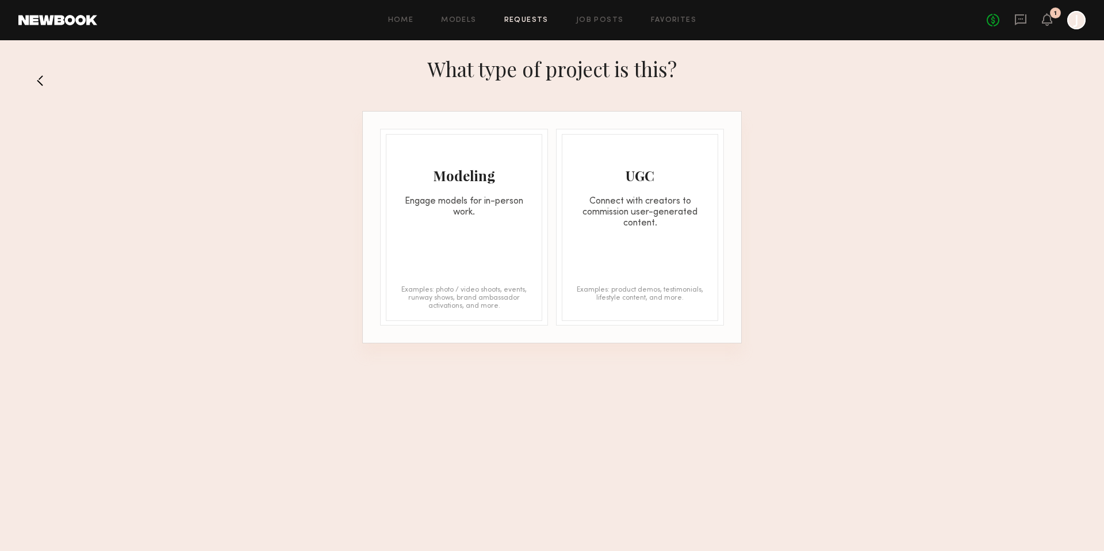
click at [467, 196] on div "Engage models for in-person work." at bounding box center [464, 207] width 155 height 22
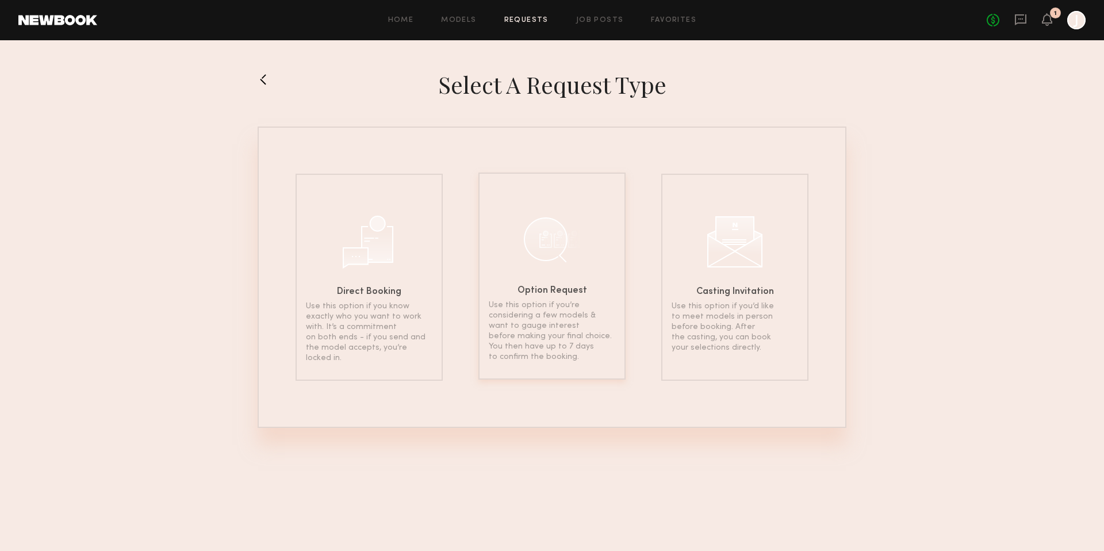
click at [564, 235] on div at bounding box center [552, 240] width 58 height 58
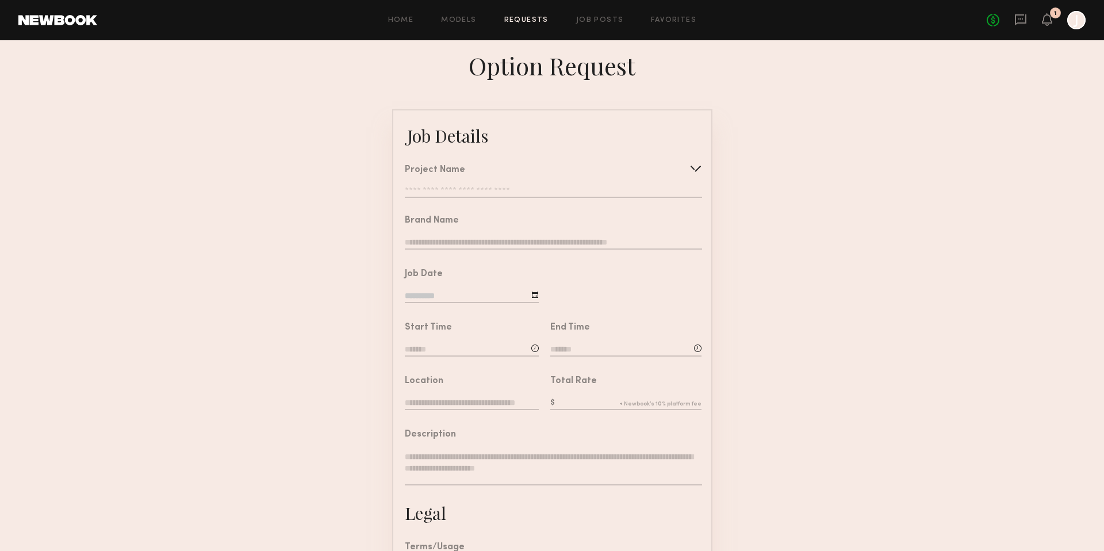
click at [524, 190] on input "text" at bounding box center [553, 192] width 297 height 12
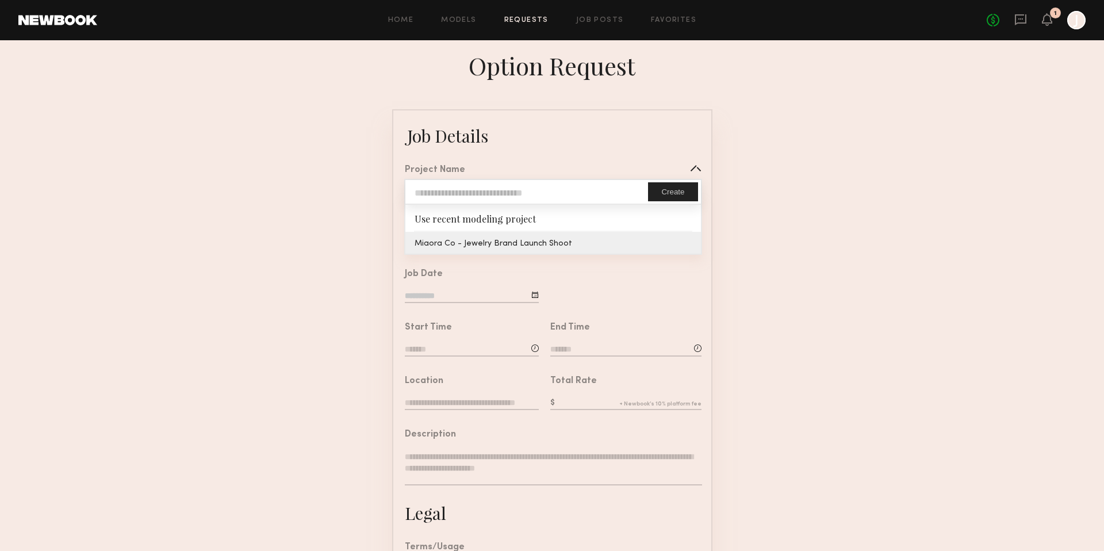
type input "**********"
type input "*********"
type input "**********"
type textarea "**********"
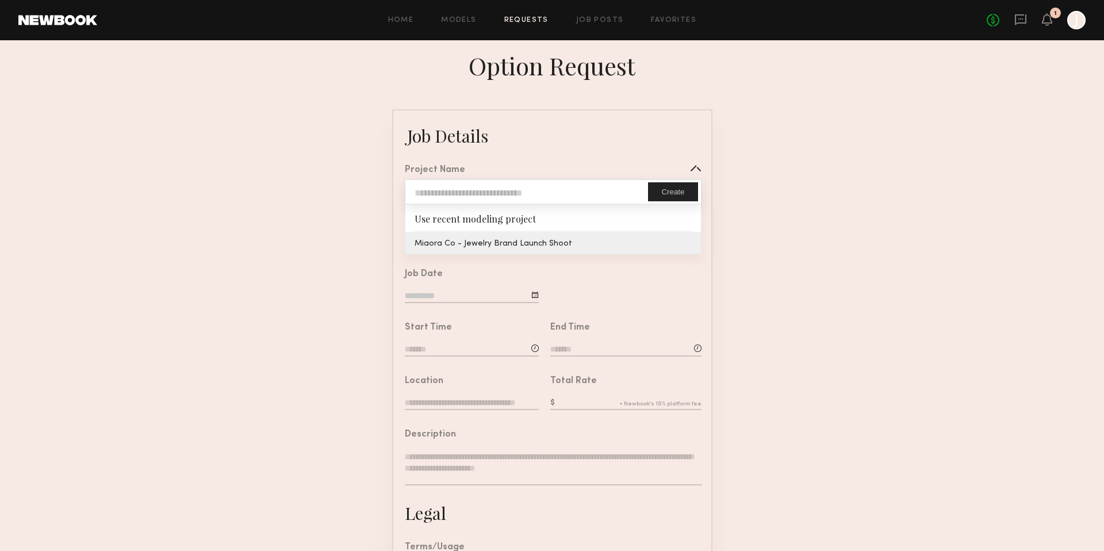
type textarea "**********"
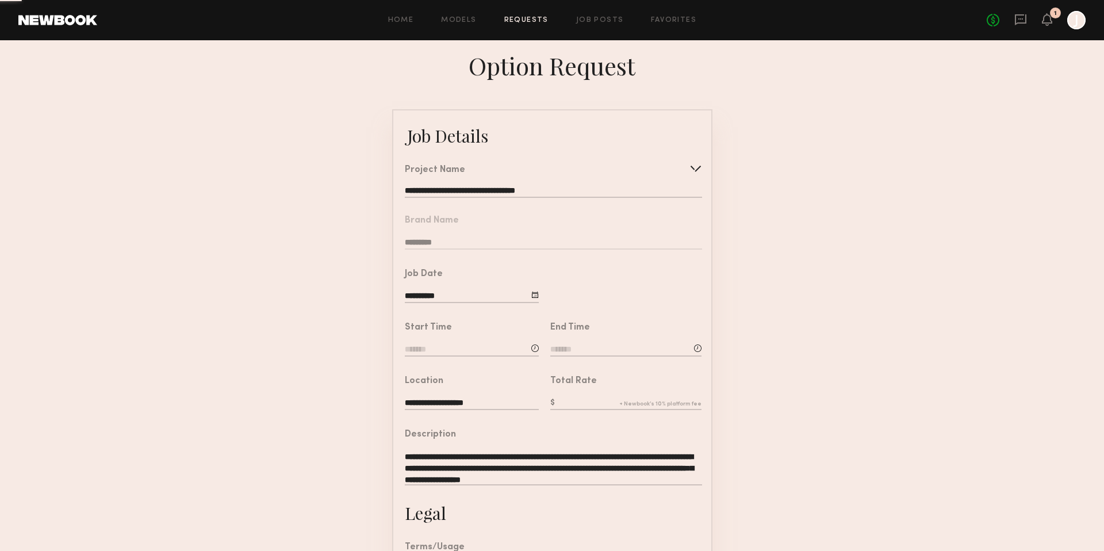
click at [467, 243] on common-border "**********" at bounding box center [552, 430] width 320 height 642
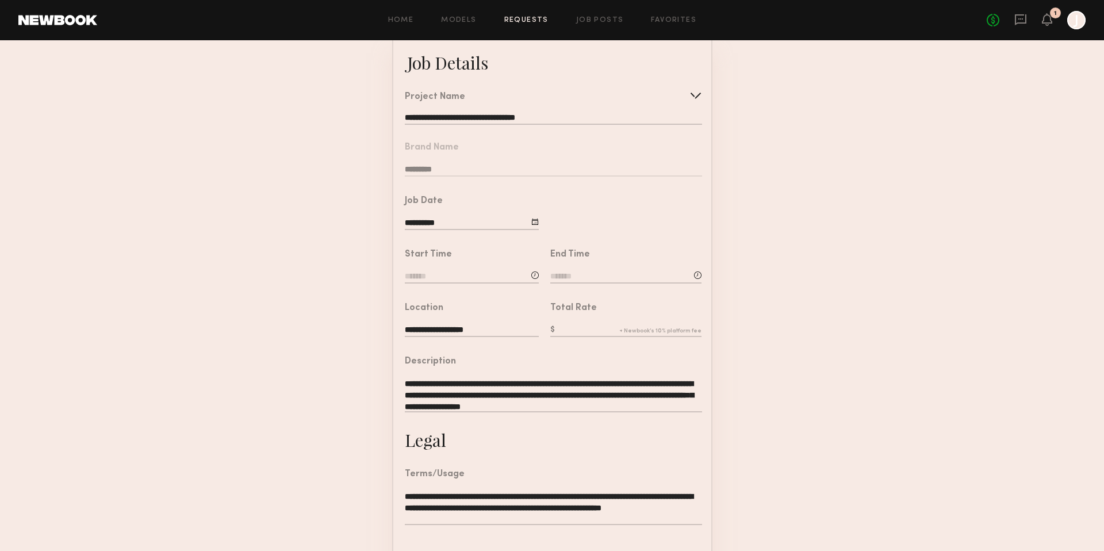
scroll to position [80, 0]
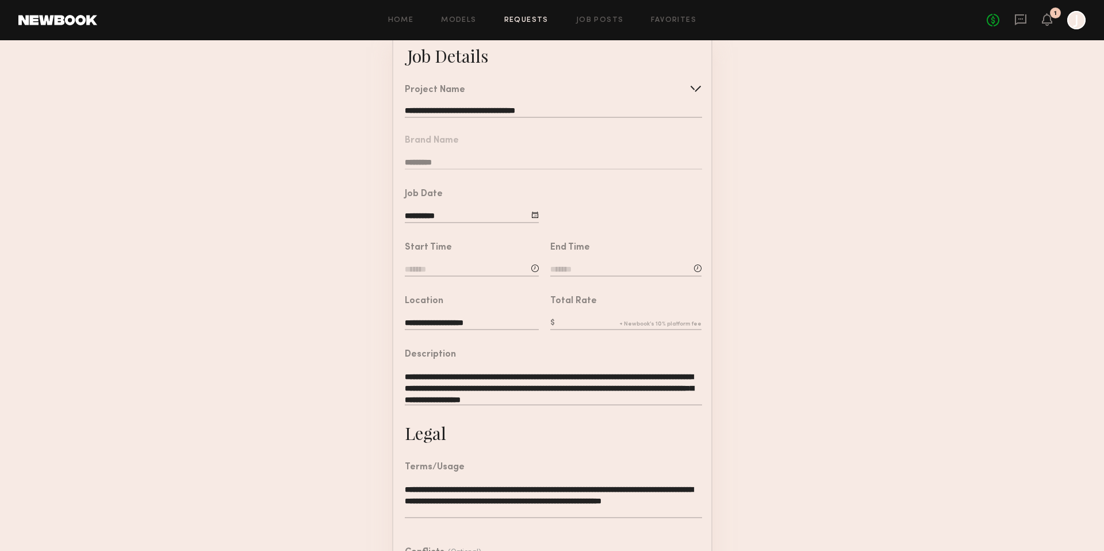
click at [492, 264] on input at bounding box center [472, 270] width 134 height 13
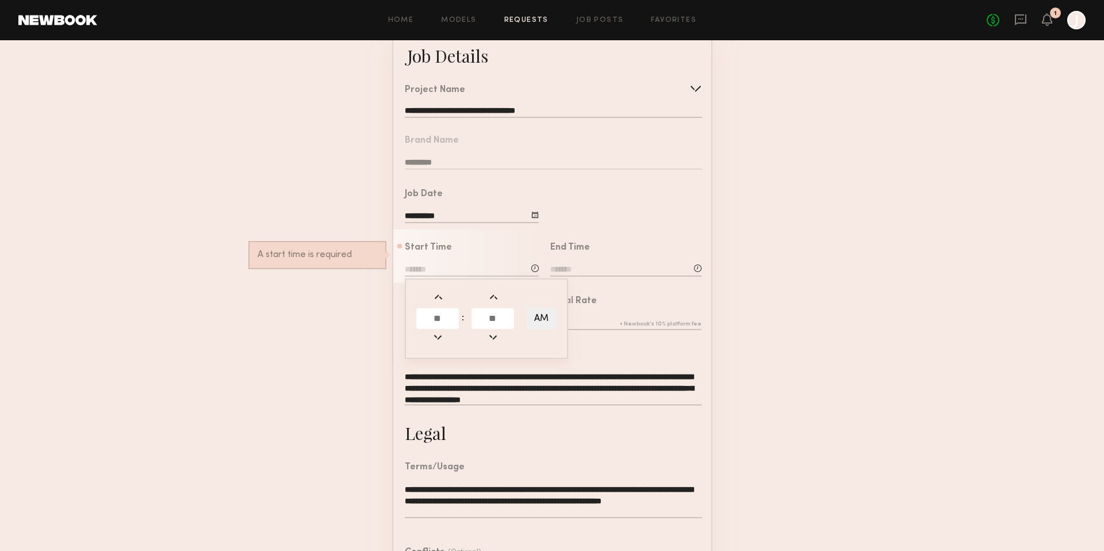
click at [440, 320] on input "text" at bounding box center [437, 318] width 43 height 21
type input "**"
type input "********"
click at [598, 272] on input at bounding box center [626, 270] width 151 height 13
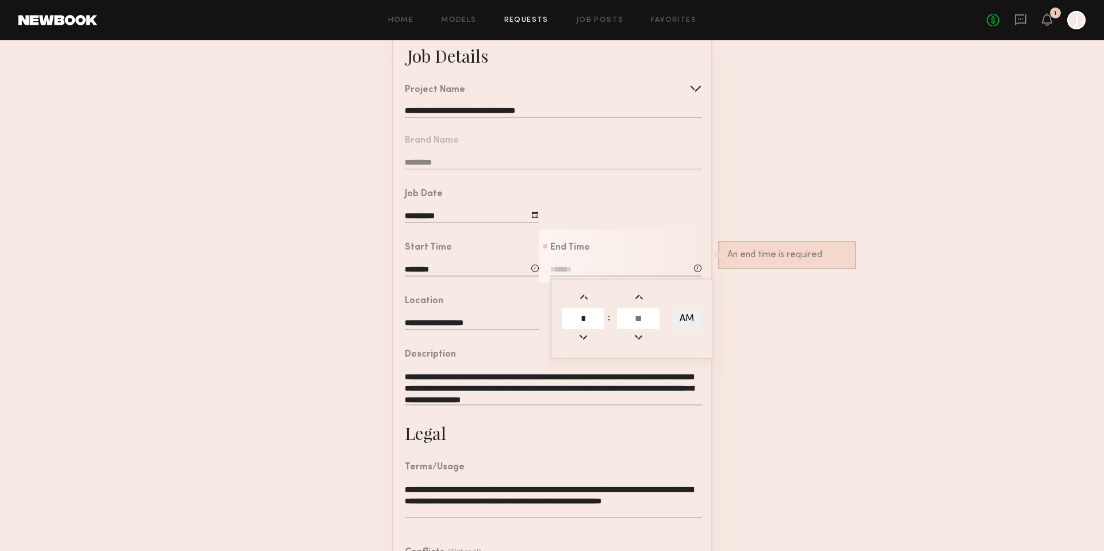
type input "*"
type input "**"
type input "*******"
type input "**"
click at [672, 308] on button "AM" at bounding box center [686, 319] width 29 height 22
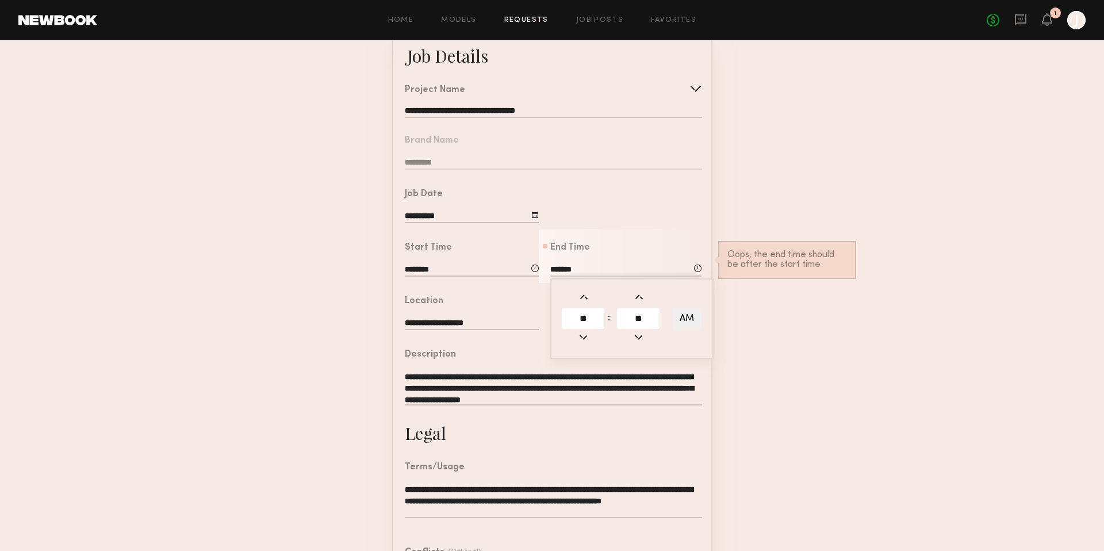
type input "*******"
click at [781, 358] on form "**********" at bounding box center [552, 350] width 1104 height 642
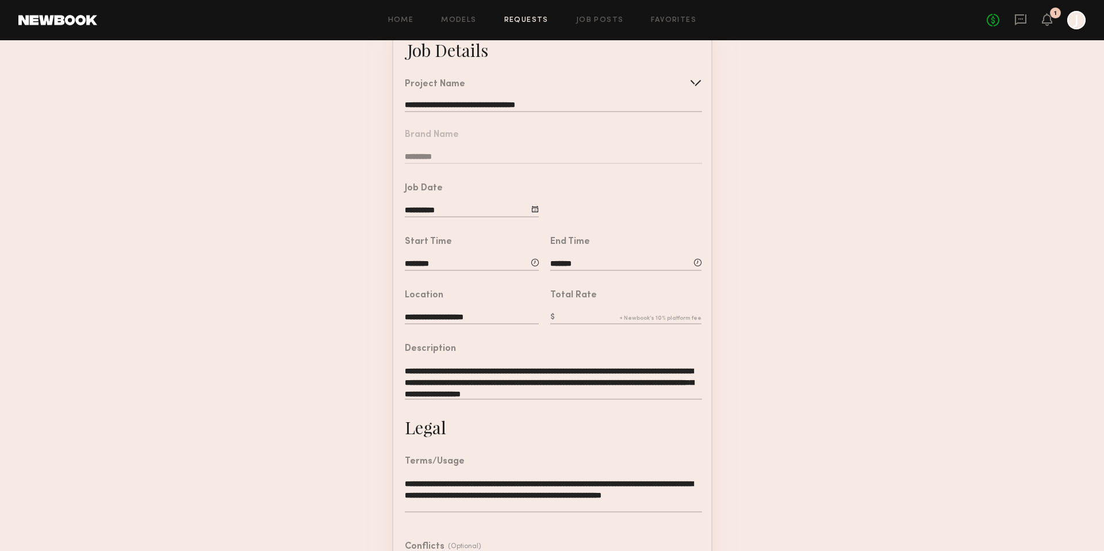
scroll to position [86, 0]
click at [623, 307] on div "Total Rate" at bounding box center [626, 308] width 151 height 35
click at [598, 315] on input "text" at bounding box center [626, 317] width 151 height 13
type input "***"
click at [723, 372] on form "**********" at bounding box center [552, 344] width 1104 height 642
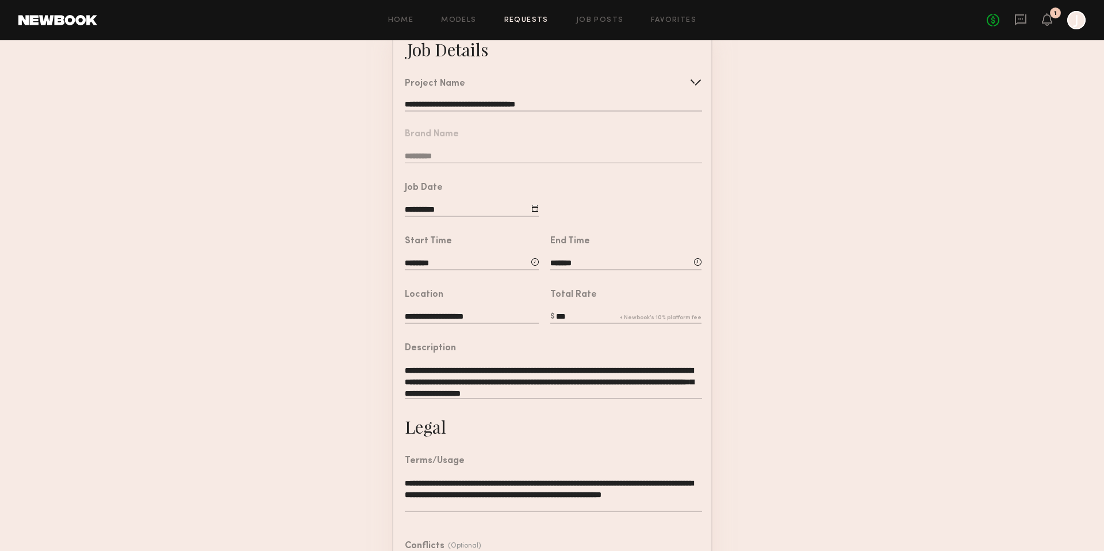
click at [722, 372] on form "**********" at bounding box center [552, 344] width 1104 height 642
click at [609, 354] on div "**********" at bounding box center [553, 377] width 297 height 67
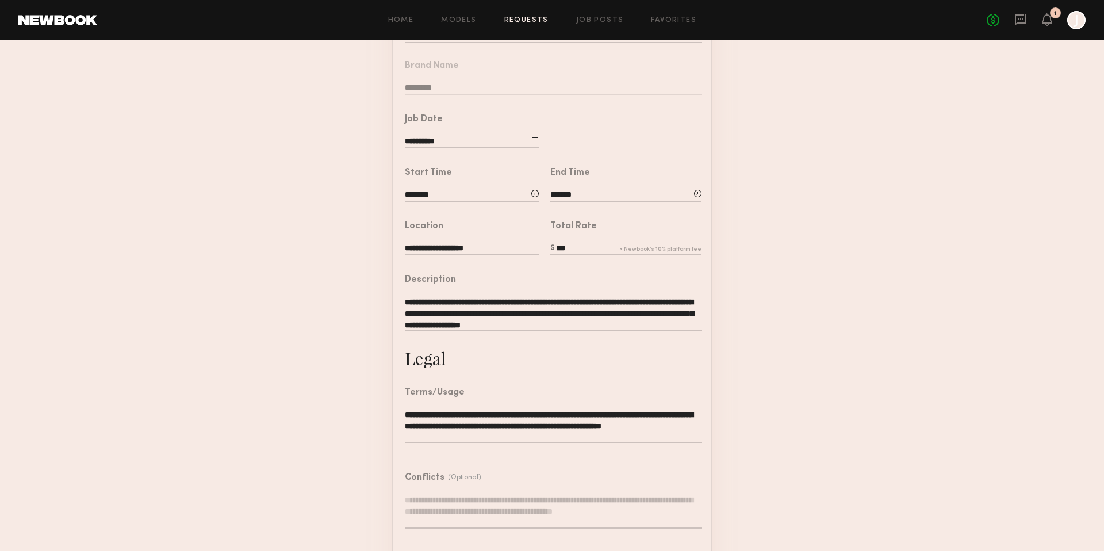
scroll to position [209, 0]
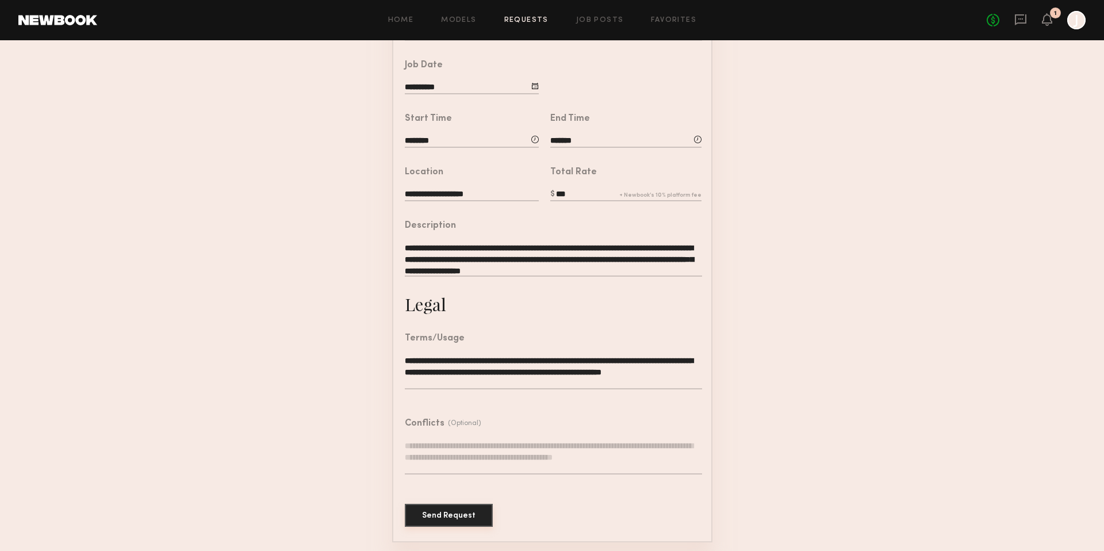
click at [445, 521] on button "Send Request" at bounding box center [449, 515] width 88 height 23
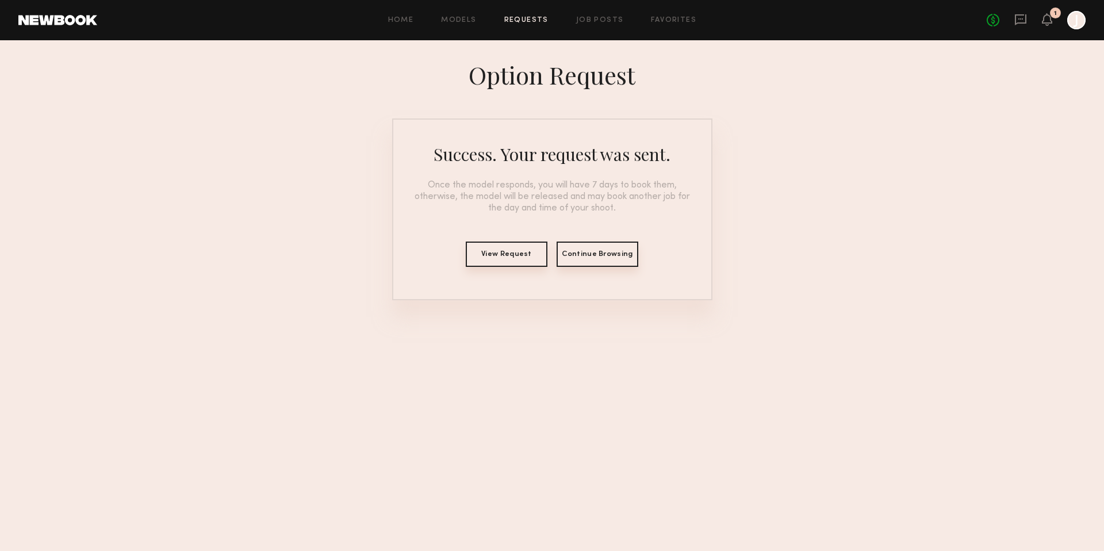
click at [506, 259] on button "View Request" at bounding box center [507, 254] width 82 height 25
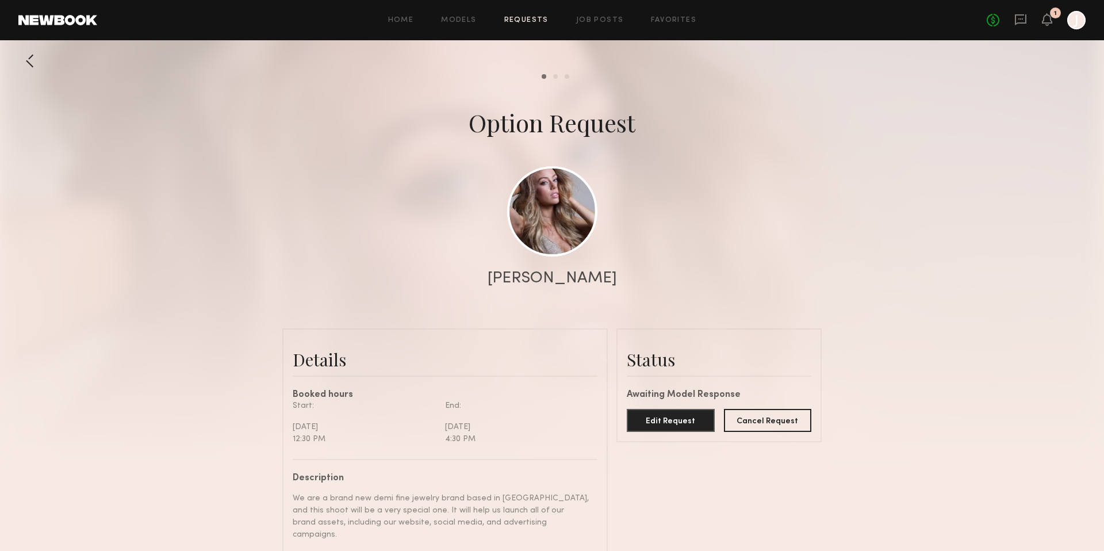
click at [530, 22] on link "Requests" at bounding box center [527, 20] width 44 height 7
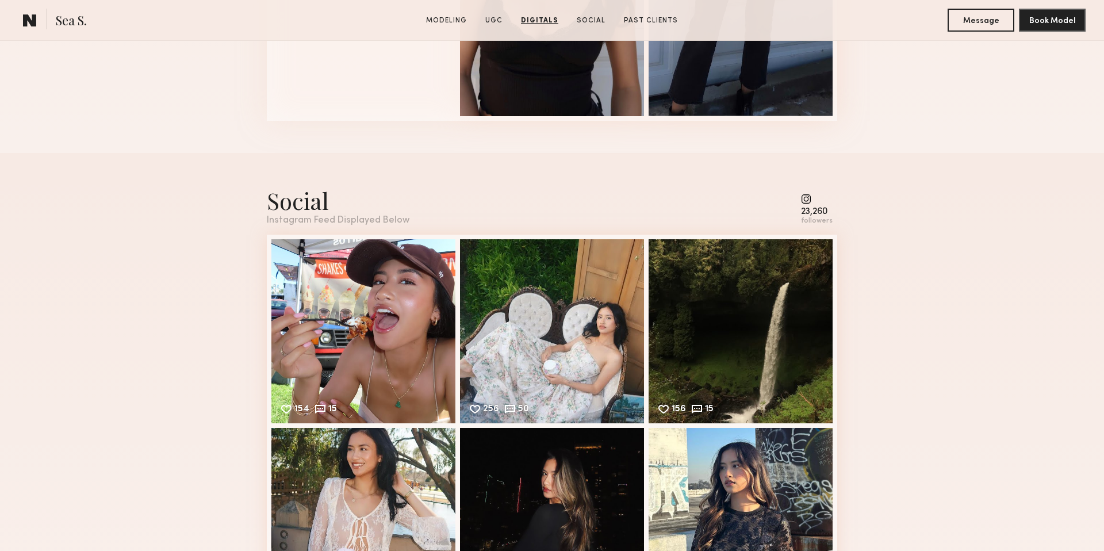
scroll to position [1951, 0]
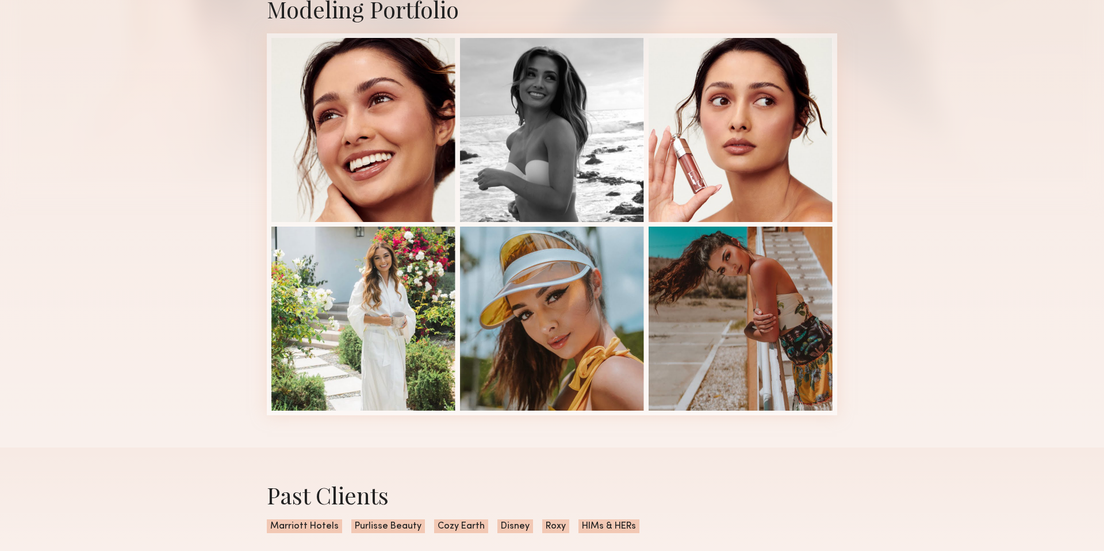
scroll to position [260, 0]
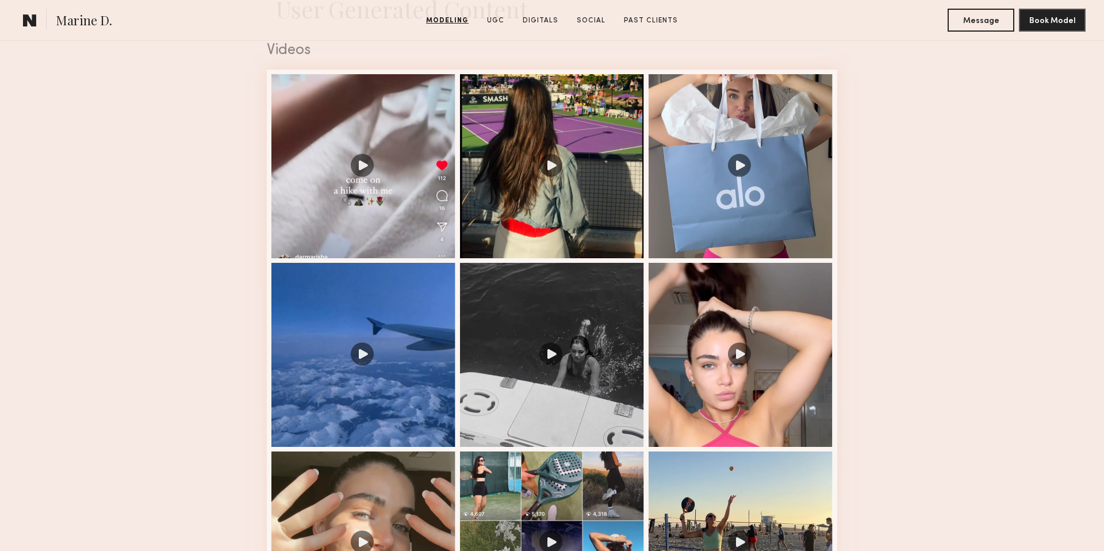
scroll to position [1182, 0]
